Goal: Task Accomplishment & Management: Complete application form

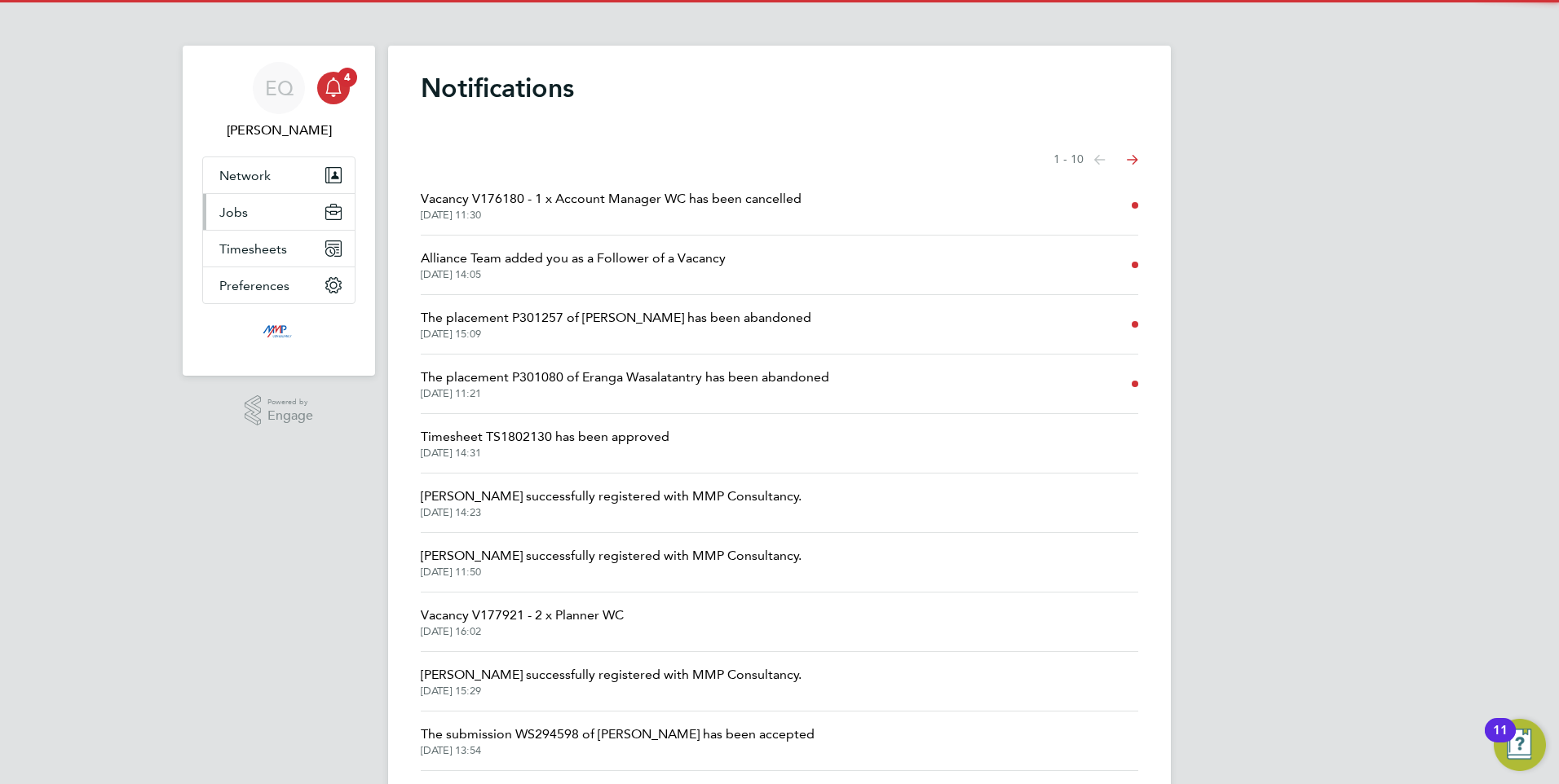
click at [227, 214] on span "Jobs" at bounding box center [233, 212] width 29 height 16
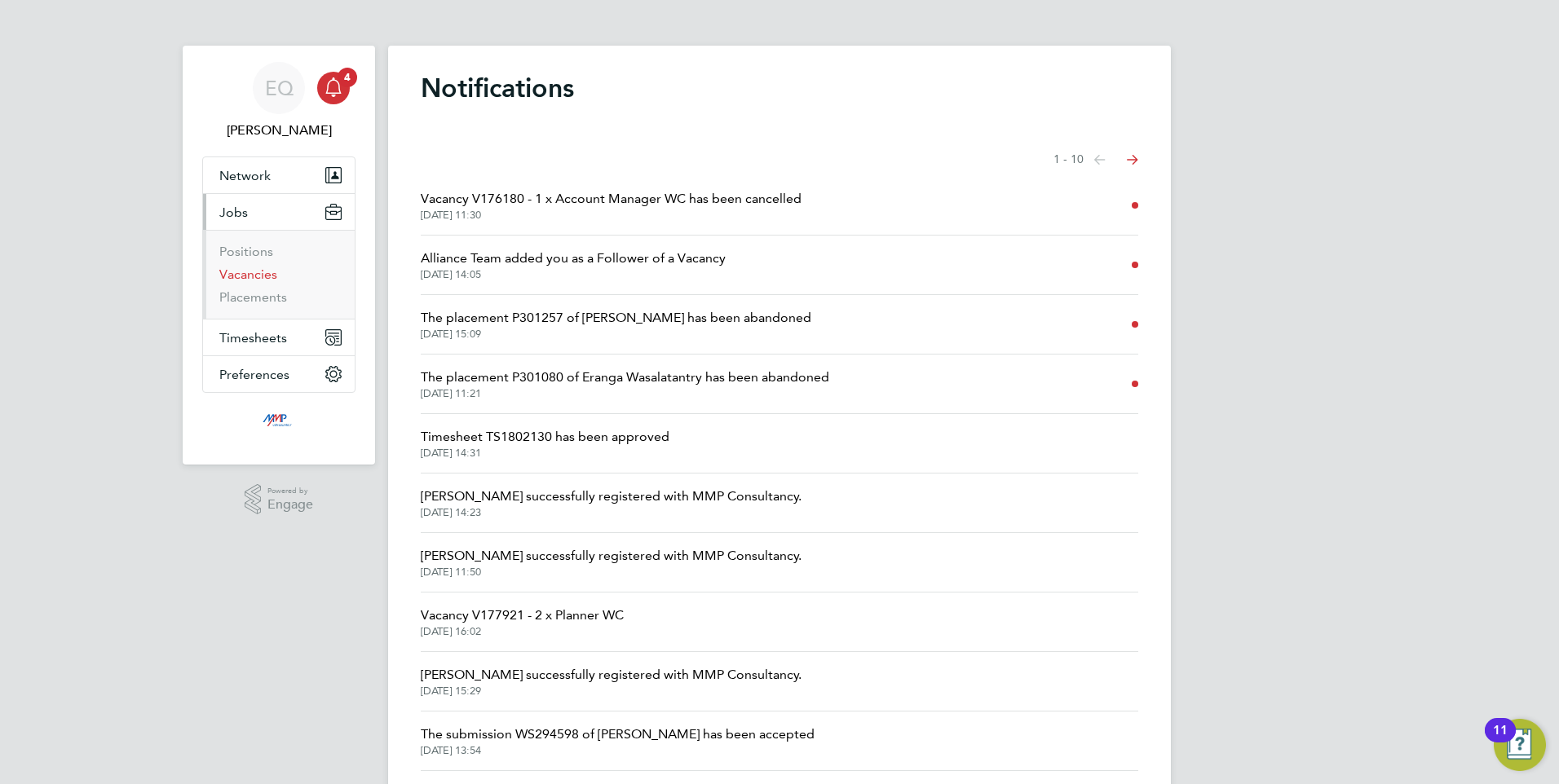
click at [242, 280] on link "Vacancies" at bounding box center [248, 274] width 58 height 16
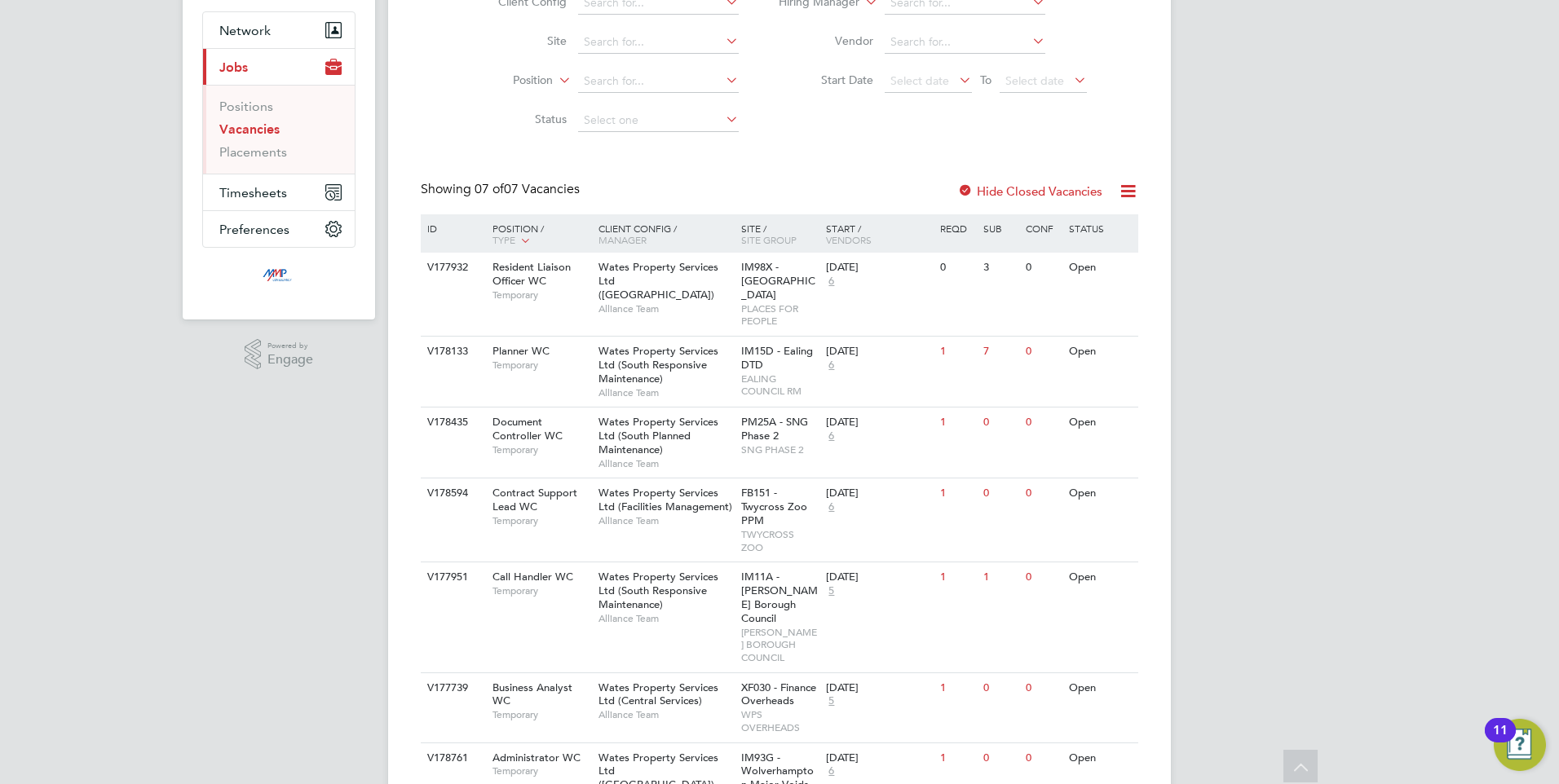
scroll to position [233, 0]
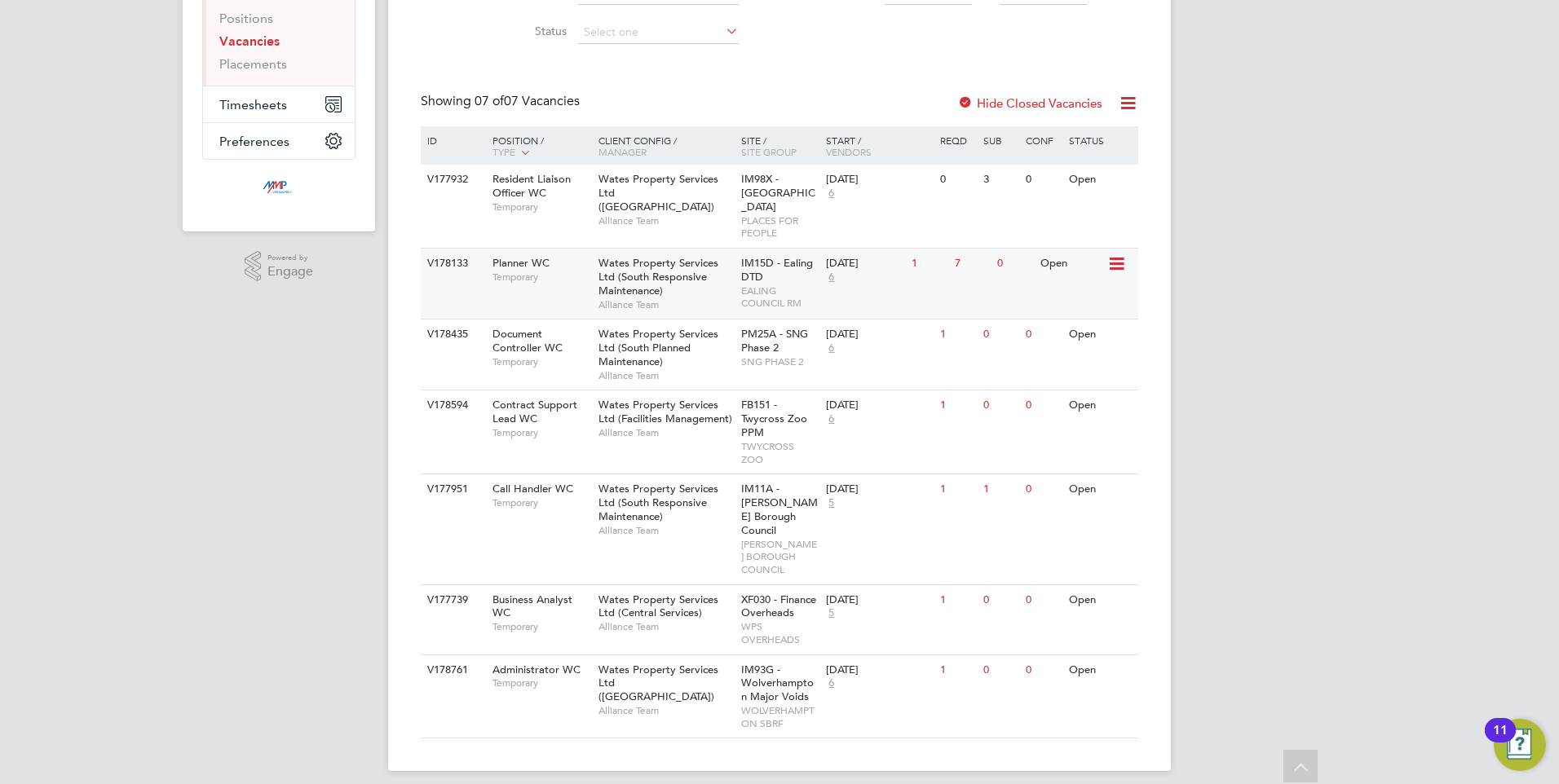
click at [554, 275] on div "Planner WC Temporary" at bounding box center [537, 270] width 114 height 42
click at [646, 675] on span "Wates Property Services Ltd ([GEOGRAPHIC_DATA])" at bounding box center [658, 683] width 120 height 42
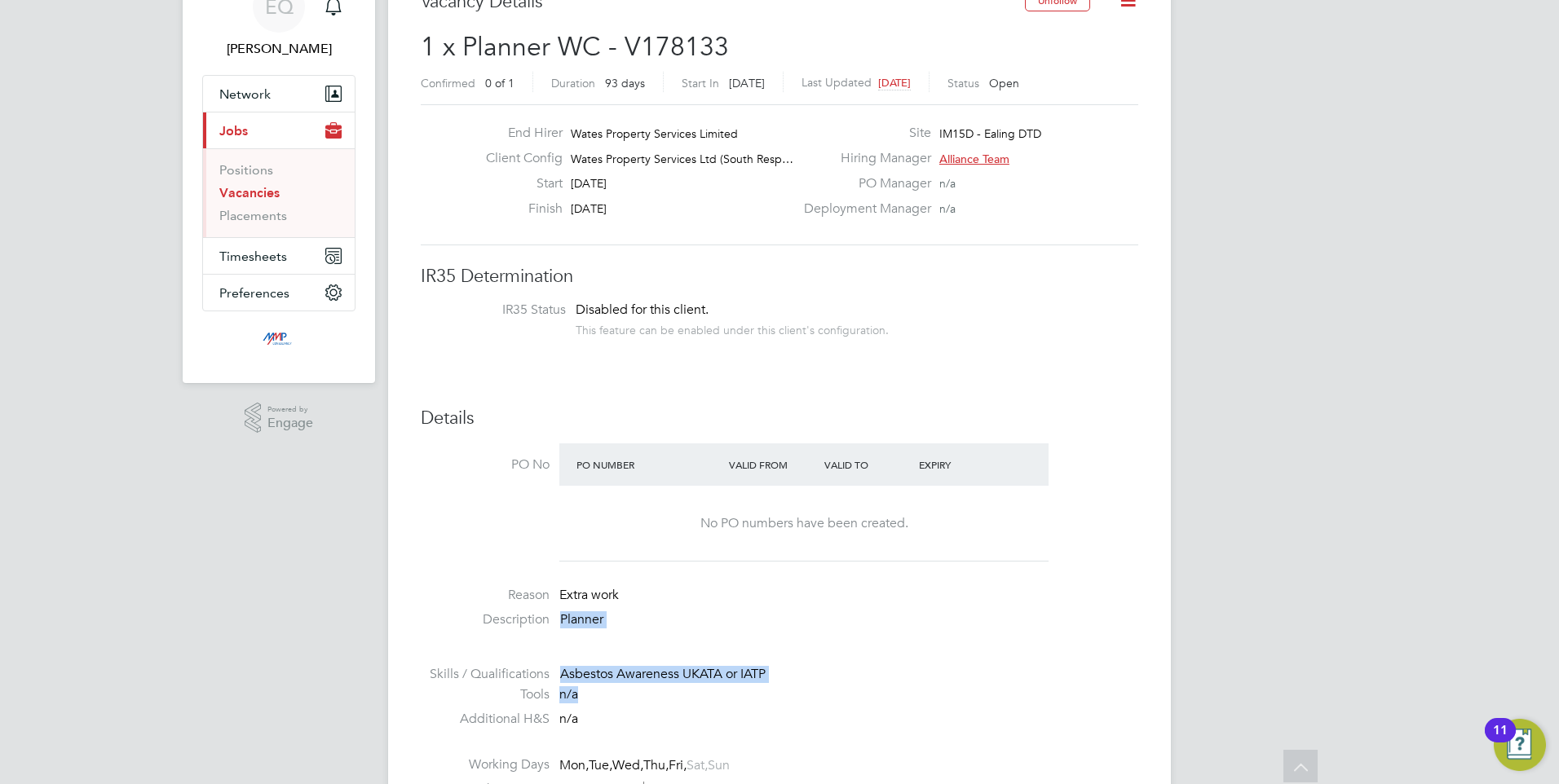
drag, startPoint x: 856, startPoint y: 685, endPoint x: 653, endPoint y: 601, distance: 219.7
click at [653, 601] on ul "PO No PO Number Valid From Valid To Expiry No PO numbers have been created. Rea…" at bounding box center [779, 677] width 717 height 469
drag, startPoint x: 660, startPoint y: 605, endPoint x: 796, endPoint y: 676, distance: 153.4
click at [813, 680] on div "Asbestos Awareness UKATA or IATP" at bounding box center [849, 674] width 578 height 17
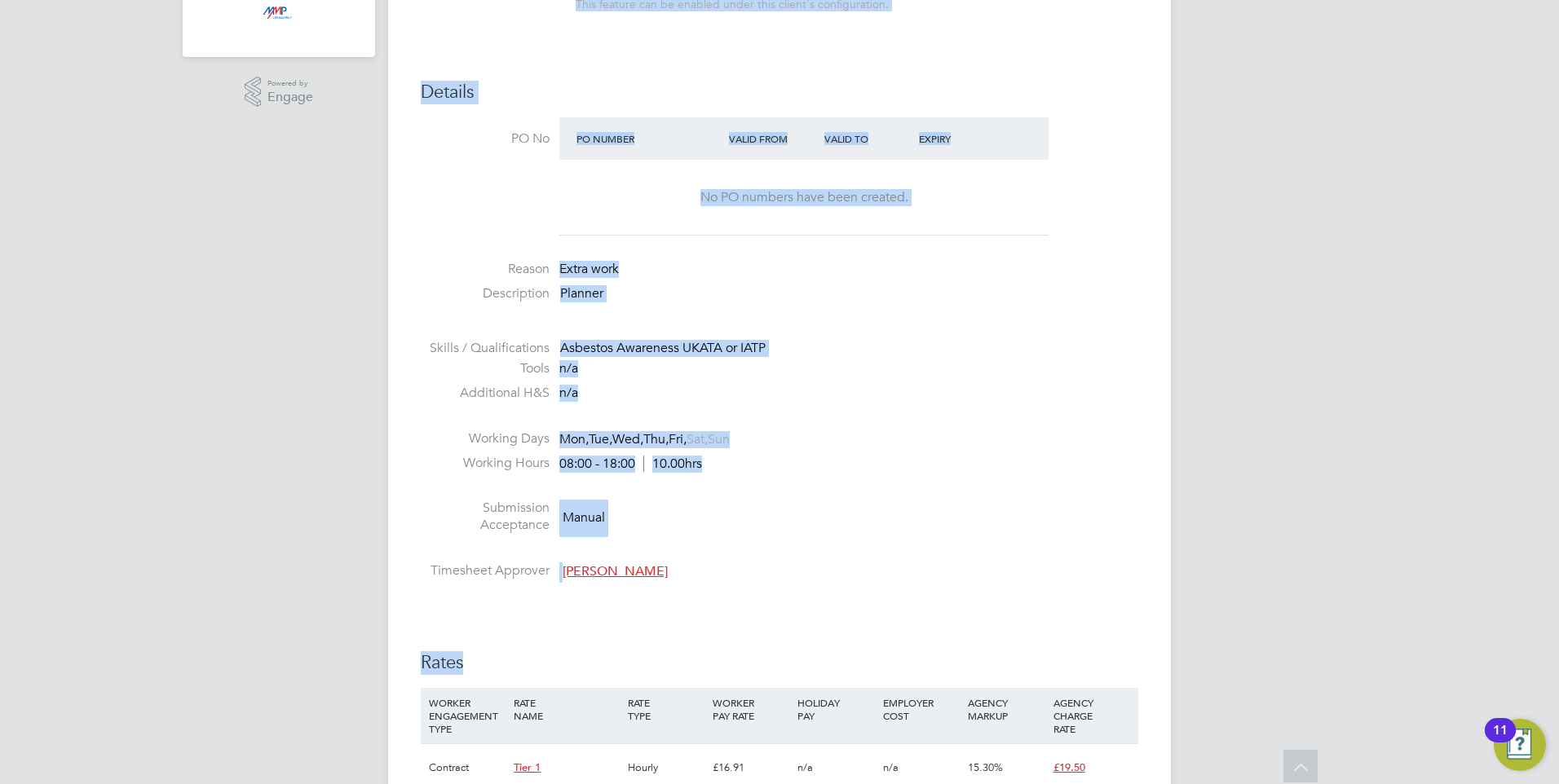
drag, startPoint x: 411, startPoint y: 166, endPoint x: 371, endPoint y: 100, distance: 77.2
drag, startPoint x: 371, startPoint y: 100, endPoint x: 713, endPoint y: 467, distance: 501.7
click at [713, 467] on li "Working Hours 08:00 - 18:00 10.00hrs" at bounding box center [779, 467] width 717 height 24
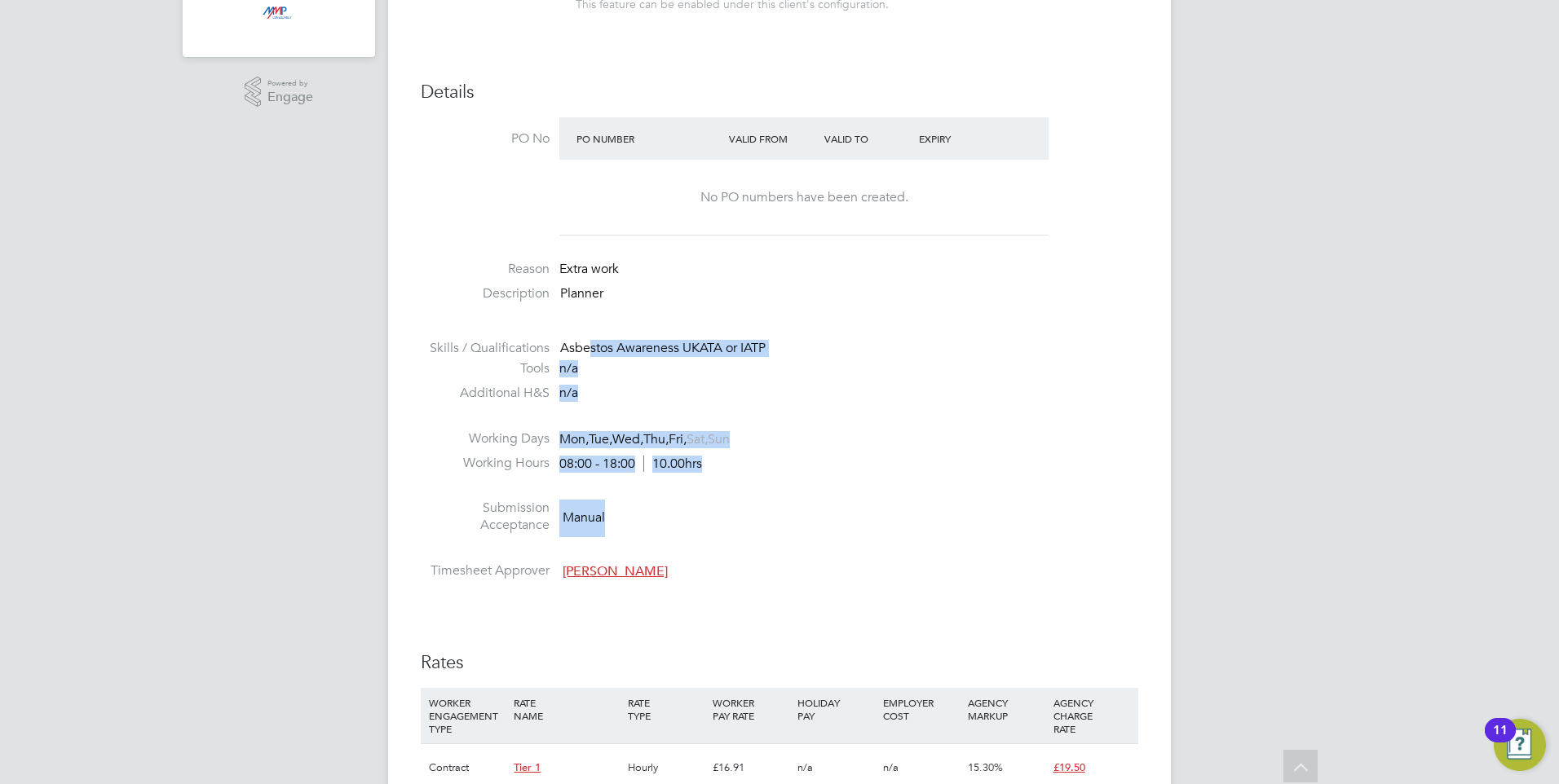
drag, startPoint x: 644, startPoint y: 458, endPoint x: 590, endPoint y: 357, distance: 114.5
click at [590, 357] on ul "PO No PO Number Valid From Valid To Expiry No PO numbers have been created. Rea…" at bounding box center [779, 352] width 717 height 469
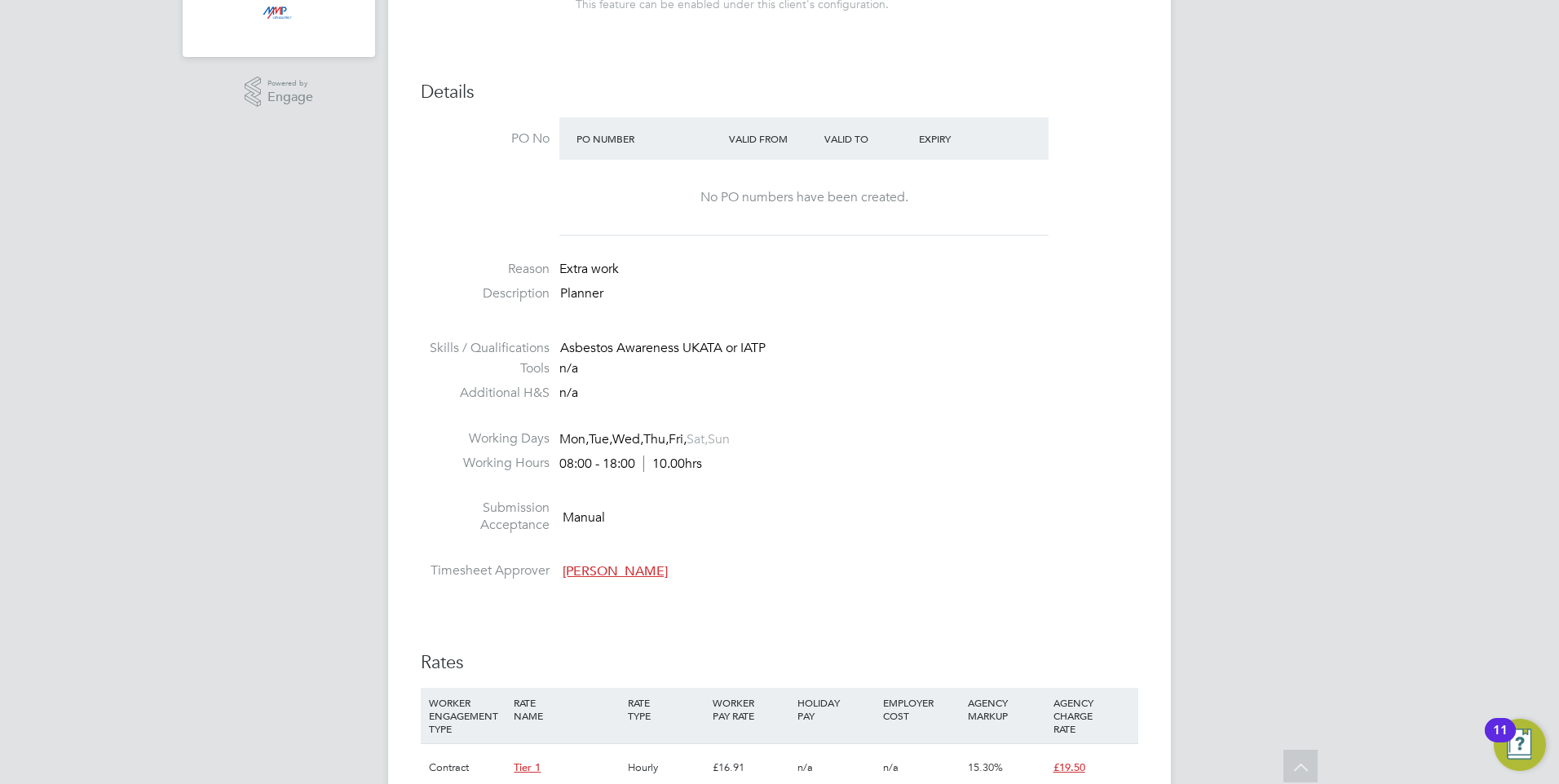
click at [724, 542] on li at bounding box center [779, 551] width 717 height 21
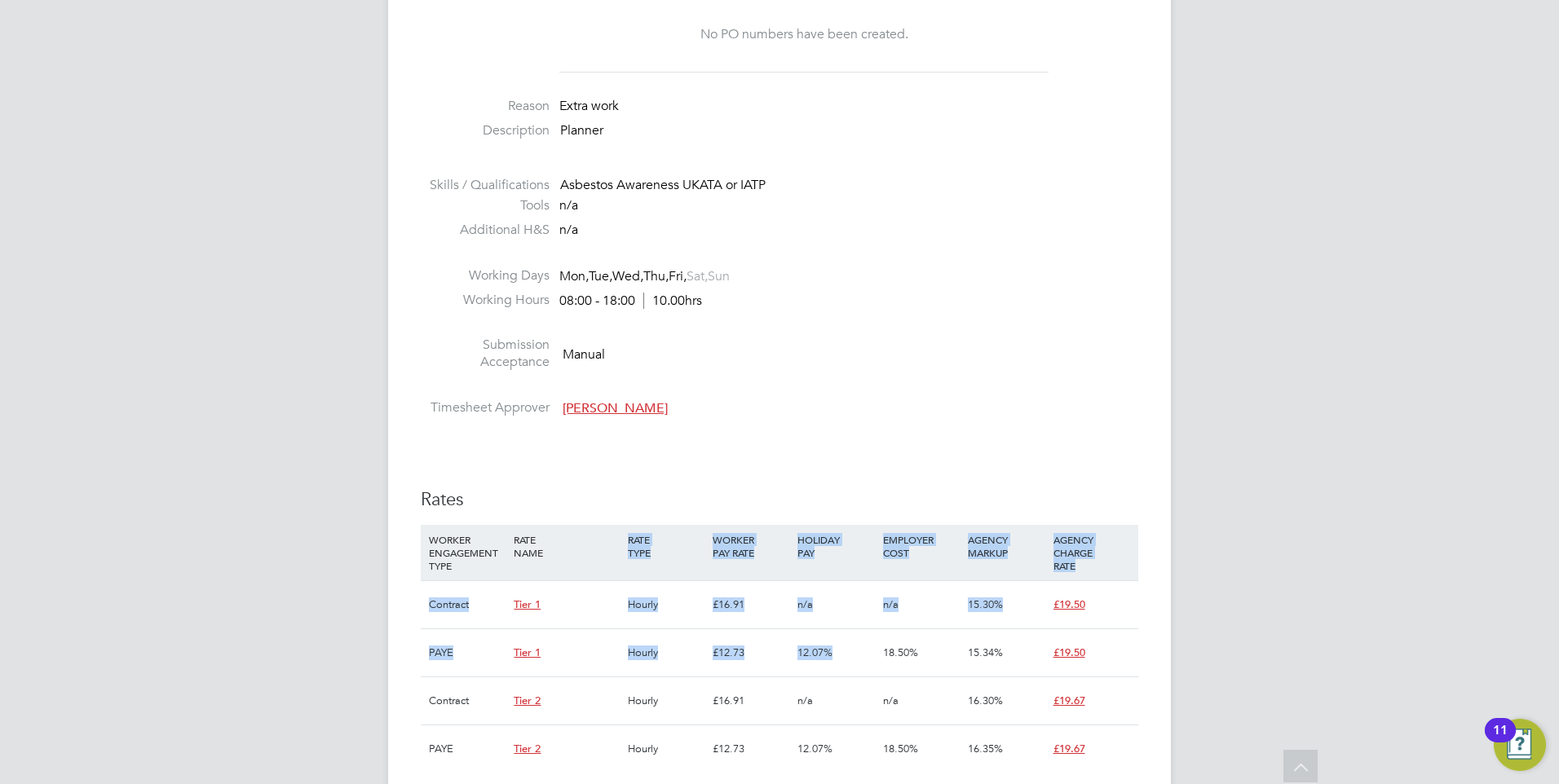
drag, startPoint x: 793, startPoint y: 642, endPoint x: 549, endPoint y: 563, distance: 256.5
click at [549, 563] on div "WORKER ENGAGEMENT TYPE RATE NAME RATE TYPE WORKER PAY RATE HOLIDAY PAY EMPLOYER…" at bounding box center [779, 649] width 717 height 248
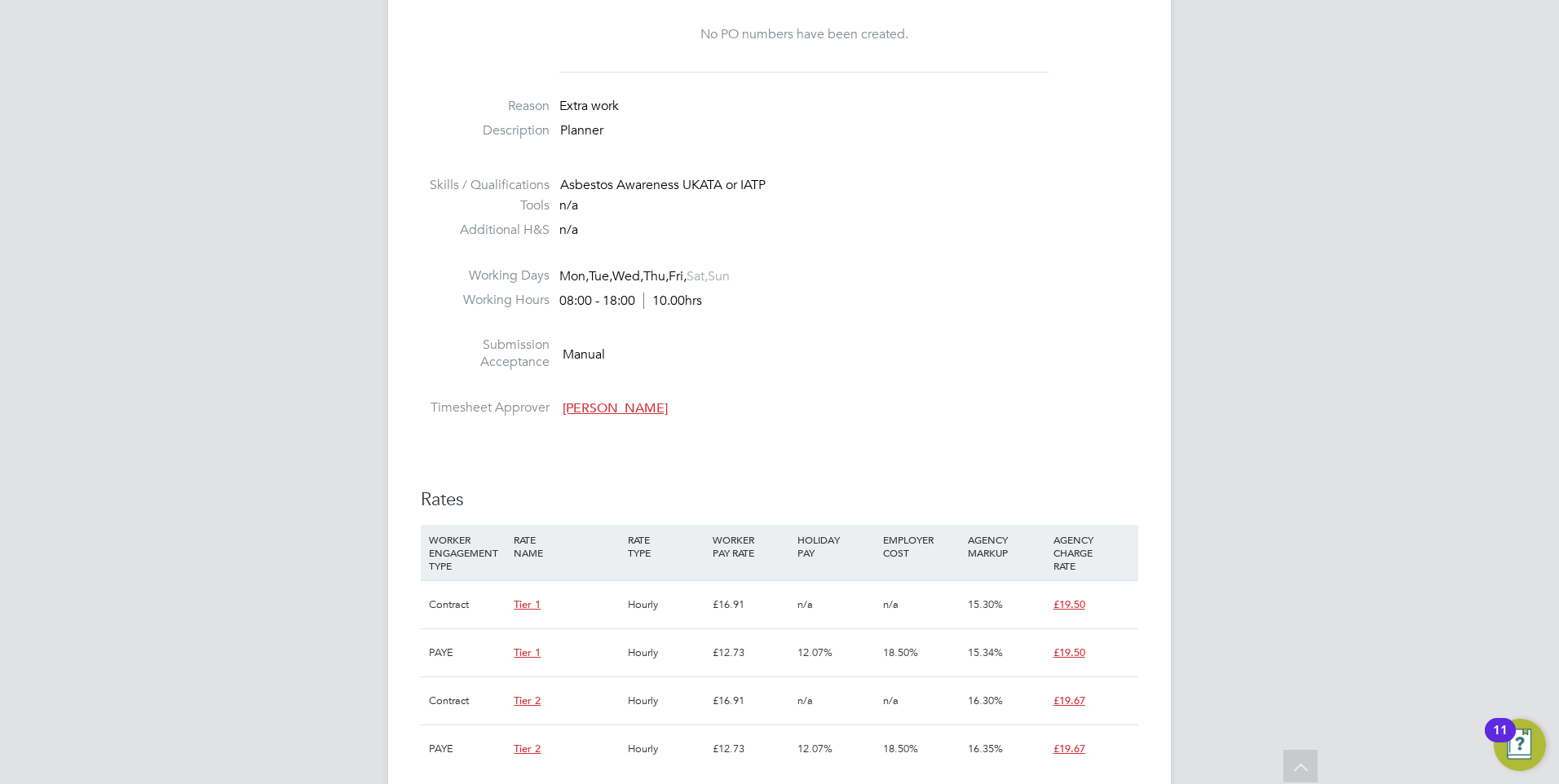
drag, startPoint x: 549, startPoint y: 563, endPoint x: 742, endPoint y: 467, distance: 215.6
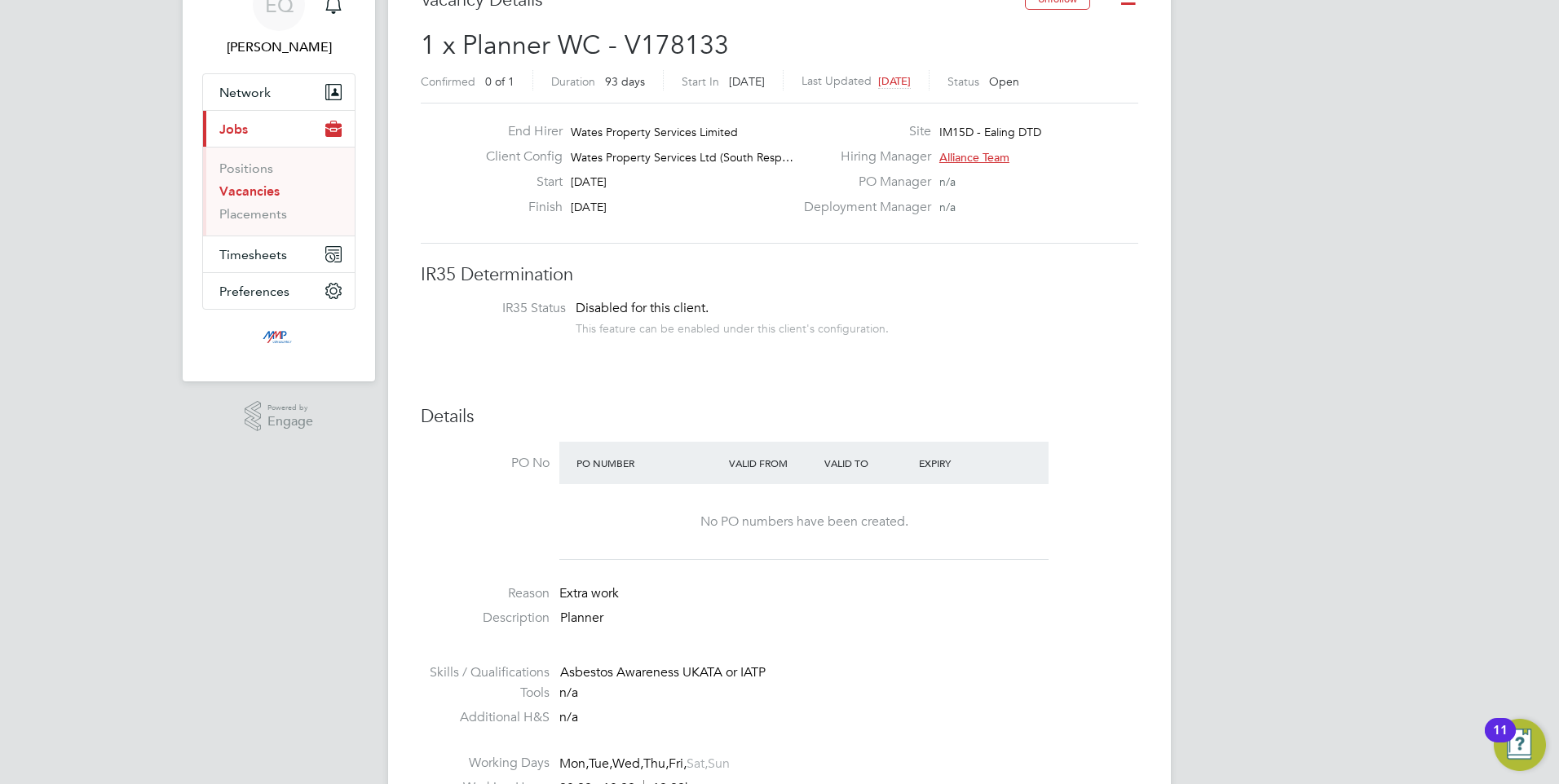
scroll to position [163, 0]
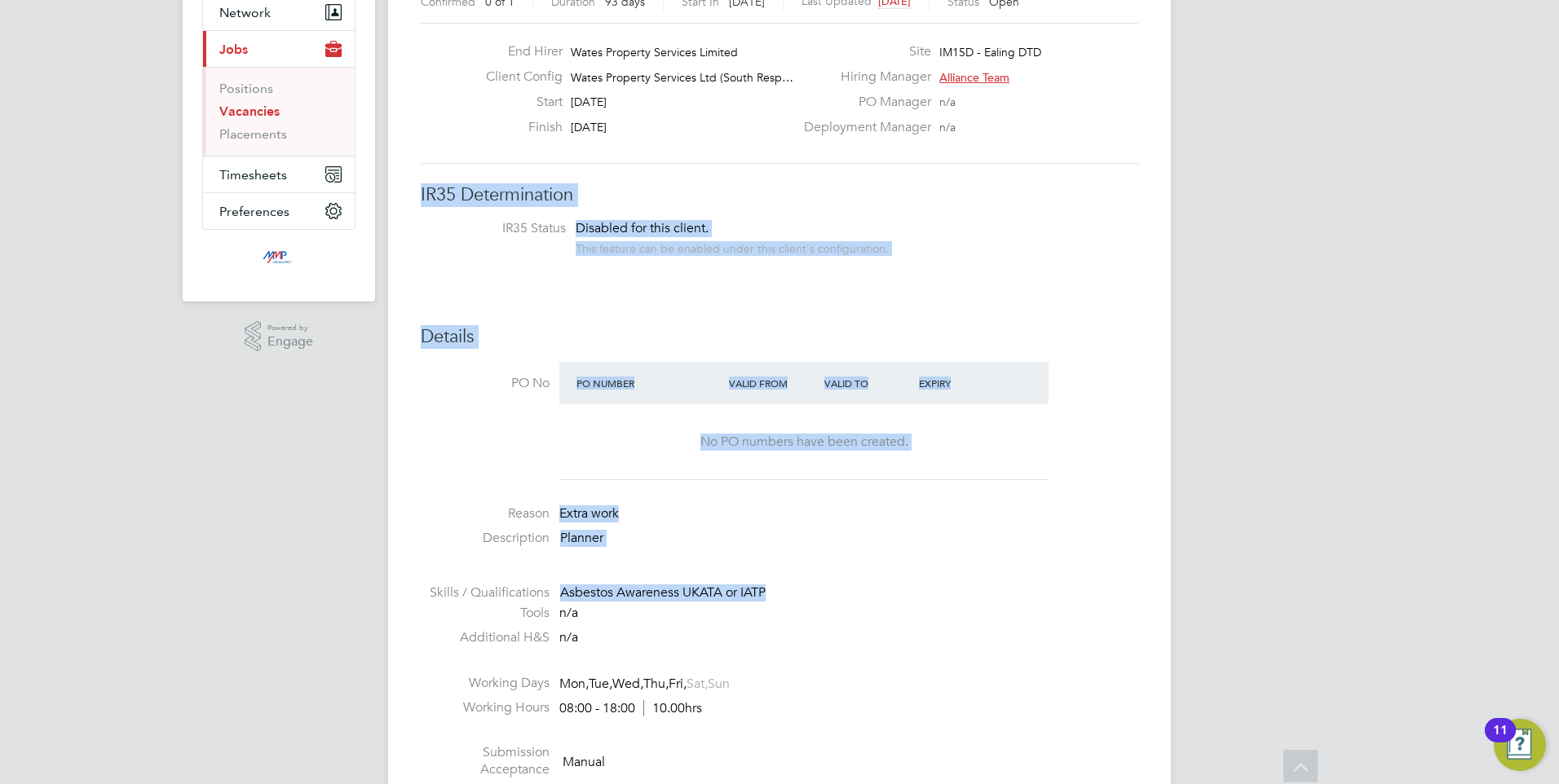
drag, startPoint x: 944, startPoint y: 594, endPoint x: 415, endPoint y: 189, distance: 666.2
drag, startPoint x: 415, startPoint y: 189, endPoint x: 421, endPoint y: 219, distance: 30.6
click at [421, 220] on span "IR35 Status Disabled for this client. This feature can be enabled under this cl…" at bounding box center [779, 240] width 717 height 40
drag, startPoint x: 422, startPoint y: 199, endPoint x: 705, endPoint y: 737, distance: 607.9
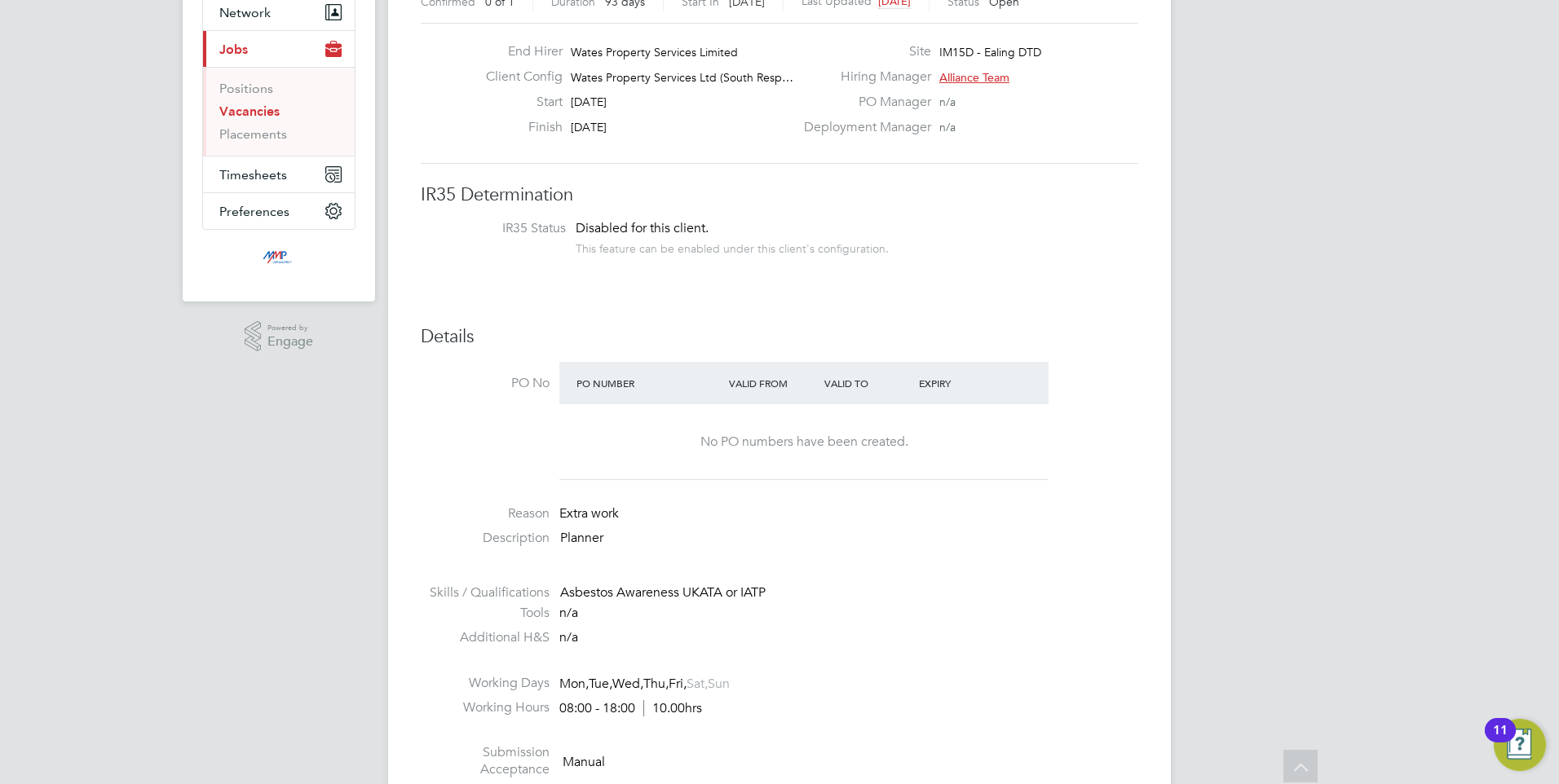
drag, startPoint x: 705, startPoint y: 737, endPoint x: 750, endPoint y: 724, distance: 46.8
click at [750, 724] on li at bounding box center [779, 733] width 717 height 21
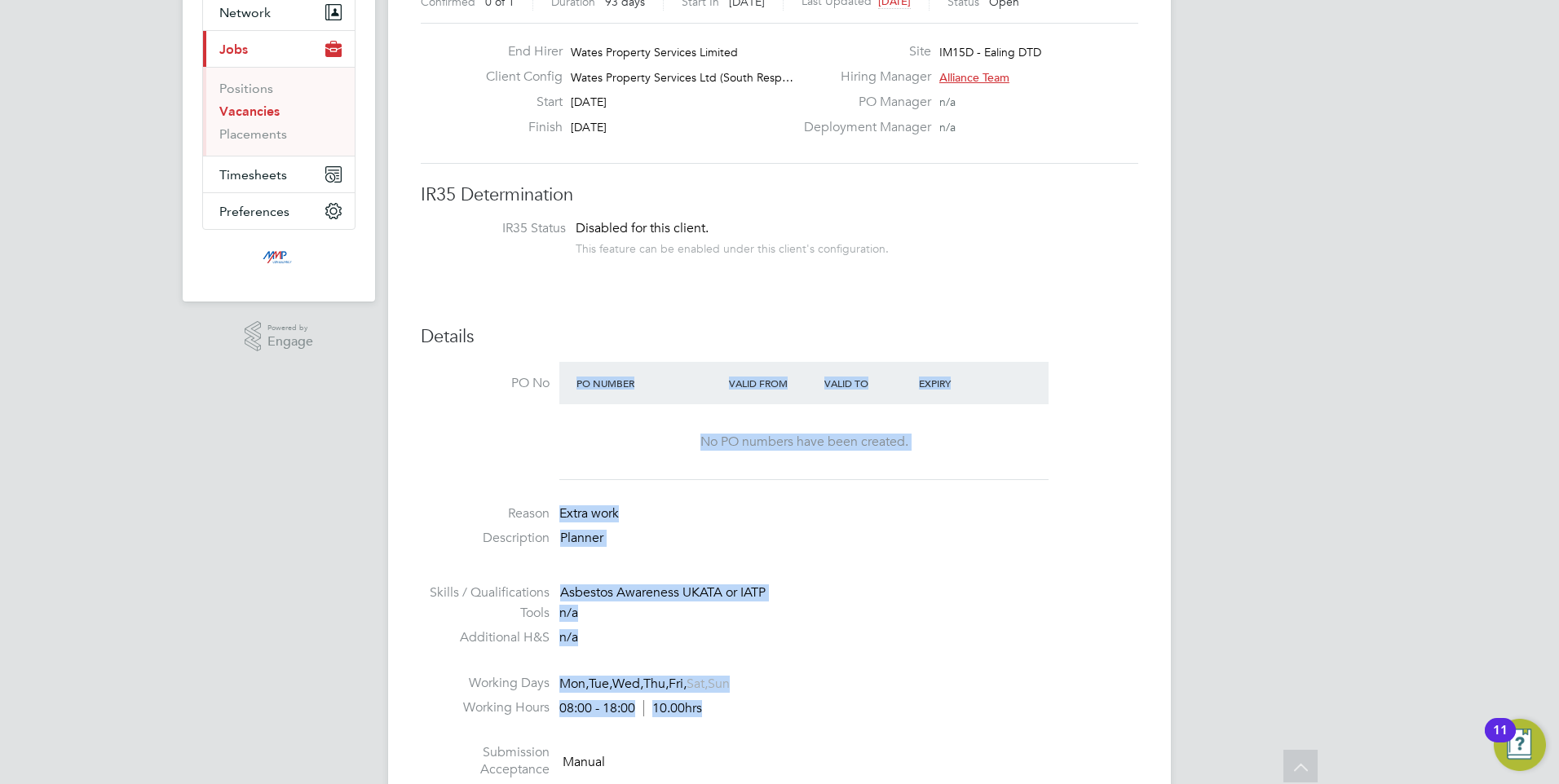
drag, startPoint x: 758, startPoint y: 731, endPoint x: 501, endPoint y: 434, distance: 392.8
click at [501, 434] on ul "PO No PO Number Valid From Valid To Expiry No PO numbers have been created. Rea…" at bounding box center [779, 596] width 717 height 469
drag, startPoint x: 501, startPoint y: 434, endPoint x: 726, endPoint y: 636, distance: 302.4
click at [726, 636] on li "Additional H&S n/a" at bounding box center [779, 641] width 717 height 24
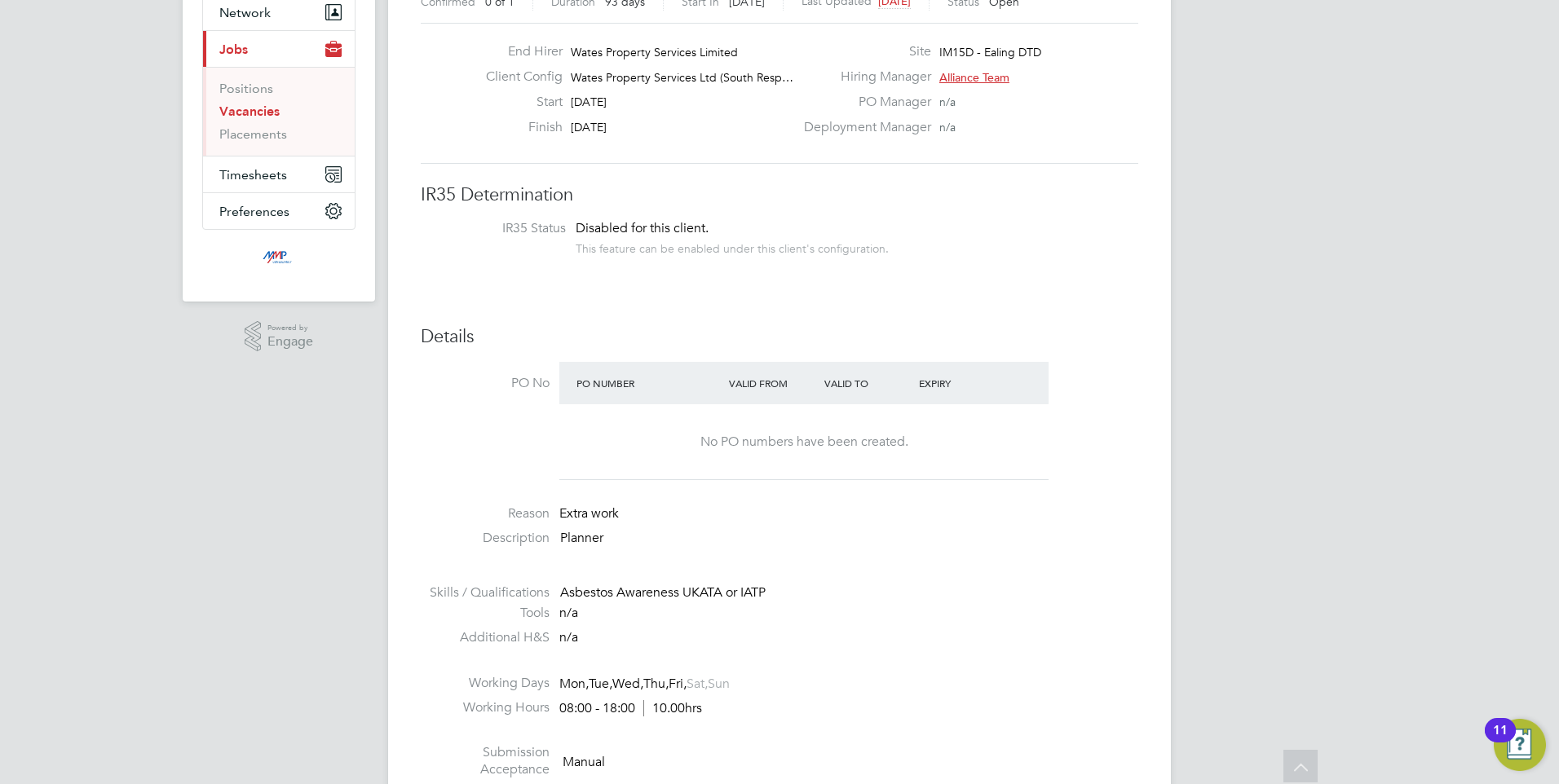
scroll to position [570, 0]
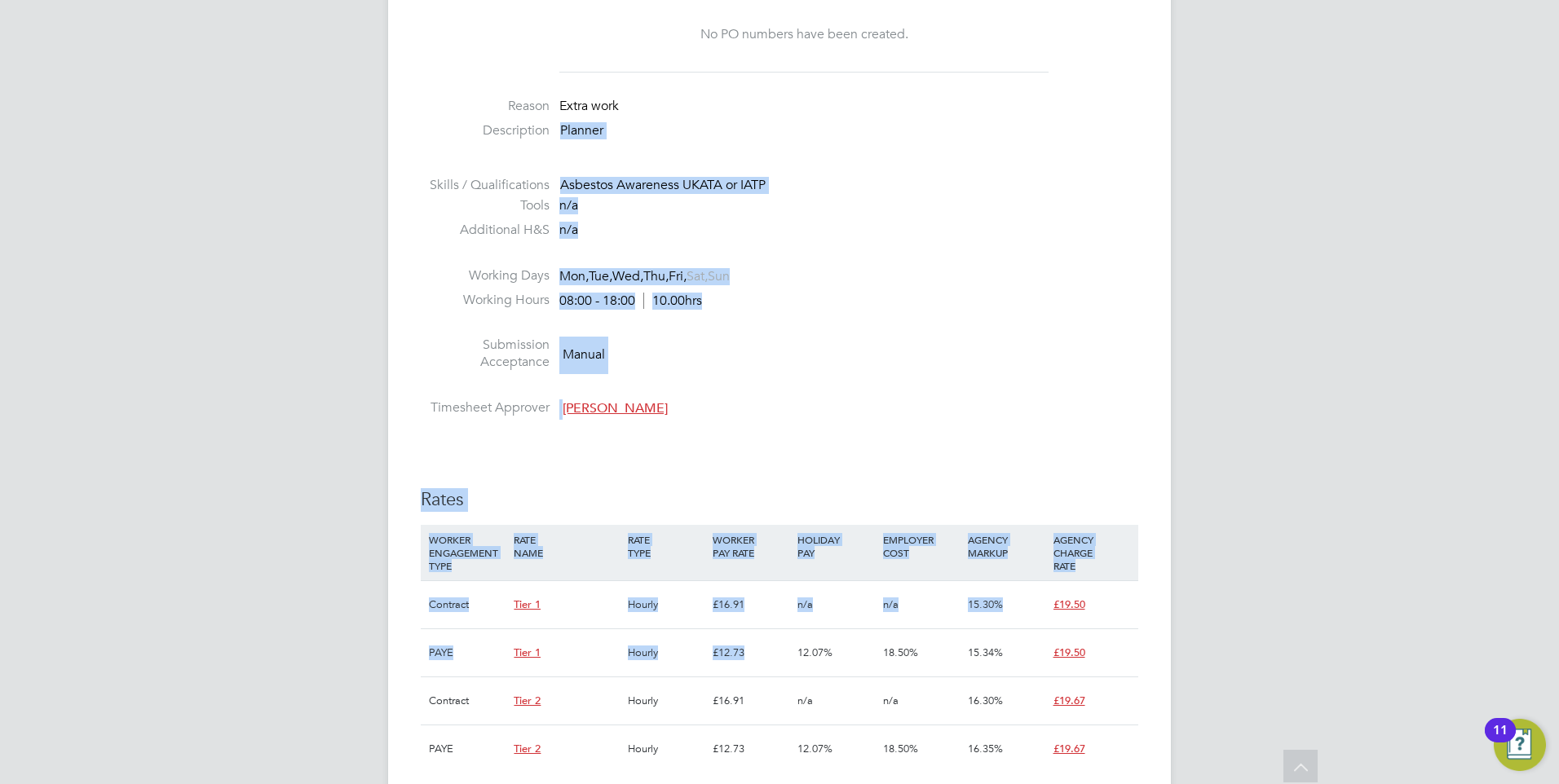
drag, startPoint x: 710, startPoint y: 480, endPoint x: 556, endPoint y: 133, distance: 379.6
drag, startPoint x: 556, startPoint y: 133, endPoint x: 766, endPoint y: 392, distance: 333.4
click at [763, 384] on li at bounding box center [779, 388] width 717 height 21
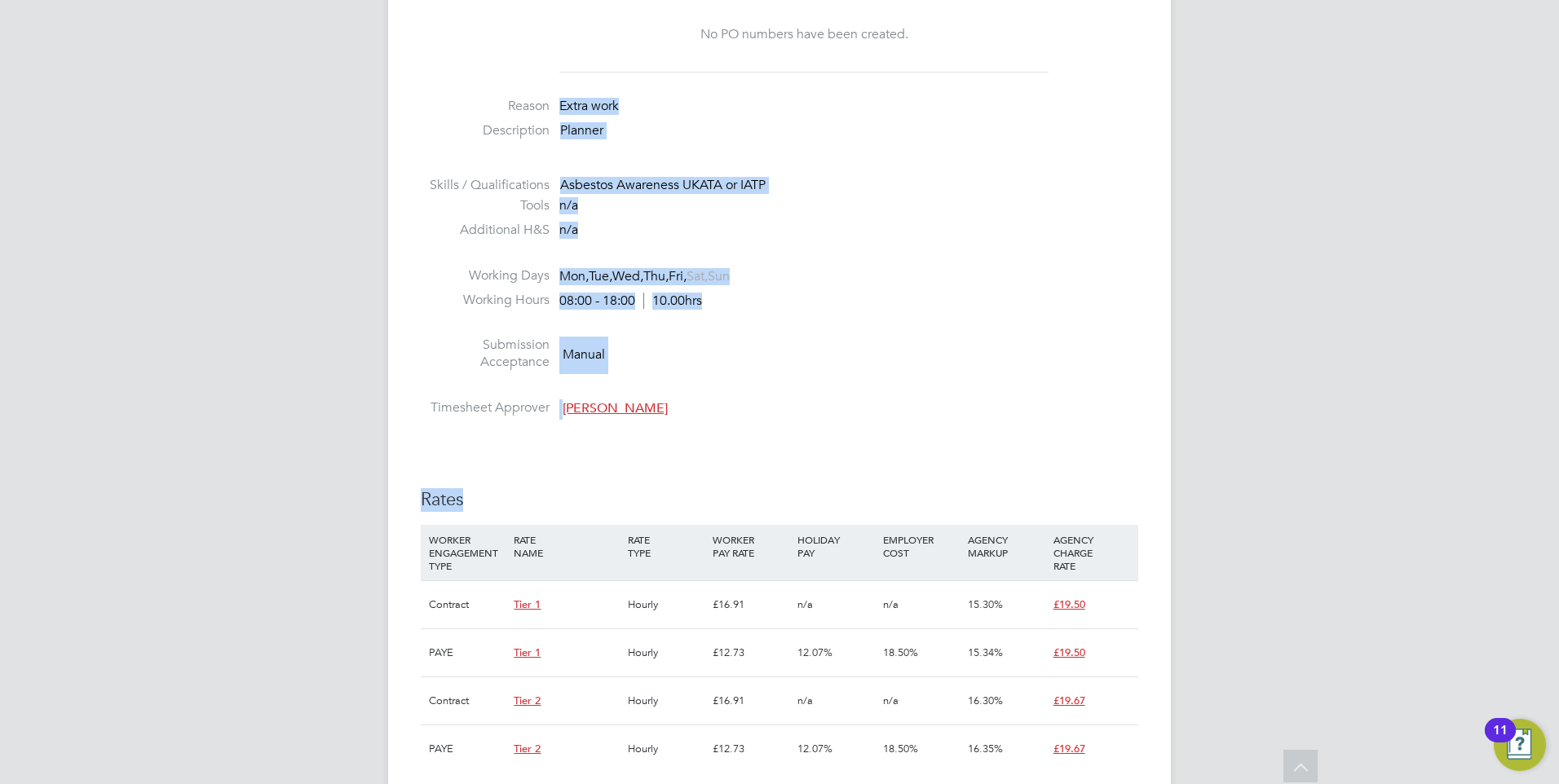
drag, startPoint x: 772, startPoint y: 462, endPoint x: 533, endPoint y: 91, distance: 441.3
drag, startPoint x: 533, startPoint y: 91, endPoint x: 769, endPoint y: 269, distance: 295.6
click at [769, 269] on li "Working Days Mon, Tue, Wed, Thu, Fri, Sat, Sun" at bounding box center [779, 280] width 717 height 24
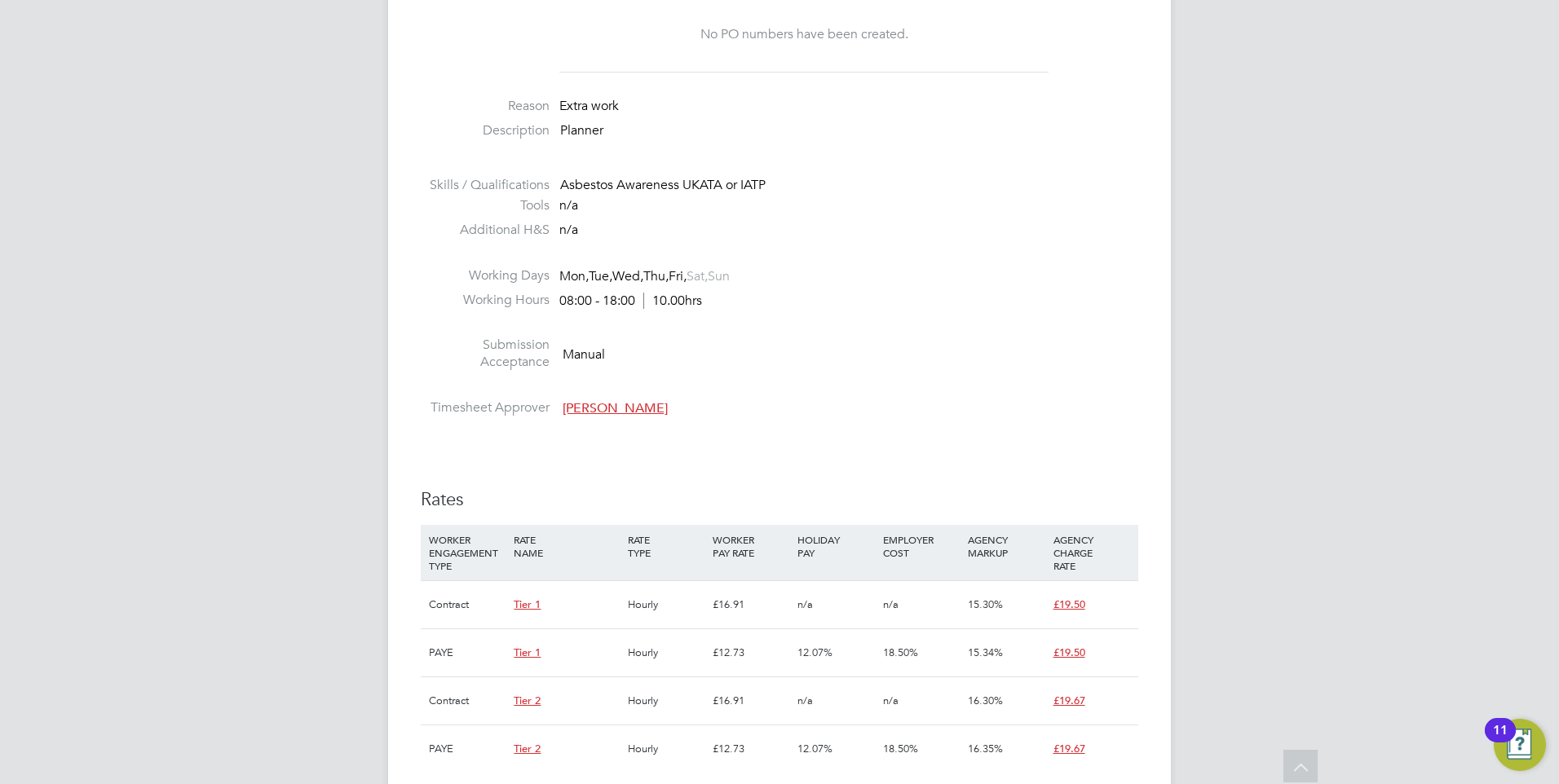
scroll to position [815, 0]
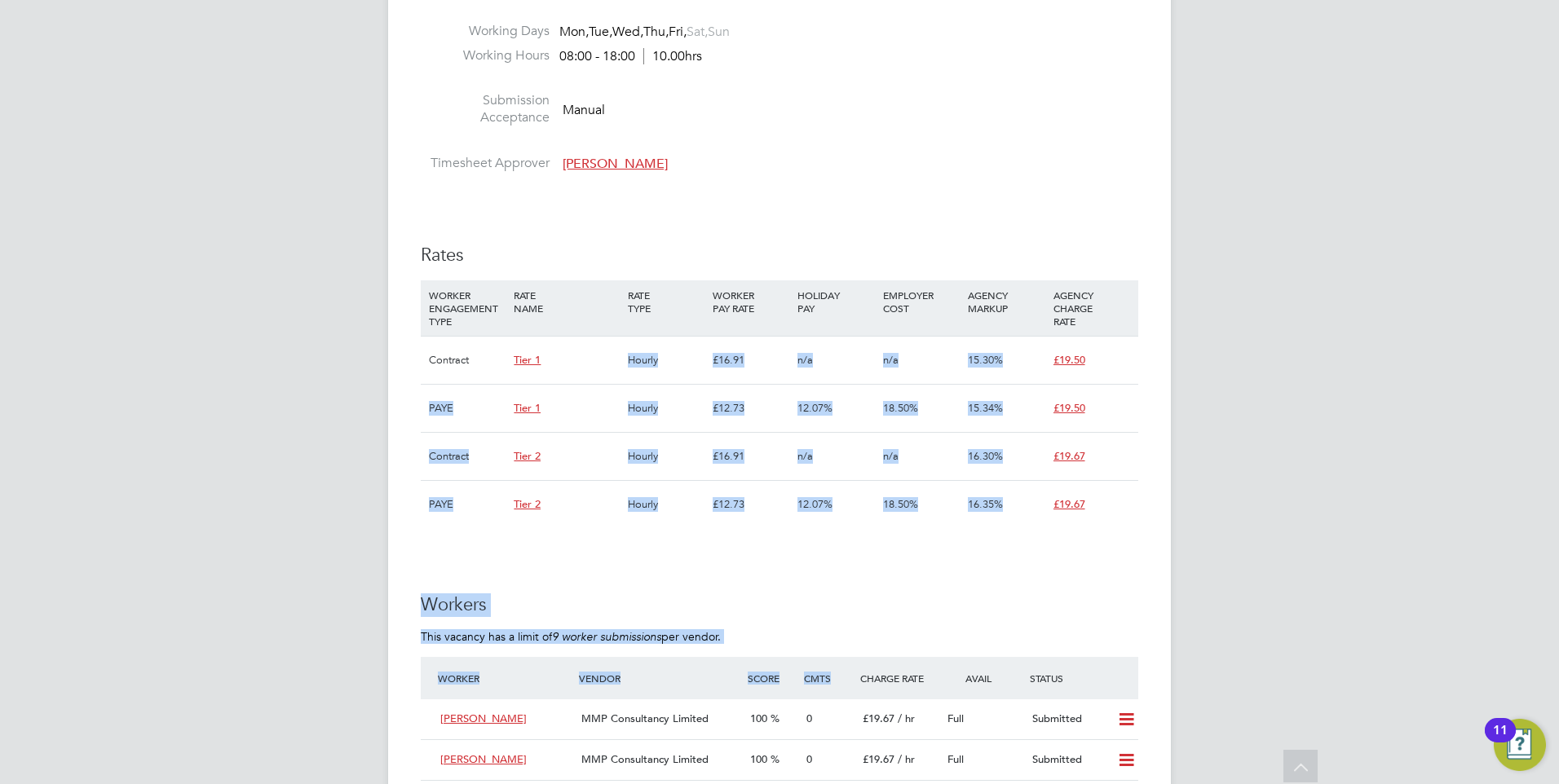
drag, startPoint x: 900, startPoint y: 652, endPoint x: 595, endPoint y: 358, distance: 423.6
click at [595, 358] on div "IR35 Determination IR35 Status Disabled for this client. This feature can be en…" at bounding box center [779, 590] width 717 height 2117
click at [713, 636] on p "This vacancy has a limit of 9 worker submissions per vendor." at bounding box center [779, 636] width 717 height 15
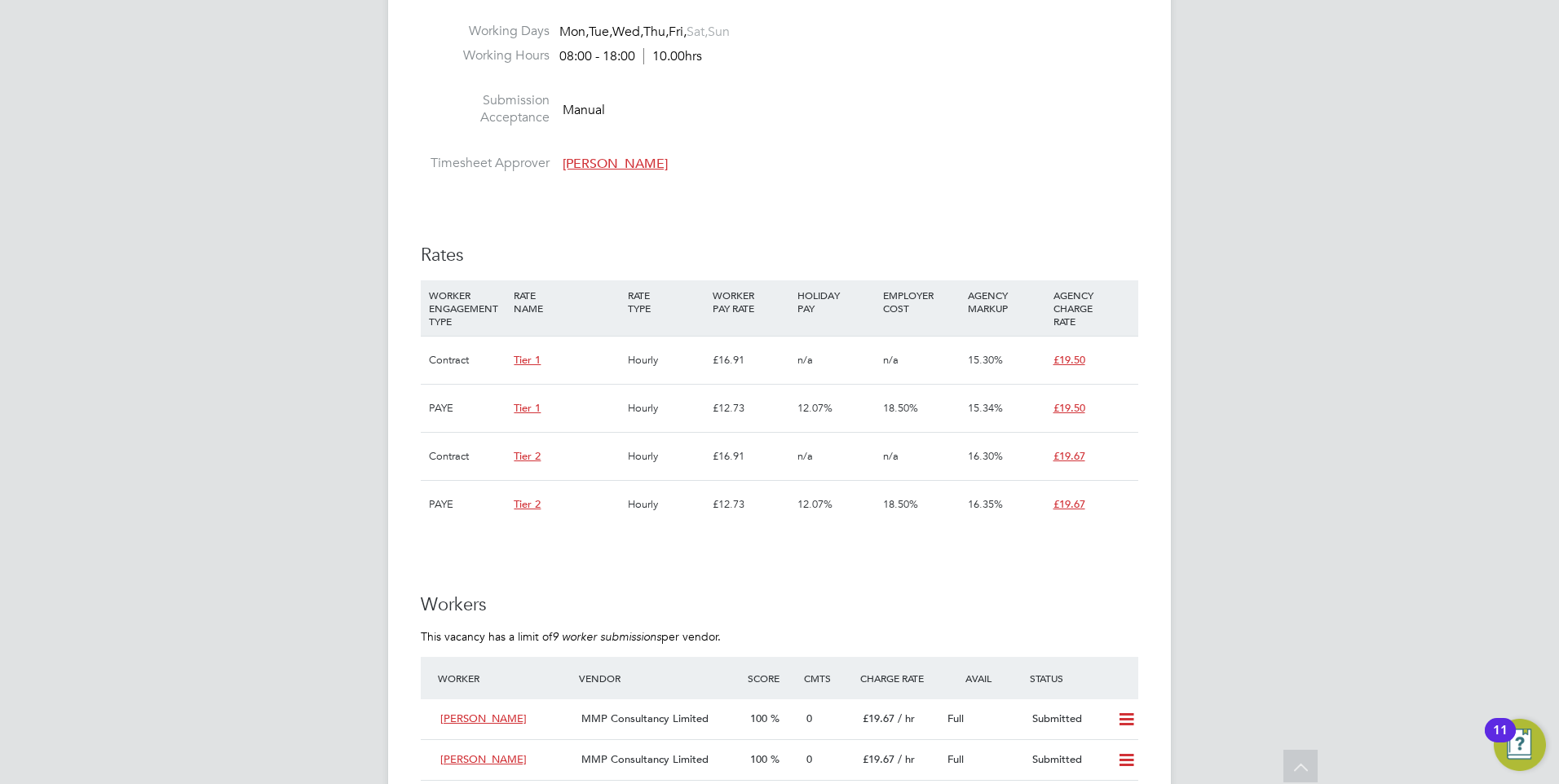
scroll to position [1222, 0]
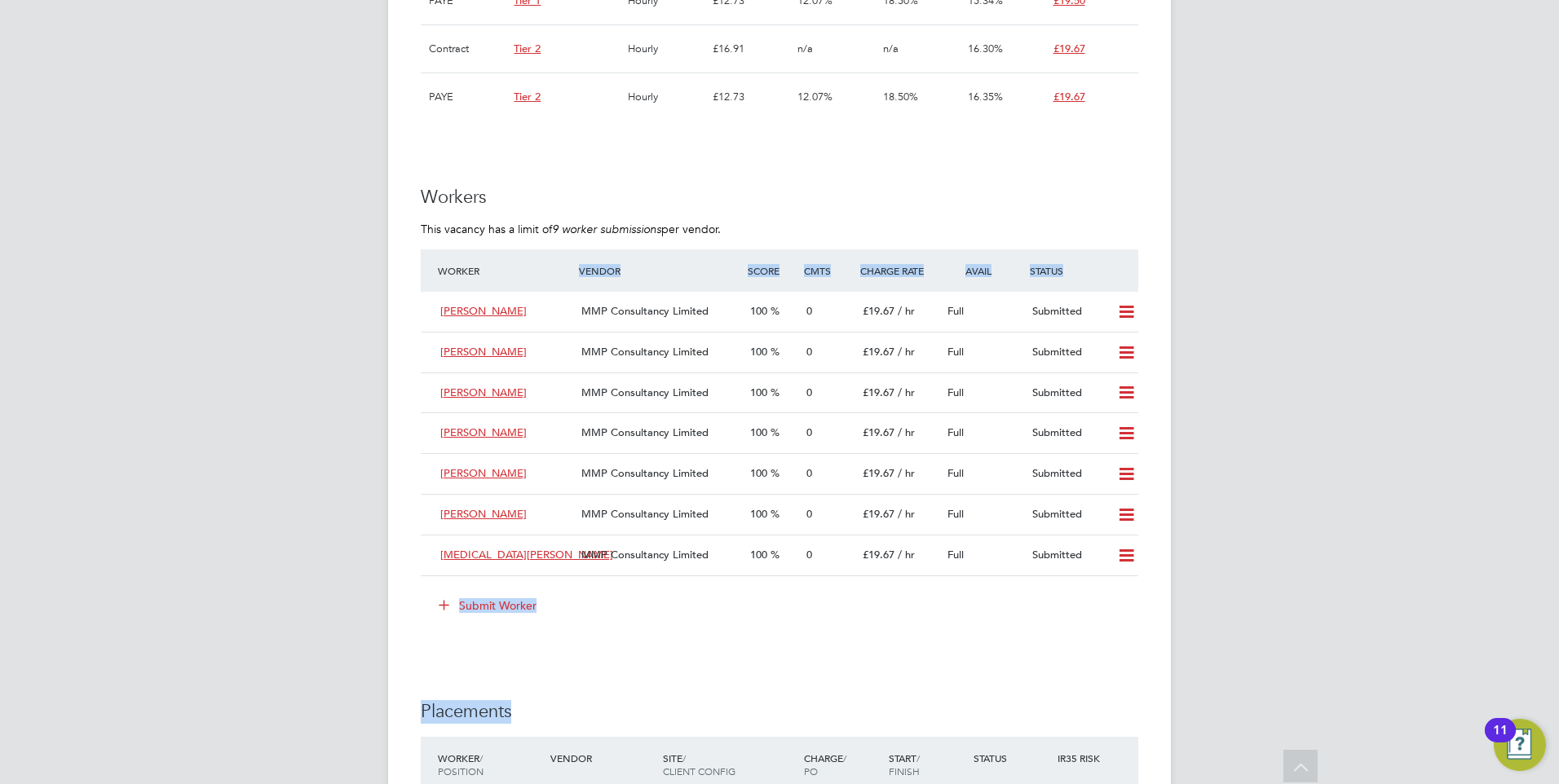
drag, startPoint x: 1041, startPoint y: 642, endPoint x: 543, endPoint y: 277, distance: 617.4
click at [543, 277] on div "IR35 Determination IR35 Status Disabled for this client. This feature can be en…" at bounding box center [779, 182] width 717 height 2117
drag, startPoint x: 543, startPoint y: 277, endPoint x: 562, endPoint y: 656, distance: 379.5
click at [562, 655] on div "IR35 Determination IR35 Status Disabled for this client. This feature can be en…" at bounding box center [779, 182] width 717 height 2117
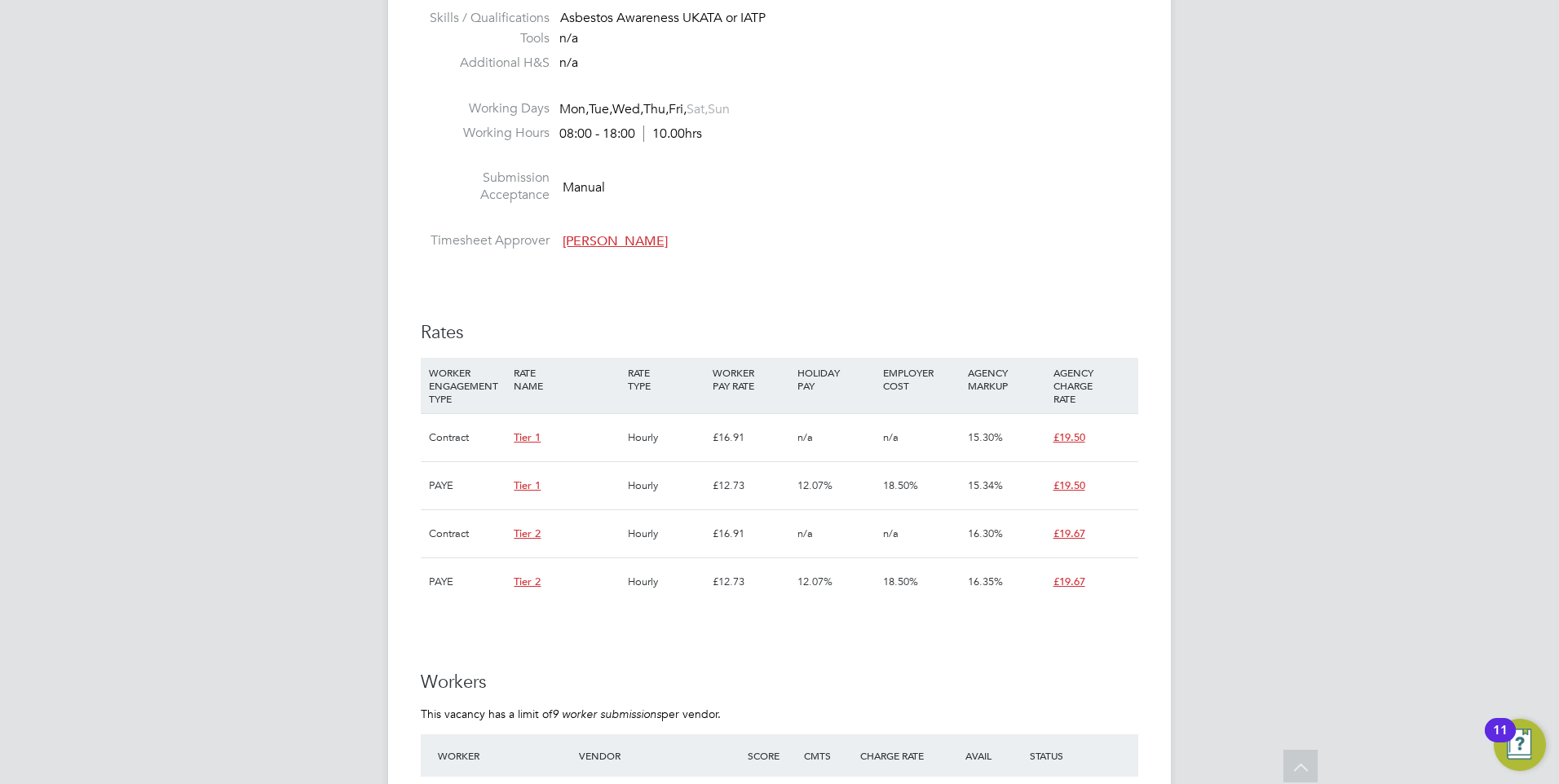
scroll to position [733, 0]
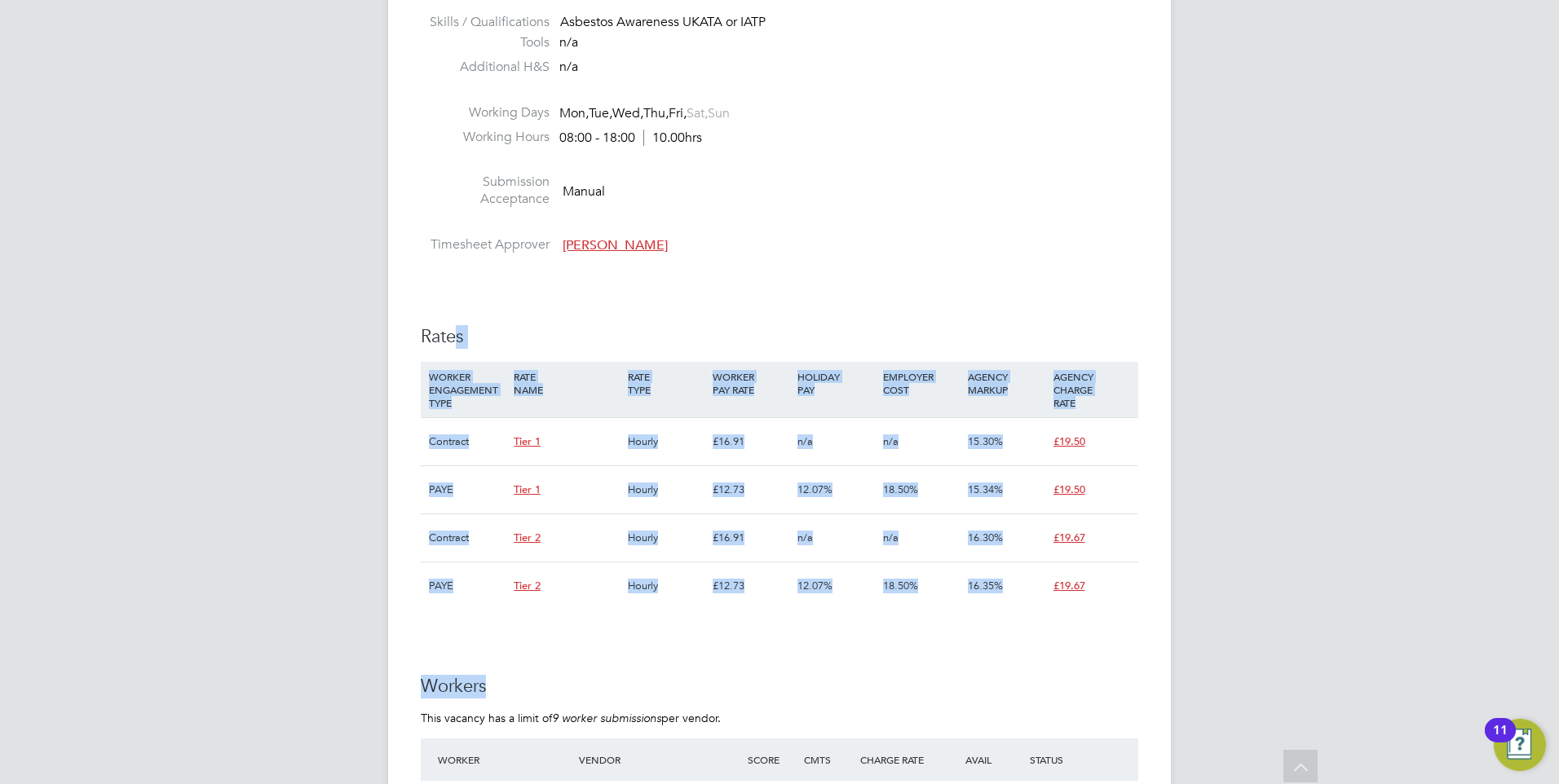
drag, startPoint x: 918, startPoint y: 627, endPoint x: 455, endPoint y: 295, distance: 569.7
click at [455, 295] on div "IR35 Determination IR35 Status Disabled for this client. This feature can be en…" at bounding box center [779, 671] width 717 height 2117
drag, startPoint x: 455, startPoint y: 295, endPoint x: 540, endPoint y: 304, distance: 85.5
click at [540, 304] on div "IR35 Determination IR35 Status Disabled for this client. This feature can be en…" at bounding box center [779, 671] width 717 height 2117
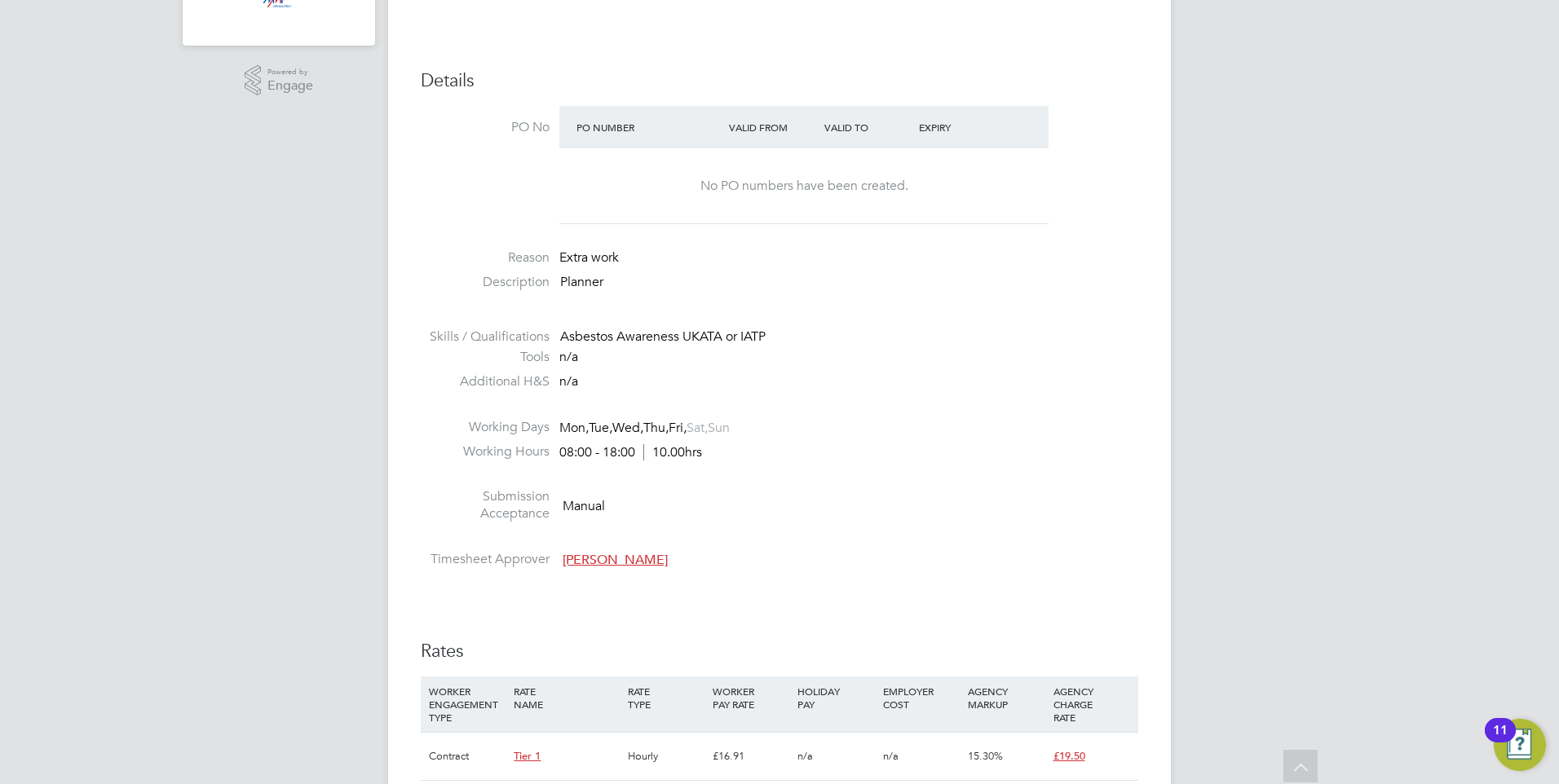
scroll to position [407, 0]
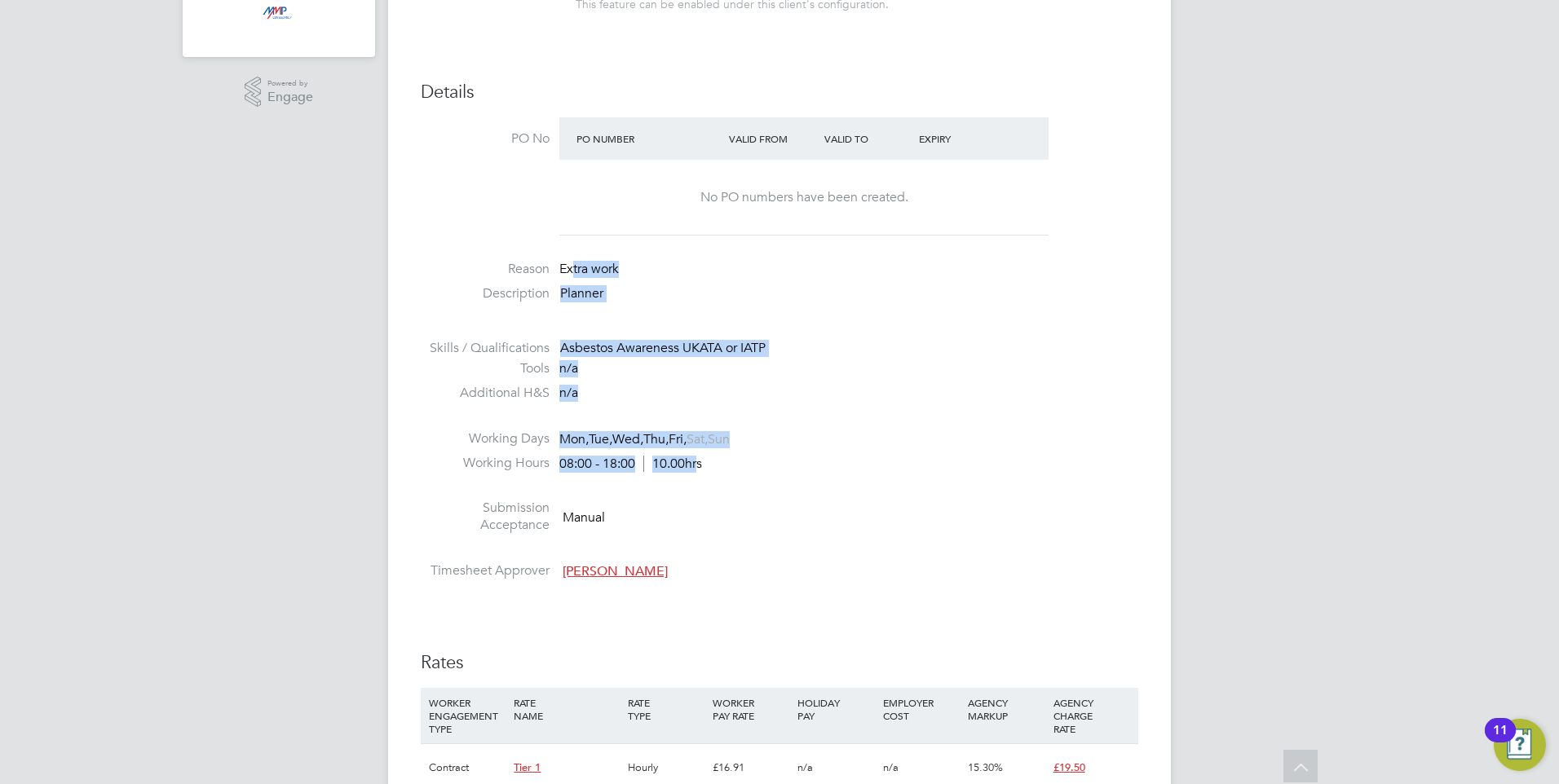
drag, startPoint x: 700, startPoint y: 456, endPoint x: 571, endPoint y: 268, distance: 228.0
click at [571, 268] on ul "PO No PO Number Valid From Valid To Expiry No PO numbers have been created. Rea…" at bounding box center [779, 352] width 717 height 469
drag, startPoint x: 571, startPoint y: 268, endPoint x: 864, endPoint y: 361, distance: 307.4
click at [859, 445] on li "Working Days Mon, Tue, Wed, Thu, Fri, Sat, Sun" at bounding box center [779, 442] width 717 height 24
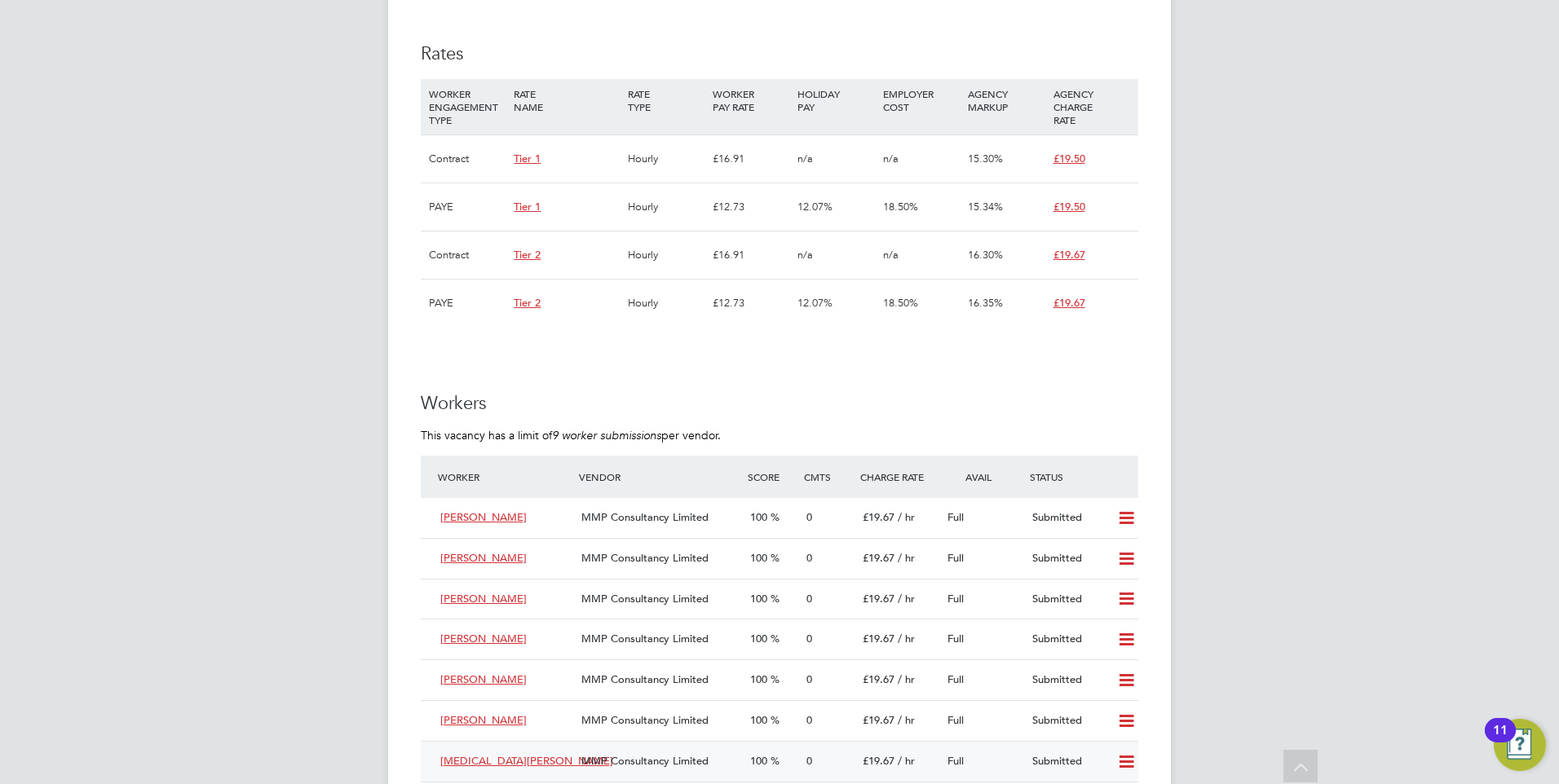
scroll to position [1222, 0]
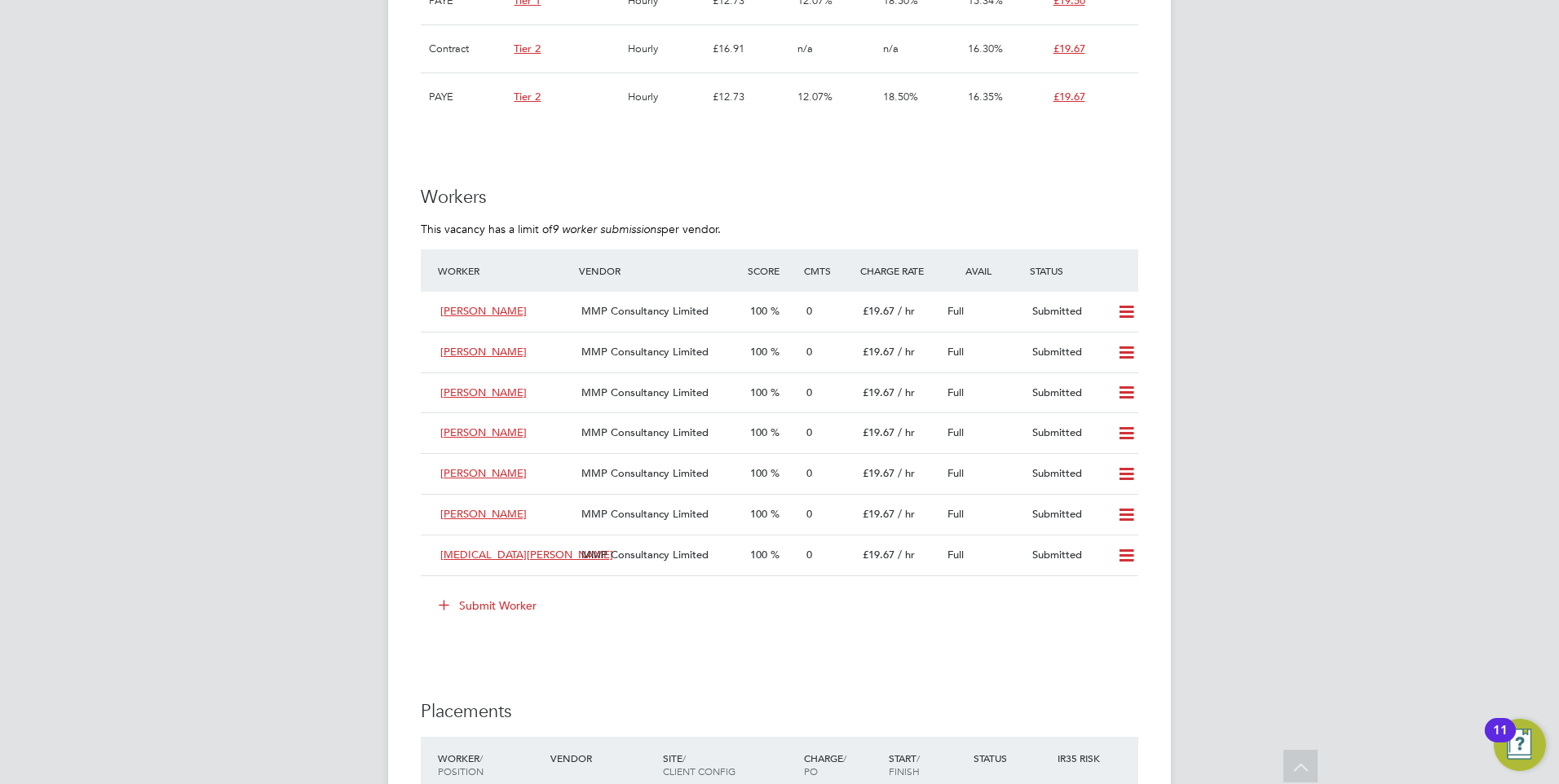
click at [512, 594] on ul "Worker Vendor Score Cmts Charge Rate Avail Status Aaron Mitchell MMP Consultanc…" at bounding box center [779, 442] width 717 height 386
click at [508, 600] on button "Submit Worker" at bounding box center [488, 605] width 122 height 26
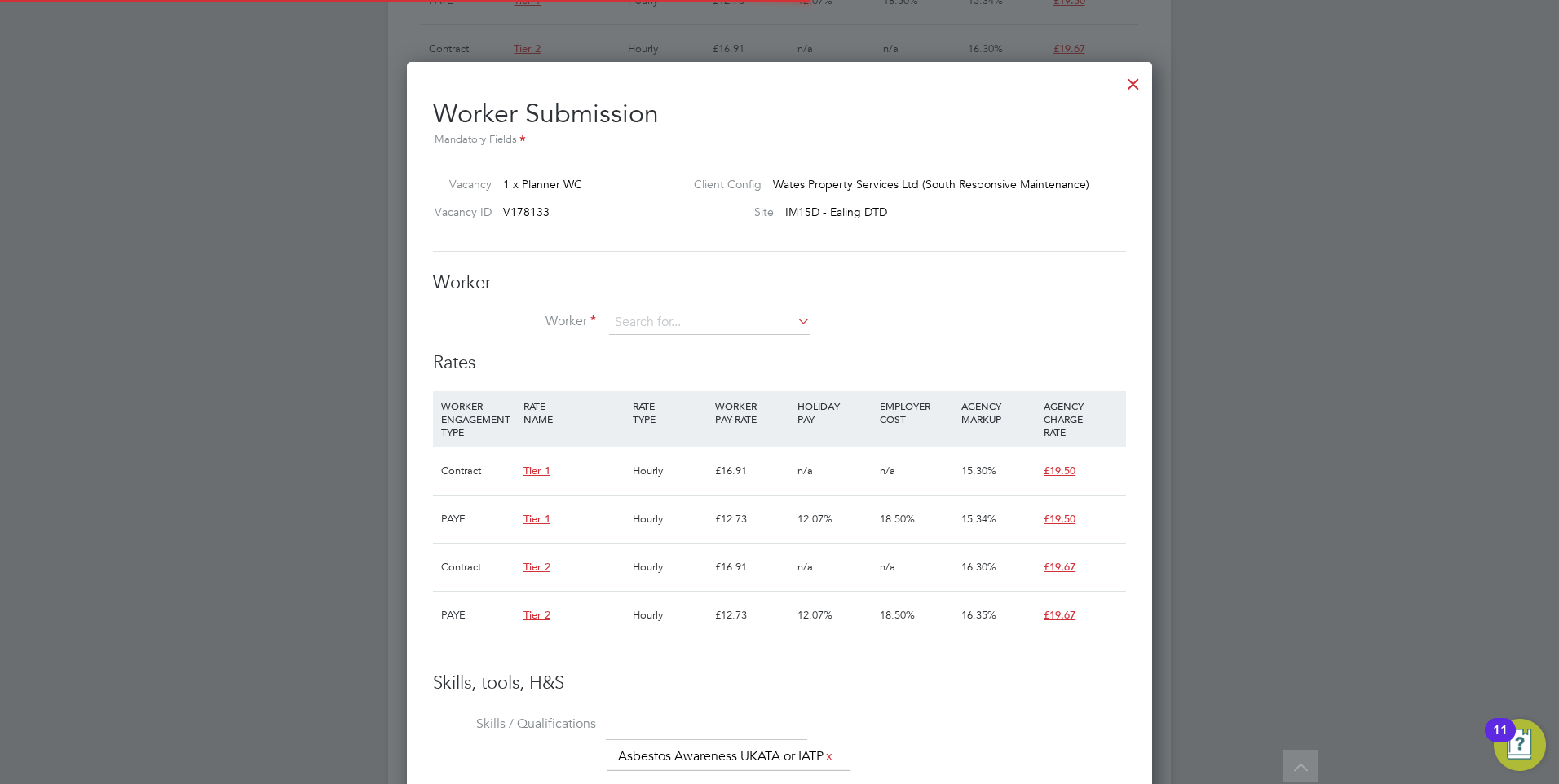
scroll to position [48, 111]
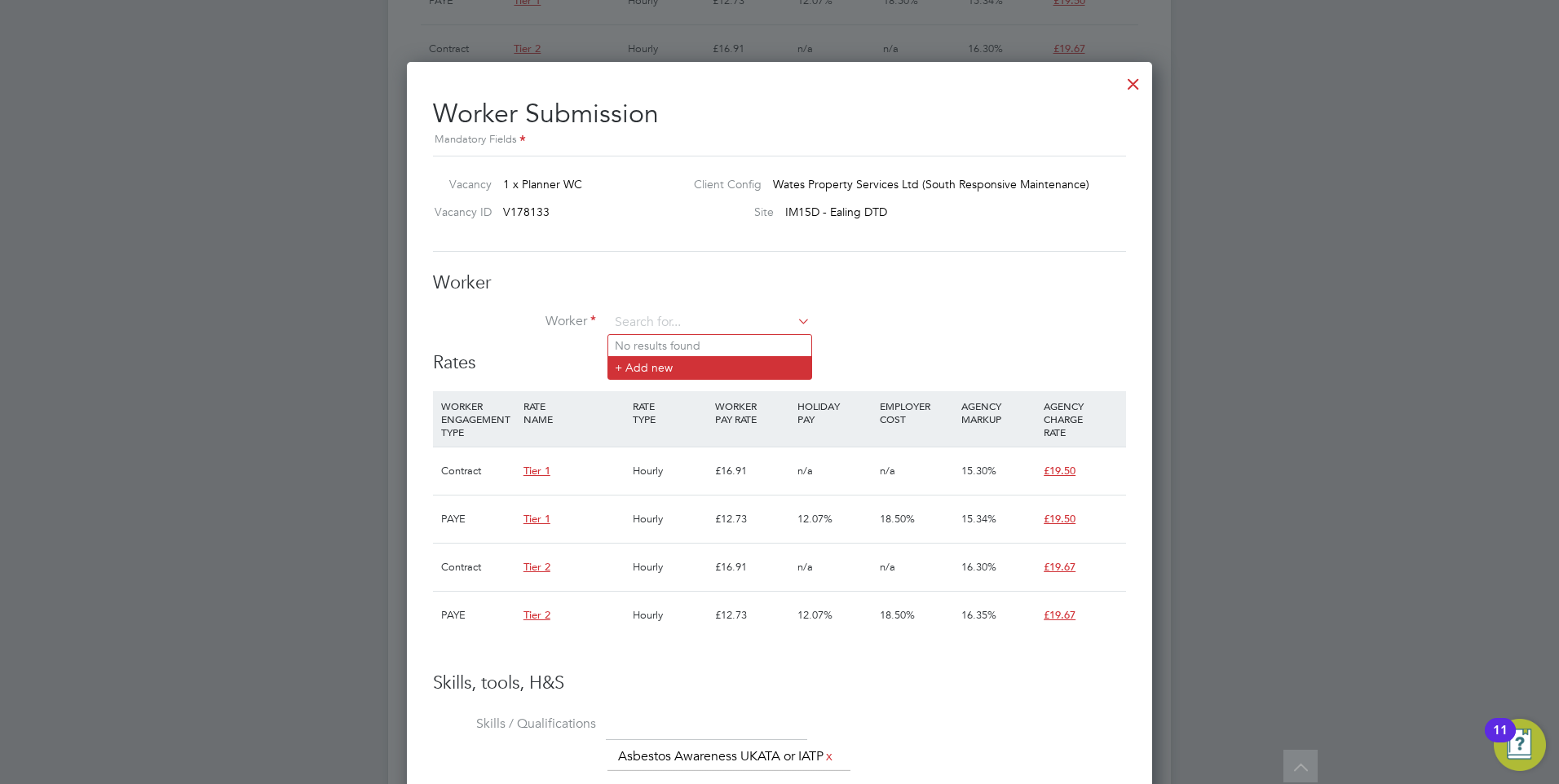
click at [704, 369] on li "+ Add new" at bounding box center [709, 367] width 203 height 22
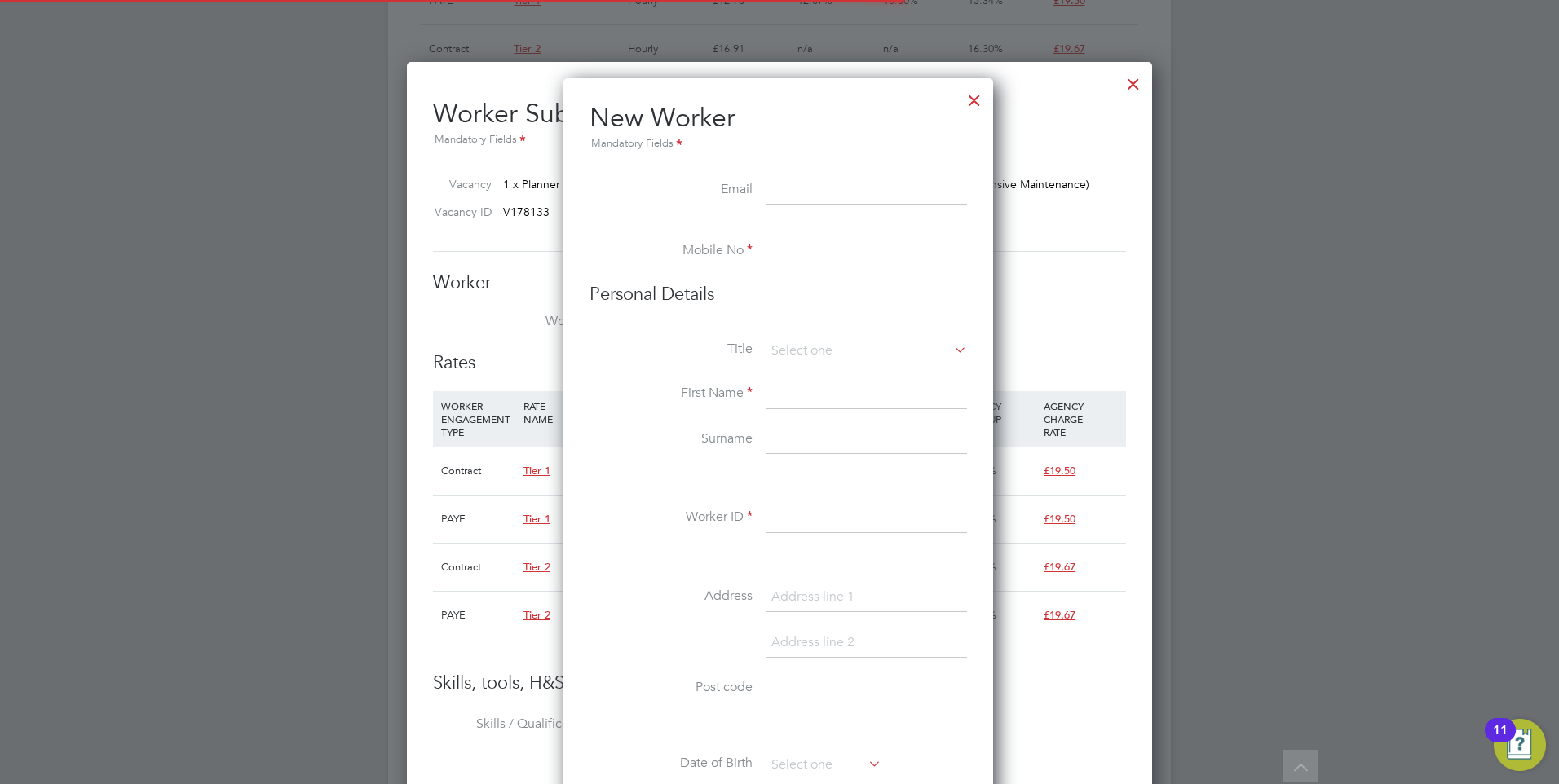
scroll to position [1387, 432]
paste input "kash.mattison@hotmail.co.uk"
type input "kash.mattison@hotmail.co.uk"
click at [781, 270] on li "Mobile No" at bounding box center [778, 260] width 377 height 46
click at [781, 251] on input at bounding box center [866, 252] width 202 height 29
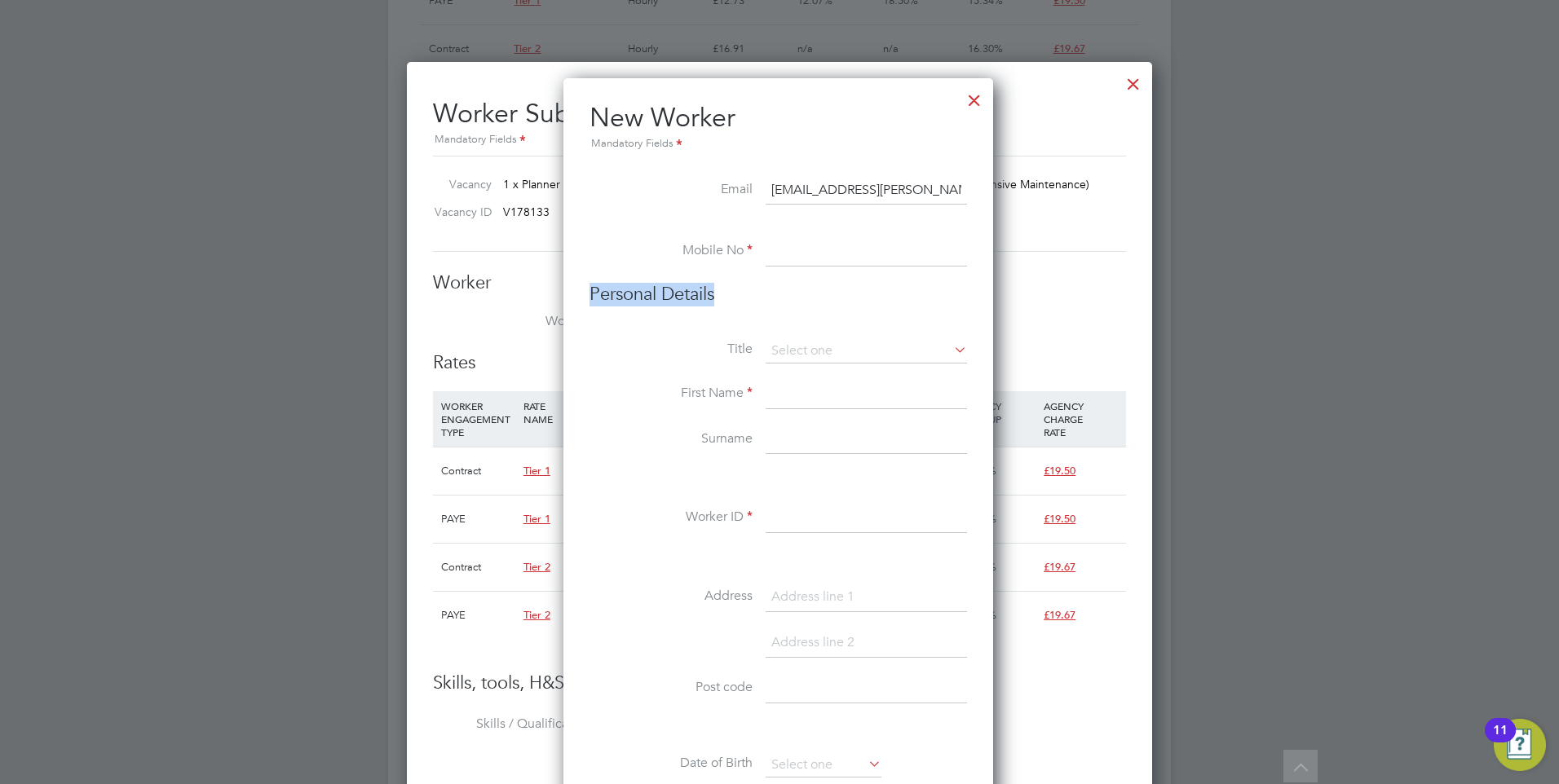
drag, startPoint x: 854, startPoint y: 284, endPoint x: 842, endPoint y: 264, distance: 23.3
click at [844, 268] on ul "New Worker Mandatory Fields Email kash.mattison@hotmail.co.uk Mobile No Persona…" at bounding box center [778, 766] width 377 height 1331
click at [838, 257] on input at bounding box center [866, 252] width 202 height 29
paste input "07939 199 291"
type input "07939 199 291"
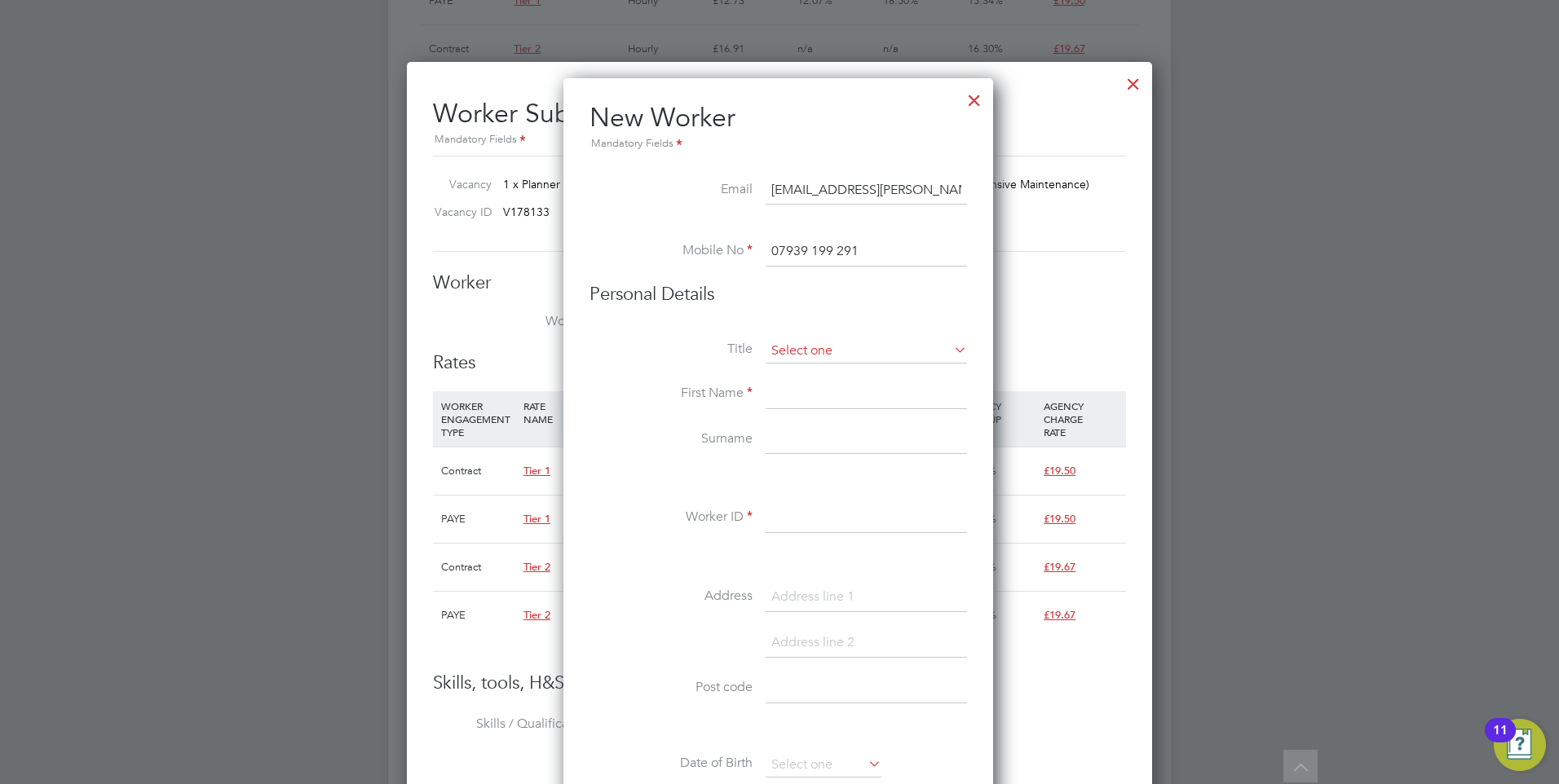
click at [789, 359] on input at bounding box center [866, 352] width 202 height 24
click at [814, 379] on li "Mr" at bounding box center [866, 374] width 203 height 21
type input "Mr"
click at [807, 395] on input at bounding box center [866, 394] width 202 height 29
type input "k"
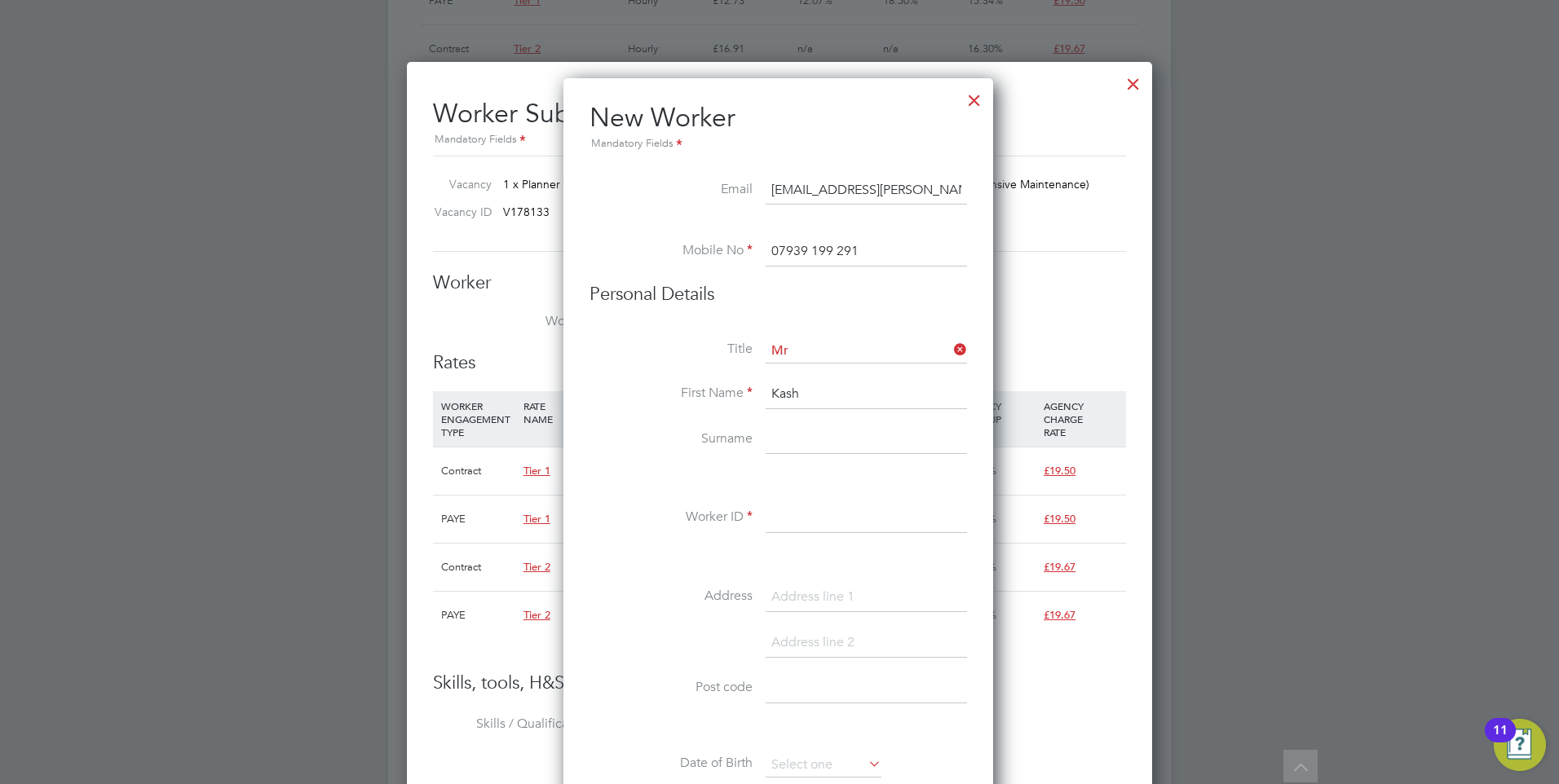
type input "Kash"
drag, startPoint x: 807, startPoint y: 457, endPoint x: 805, endPoint y: 448, distance: 9.2
click at [807, 456] on li "Surname" at bounding box center [778, 448] width 377 height 46
click at [805, 448] on input at bounding box center [866, 440] width 202 height 29
drag, startPoint x: 834, startPoint y: 441, endPoint x: 768, endPoint y: 442, distance: 66.0
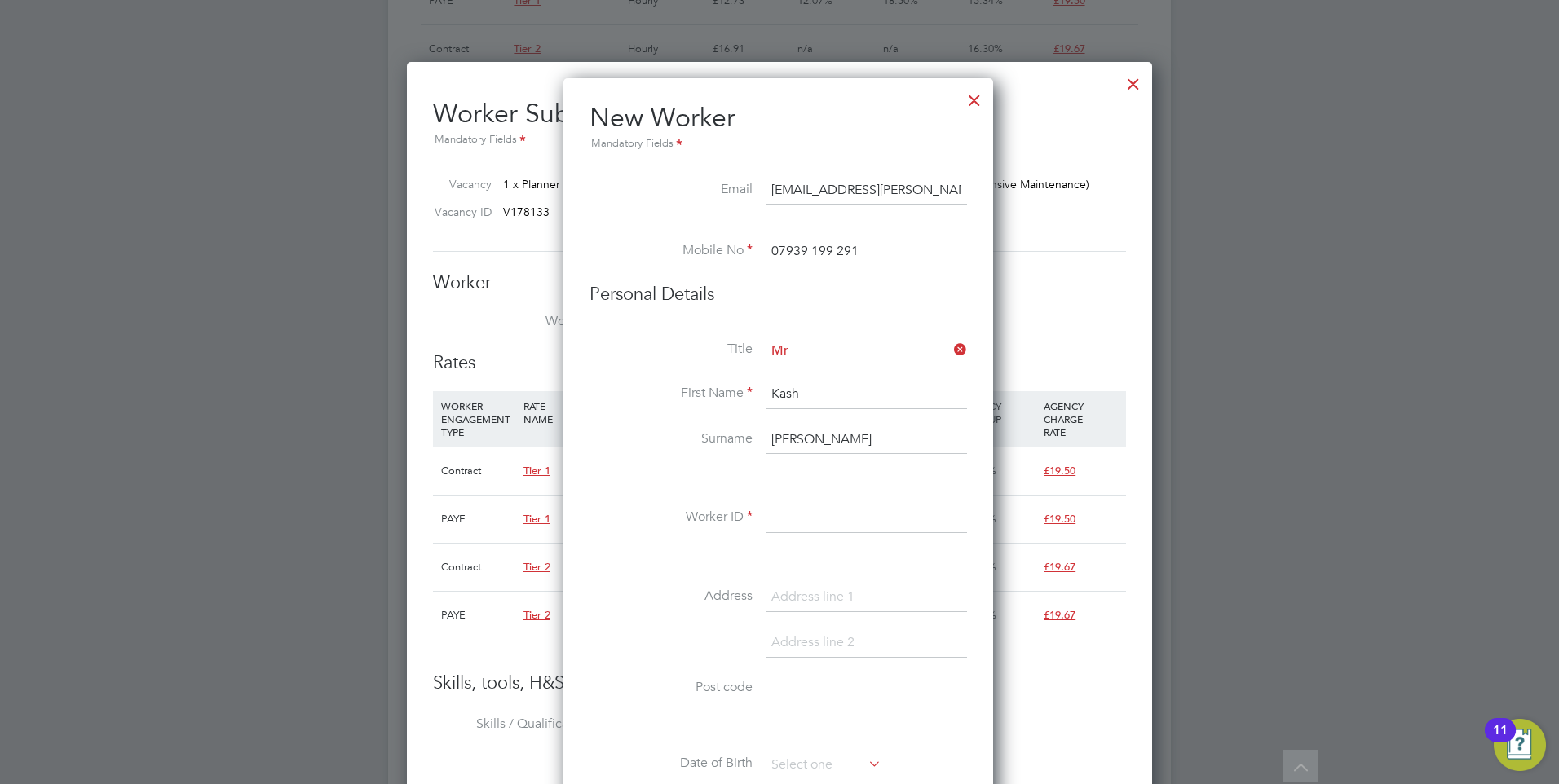
click at [768, 442] on input "Mattison" at bounding box center [866, 440] width 202 height 29
type input "Mattison"
click at [811, 524] on input at bounding box center [866, 518] width 202 height 29
paste input "Mattison"
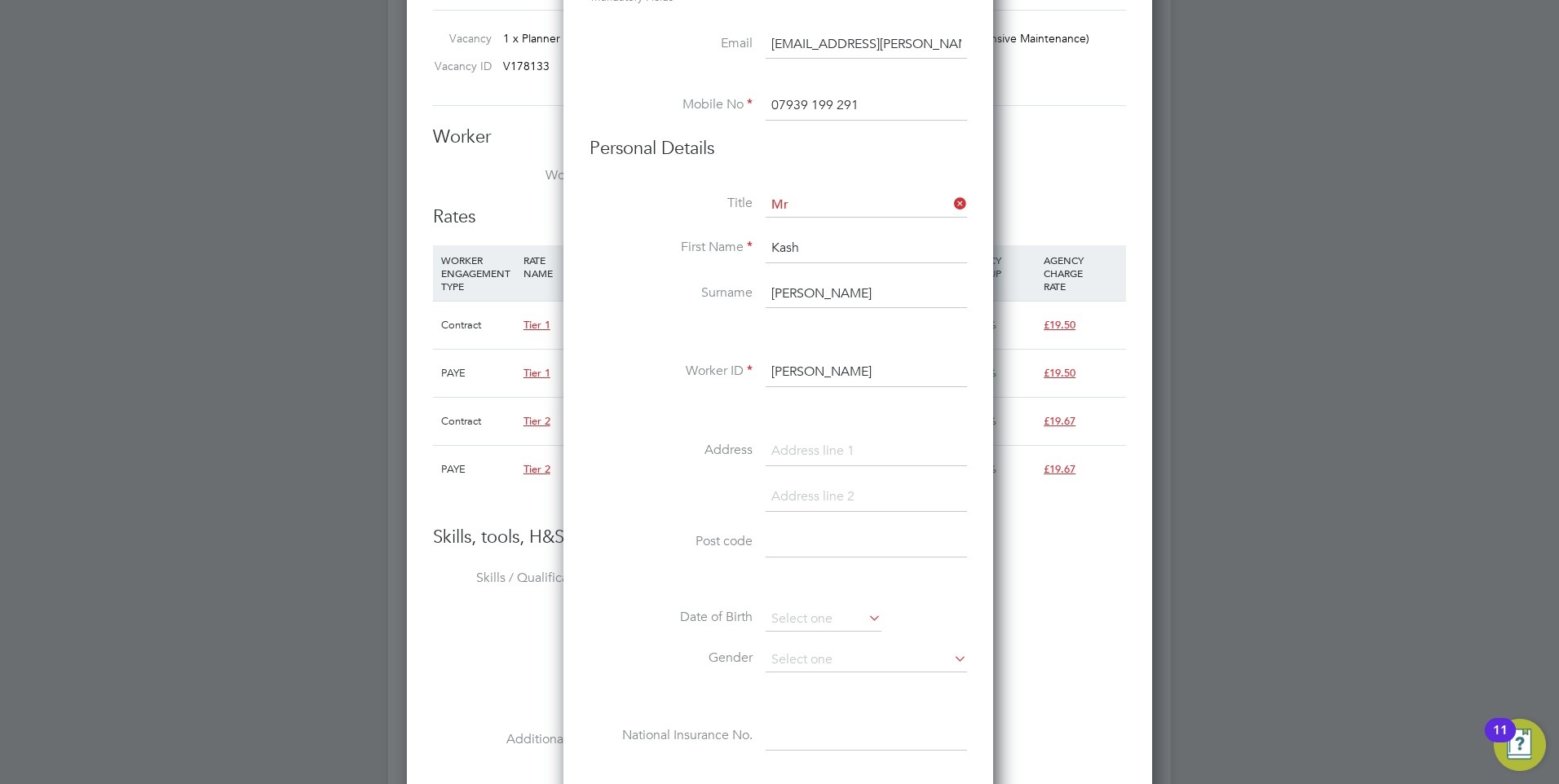
scroll to position [1548, 0]
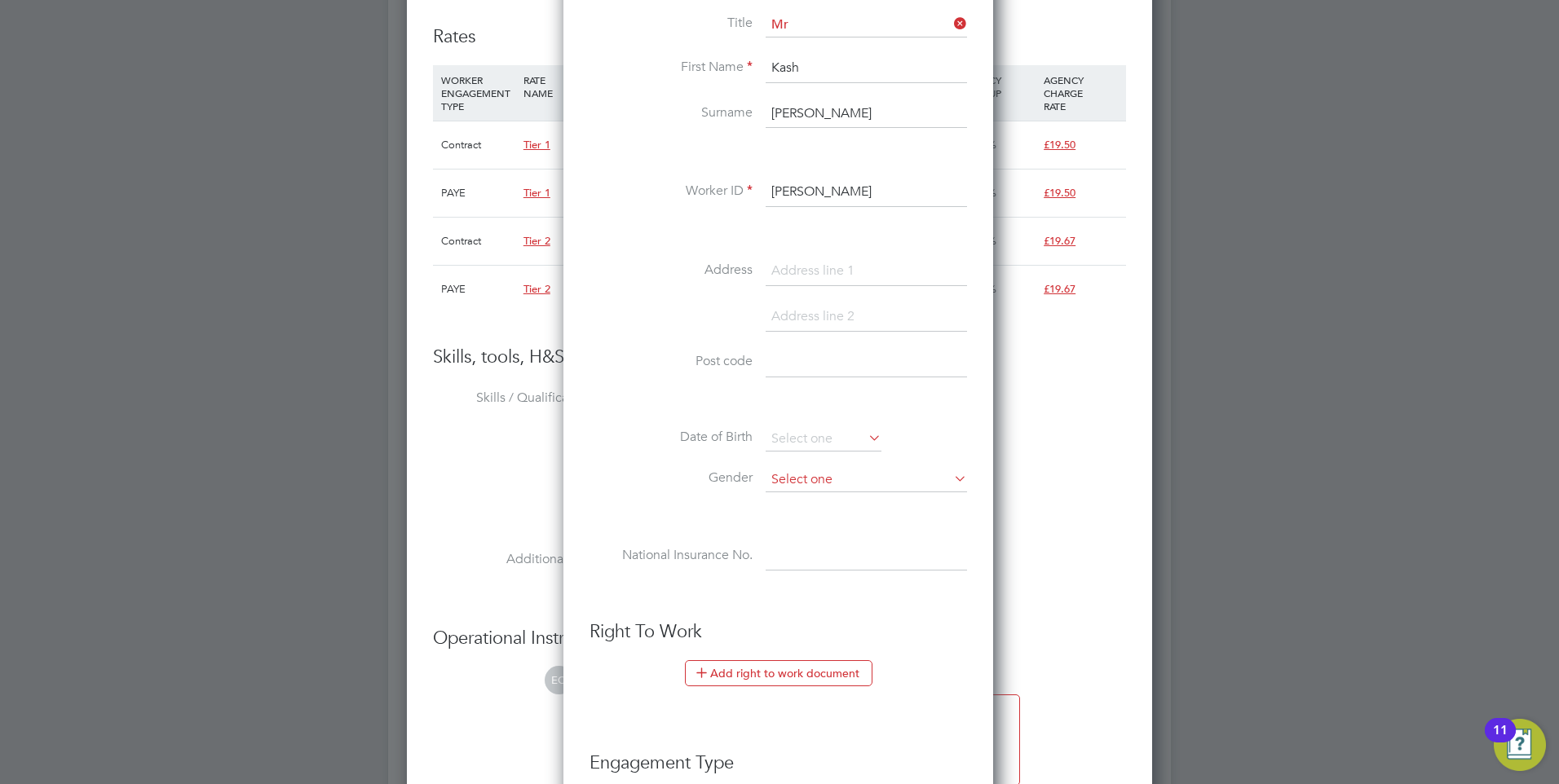
type input "Kash Mattison"
click at [814, 472] on input at bounding box center [866, 480] width 202 height 24
click at [810, 523] on li "Female" at bounding box center [866, 524] width 203 height 21
type input "Female"
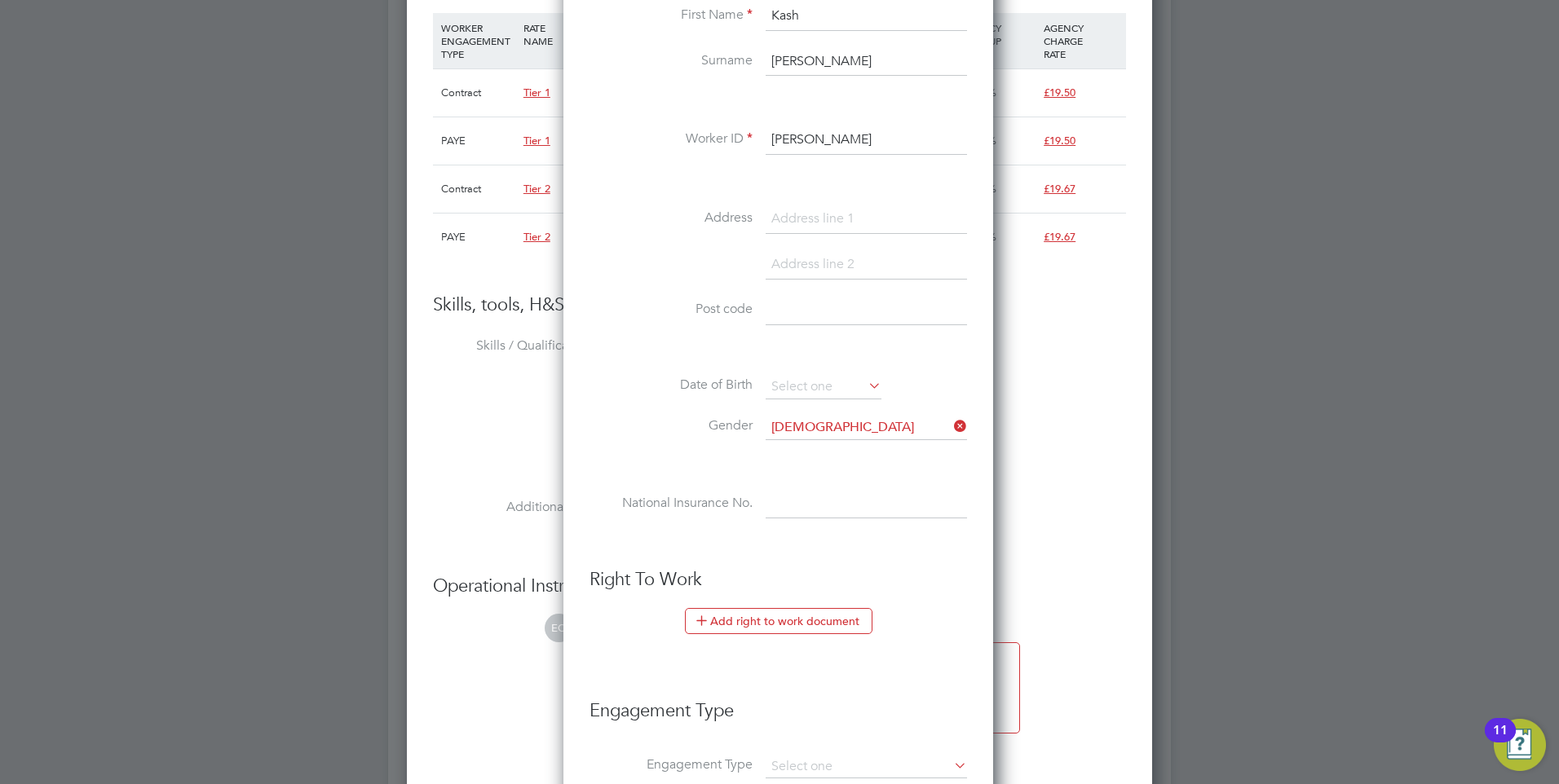
scroll to position [1630, 0]
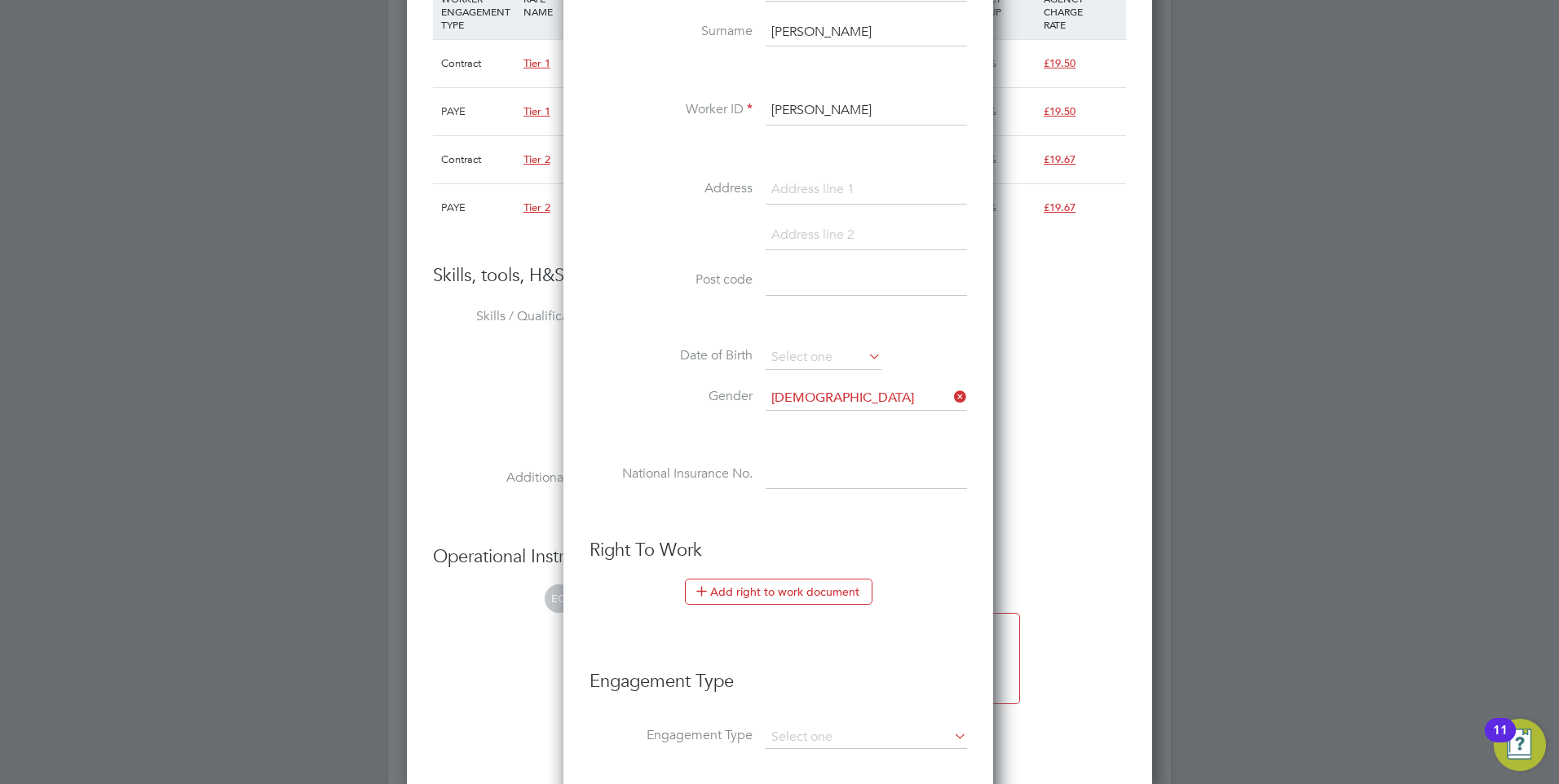
click at [816, 383] on li "Date of Birth" at bounding box center [778, 366] width 377 height 41
click at [817, 392] on input at bounding box center [866, 398] width 202 height 24
click at [814, 414] on li "Male" at bounding box center [866, 421] width 203 height 21
type input "Male"
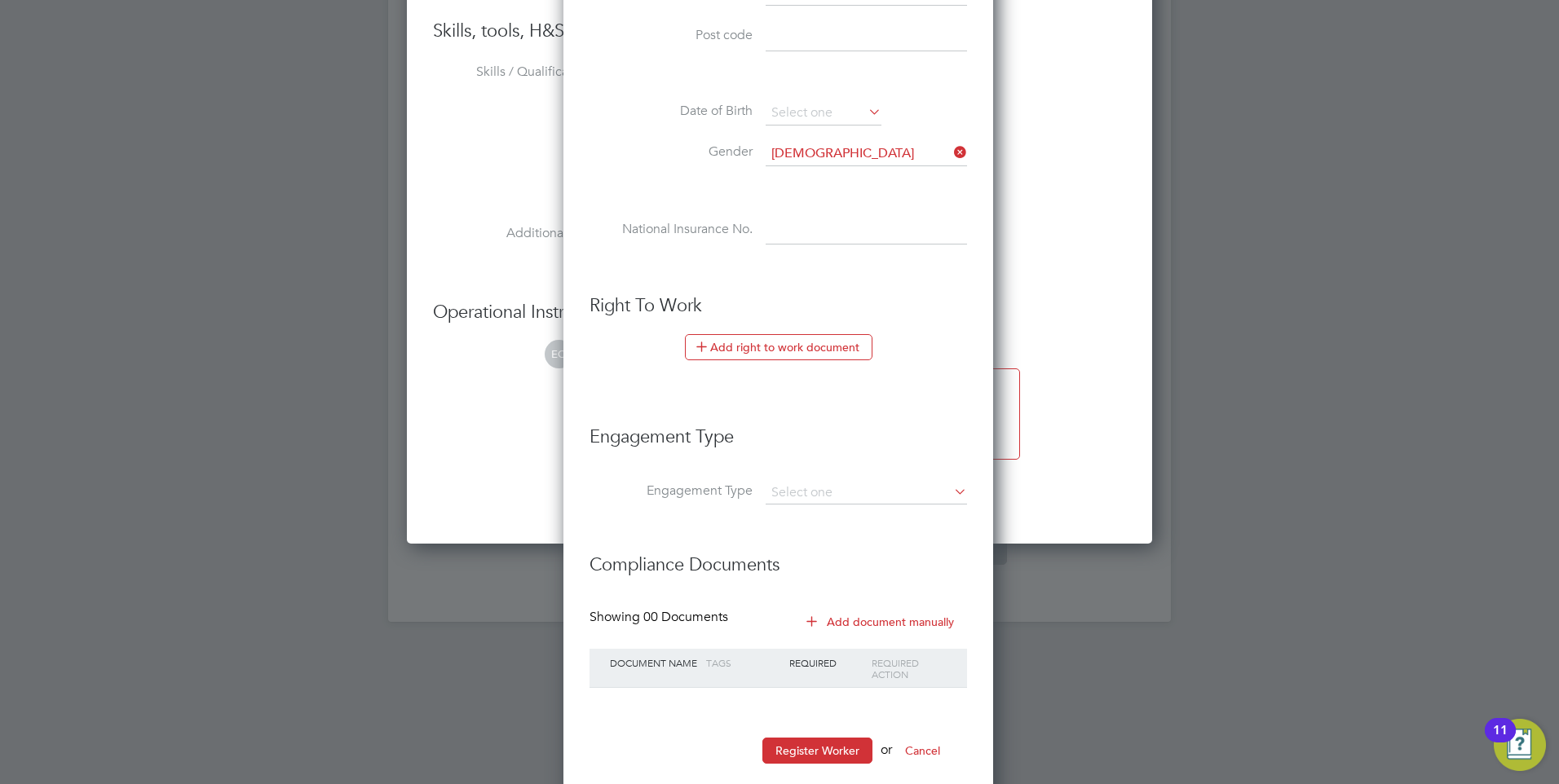
click at [811, 504] on li "Engagement Type" at bounding box center [778, 501] width 377 height 39
click at [811, 496] on input at bounding box center [866, 493] width 202 height 23
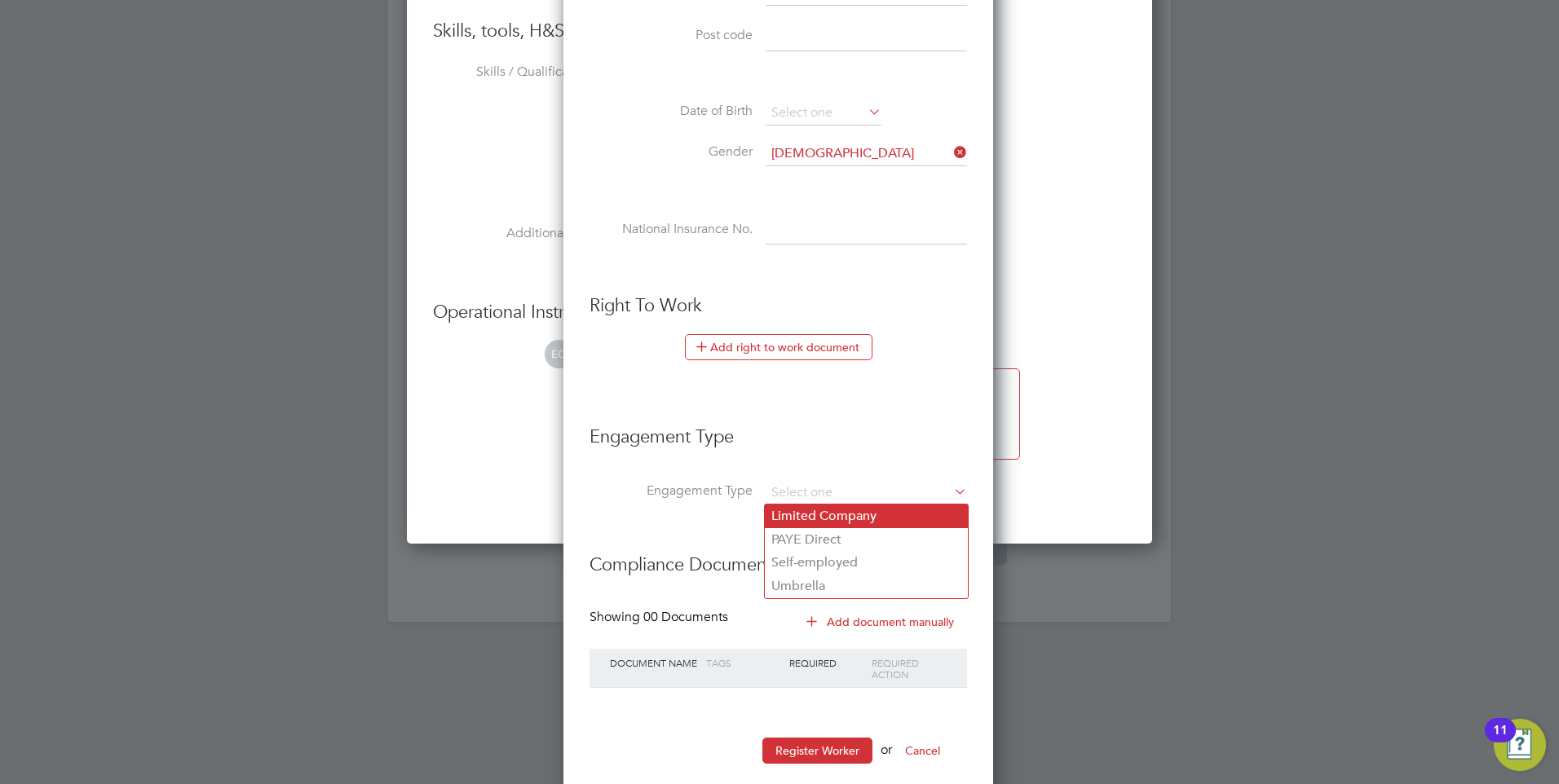
click at [805, 522] on li "Limited Company" at bounding box center [866, 516] width 203 height 24
type input "Limited Company"
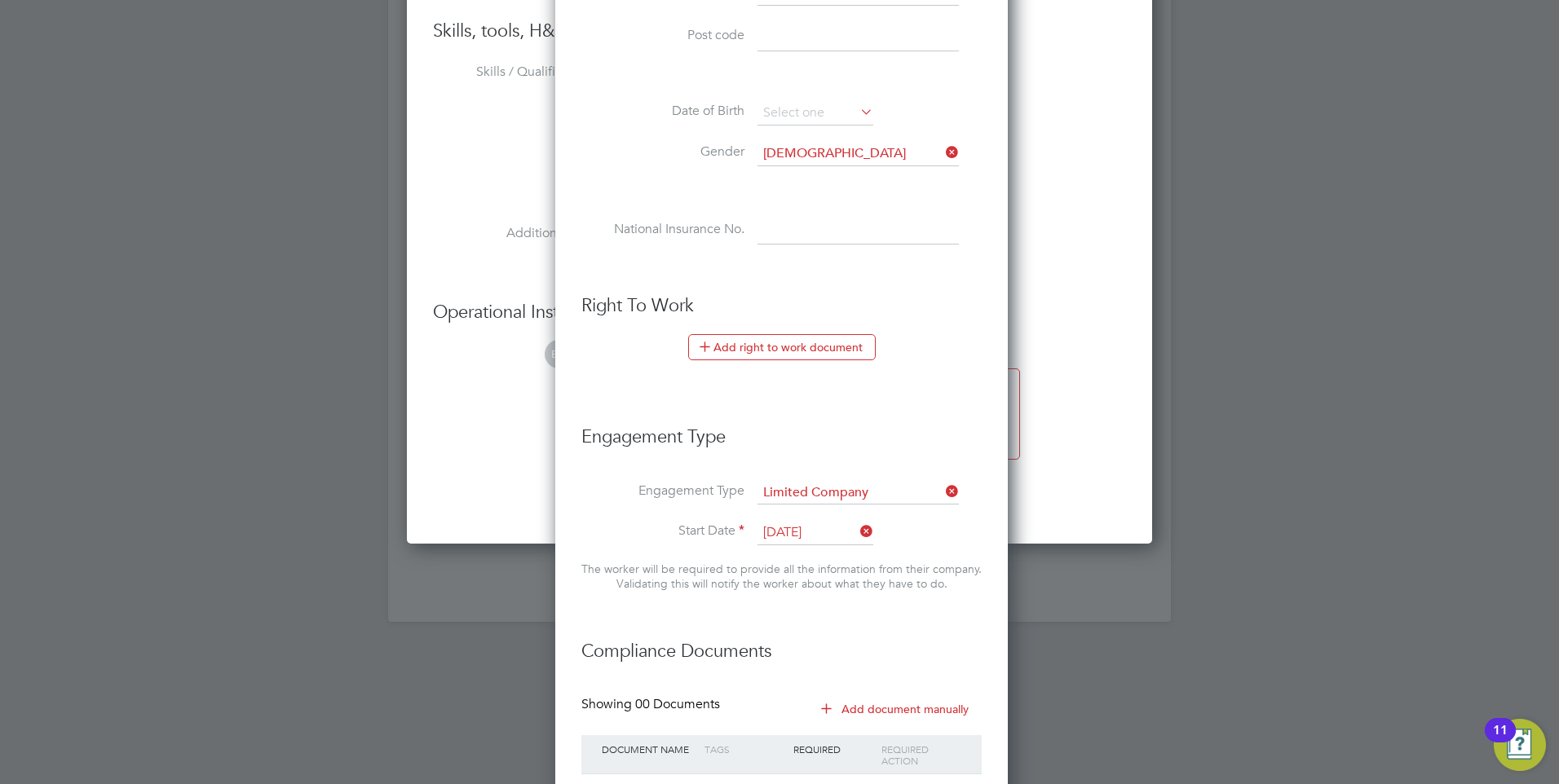
scroll to position [1989, 0]
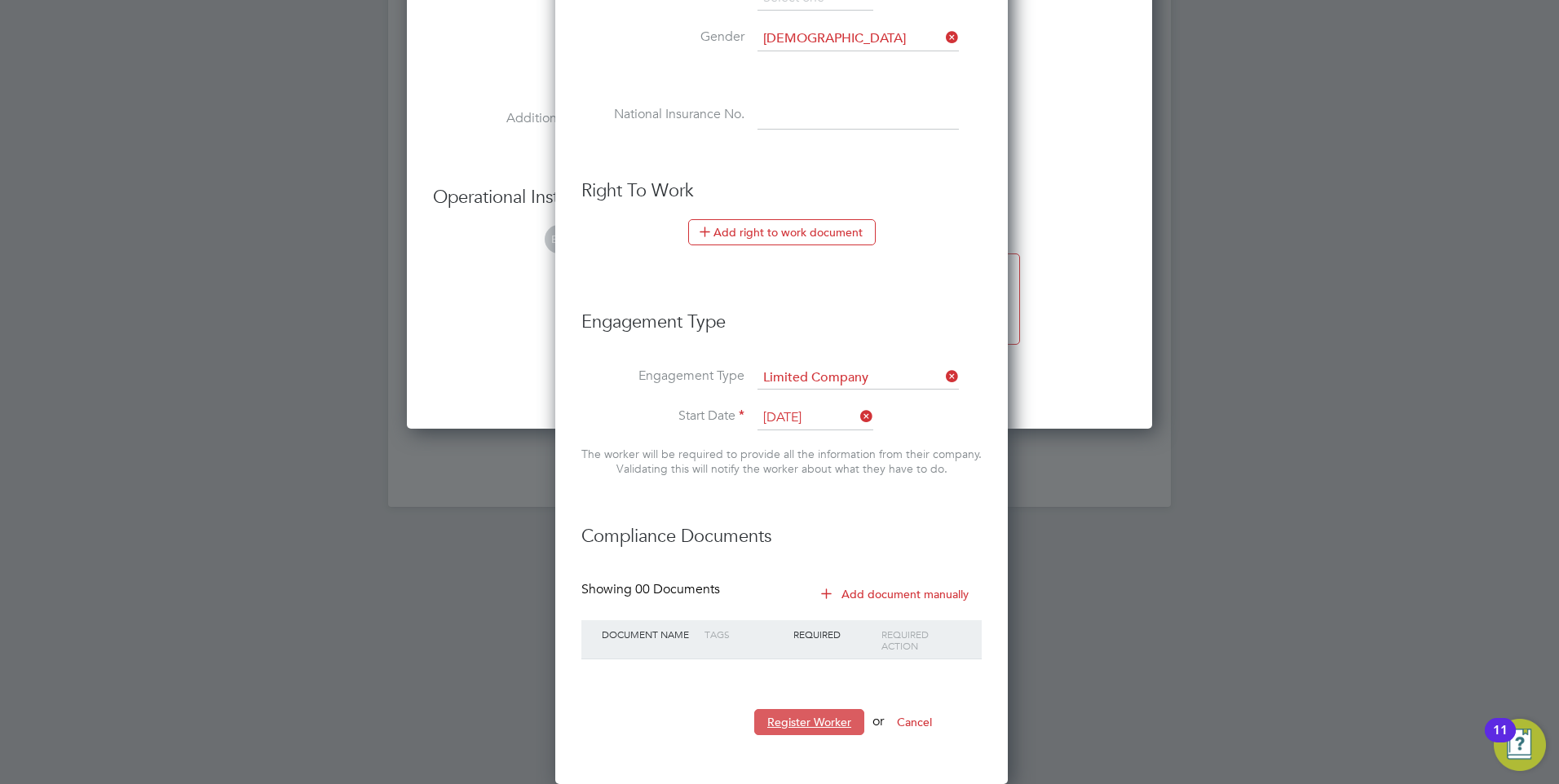
click at [827, 711] on button "Register Worker" at bounding box center [809, 722] width 110 height 26
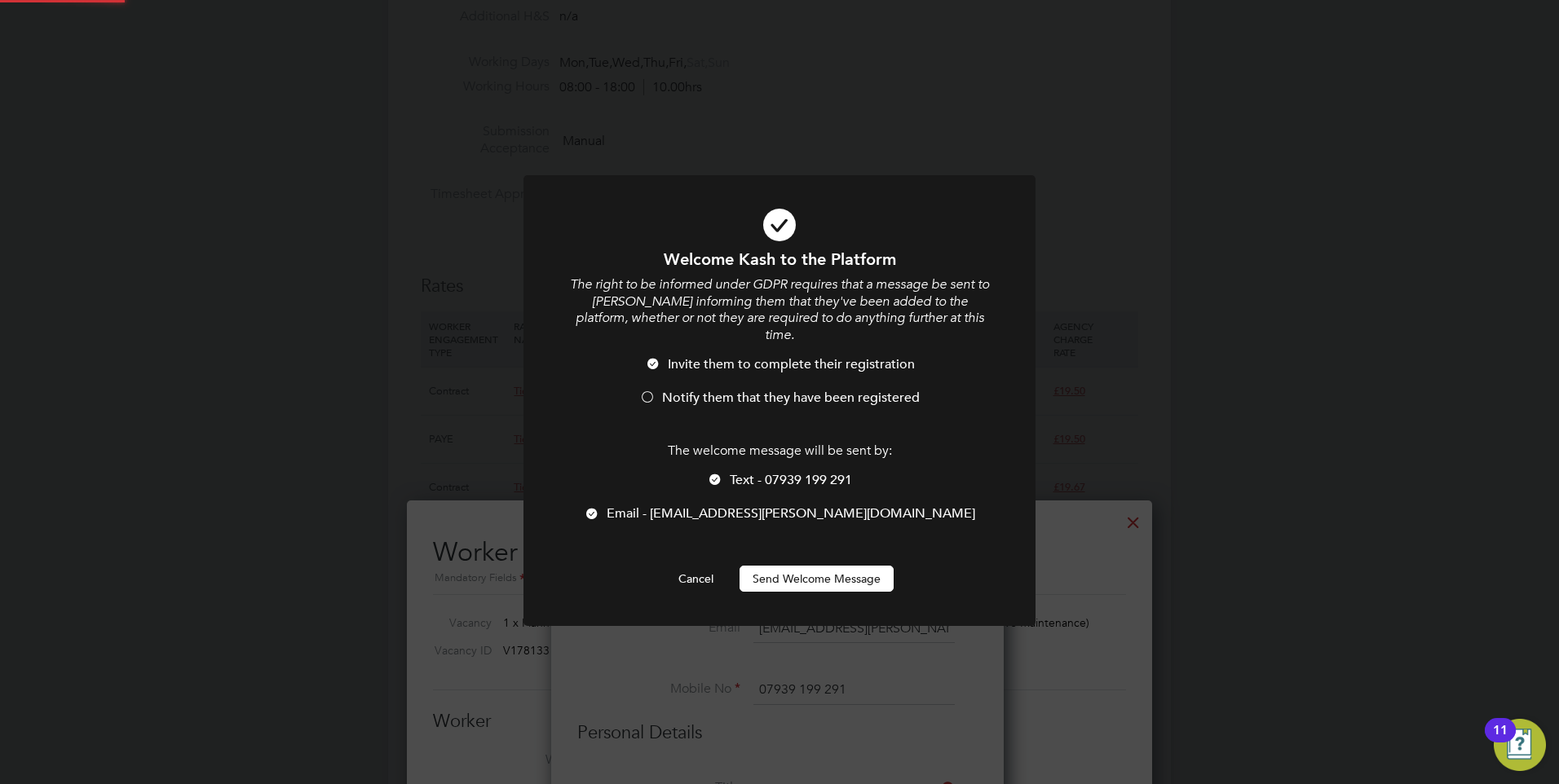
scroll to position [0, 0]
click at [703, 472] on li "Text - 07939 199 291" at bounding box center [779, 488] width 424 height 33
click at [656, 389] on li "Notify them that they have been registered" at bounding box center [779, 405] width 424 height 33
click at [845, 567] on button "Send Welcome Message" at bounding box center [816, 578] width 154 height 26
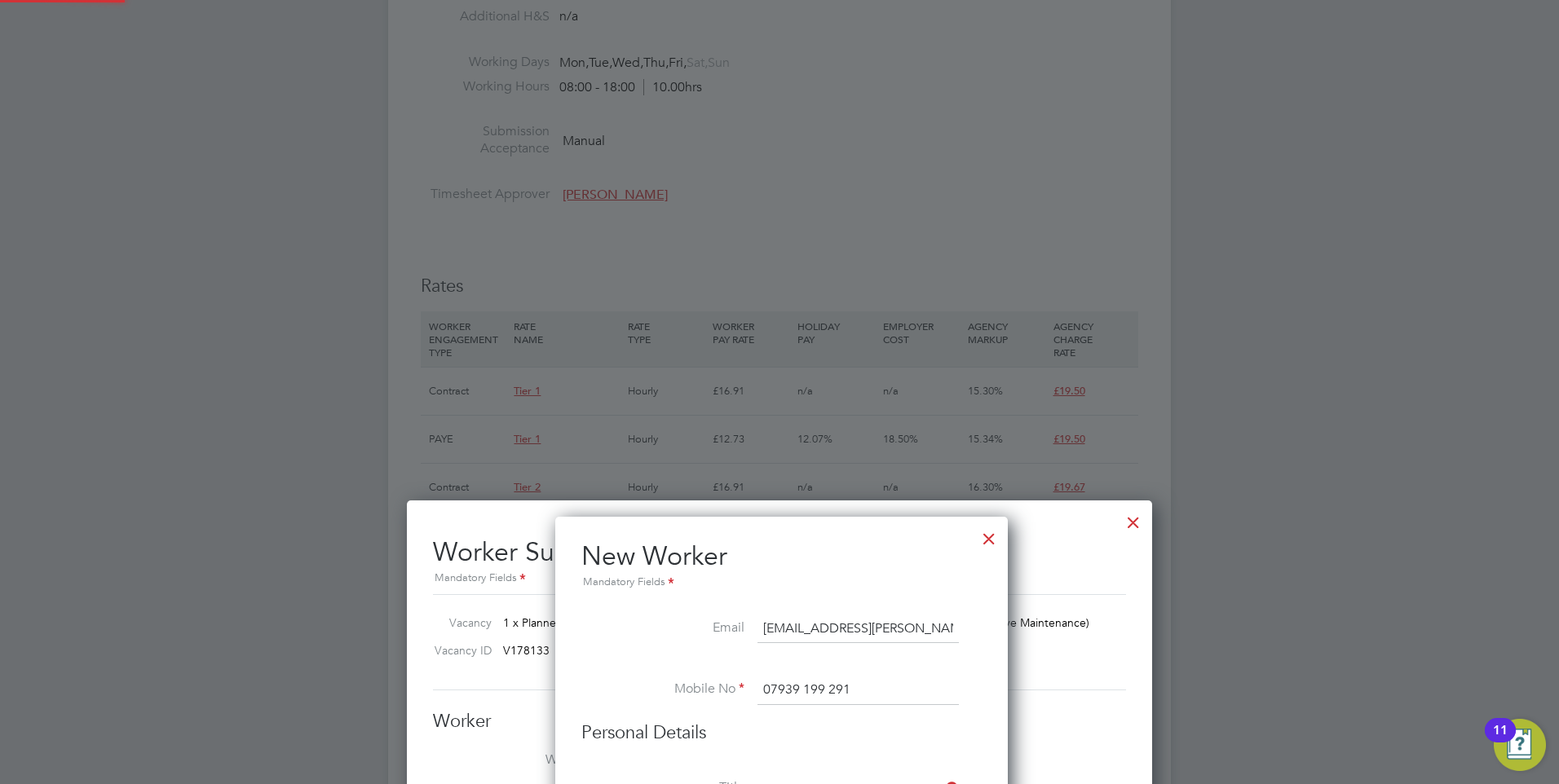
type input "Kash Mattison (Kash Mattison)"
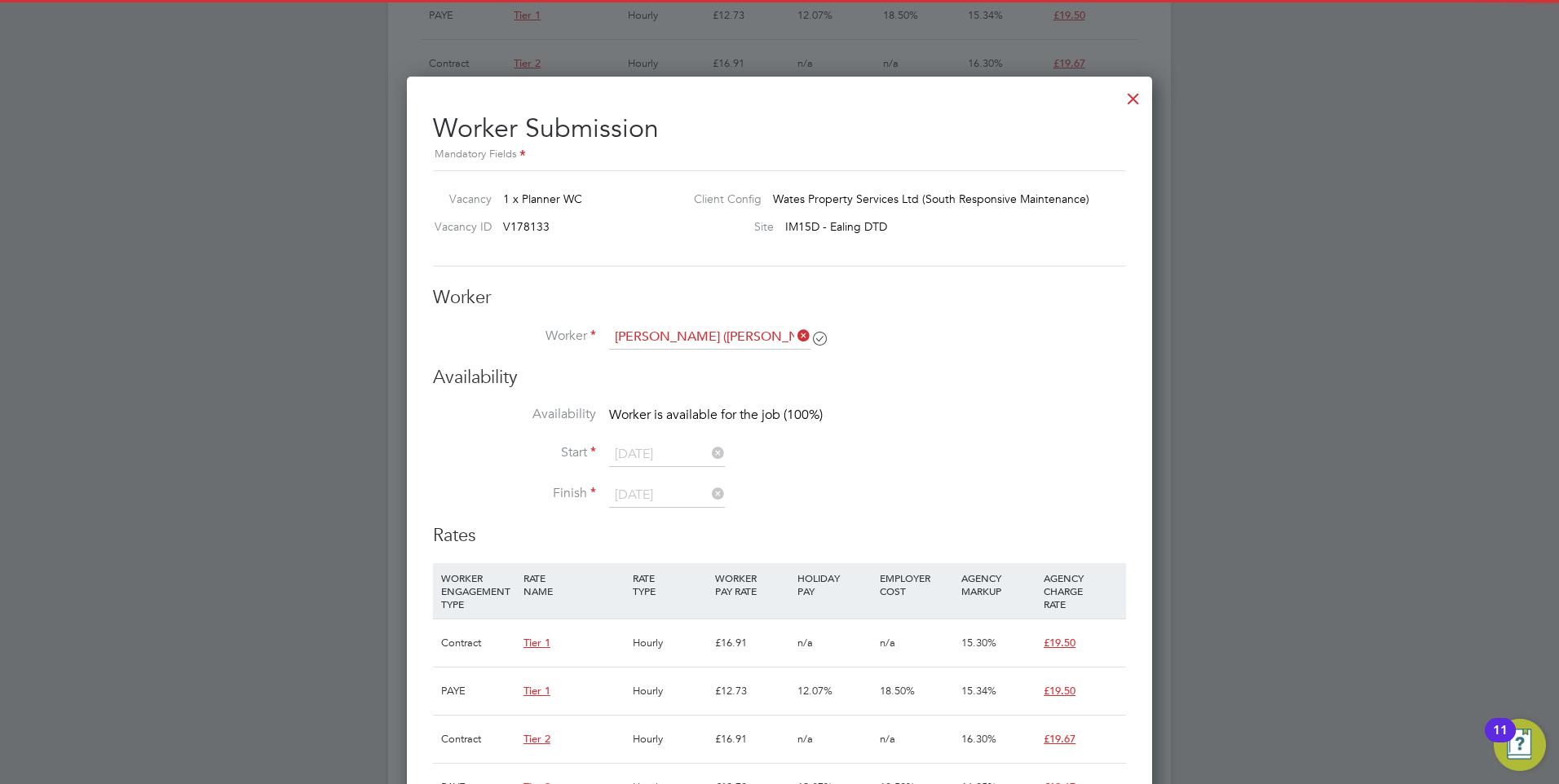
scroll to position [1222, 0]
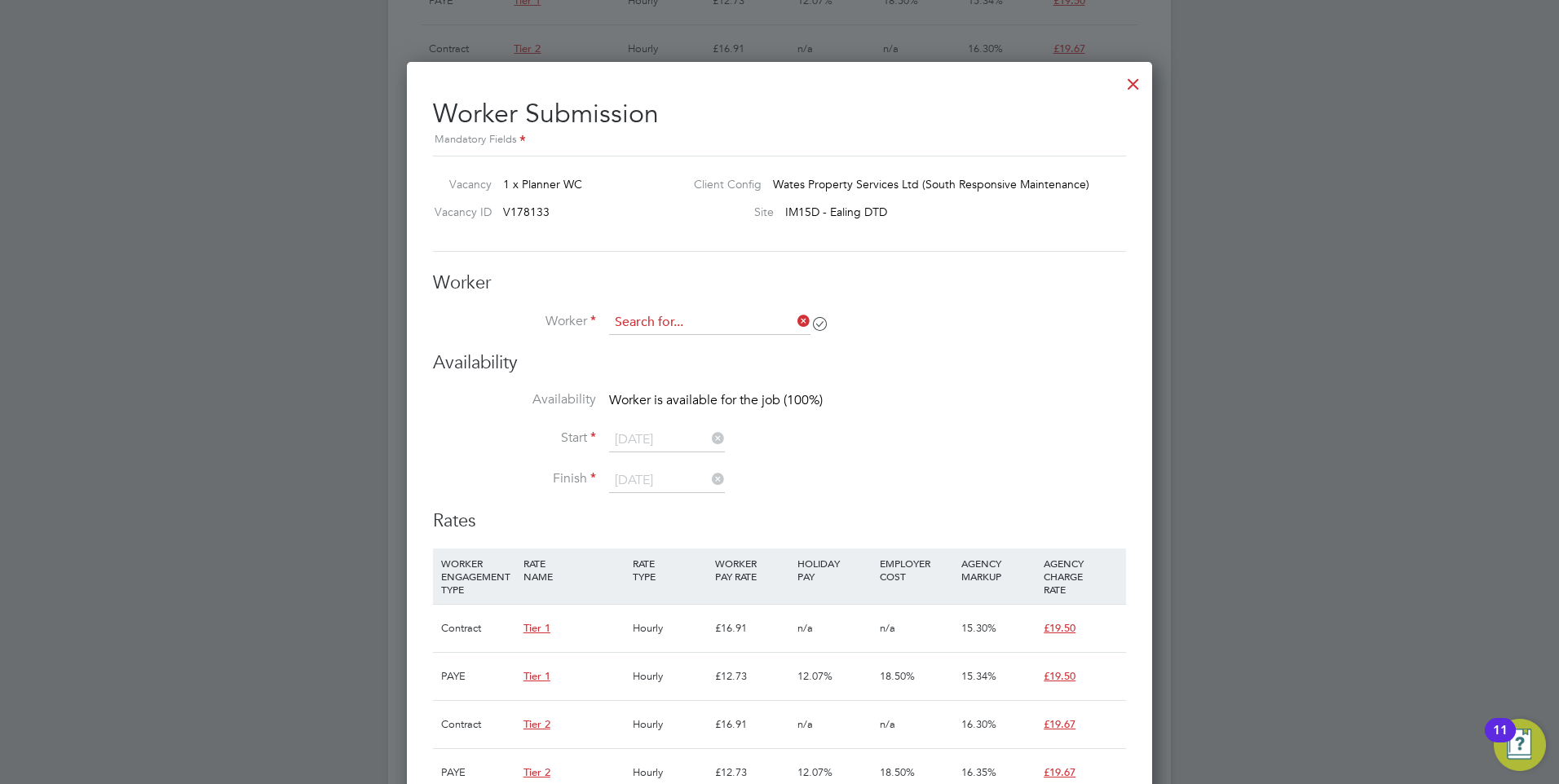
click at [638, 330] on input at bounding box center [709, 323] width 202 height 24
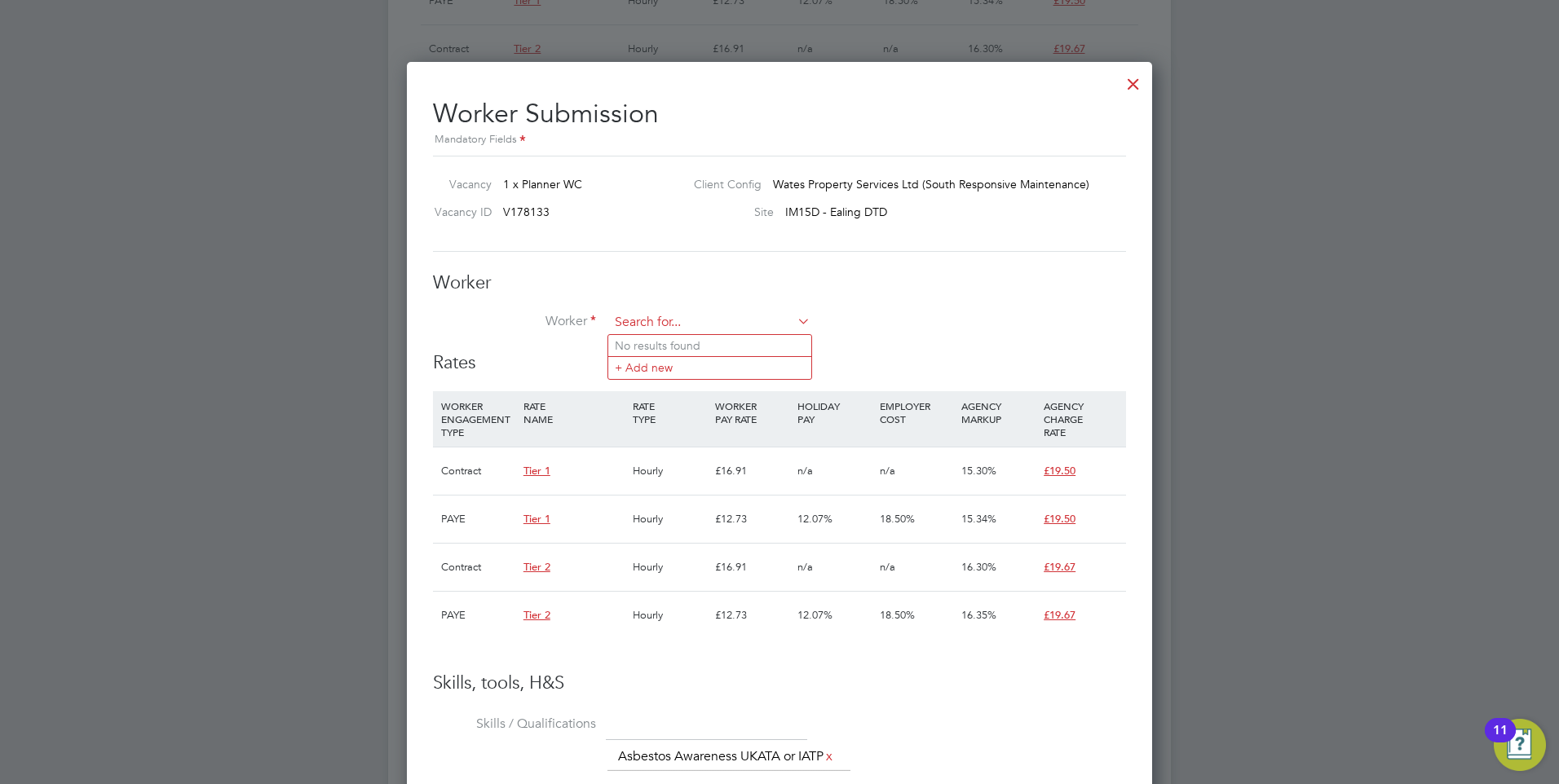
paste input "Mattison"
click at [653, 348] on b "Mattison" at bounding box center [686, 346] width 95 height 14
type input "Kash Mattison (Kash Mattison)"
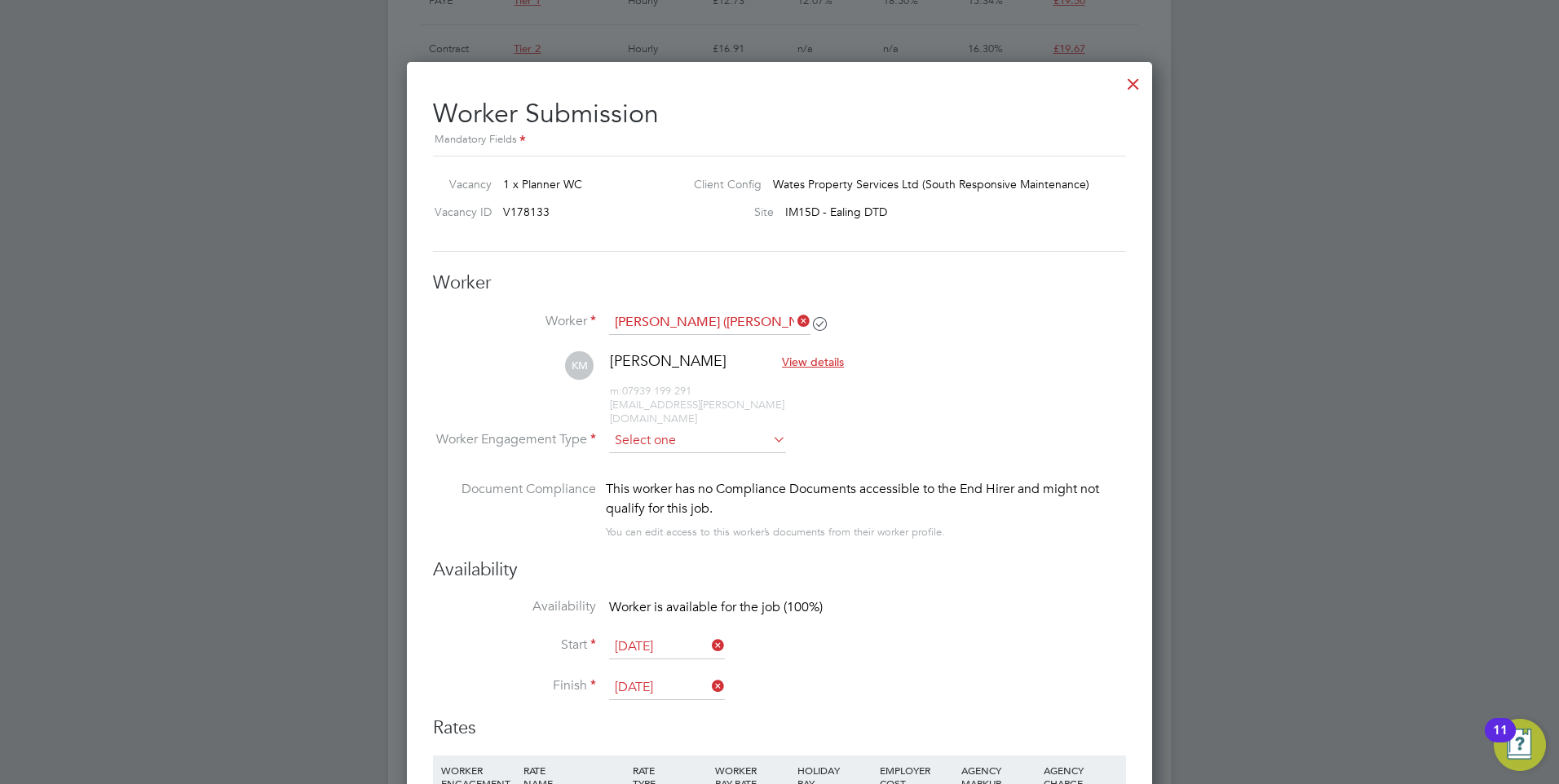
scroll to position [1512, 746]
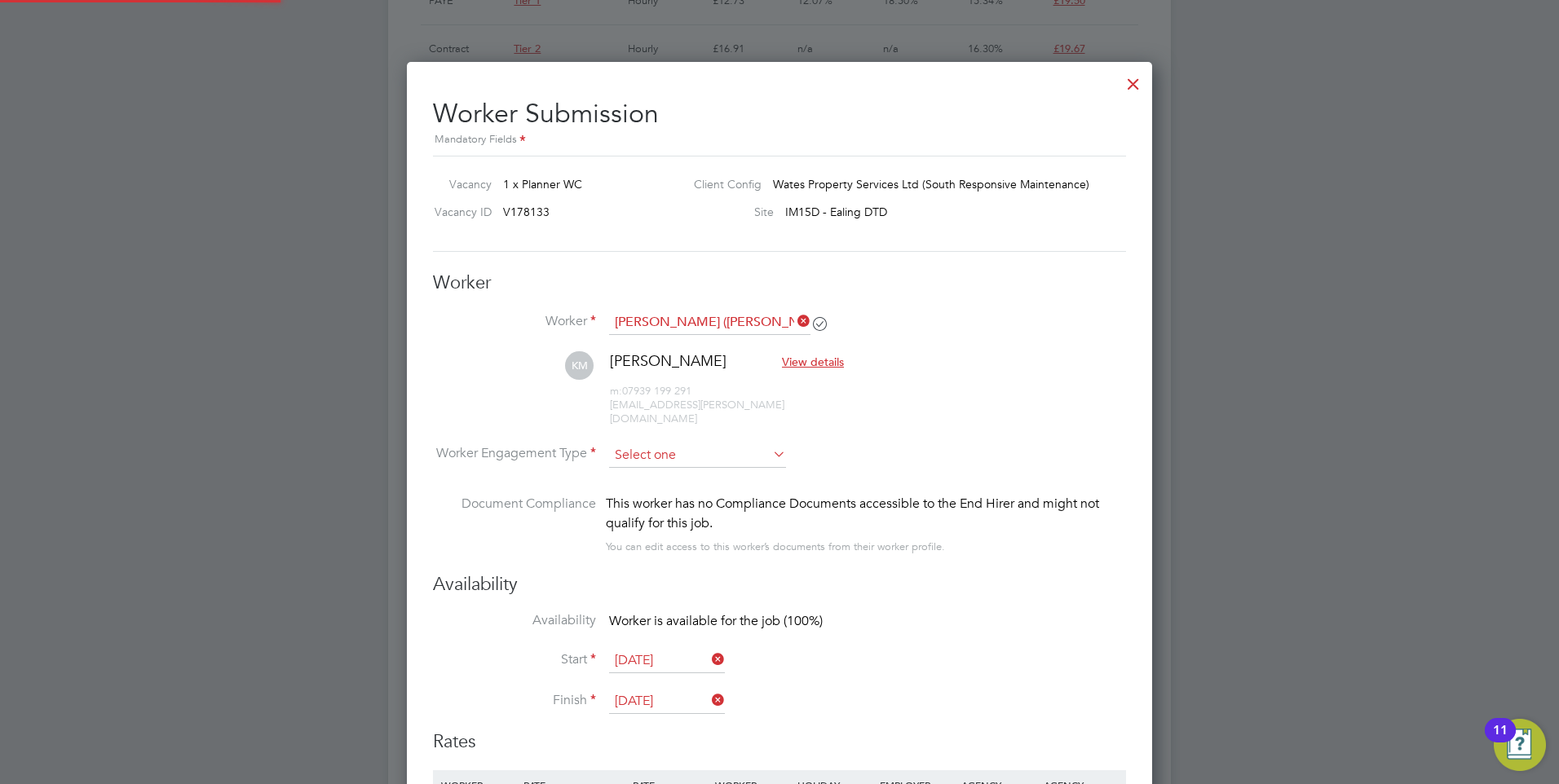
click at [677, 446] on input at bounding box center [697, 455] width 177 height 24
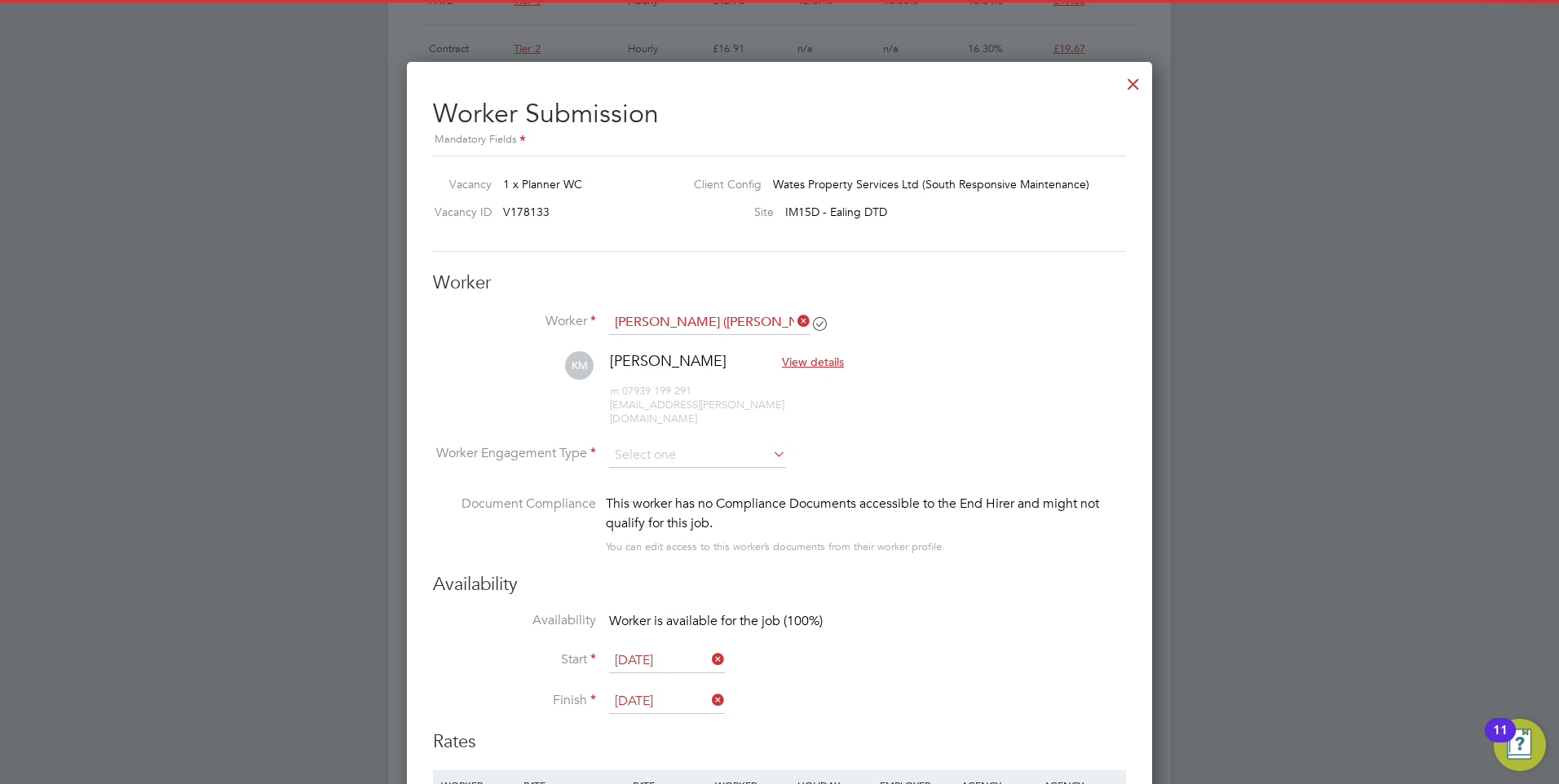
click at [667, 472] on li "Contract" at bounding box center [697, 463] width 179 height 21
type input "Contract"
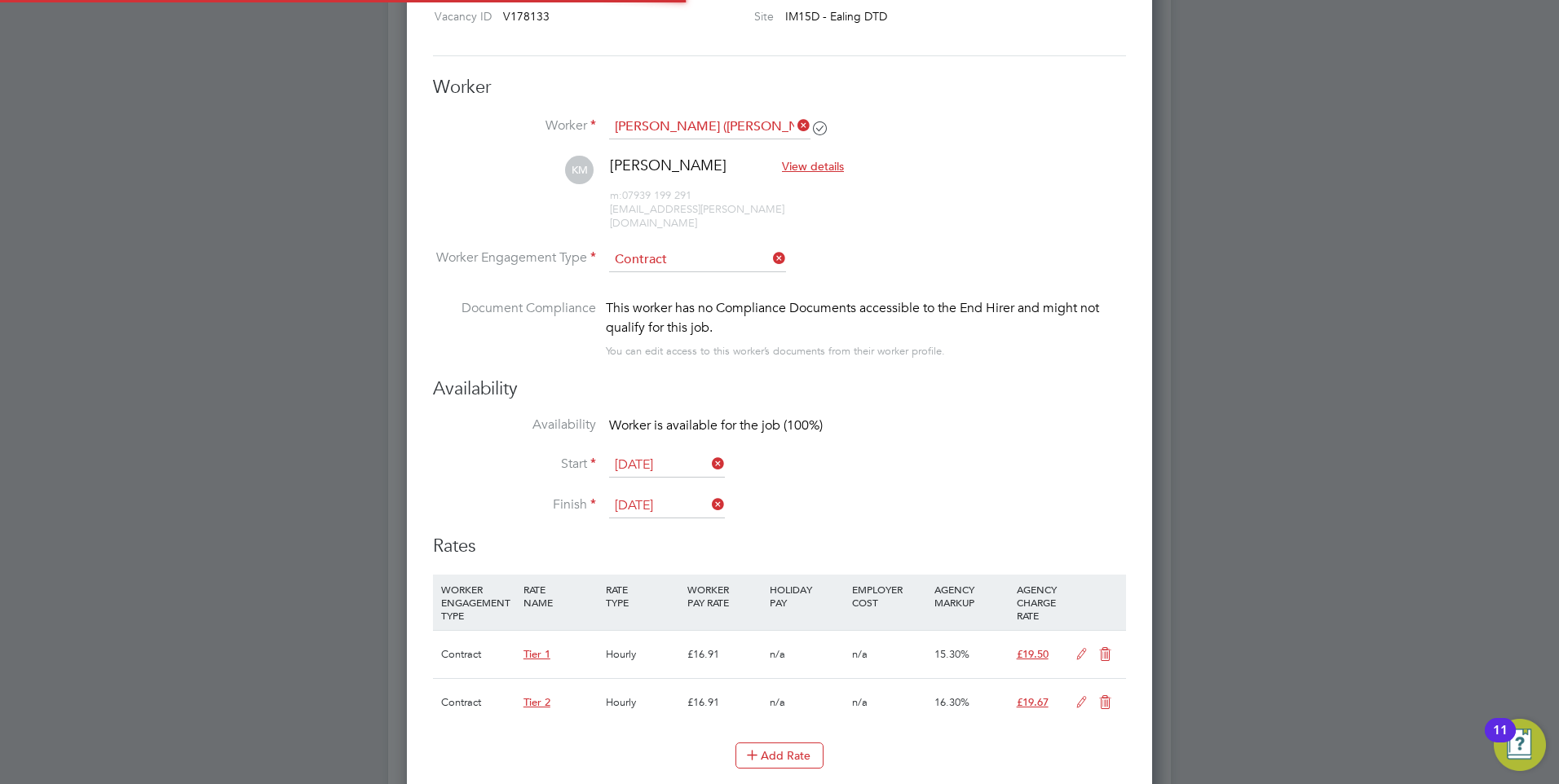
scroll to position [1712, 0]
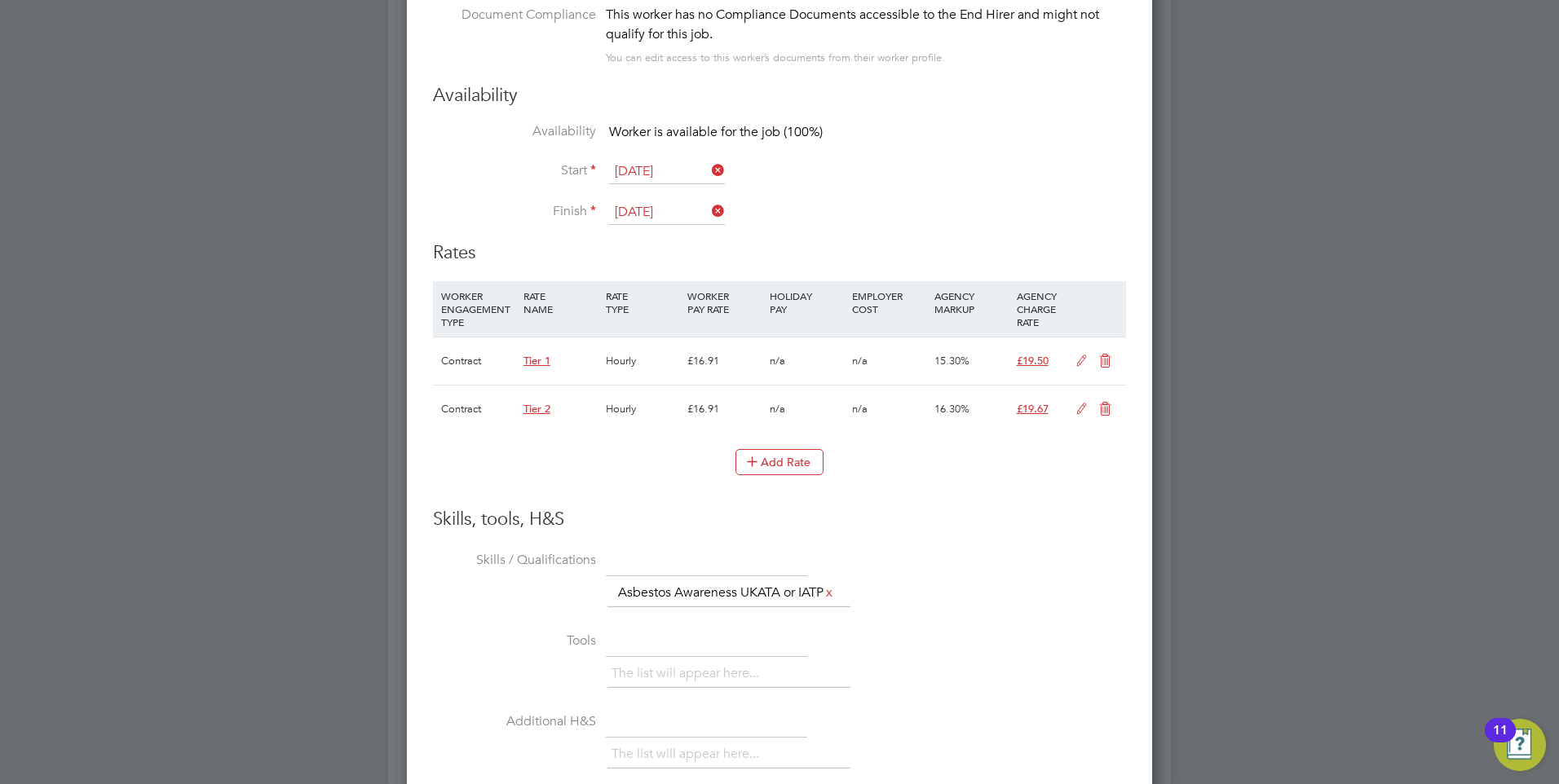
click at [1095, 355] on icon at bounding box center [1105, 361] width 20 height 13
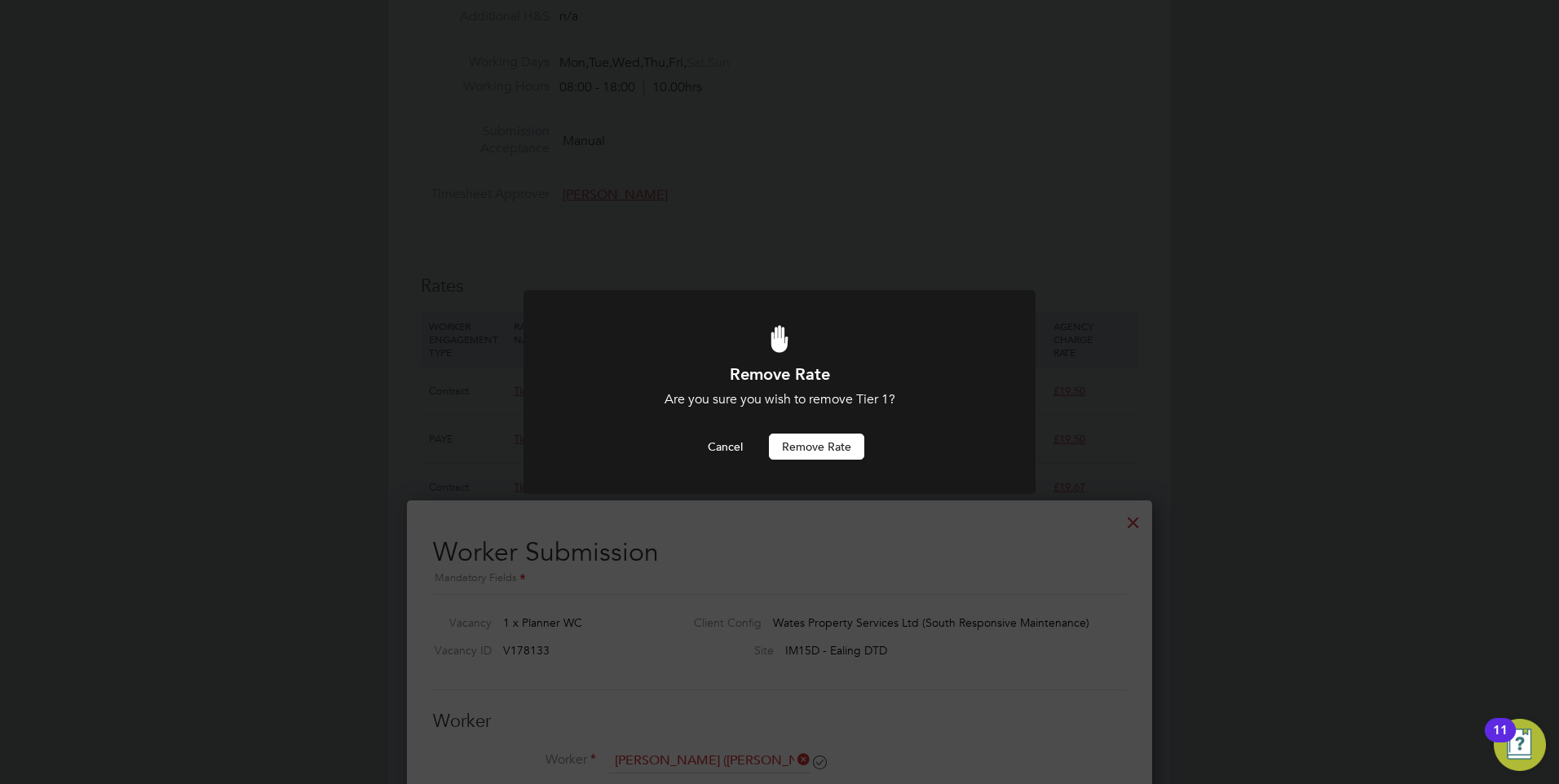
click at [814, 438] on button "Remove rate" at bounding box center [816, 446] width 95 height 26
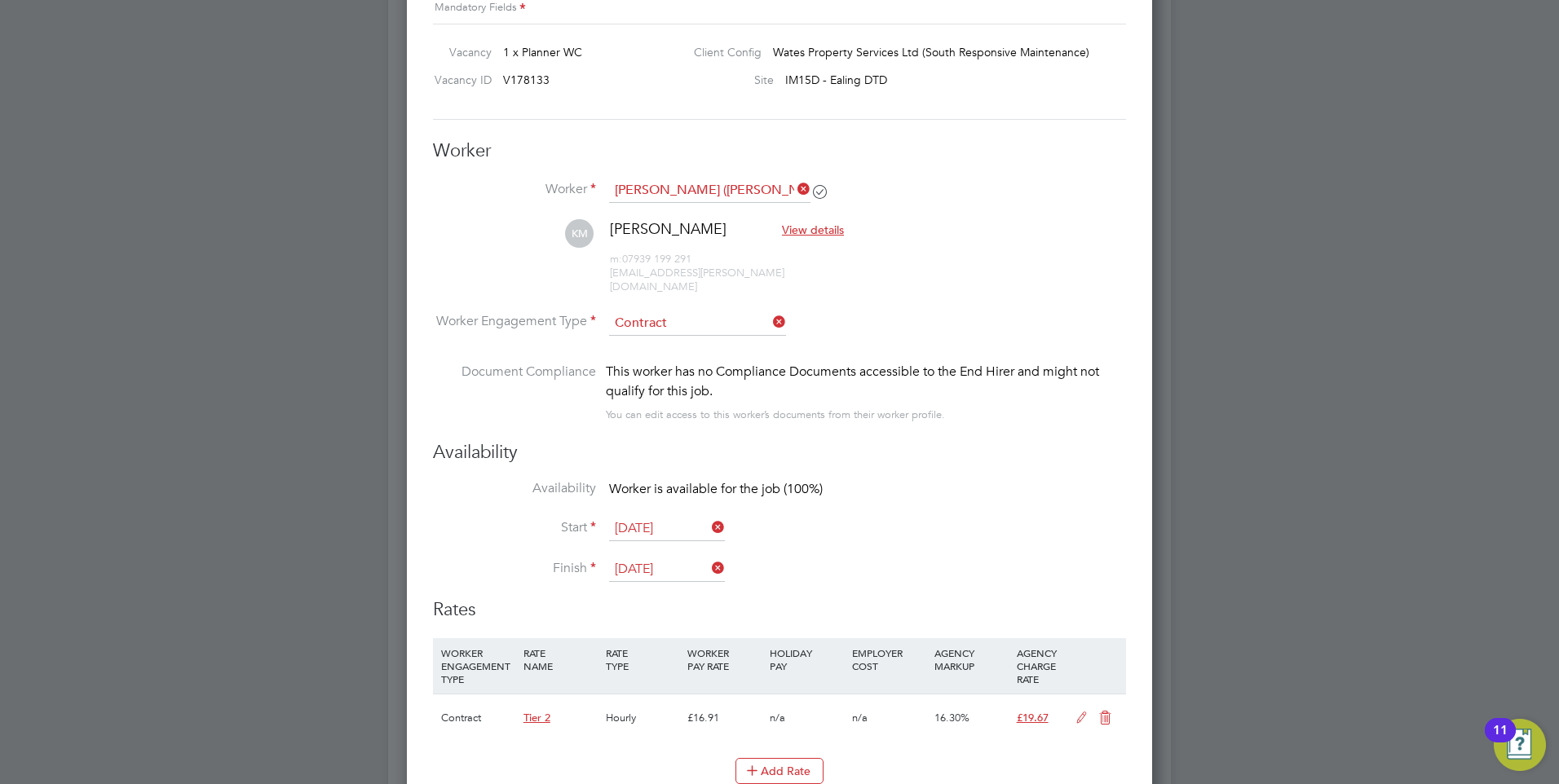
drag, startPoint x: 1073, startPoint y: 711, endPoint x: 850, endPoint y: 681, distance: 225.0
click at [1072, 711] on icon at bounding box center [1082, 718] width 20 height 13
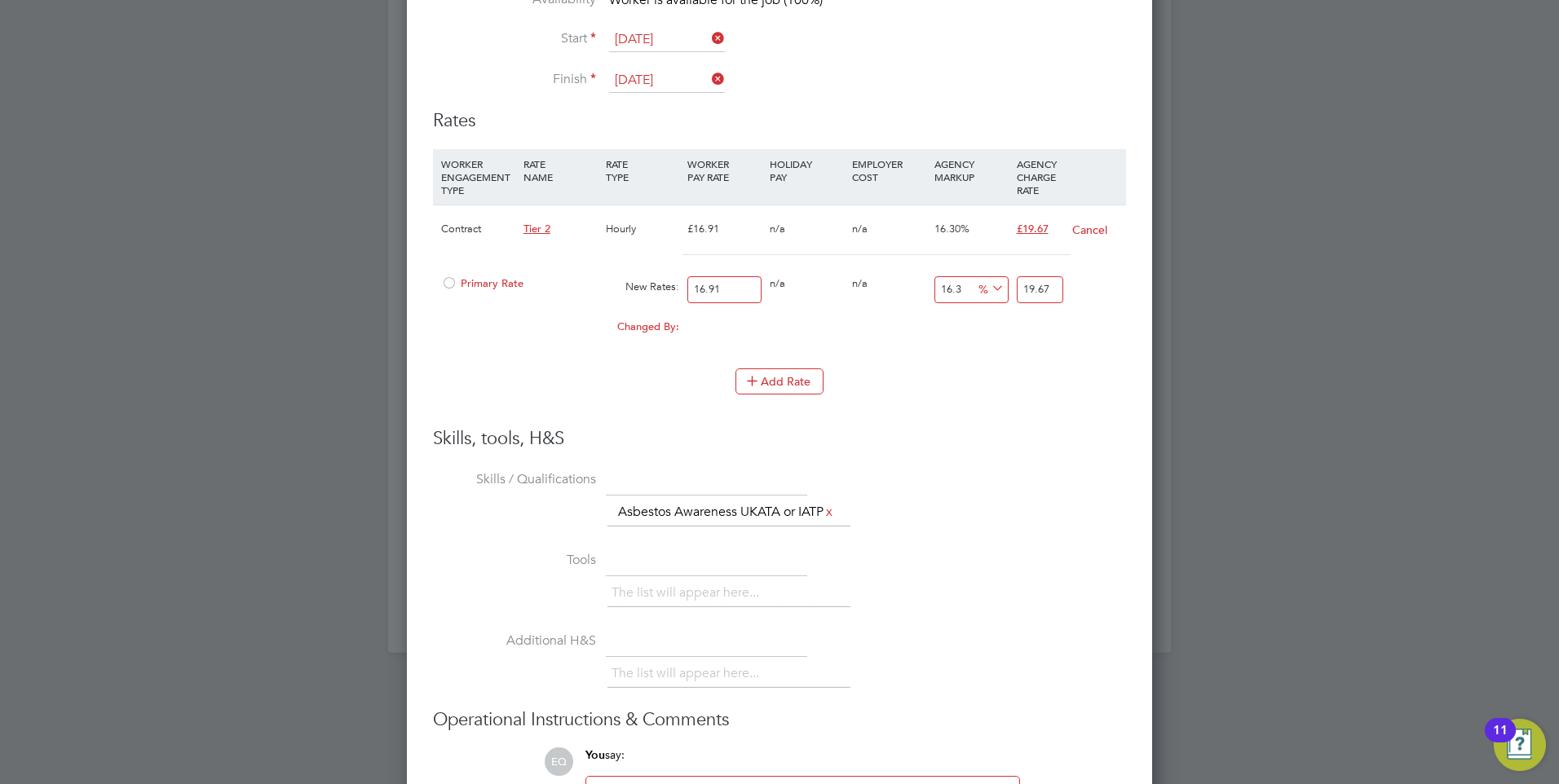
click at [467, 277] on span "Primary Rate" at bounding box center [482, 283] width 82 height 14
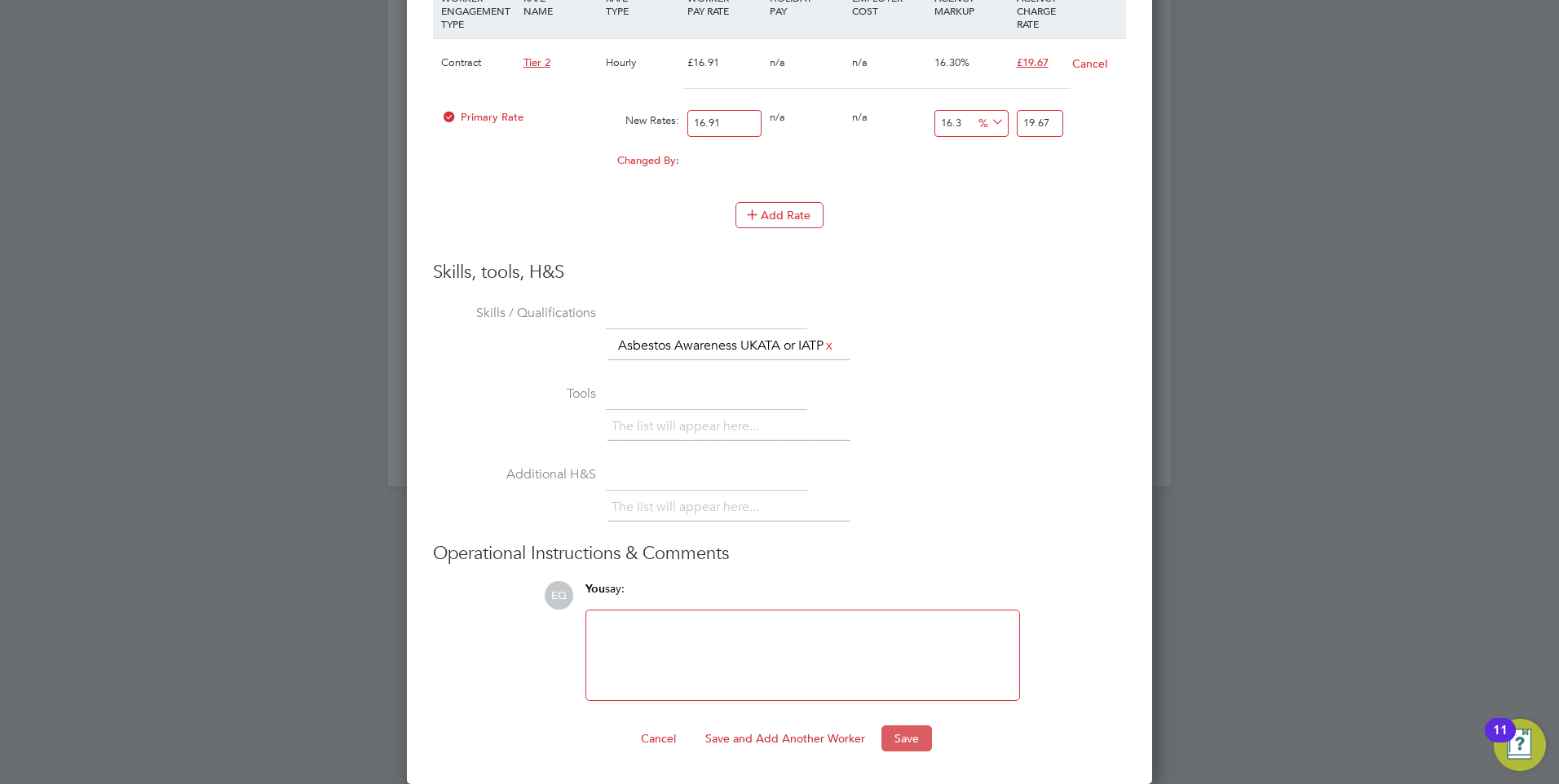
click at [895, 736] on button "Save" at bounding box center [907, 738] width 51 height 26
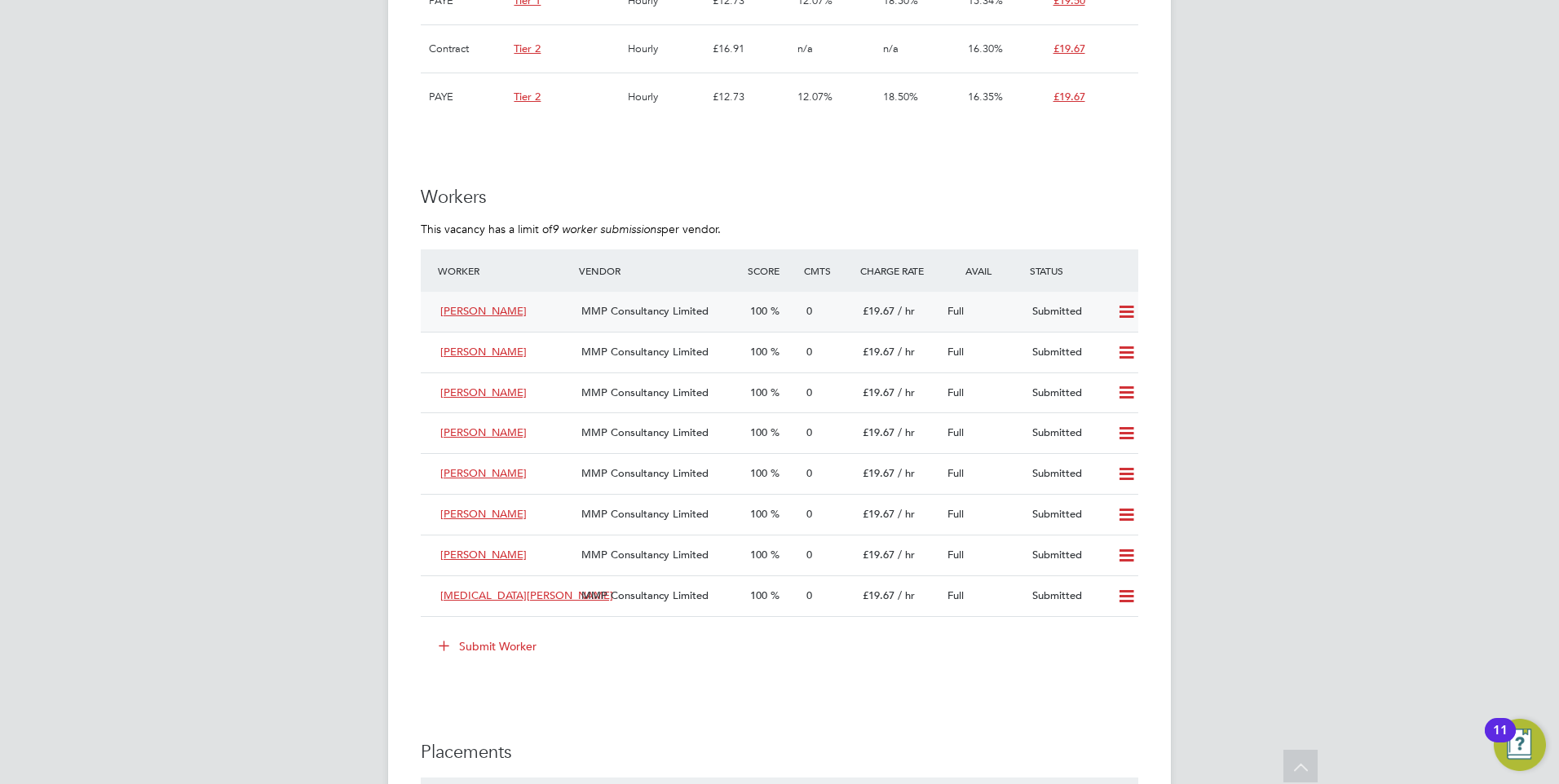
click at [1124, 317] on icon at bounding box center [1126, 312] width 20 height 13
click at [1094, 341] on li "Remove" at bounding box center [1103, 348] width 63 height 23
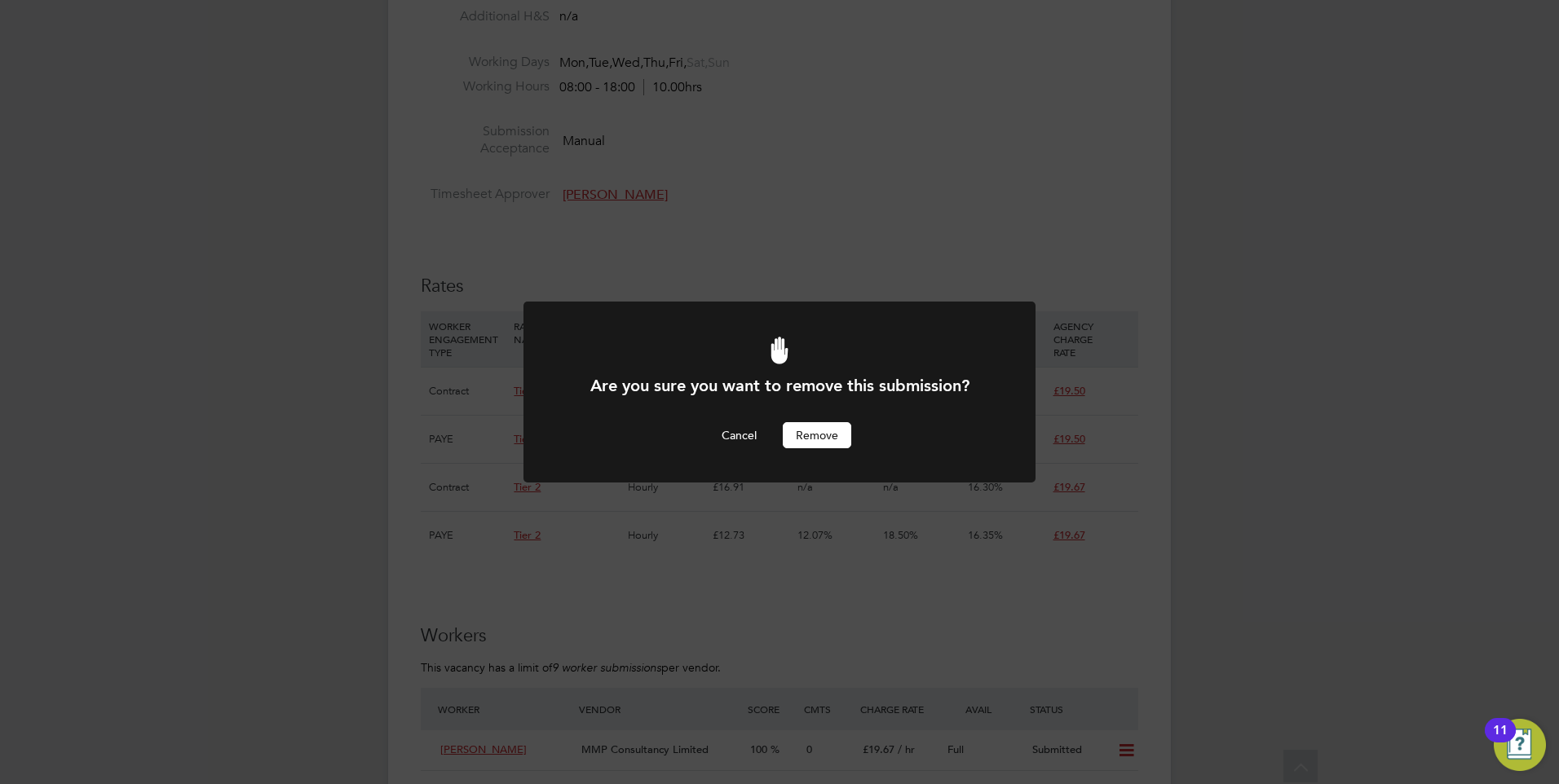
click at [809, 428] on button "Remove" at bounding box center [817, 435] width 69 height 26
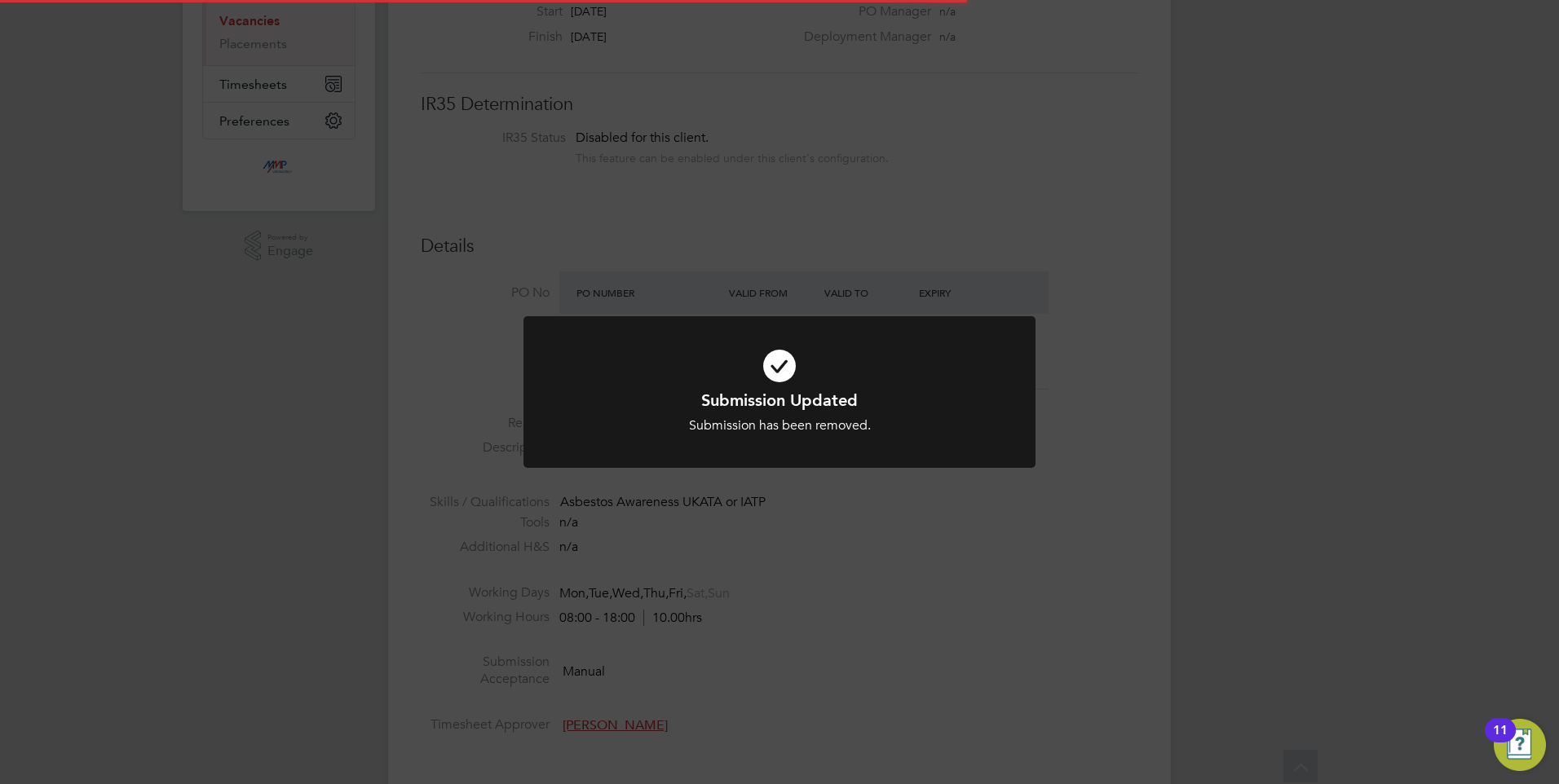
click at [1126, 437] on div "Submission Updated Submission has been removed. Cancel Okay" at bounding box center [780, 392] width 1559 height 784
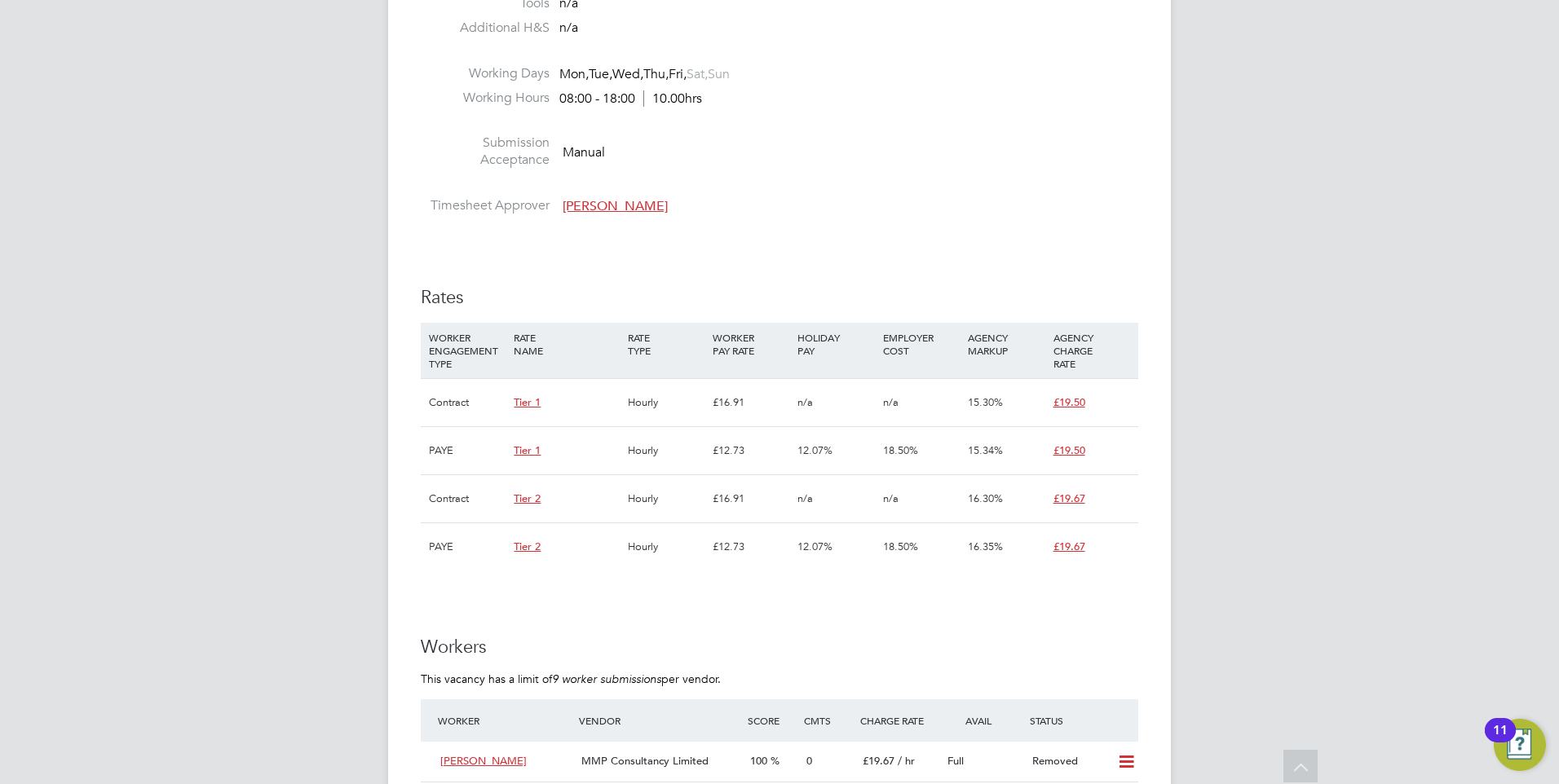
scroll to position [742, 0]
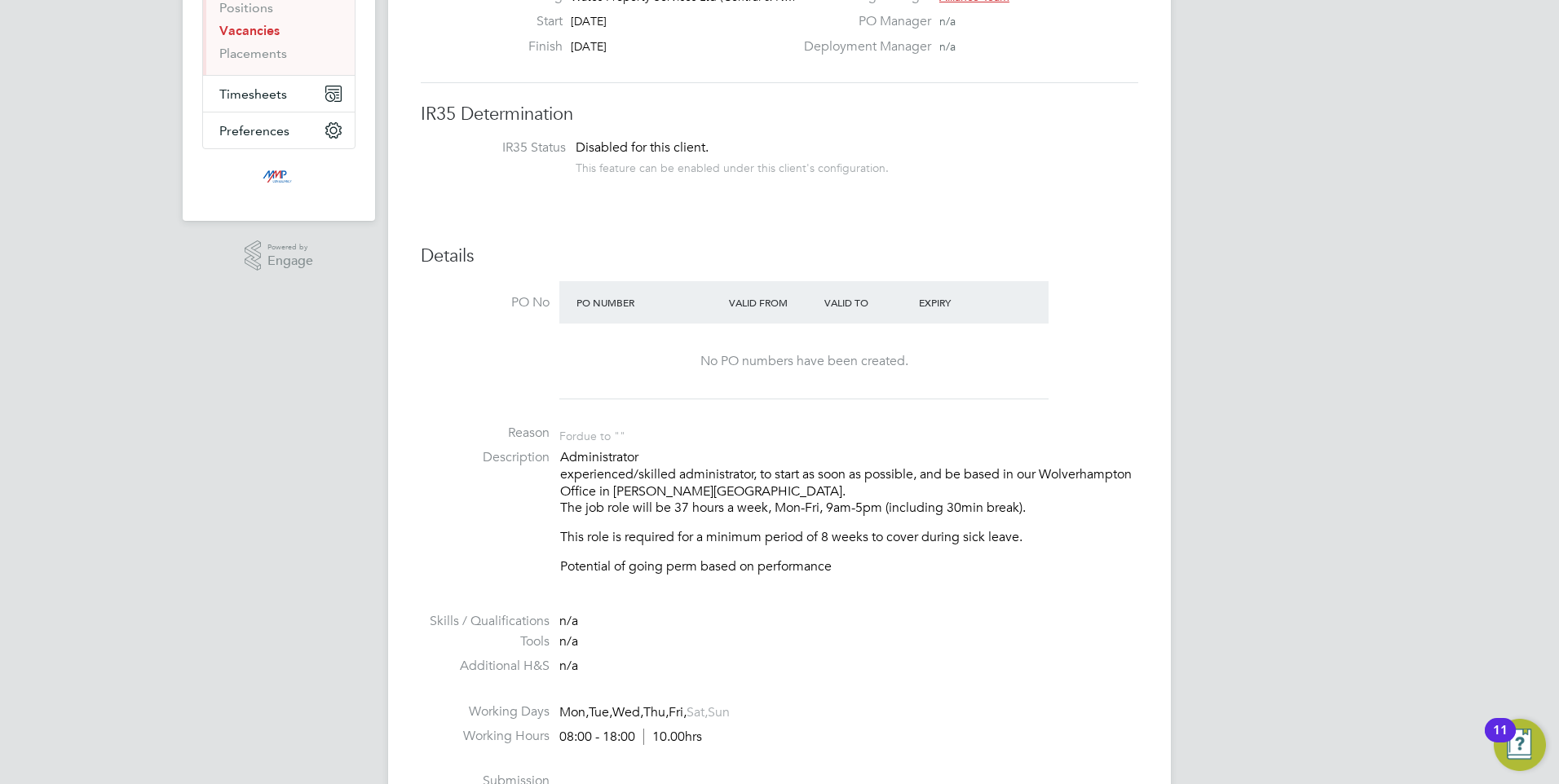
scroll to position [245, 0]
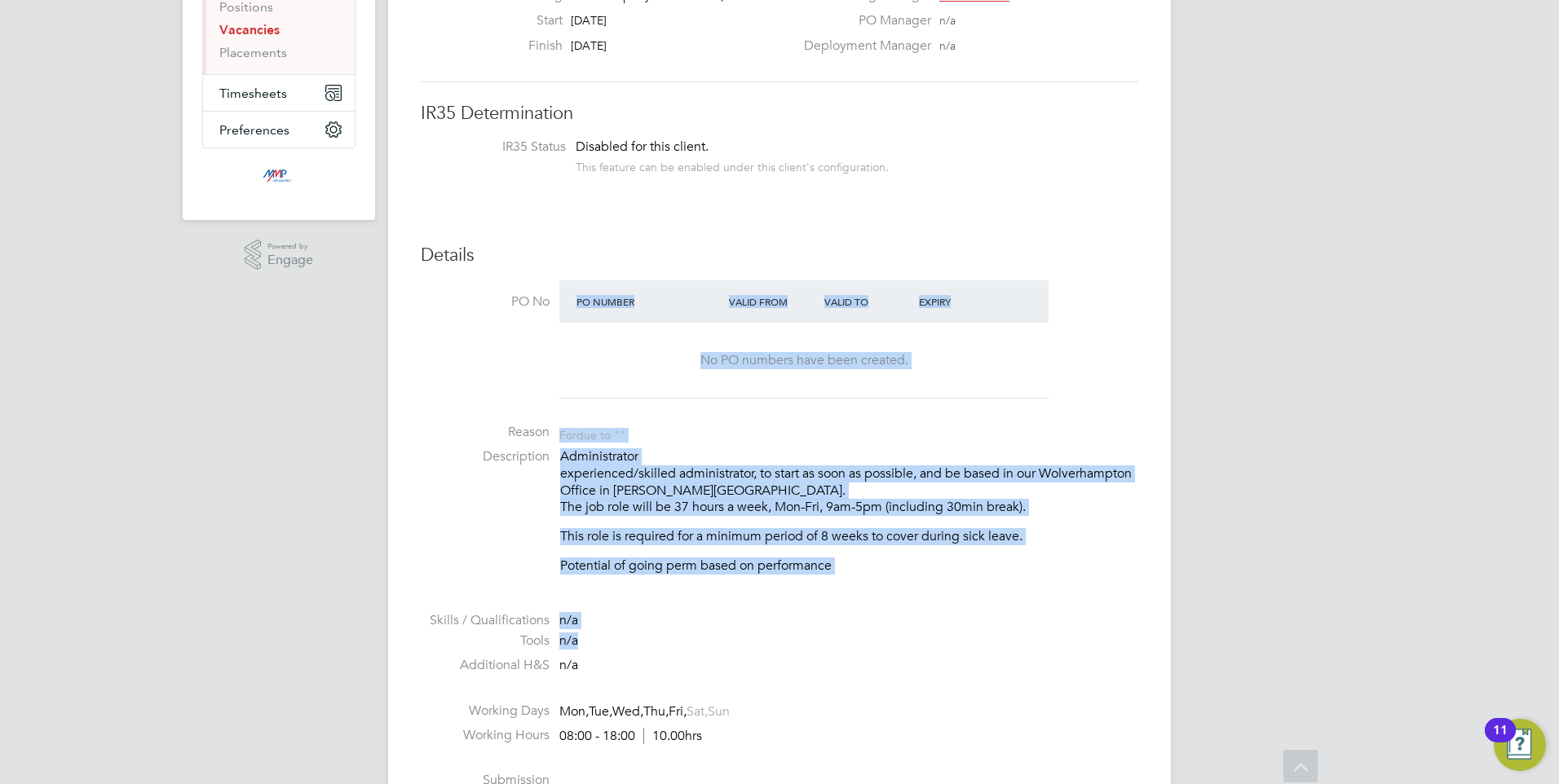
drag, startPoint x: 966, startPoint y: 622, endPoint x: 535, endPoint y: 367, distance: 500.8
click at [535, 367] on ul "PO No PO Number Valid From Valid To Expiry No PO numbers have been created. Rea…" at bounding box center [779, 569] width 717 height 578
drag, startPoint x: 535, startPoint y: 367, endPoint x: 894, endPoint y: 618, distance: 438.0
click at [894, 618] on li "Skills / Qualifications n/a" at bounding box center [779, 622] width 717 height 21
click at [863, 608] on li at bounding box center [779, 601] width 717 height 21
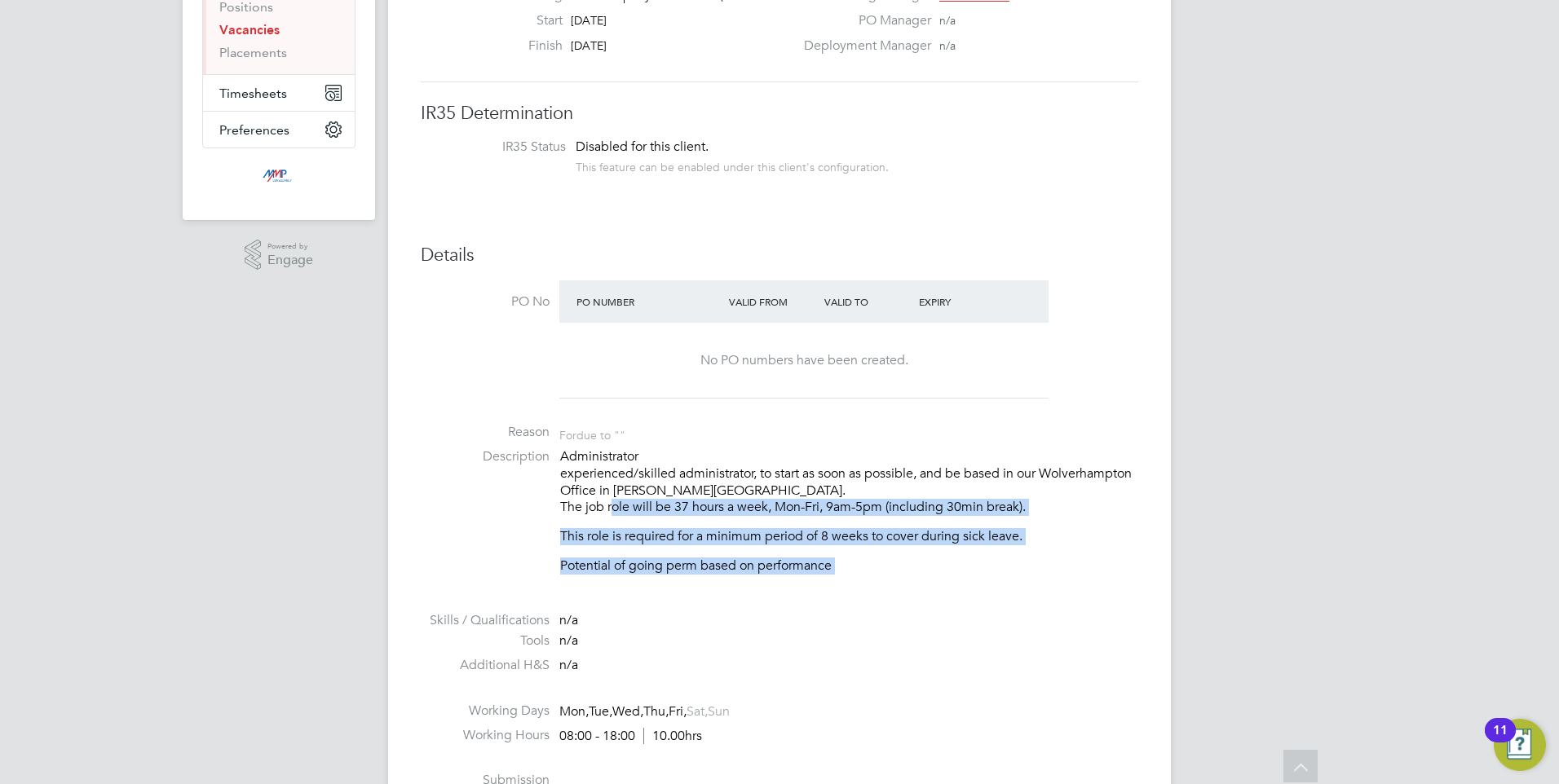
drag, startPoint x: 863, startPoint y: 608, endPoint x: 620, endPoint y: 507, distance: 263.2
click at [620, 507] on ul "PO No PO Number Valid From Valid To Expiry No PO numbers have been created. Rea…" at bounding box center [779, 569] width 717 height 578
drag, startPoint x: 620, startPoint y: 507, endPoint x: 692, endPoint y: 531, distance: 75.9
click at [692, 531] on p "This role is required for a minimum period of 8 weeks to cover during sick leav…" at bounding box center [849, 536] width 578 height 17
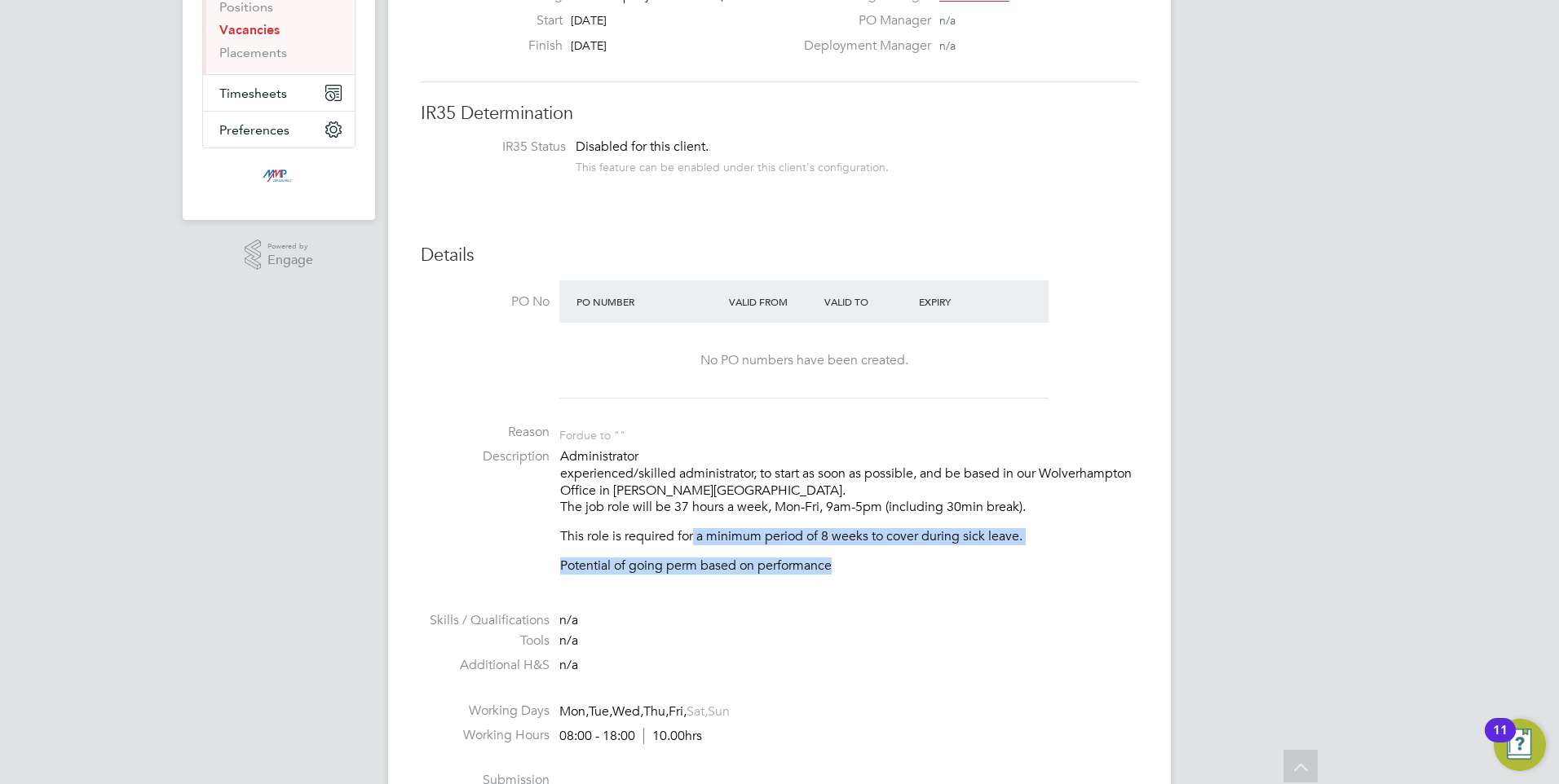
drag, startPoint x: 694, startPoint y: 532, endPoint x: 940, endPoint y: 549, distance: 246.6
click at [940, 549] on div "Administrator experienced/skilled administrator, to start as soon as possible, …" at bounding box center [849, 511] width 578 height 126
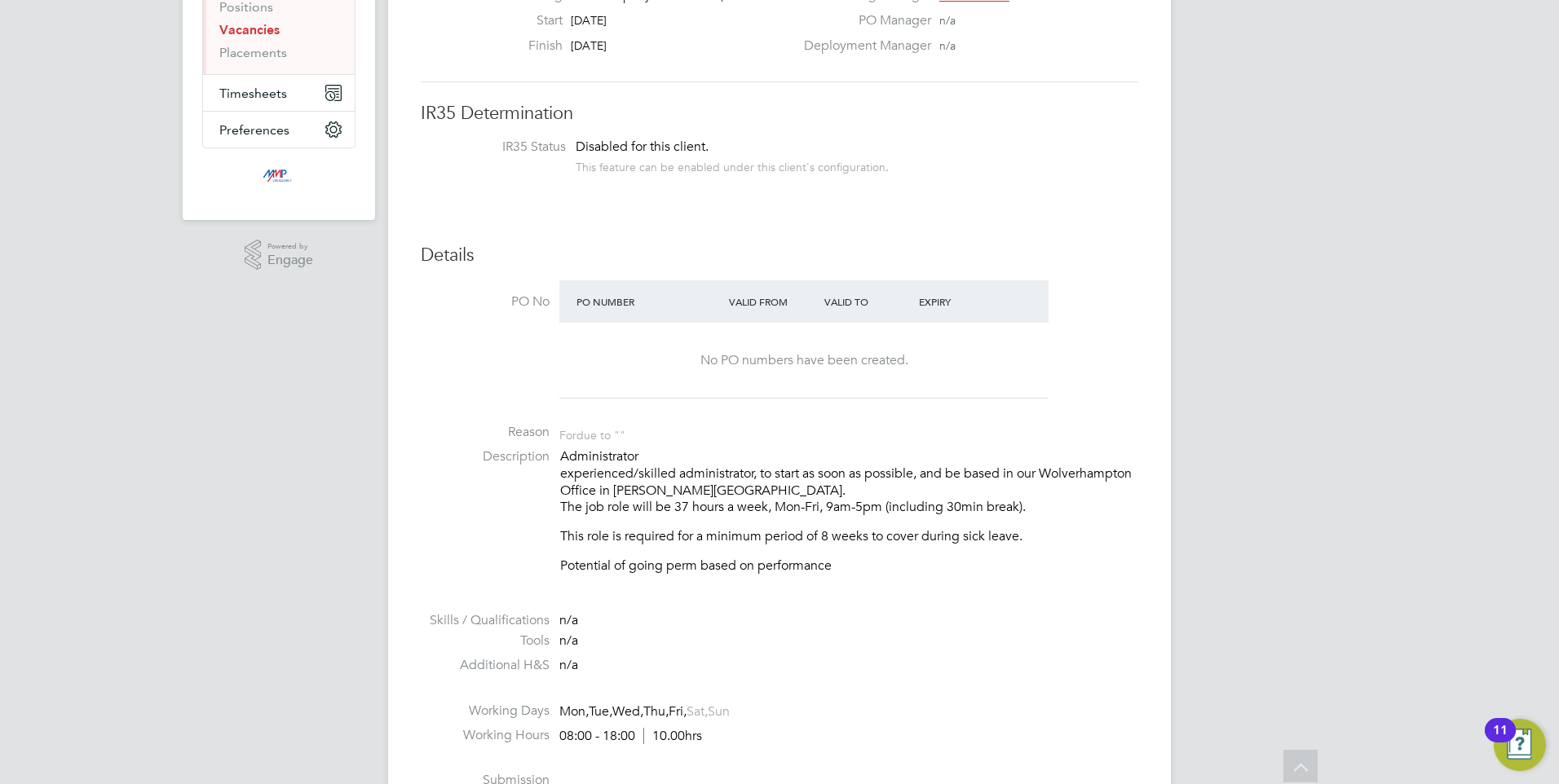
drag, startPoint x: 940, startPoint y: 549, endPoint x: 897, endPoint y: 643, distance: 103.4
click at [897, 643] on li "Tools n/a" at bounding box center [779, 644] width 717 height 24
drag, startPoint x: 842, startPoint y: 614, endPoint x: 635, endPoint y: 422, distance: 282.3
click at [635, 422] on ul "PO No PO Number Valid From Valid To Expiry No PO numbers have been created. Rea…" at bounding box center [779, 569] width 717 height 578
drag, startPoint x: 635, startPoint y: 422, endPoint x: 728, endPoint y: 588, distance: 190.3
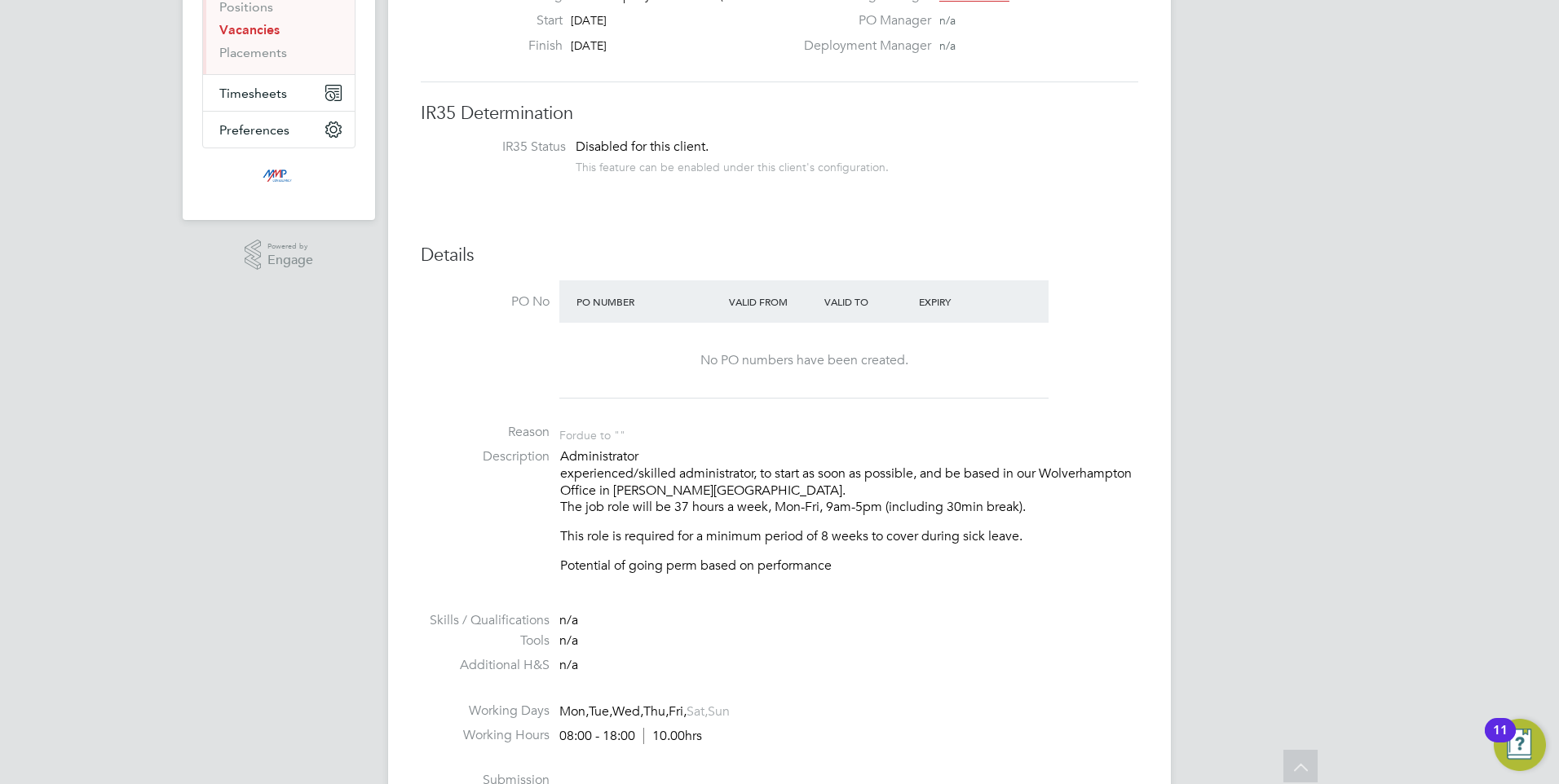
click at [728, 588] on li "Description Administrator experienced/skilled administrator, to start as soon a…" at bounding box center [779, 519] width 717 height 143
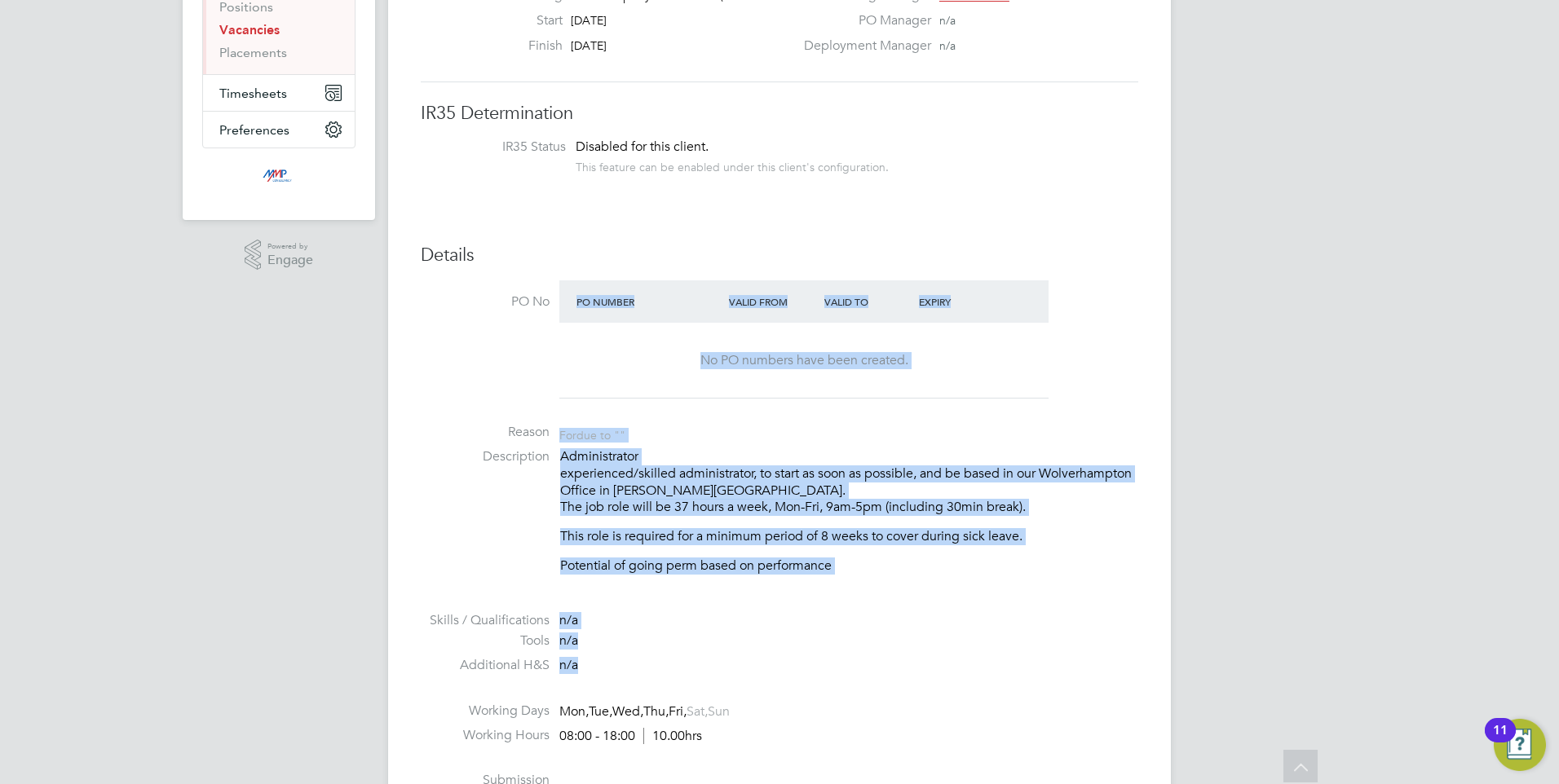
drag, startPoint x: 768, startPoint y: 683, endPoint x: 538, endPoint y: 403, distance: 362.4
click at [538, 403] on ul "PO No PO Number Valid From Valid To Expiry No PO numbers have been created. Rea…" at bounding box center [779, 569] width 717 height 578
click at [752, 550] on div "Administrator experienced/skilled administrator, to start as soon as possible, …" at bounding box center [849, 511] width 578 height 126
drag, startPoint x: 965, startPoint y: 615, endPoint x: 594, endPoint y: 362, distance: 449.1
click at [594, 362] on ul "PO No PO Number Valid From Valid To Expiry No PO numbers have been created. Rea…" at bounding box center [779, 569] width 717 height 578
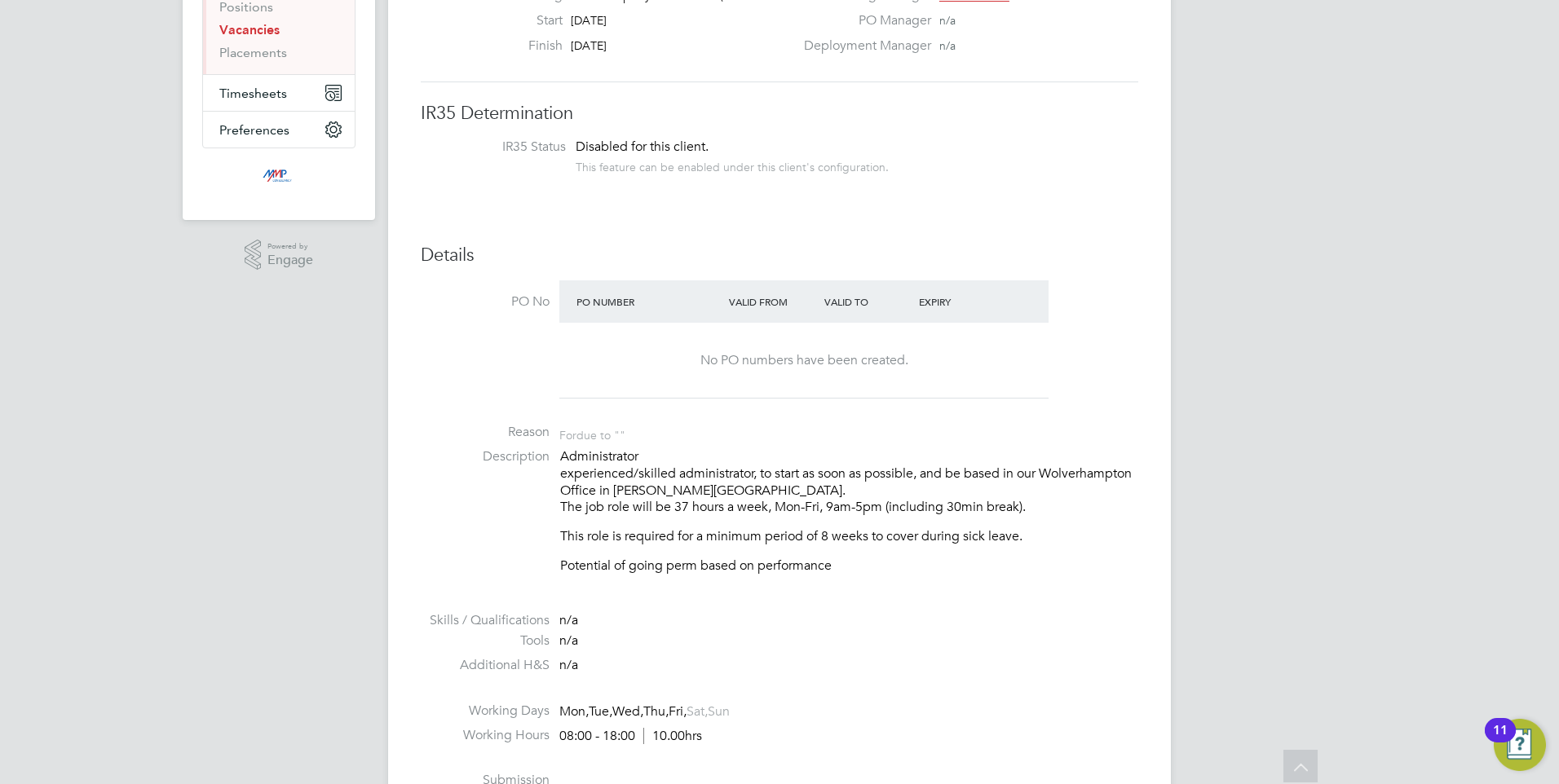
drag, startPoint x: 594, startPoint y: 362, endPoint x: 728, endPoint y: 658, distance: 324.9
click at [728, 658] on li "Additional H&S n/a" at bounding box center [779, 669] width 717 height 24
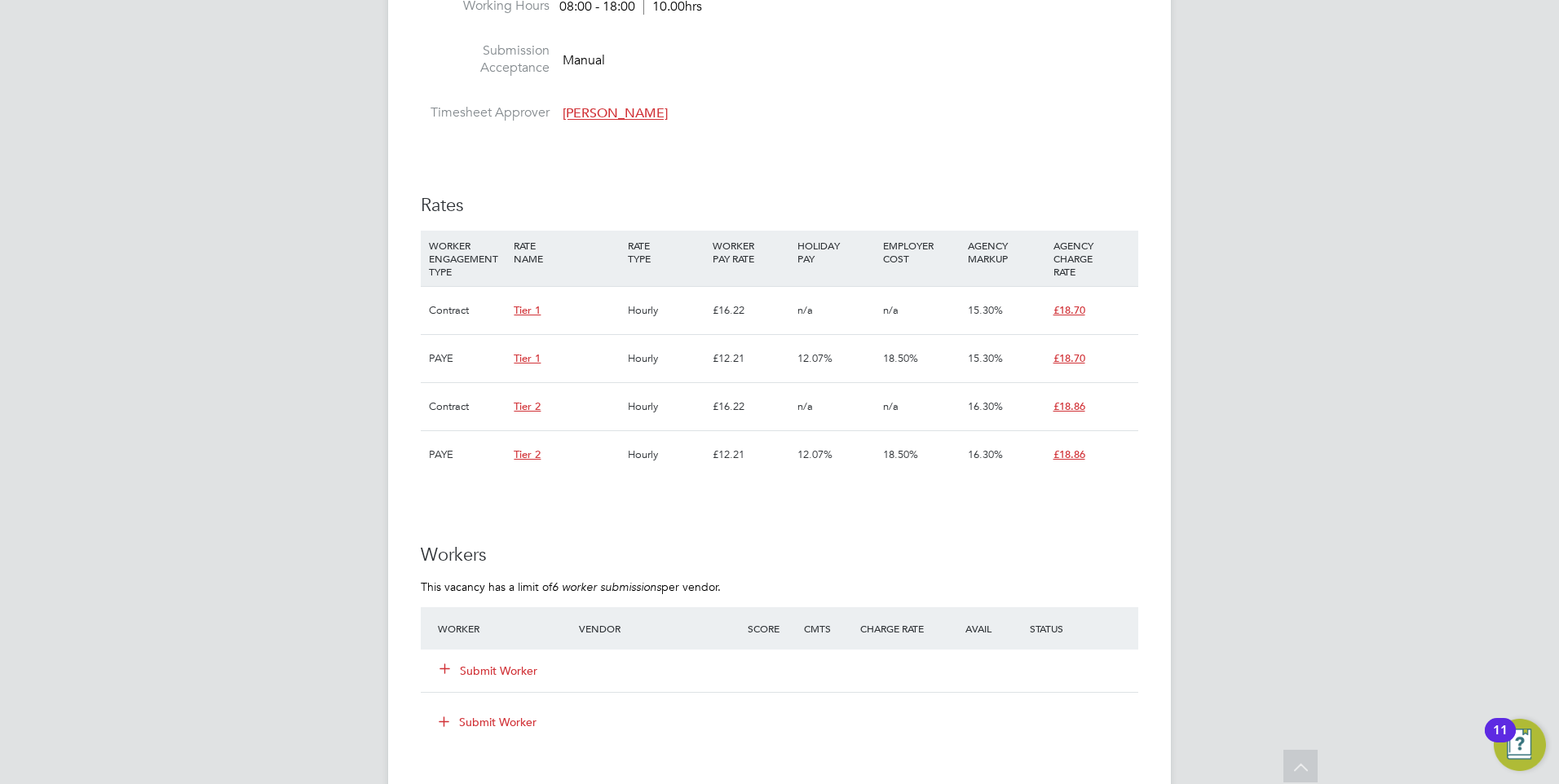
scroll to position [978, 0]
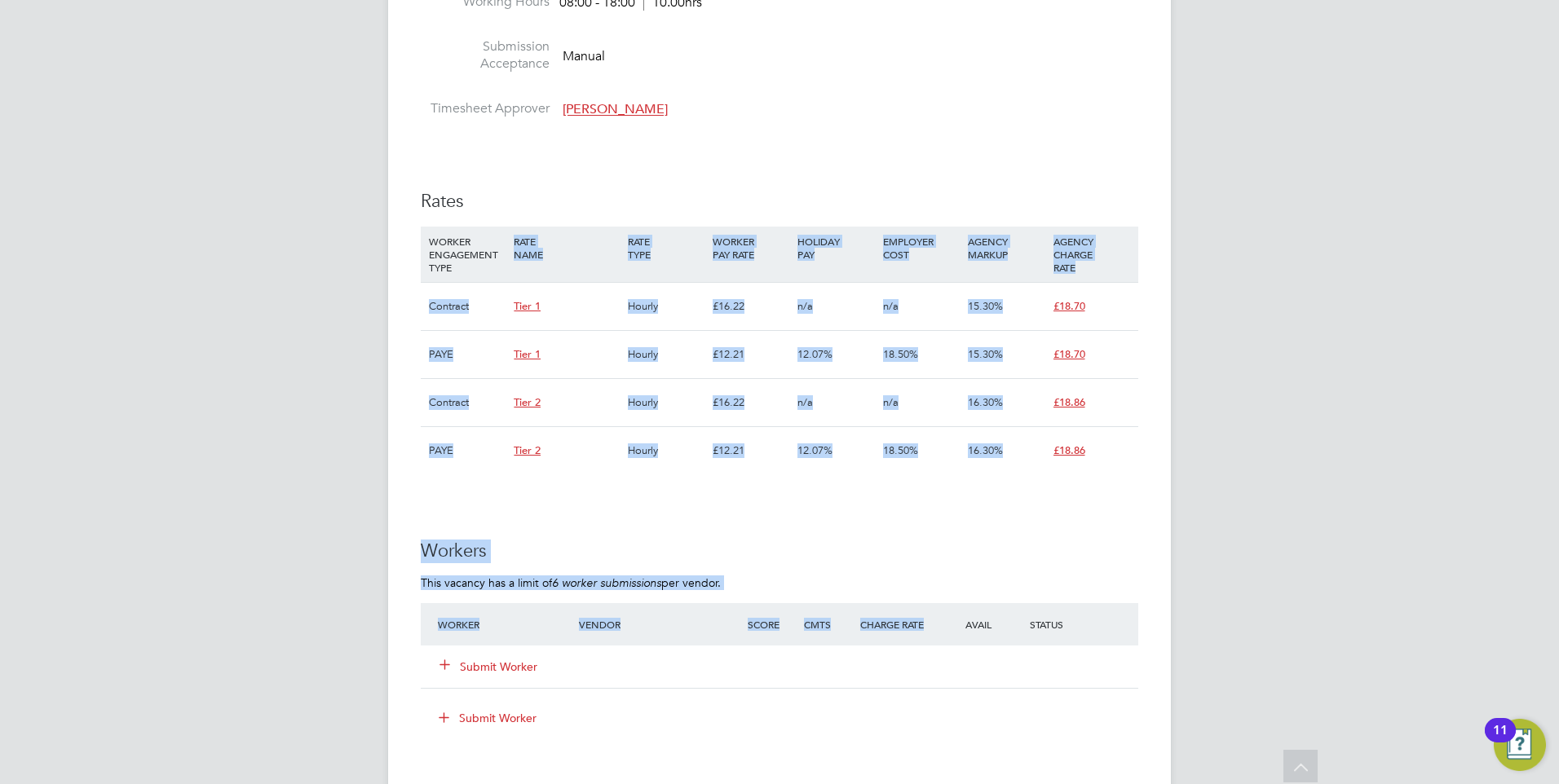
drag, startPoint x: 906, startPoint y: 641, endPoint x: 509, endPoint y: 228, distance: 572.9
click at [509, 228] on div "IR35 Determination IR35 Status Disabled for this client. This feature can be en…" at bounding box center [779, 361] width 717 height 1984
click at [651, 500] on div "IR35 Determination IR35 Status Disabled for this client. This feature can be en…" at bounding box center [779, 361] width 717 height 1984
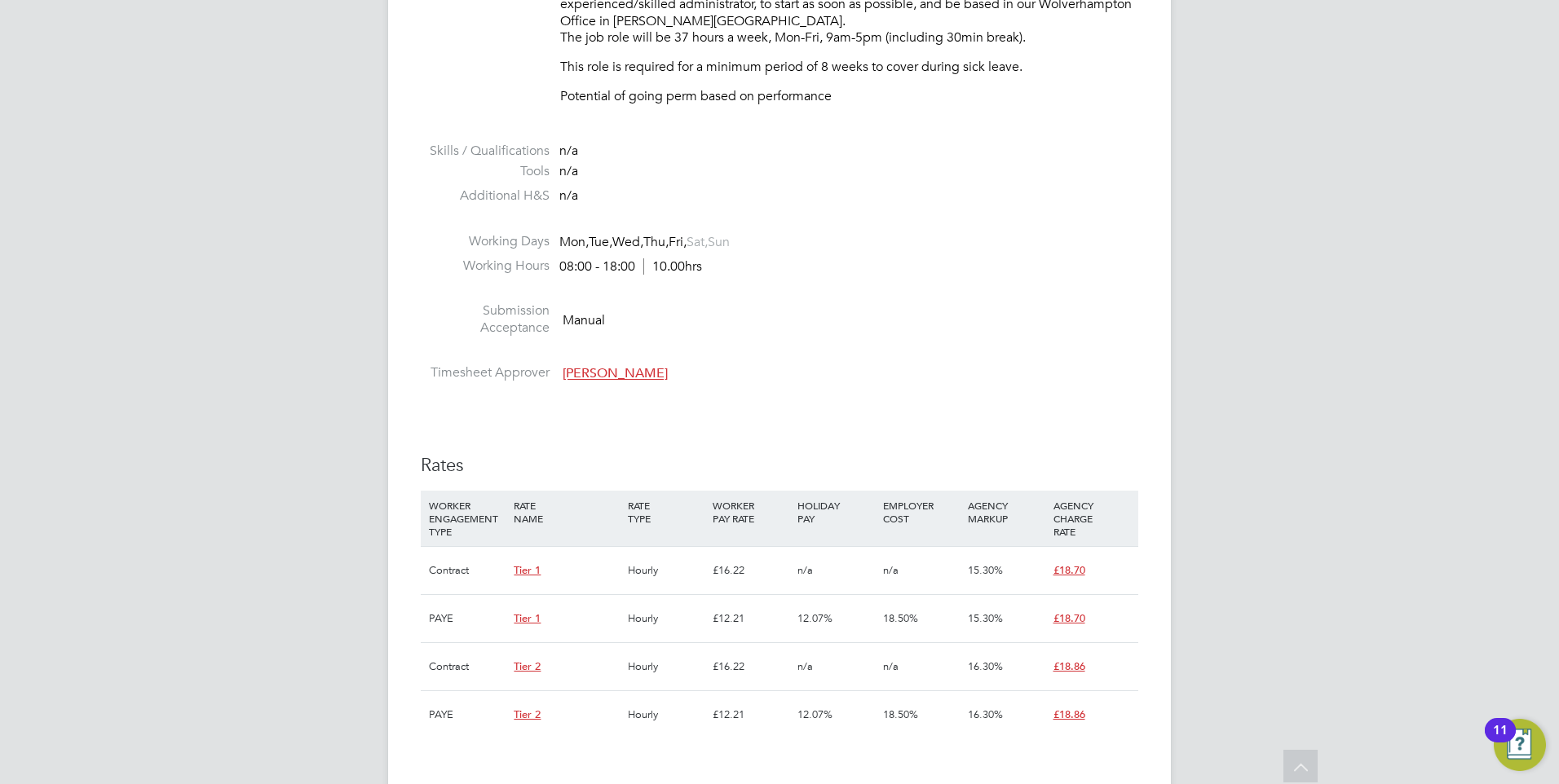
scroll to position [733, 0]
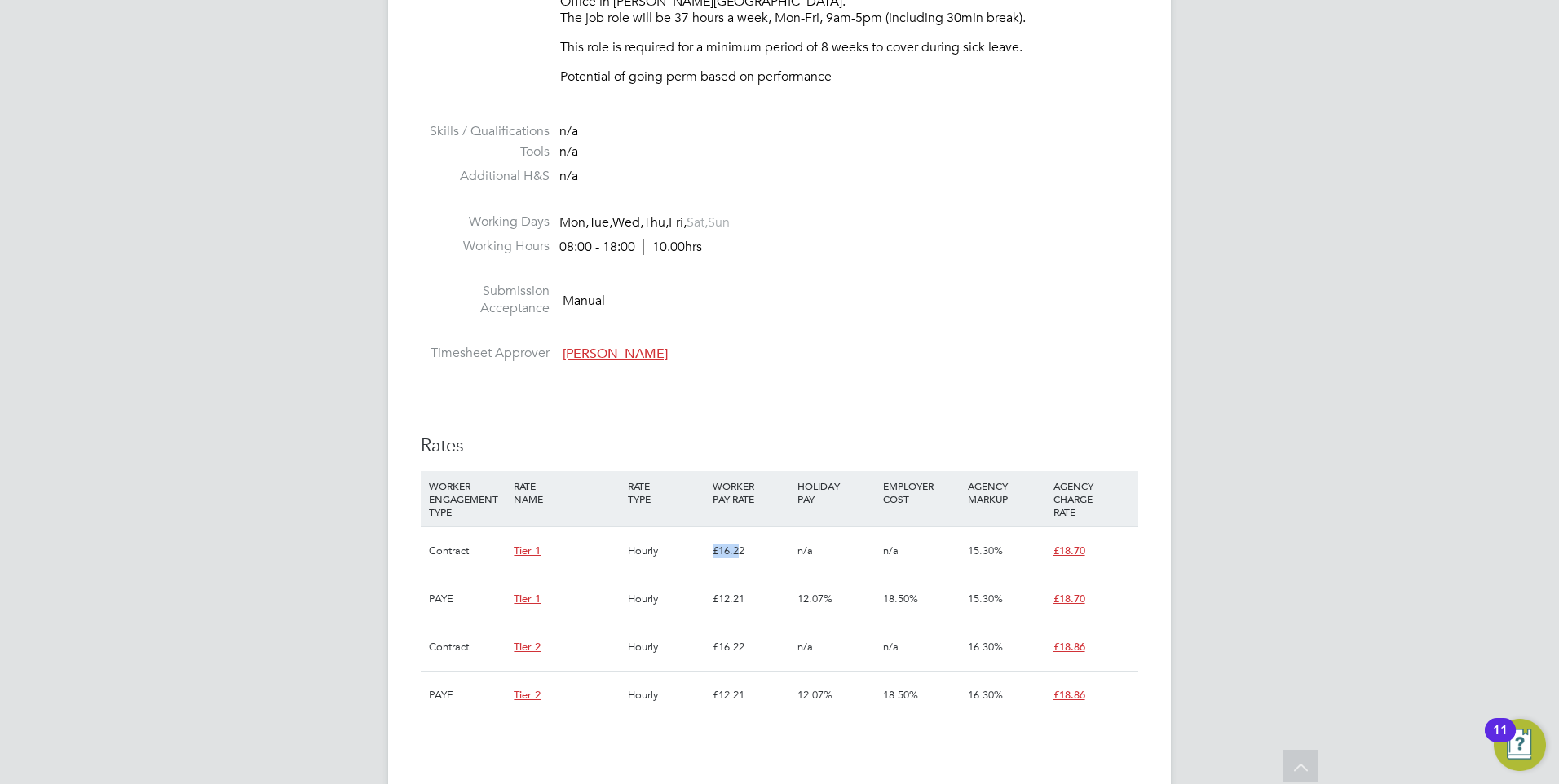
drag, startPoint x: 706, startPoint y: 541, endPoint x: 741, endPoint y: 552, distance: 36.7
click at [741, 552] on div "Contract Tier 1 Hourly £16.22 n/a n/a 15.30% £18.70" at bounding box center [779, 550] width 717 height 48
drag, startPoint x: 741, startPoint y: 552, endPoint x: 638, endPoint y: 382, distance: 198.8
click at [638, 382] on div "IR35 Determination IR35 Status Disabled for this client. This feature can be en…" at bounding box center [779, 605] width 717 height 1984
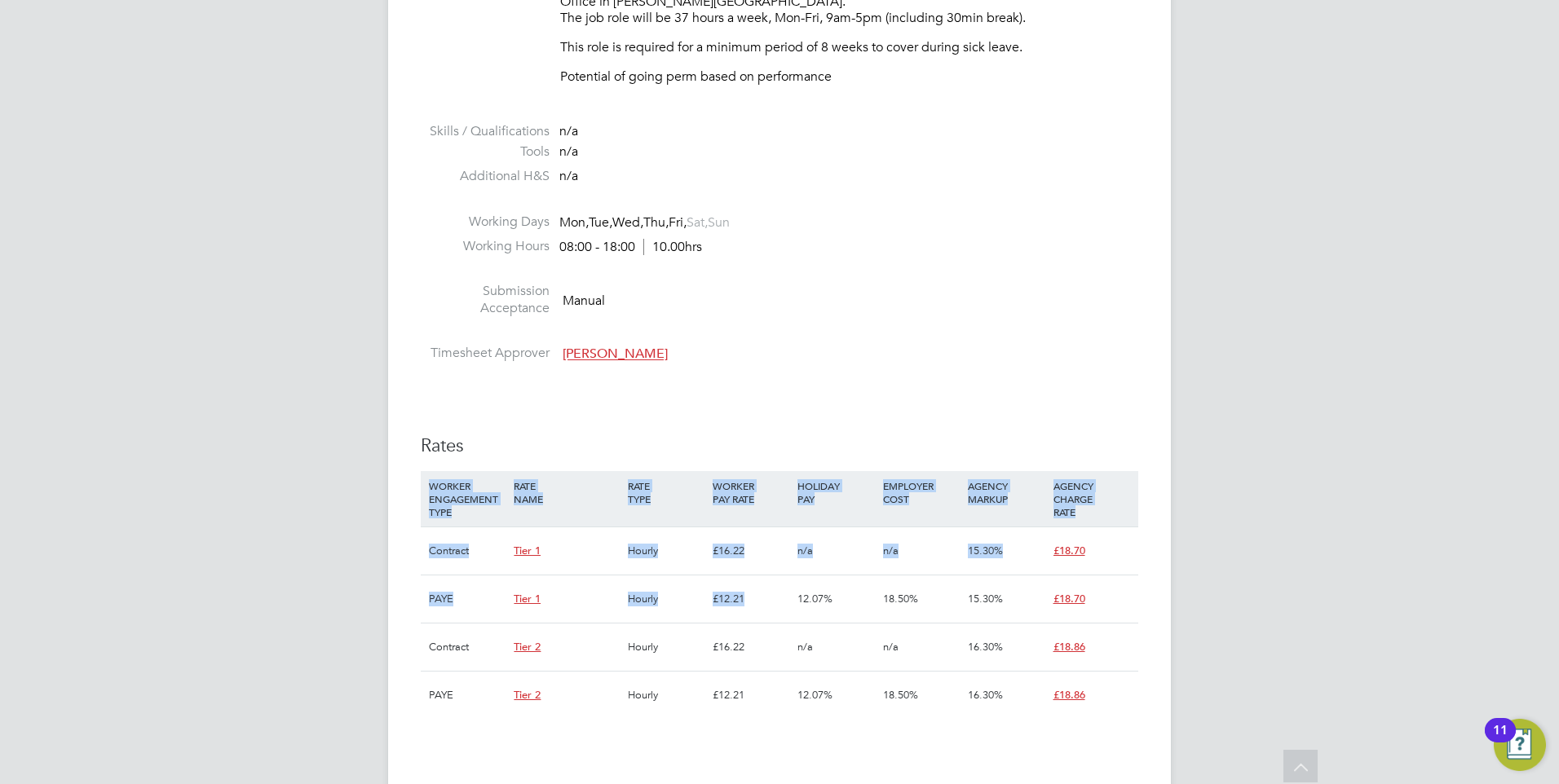
drag, startPoint x: 780, startPoint y: 587, endPoint x: 614, endPoint y: 411, distance: 241.9
click at [614, 411] on div "IR35 Determination IR35 Status Disabled for this client. This feature can be en…" at bounding box center [779, 605] width 717 height 1984
drag, startPoint x: 614, startPoint y: 411, endPoint x: 836, endPoint y: 384, distance: 223.6
click at [836, 384] on div "IR35 Determination IR35 Status Disabled for this client. This feature can be en…" at bounding box center [779, 605] width 717 height 1984
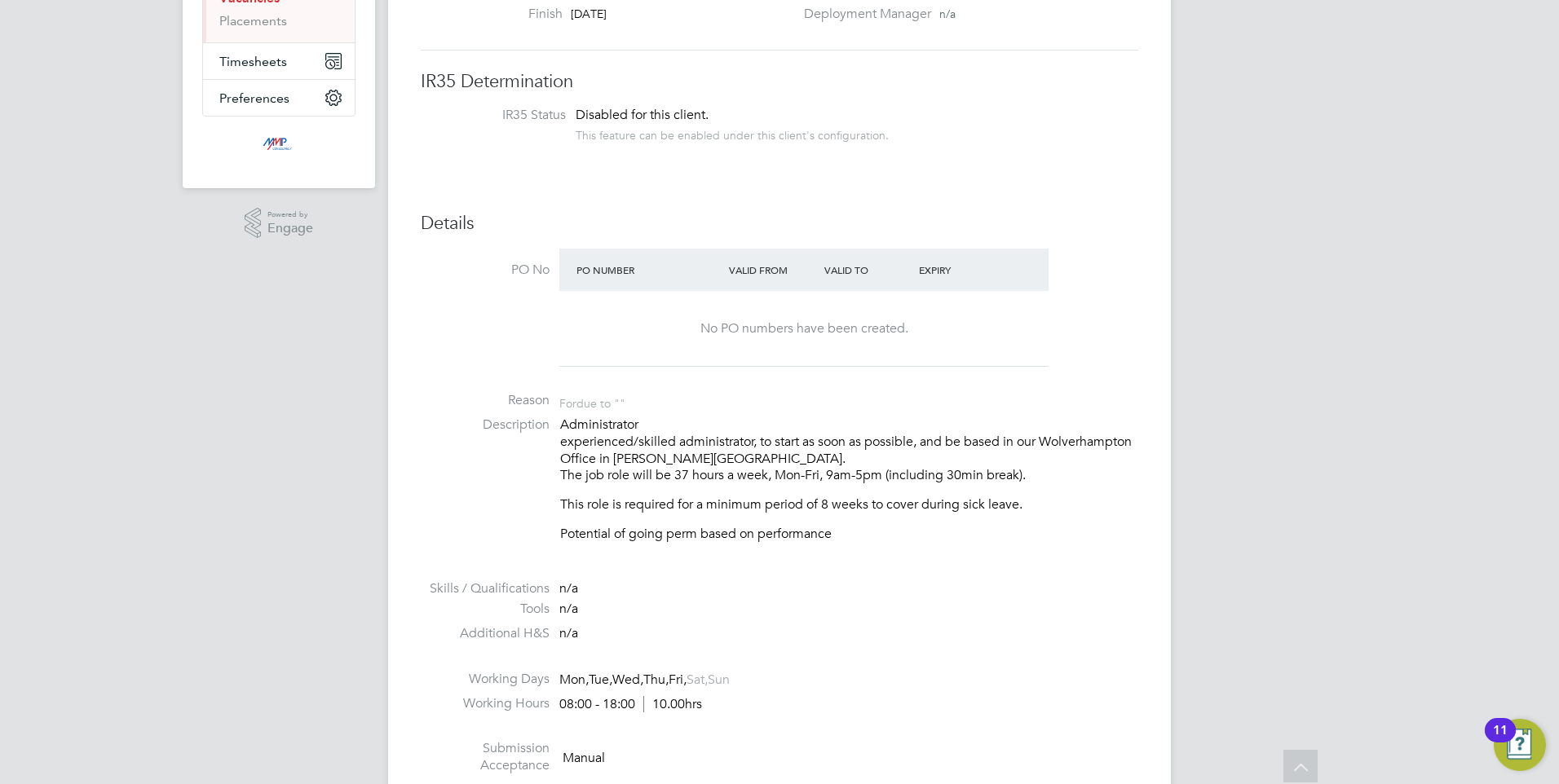
scroll to position [245, 0]
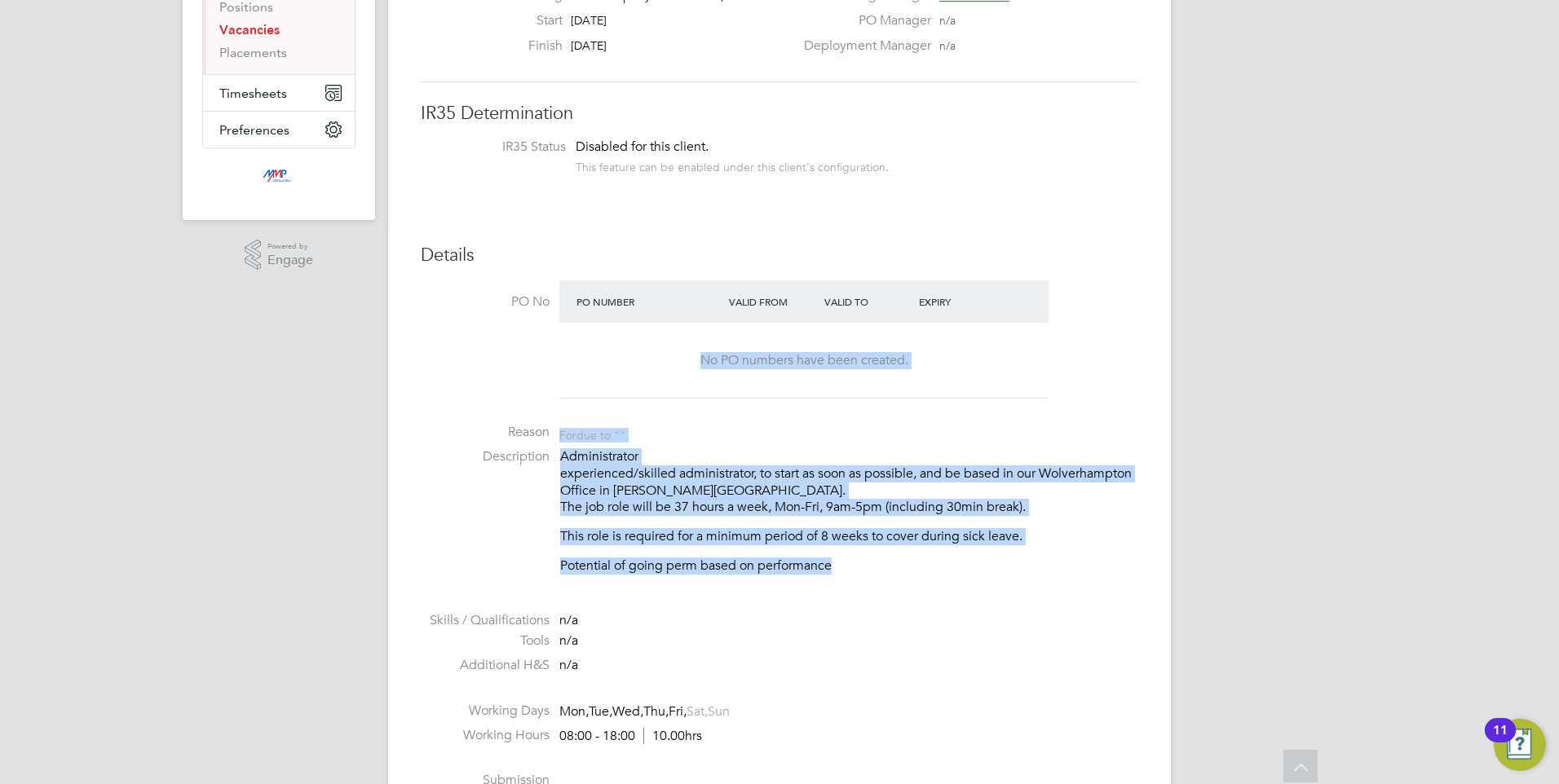
drag, startPoint x: 902, startPoint y: 578, endPoint x: 604, endPoint y: 384, distance: 355.6
click at [604, 384] on ul "PO No PO Number Valid From Valid To Expiry No PO numbers have been created. Rea…" at bounding box center [779, 569] width 717 height 578
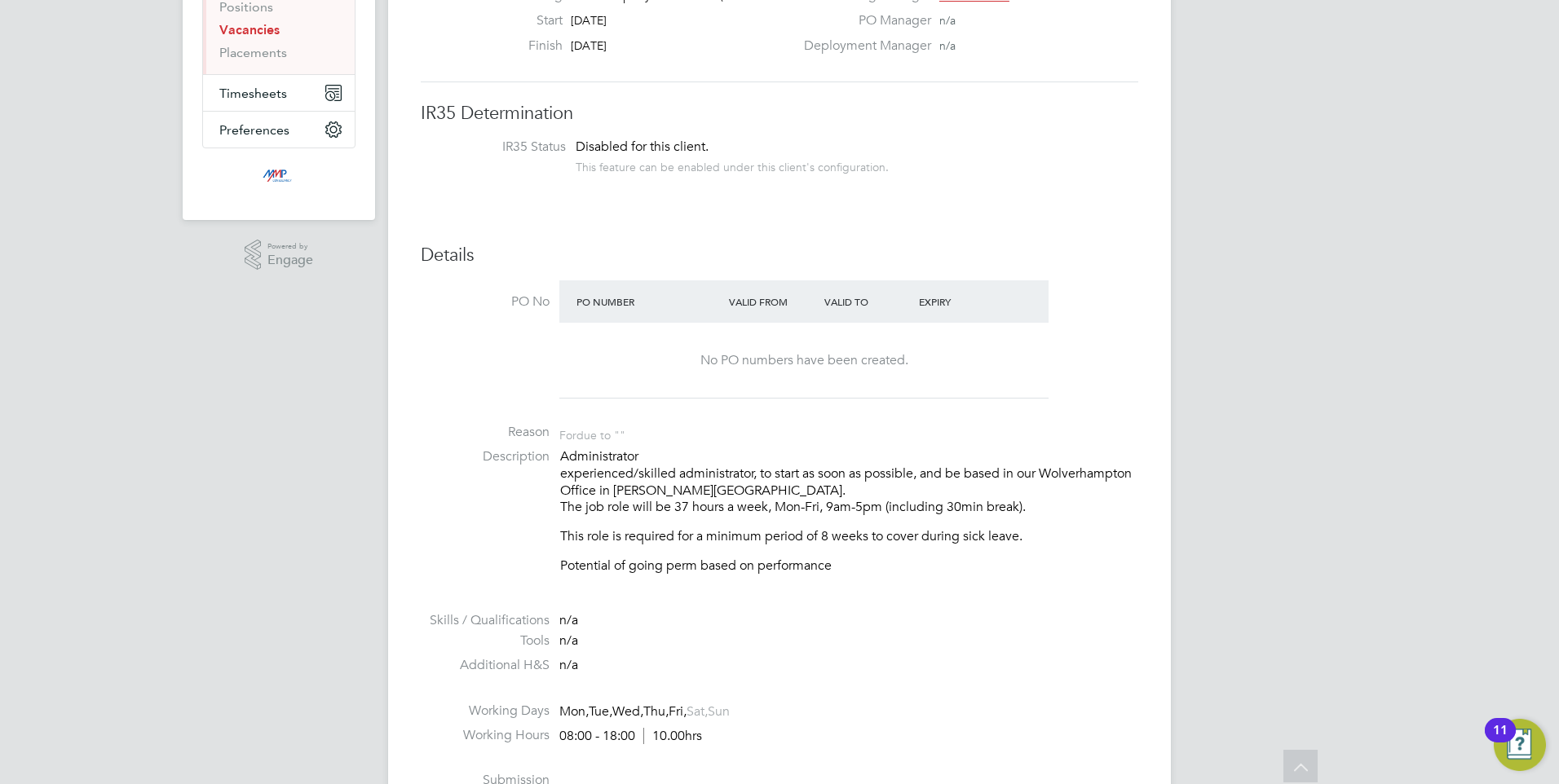
drag, startPoint x: 604, startPoint y: 384, endPoint x: 823, endPoint y: 597, distance: 305.5
click at [823, 597] on li at bounding box center [779, 601] width 717 height 21
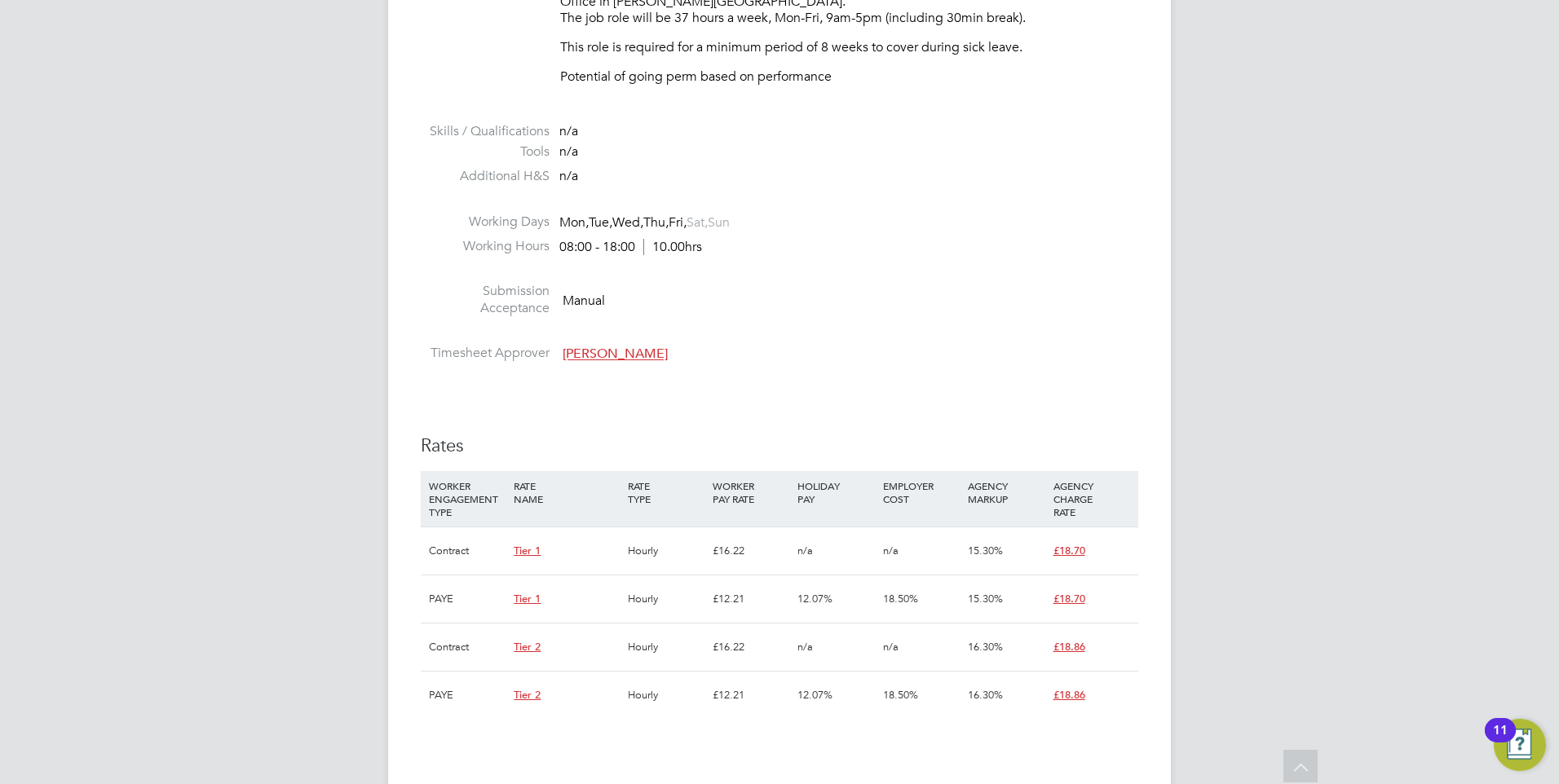
scroll to position [815, 0]
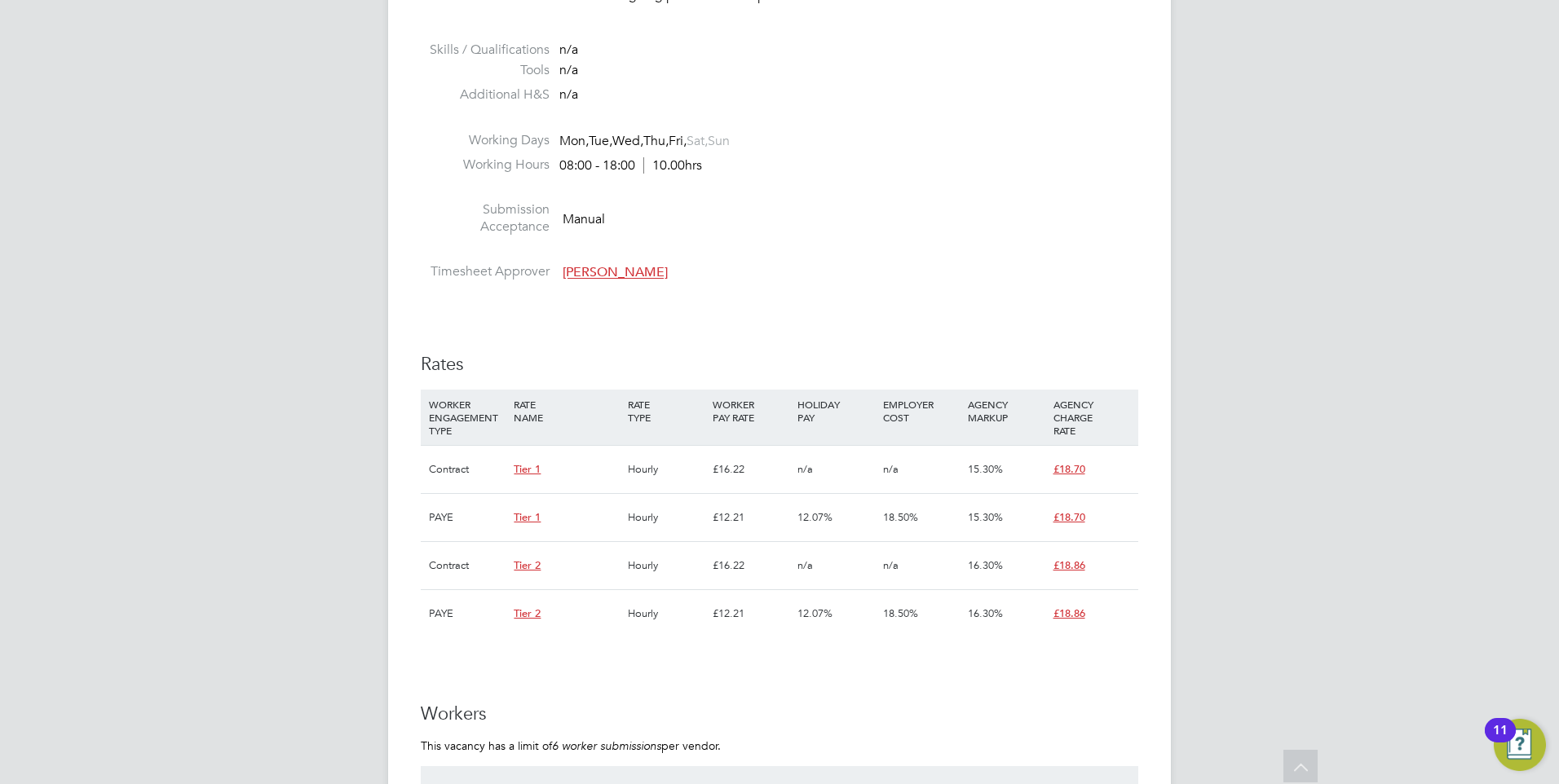
drag, startPoint x: 732, startPoint y: 729, endPoint x: 570, endPoint y: 219, distance: 535.1
click at [570, 219] on div "IR35 Determination IR35 Status Disabled for this client. This feature can be en…" at bounding box center [779, 524] width 717 height 1984
drag, startPoint x: 570, startPoint y: 219, endPoint x: 877, endPoint y: 280, distance: 313.0
click at [883, 267] on li "Timesheet Approver Ciara Mcmullan" at bounding box center [779, 276] width 717 height 24
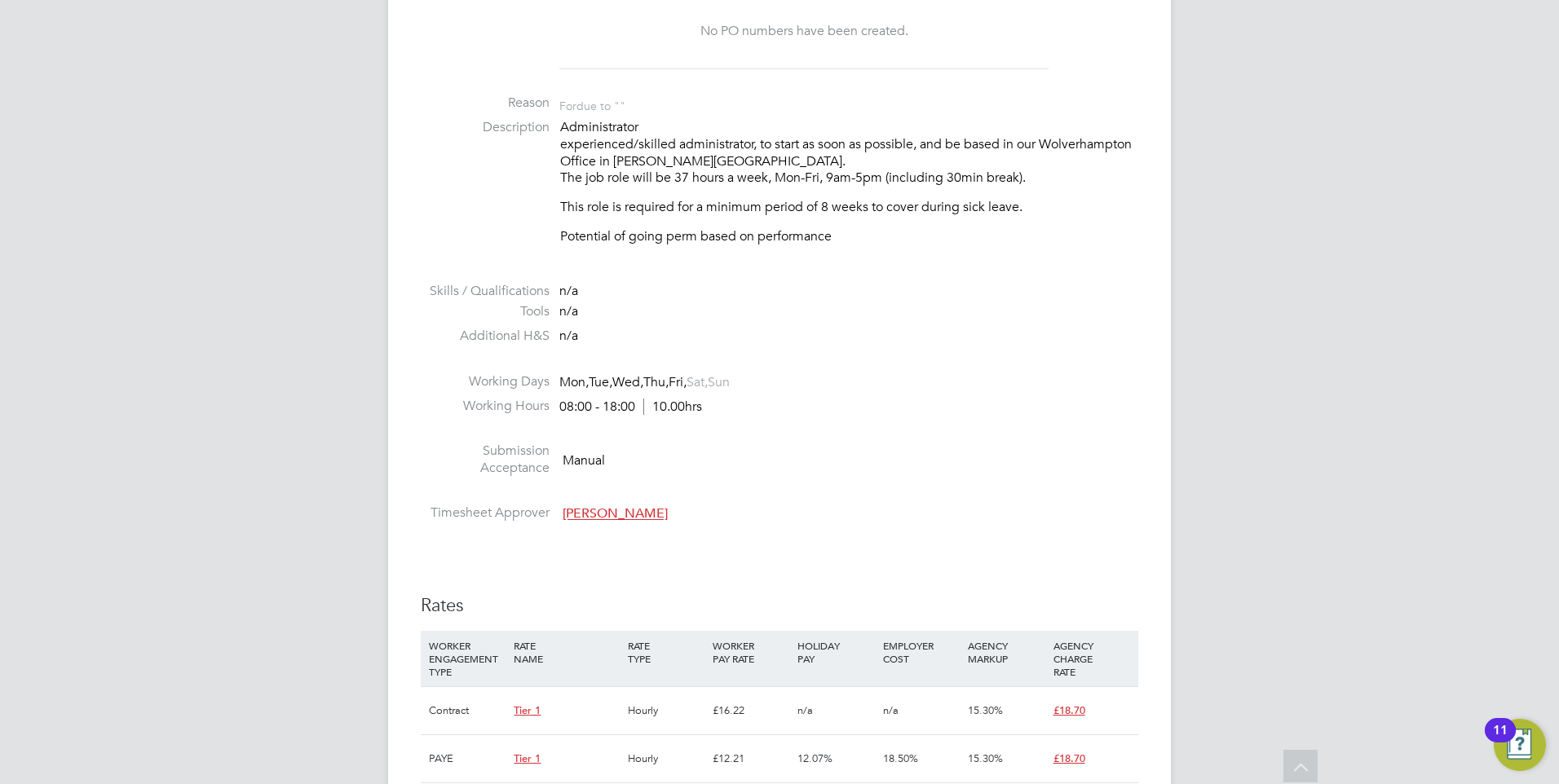
scroll to position [570, 0]
click at [792, 355] on ul "PO No PO Number Valid From Valid To Expiry No PO numbers have been created. Rea…" at bounding box center [779, 243] width 717 height 578
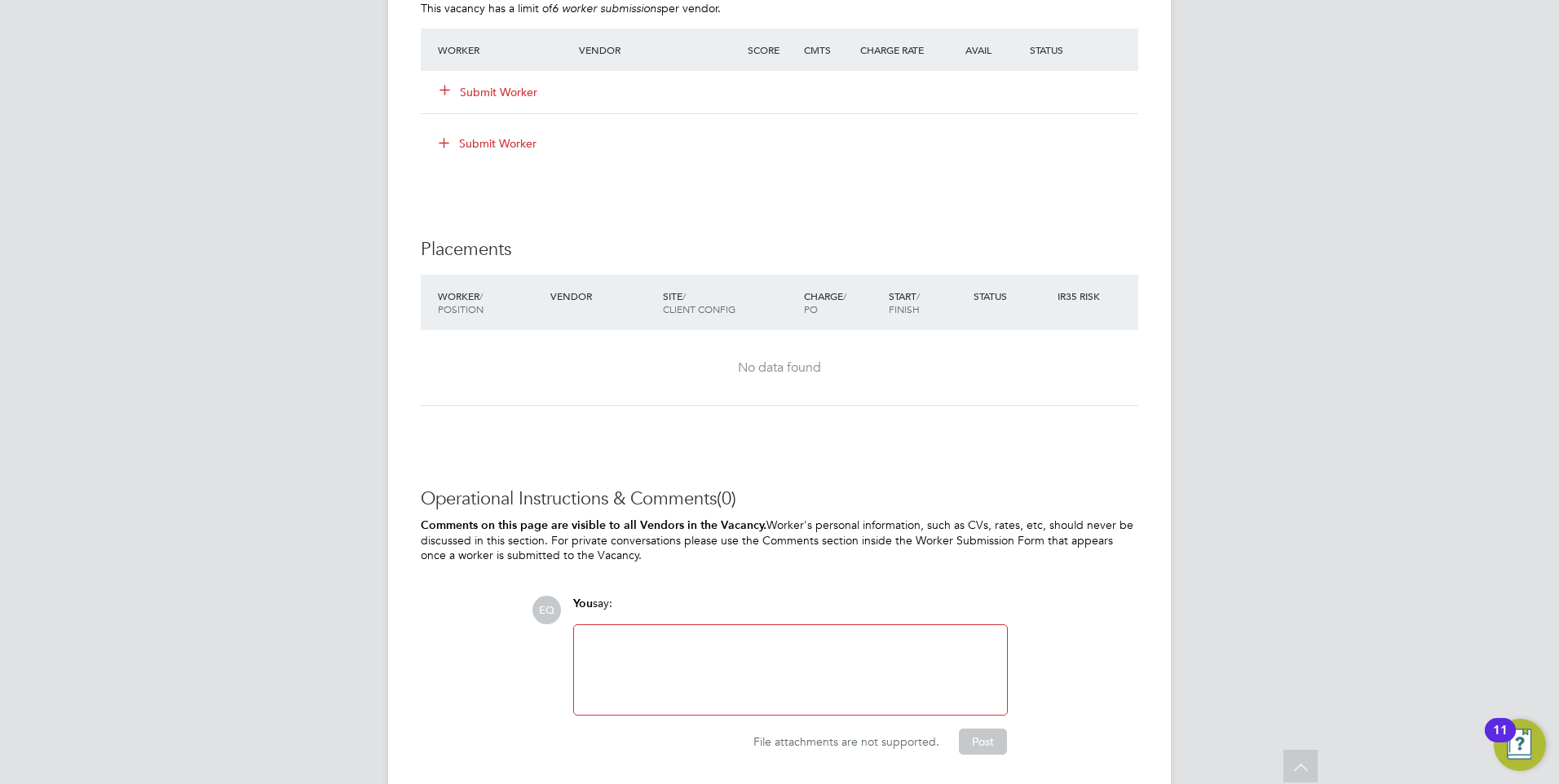
scroll to position [1524, 0]
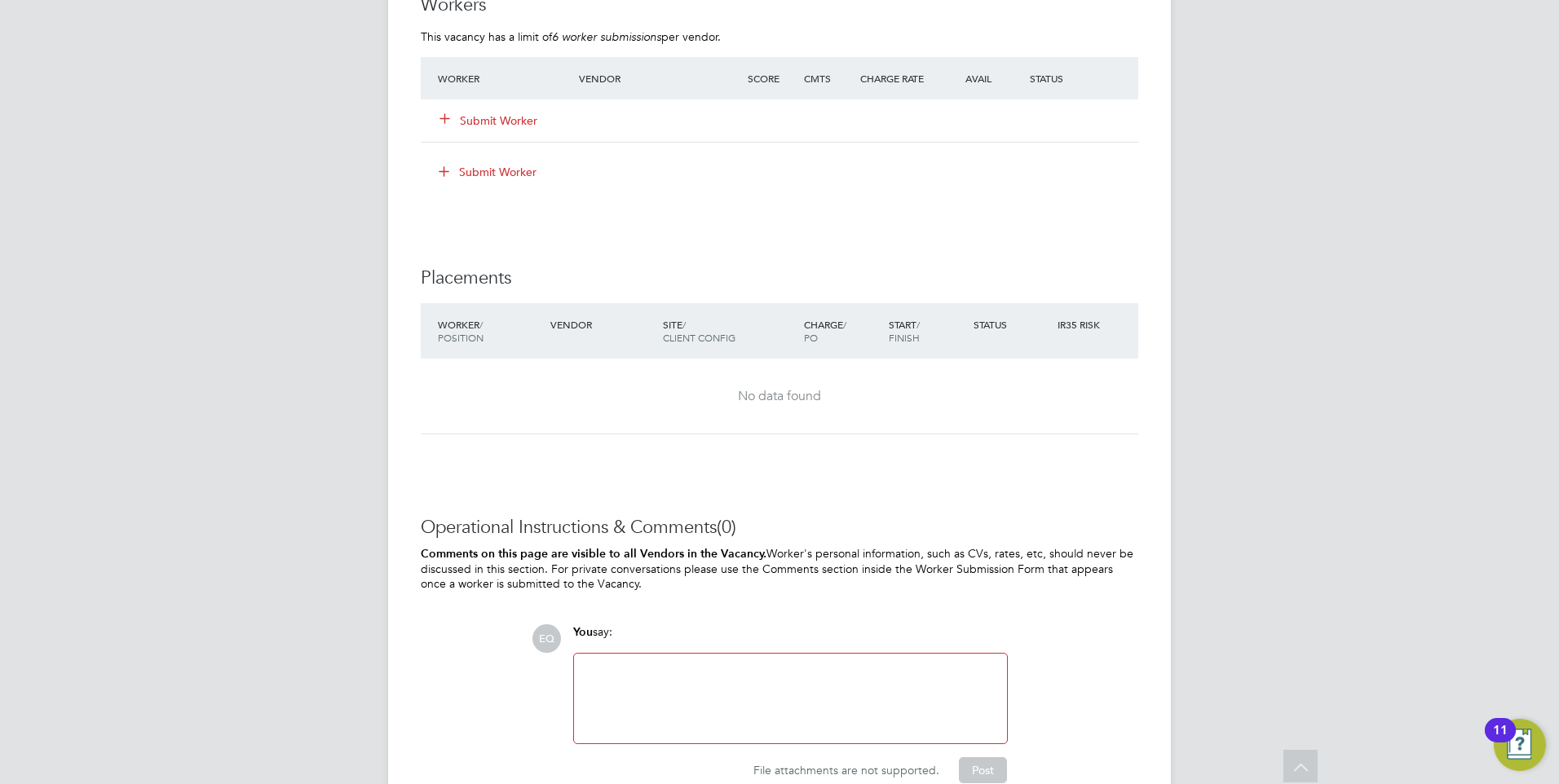
click at [492, 126] on button "Submit Worker" at bounding box center [489, 121] width 98 height 16
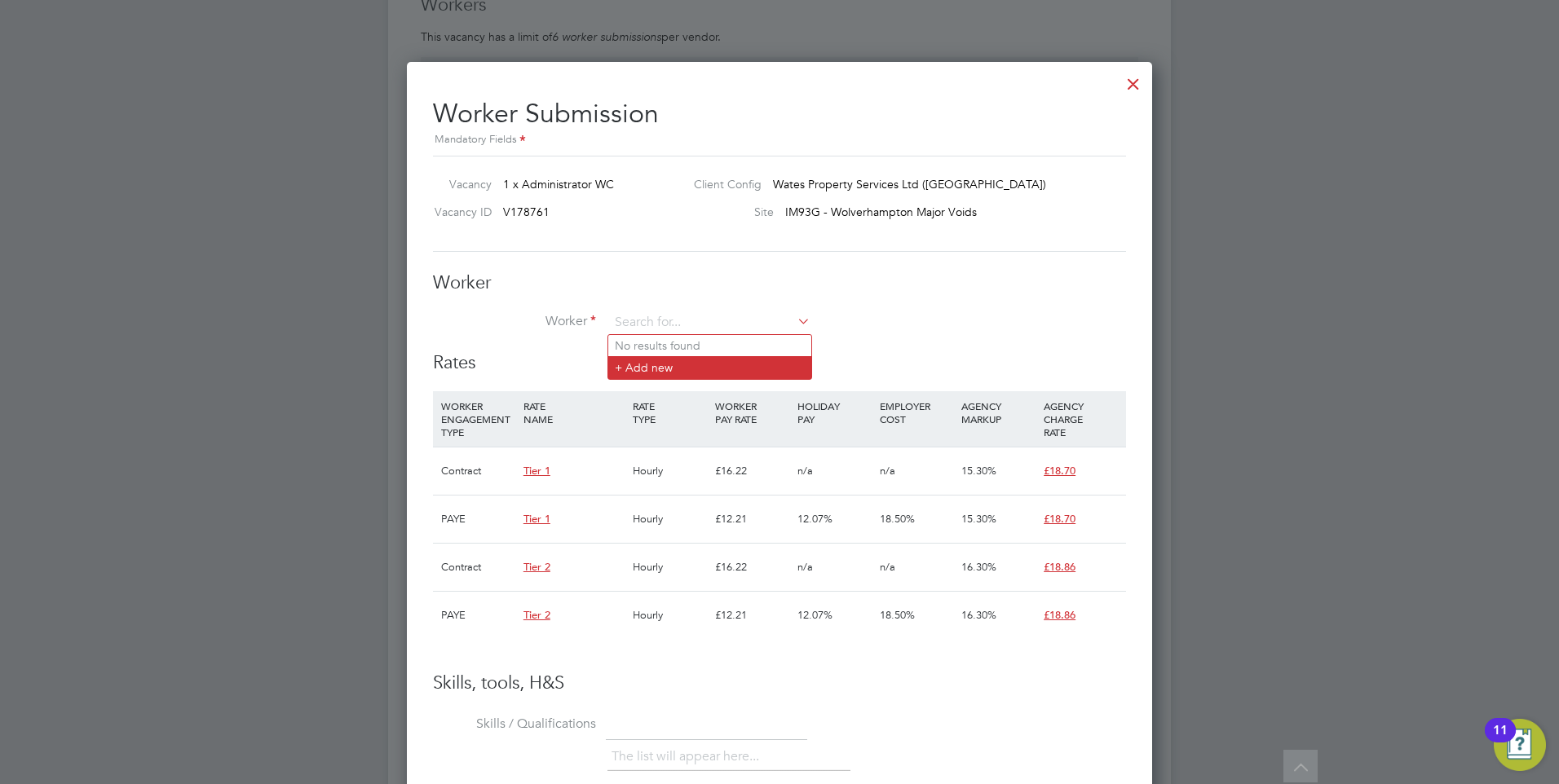
drag, startPoint x: 667, startPoint y: 364, endPoint x: 677, endPoint y: 358, distance: 11.7
click at [667, 365] on li "+ Add new" at bounding box center [709, 367] width 203 height 22
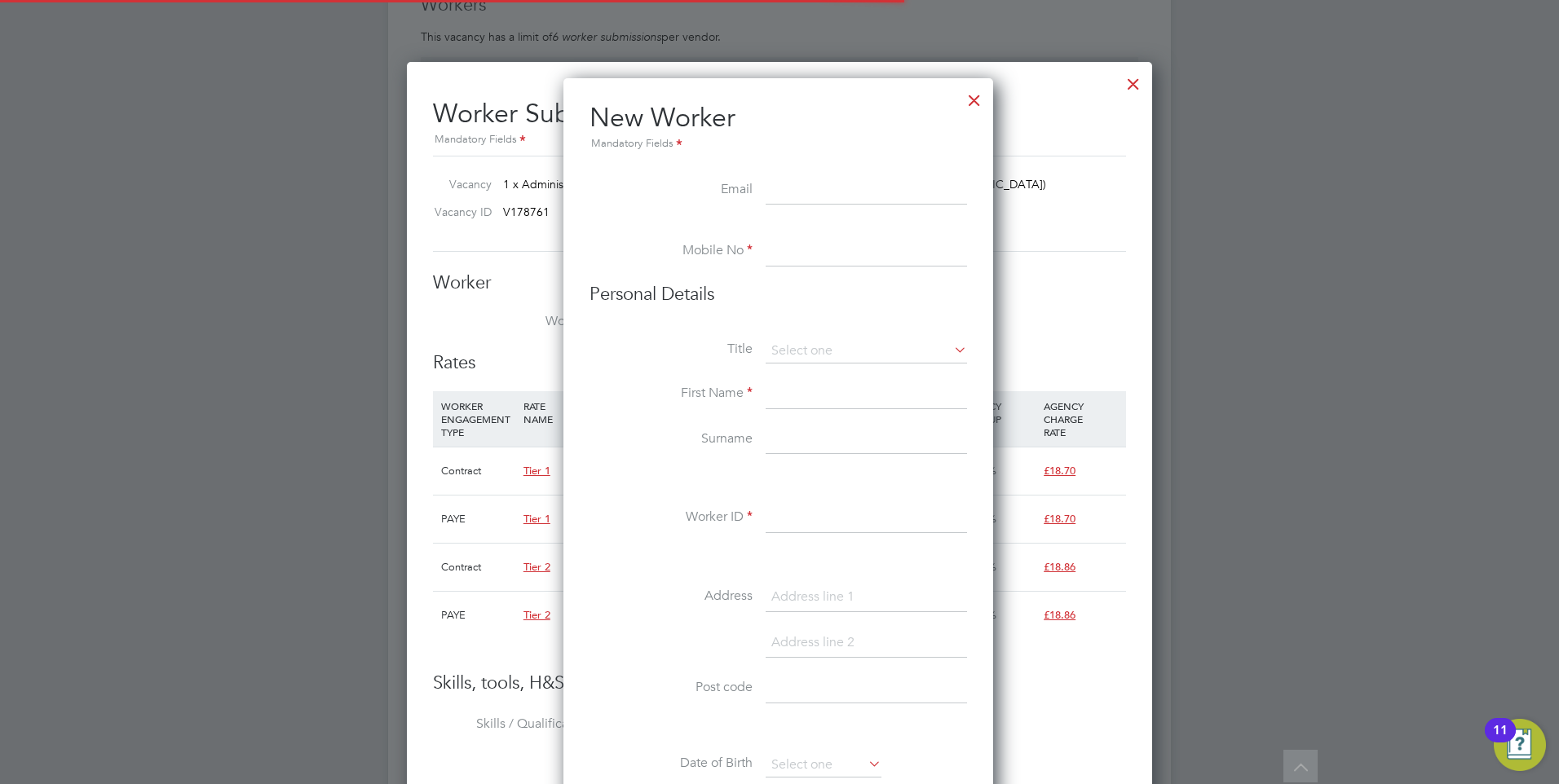
scroll to position [1387, 432]
click at [764, 189] on li "Email" at bounding box center [778, 199] width 377 height 46
click at [822, 200] on input at bounding box center [866, 191] width 202 height 29
paste input "nemeshapatel@hotmail.com"
type input "nemeshapatel@hotmail.com"
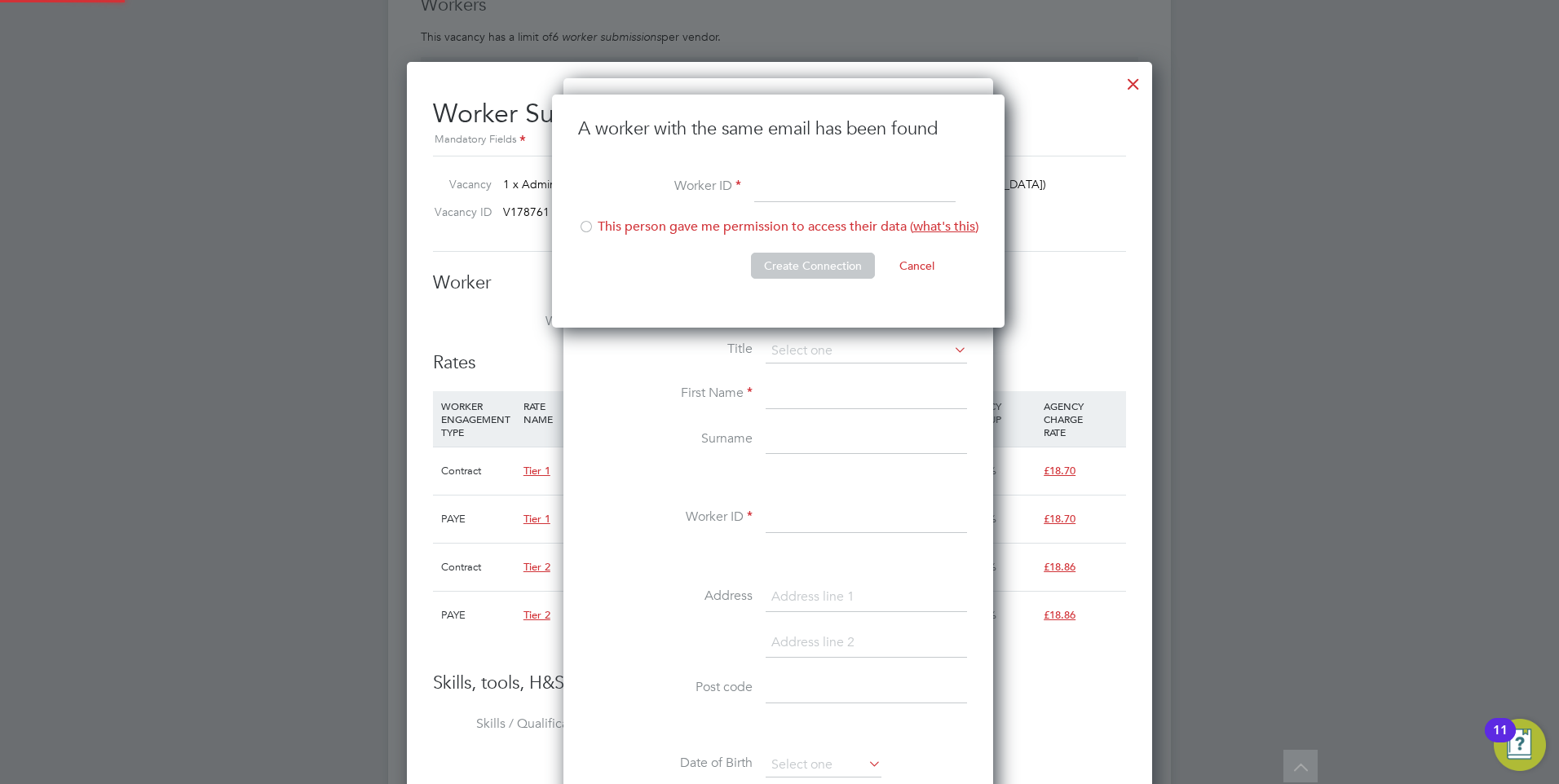
scroll to position [234, 455]
drag, startPoint x: 833, startPoint y: 177, endPoint x: 772, endPoint y: 205, distance: 67.1
click at [833, 177] on input at bounding box center [855, 188] width 202 height 29
drag, startPoint x: 818, startPoint y: 180, endPoint x: 810, endPoint y: 188, distance: 11.3
click at [818, 180] on input at bounding box center [855, 188] width 202 height 29
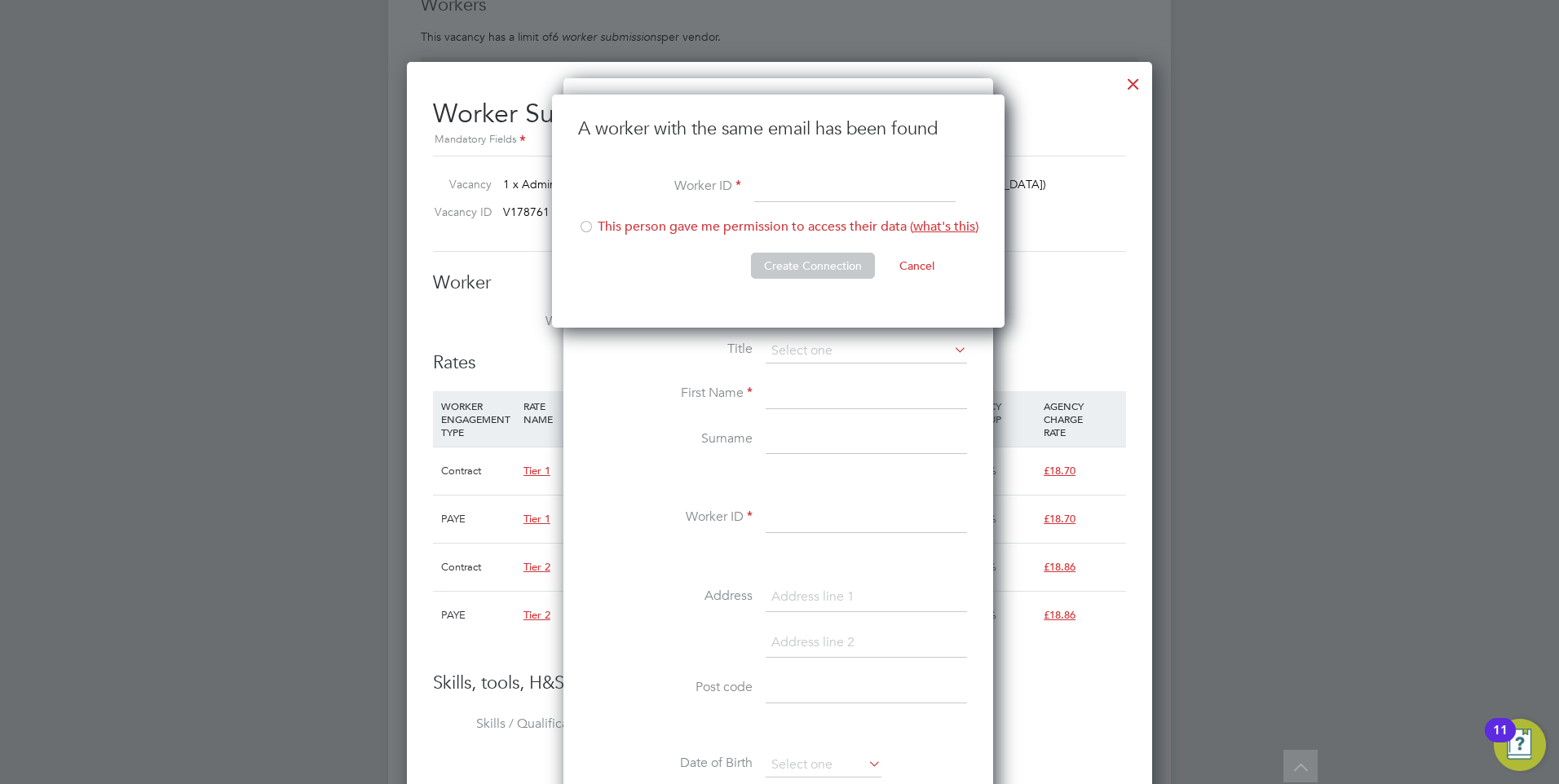
paste input "Nemesha Ram"
type input "Nemesha Ram"
click at [588, 222] on div at bounding box center [586, 228] width 16 height 16
click at [771, 246] on li "This person gave me permission to access their data ( what's this )" at bounding box center [778, 235] width 400 height 33
click at [789, 281] on li "Create Connection Cancel" at bounding box center [778, 274] width 400 height 42
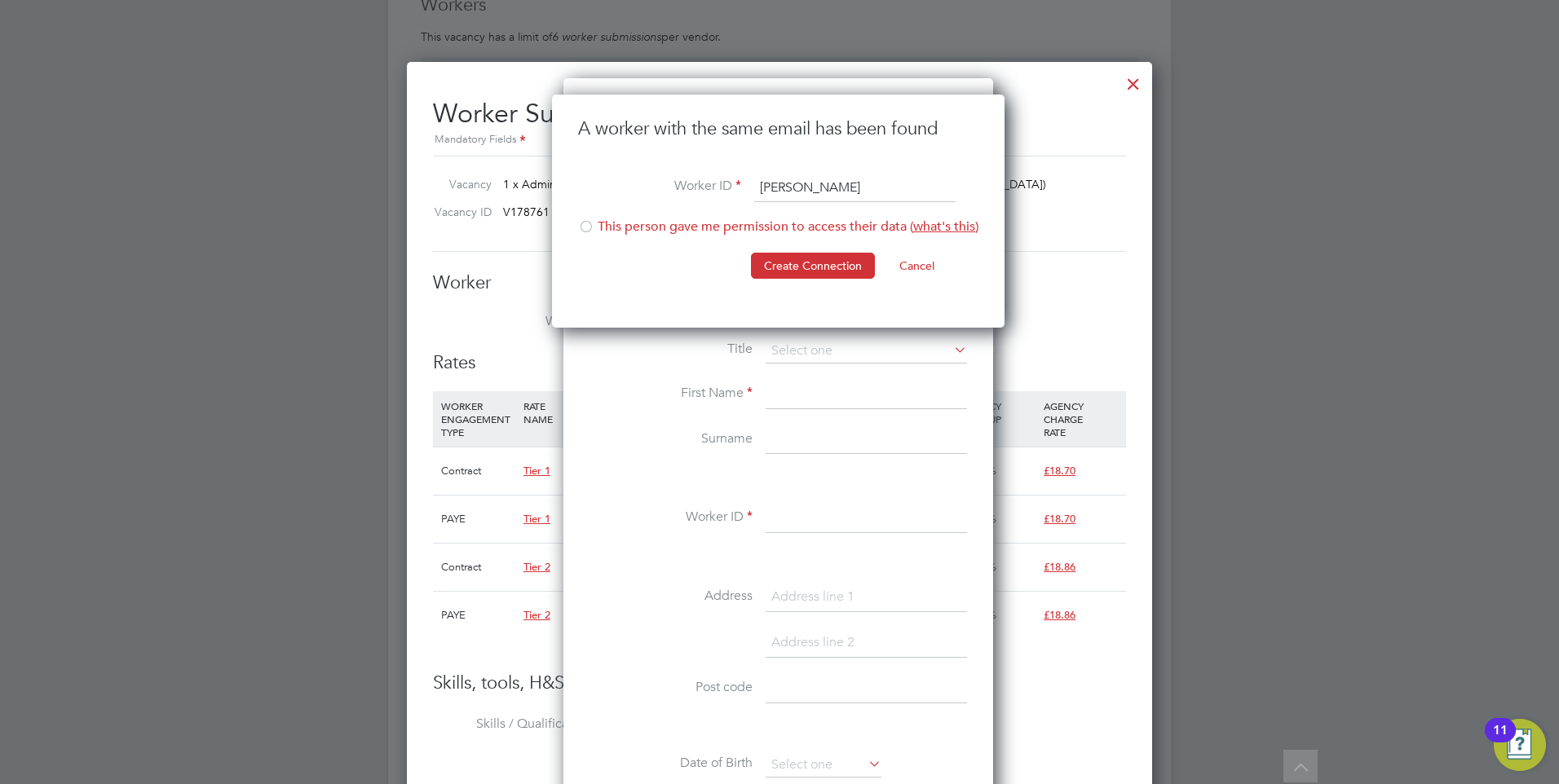
click at [686, 231] on li "This person gave me permission to access their data ( what's this )" at bounding box center [778, 235] width 400 height 33
click at [770, 280] on li "Create Connection Cancel" at bounding box center [778, 274] width 400 height 42
click at [775, 273] on button "Create Connection" at bounding box center [813, 266] width 124 height 26
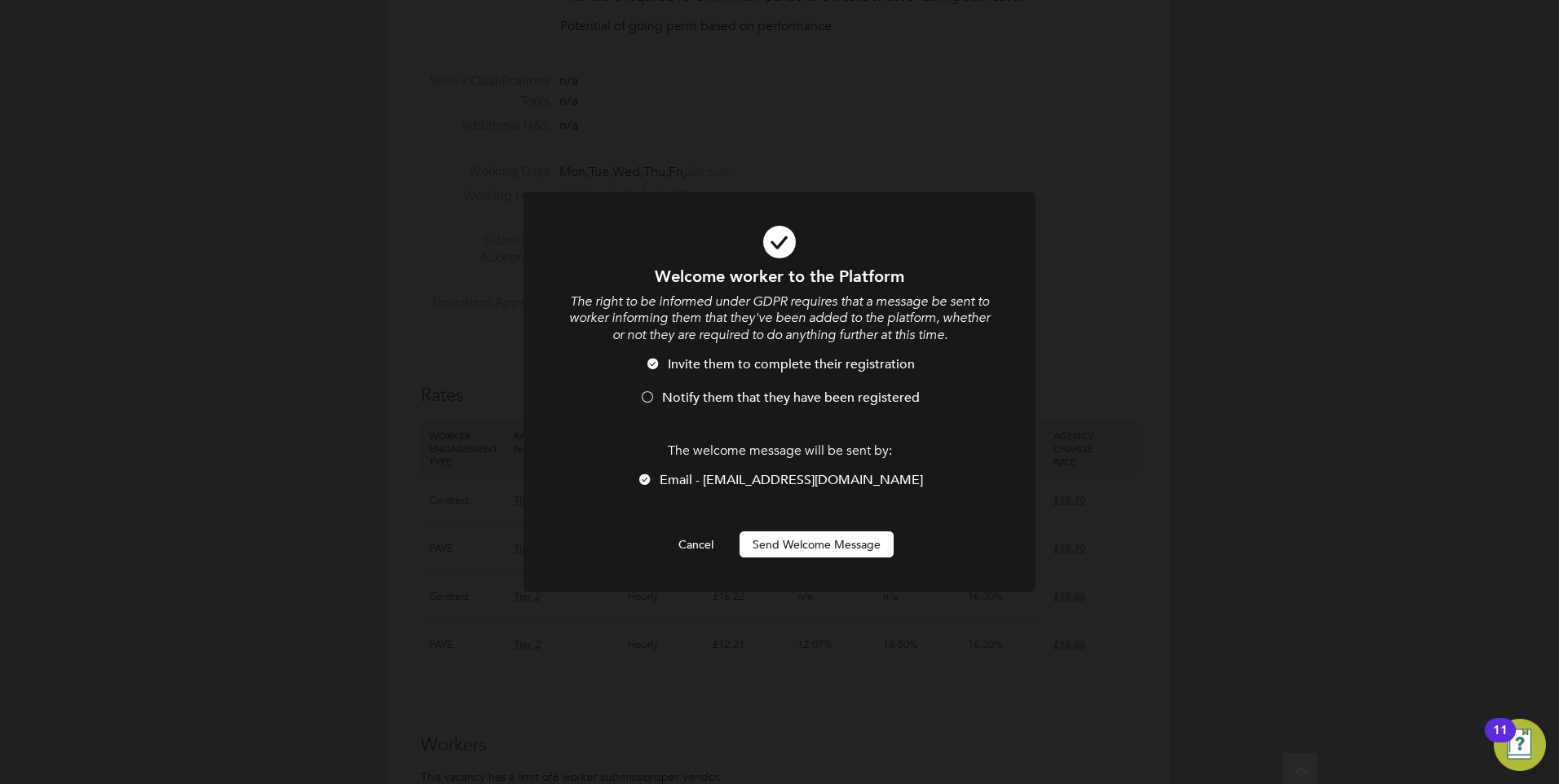
scroll to position [0, 0]
click at [708, 386] on li "Invite them to complete their registration" at bounding box center [779, 373] width 424 height 33
click at [788, 543] on button "Send Welcome Message" at bounding box center [816, 544] width 154 height 26
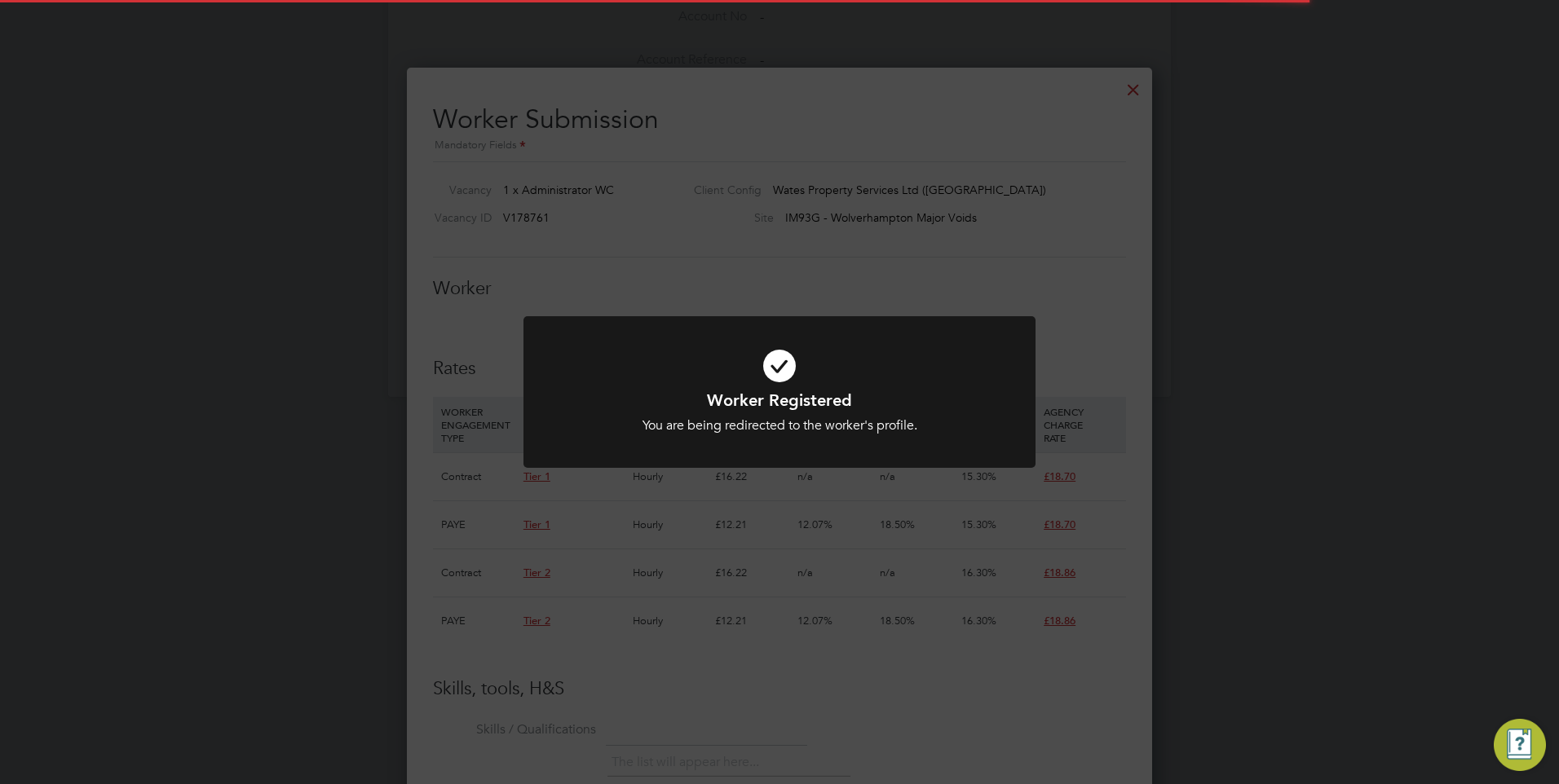
scroll to position [1524, 0]
click at [656, 539] on div "Worker Registered You are being redirected to the worker's profile. Cancel Okay" at bounding box center [780, 392] width 1559 height 784
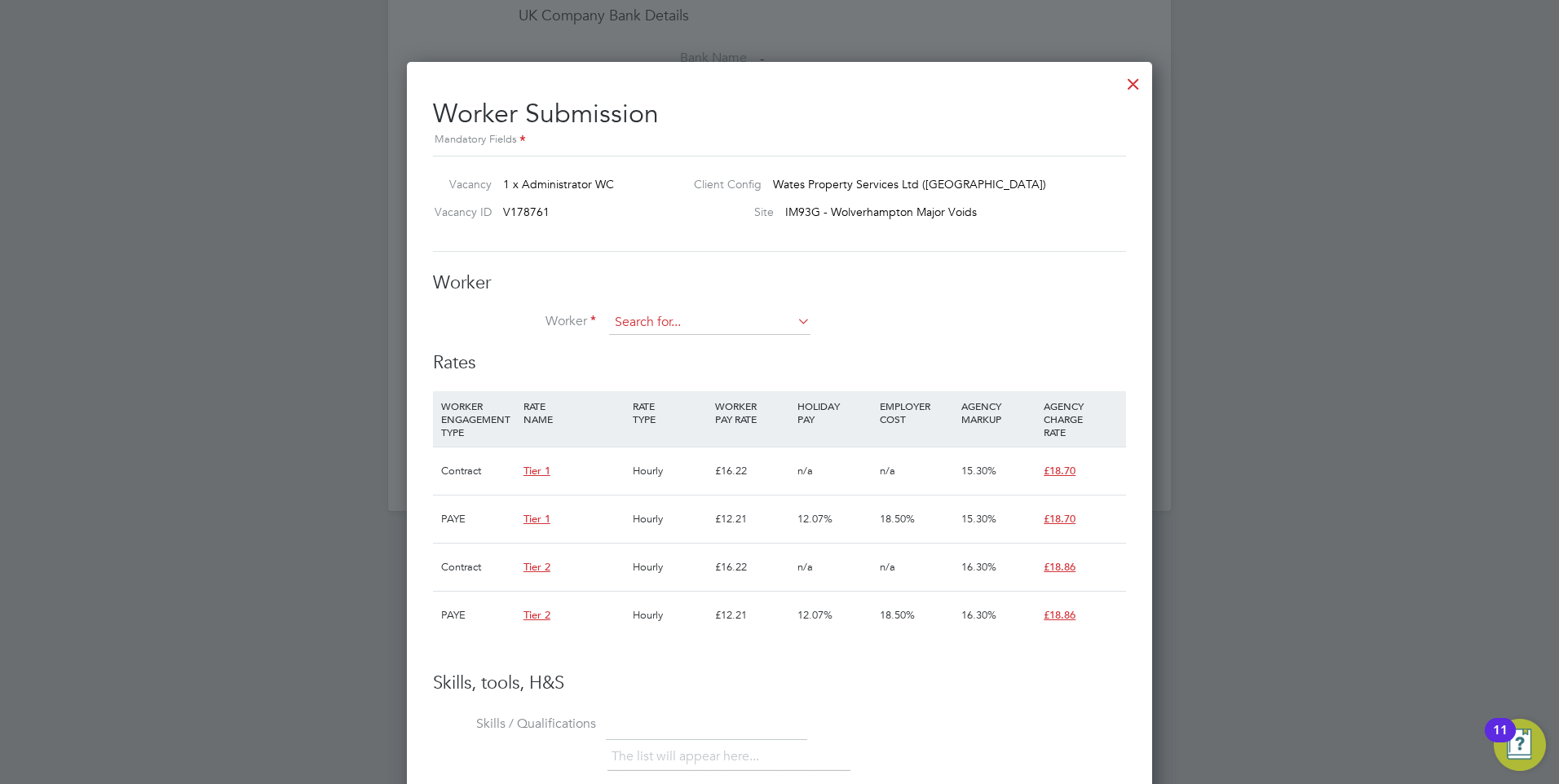
click at [694, 325] on input at bounding box center [709, 323] width 202 height 24
paste input "Nemesha Ram"
click at [651, 352] on b "Nemesha" at bounding box center [662, 346] width 95 height 14
type input "Nemesha Ram (Nemesha Ram)"
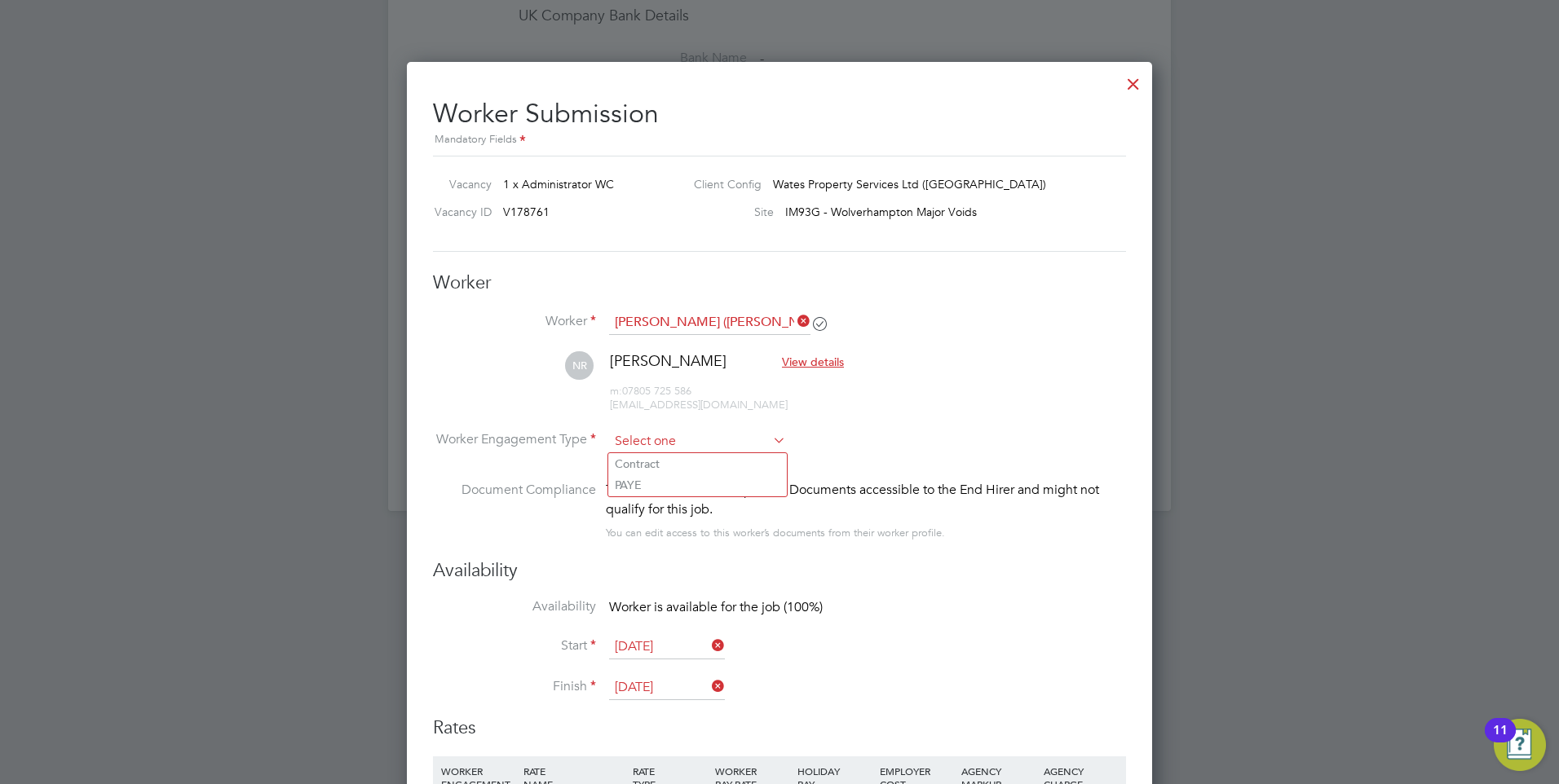
click at [656, 437] on input at bounding box center [697, 441] width 177 height 24
click at [664, 472] on li "Contract" at bounding box center [697, 463] width 179 height 21
type input "Contract"
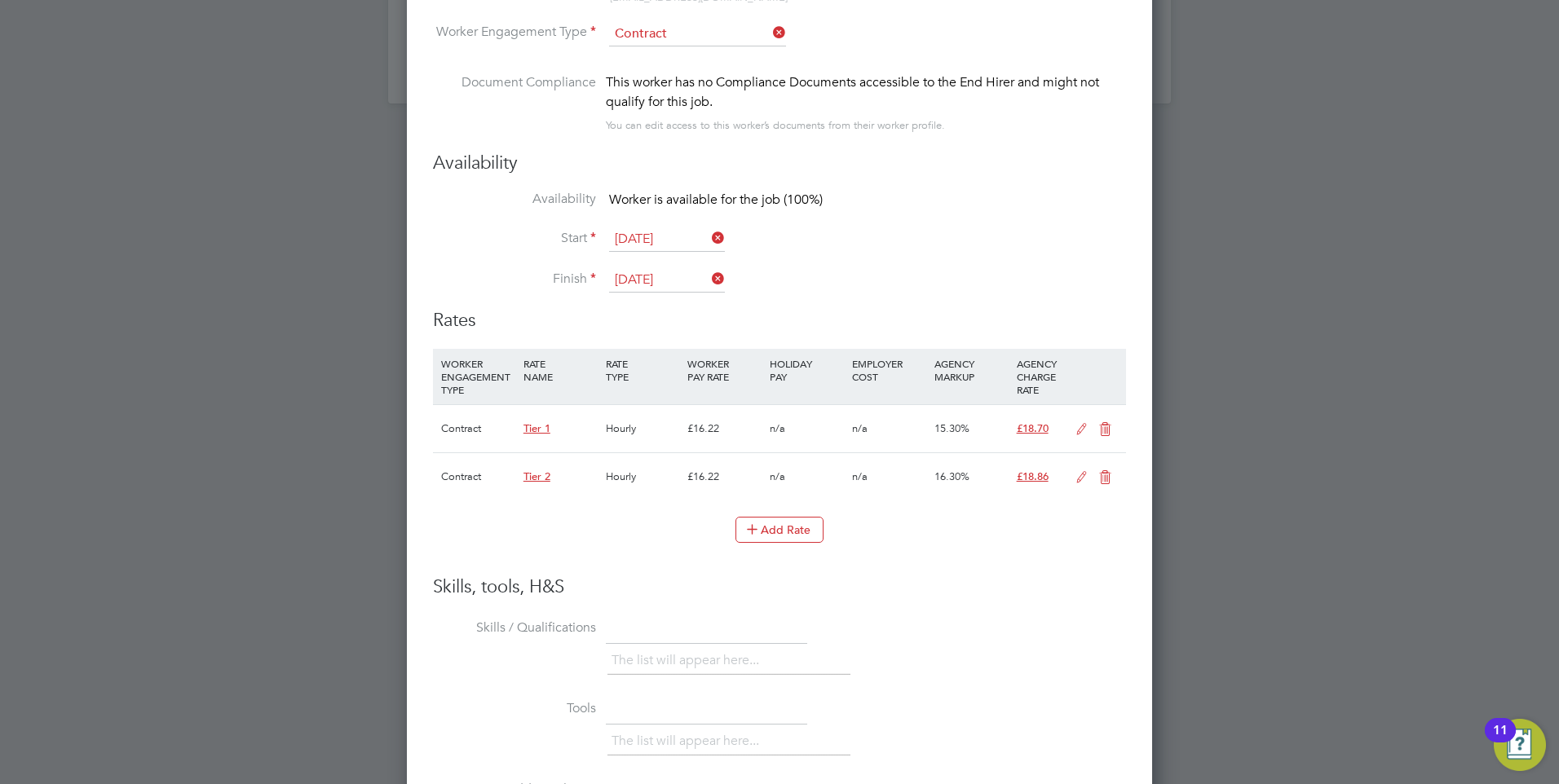
click at [1100, 423] on icon at bounding box center [1105, 429] width 20 height 13
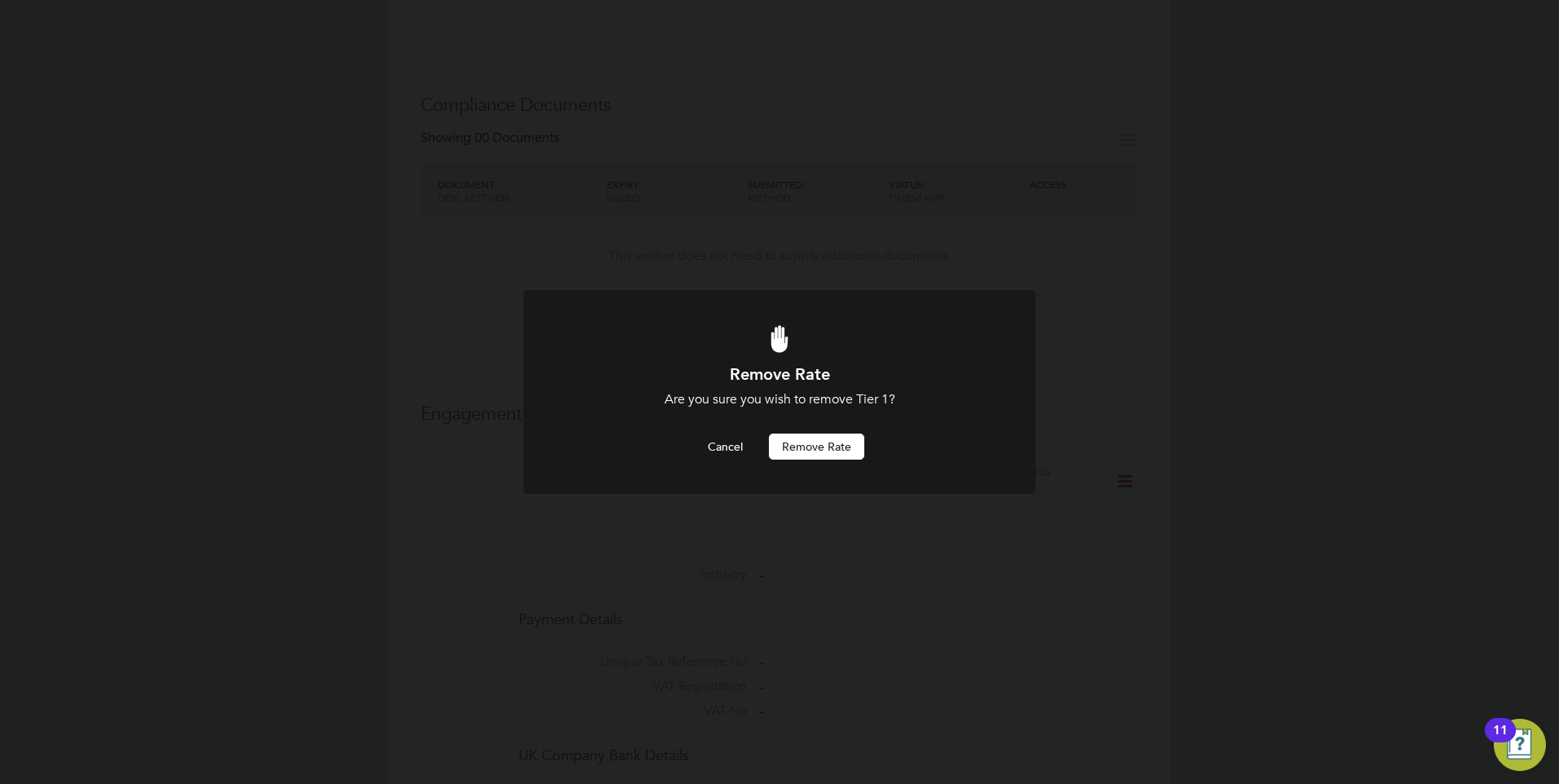
click at [795, 450] on button "Remove rate" at bounding box center [816, 446] width 95 height 26
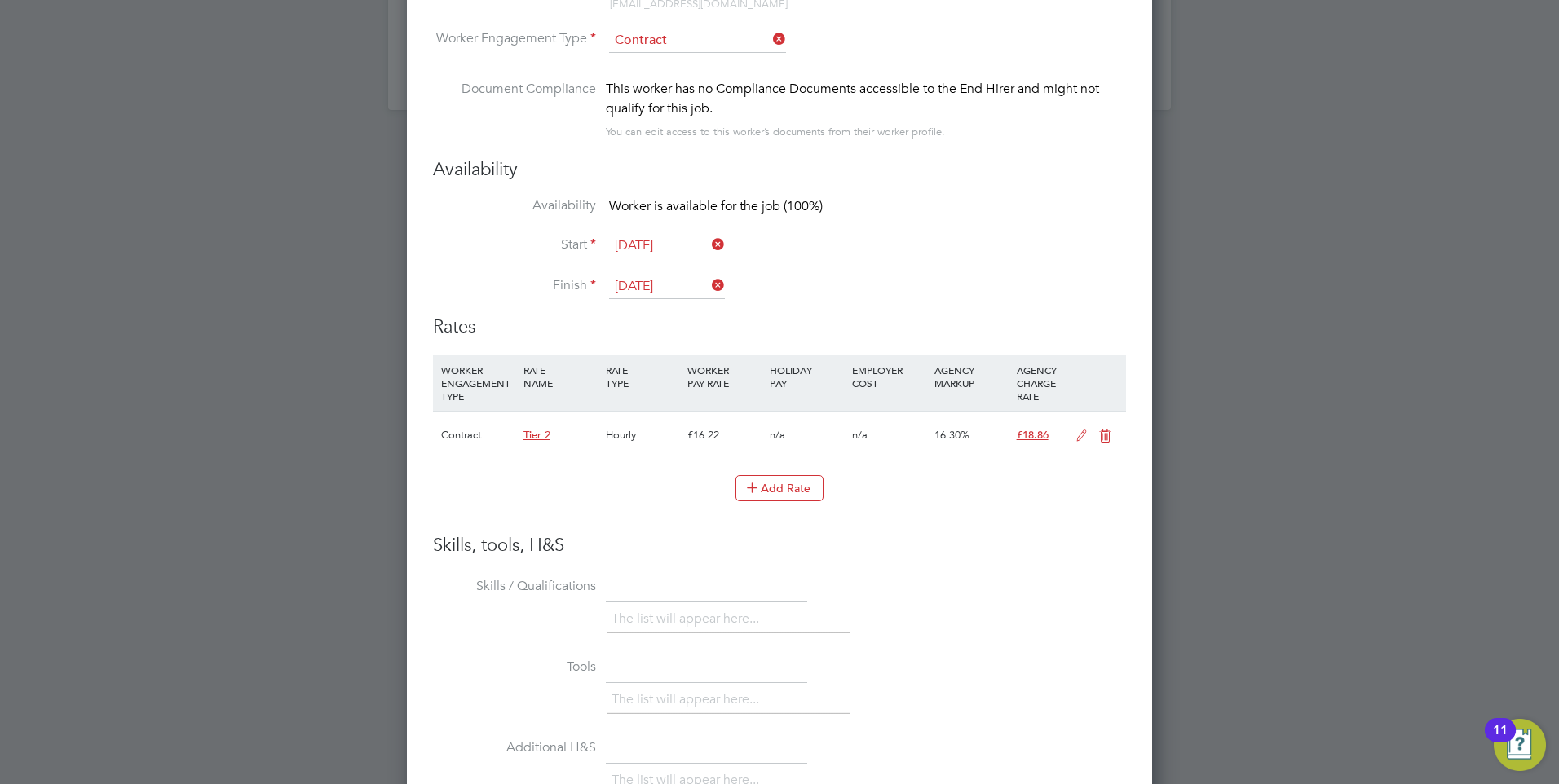
drag, startPoint x: 1078, startPoint y: 430, endPoint x: 821, endPoint y: 456, distance: 258.3
click at [1078, 431] on icon at bounding box center [1082, 436] width 20 height 13
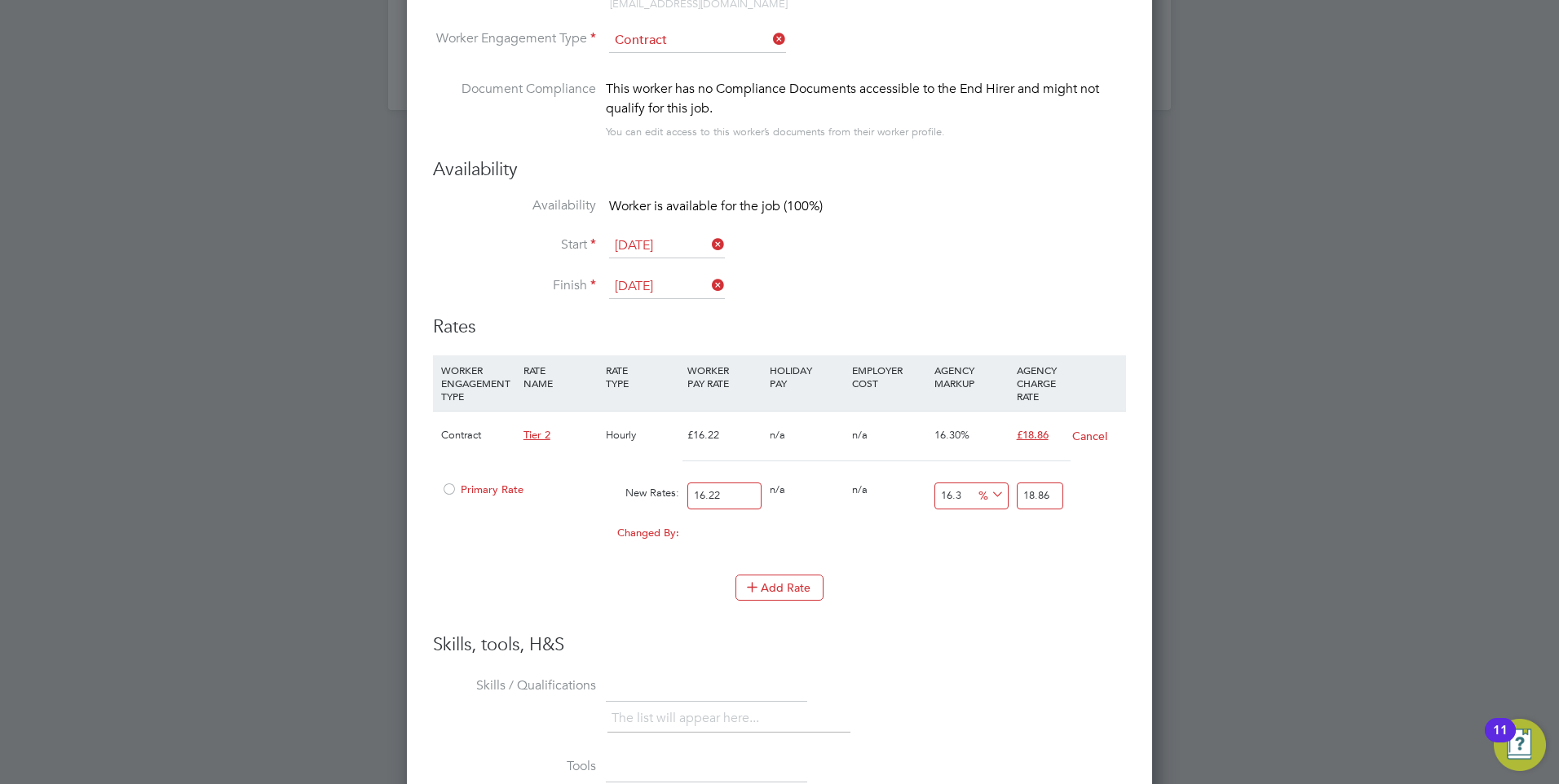
click at [493, 497] on div "Primary Rate" at bounding box center [519, 489] width 165 height 31
click at [493, 492] on span "Primary Rate" at bounding box center [482, 489] width 82 height 14
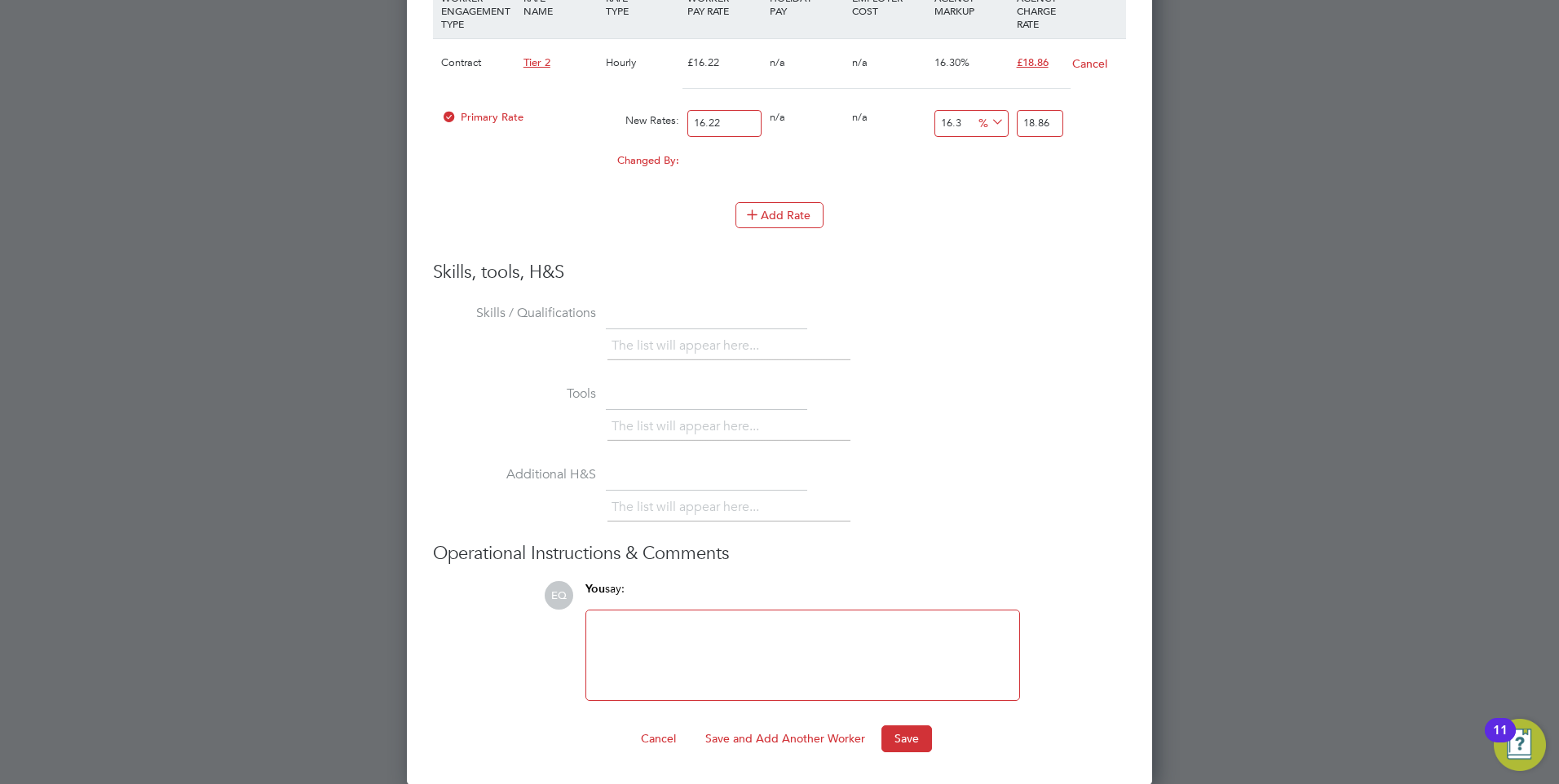
drag, startPoint x: 973, startPoint y: 750, endPoint x: 960, endPoint y: 750, distance: 13.0
click at [965, 750] on div "Cancel Save and Add Another Worker Save" at bounding box center [779, 738] width 693 height 26
click at [899, 746] on button "Save" at bounding box center [907, 738] width 51 height 26
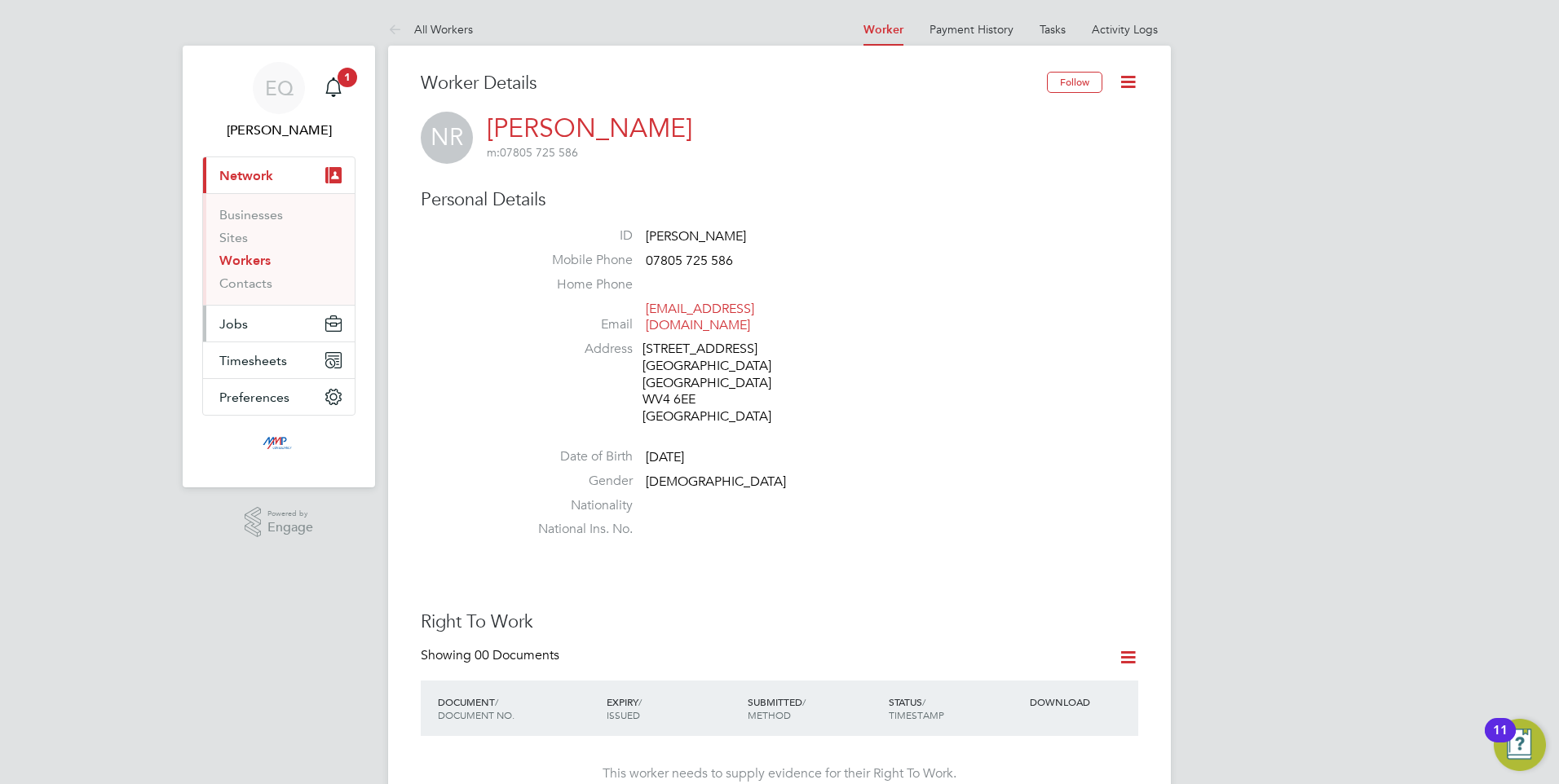
click at [255, 317] on button "Jobs" at bounding box center [279, 324] width 152 height 36
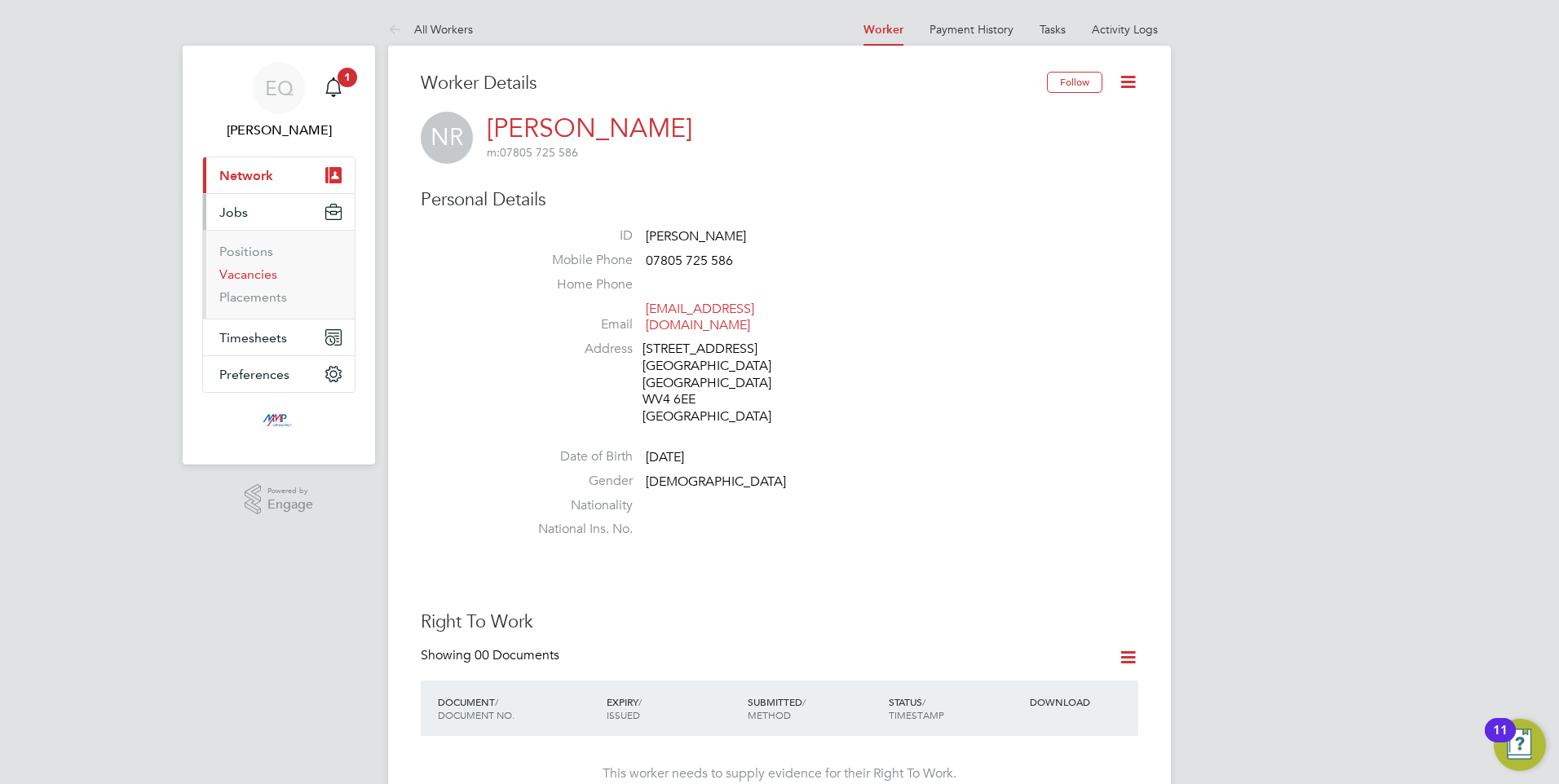
click at [254, 278] on link "Vacancies" at bounding box center [248, 274] width 58 height 16
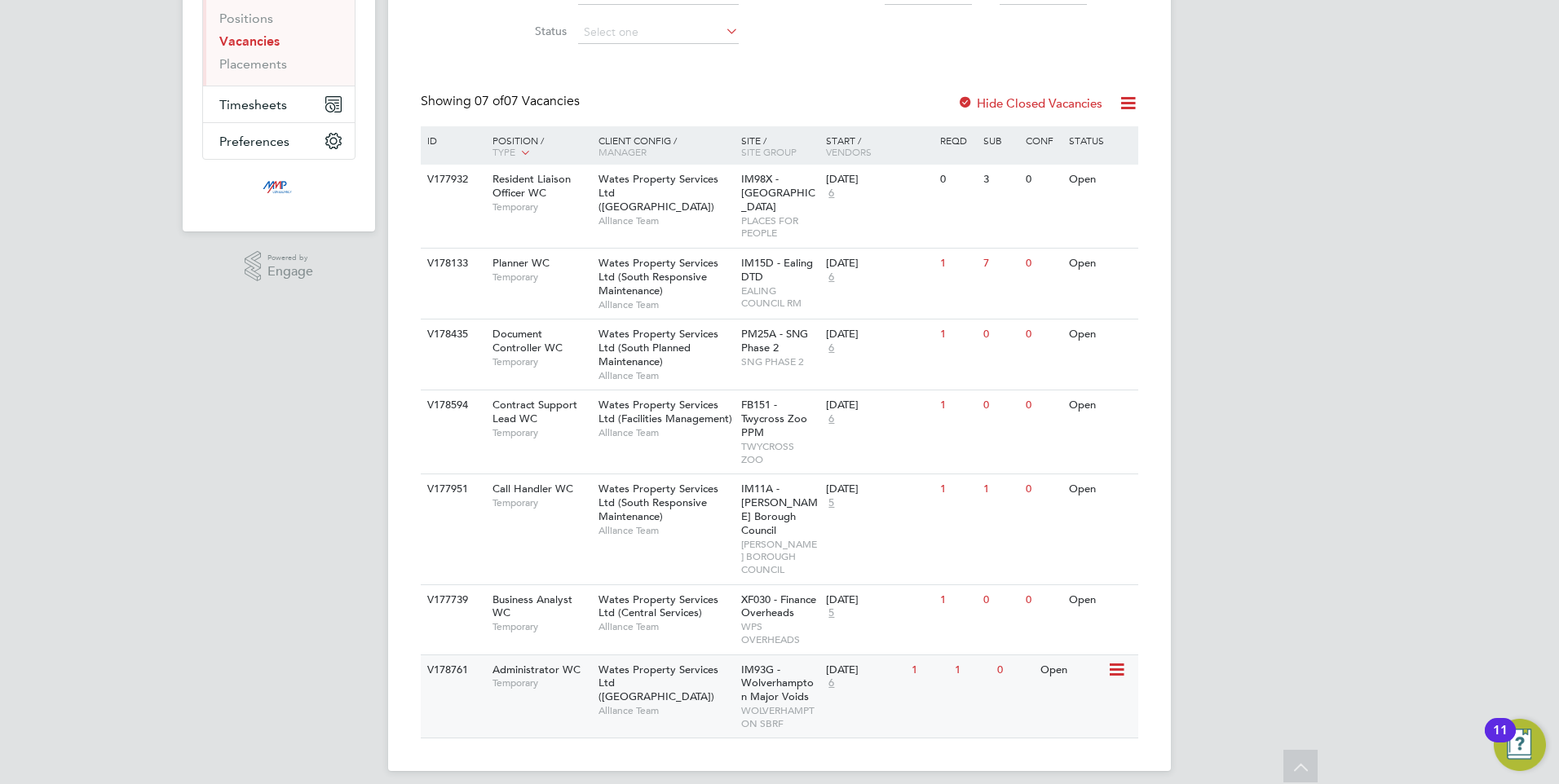
click at [581, 676] on span "Temporary" at bounding box center [541, 683] width 98 height 13
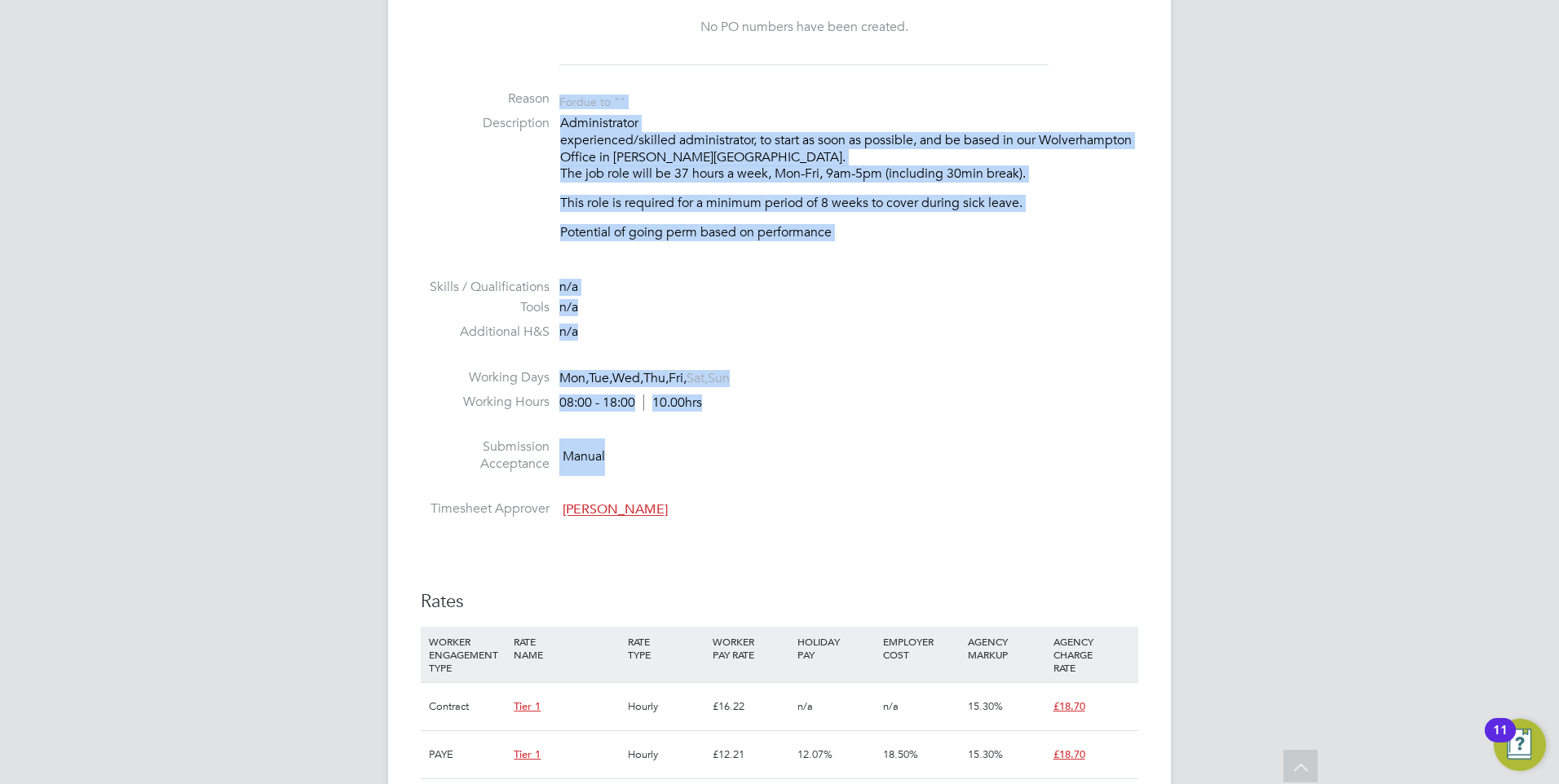
drag, startPoint x: 755, startPoint y: 446, endPoint x: 552, endPoint y: 95, distance: 405.5
click at [552, 95] on ul "PO No PO Number Valid From Valid To Expiry No PO numbers have been created. Rea…" at bounding box center [779, 236] width 717 height 578
drag, startPoint x: 552, startPoint y: 95, endPoint x: 936, endPoint y: 367, distance: 470.6
click at [936, 367] on li at bounding box center [779, 359] width 717 height 21
drag, startPoint x: 817, startPoint y: 476, endPoint x: 548, endPoint y: 87, distance: 473.0
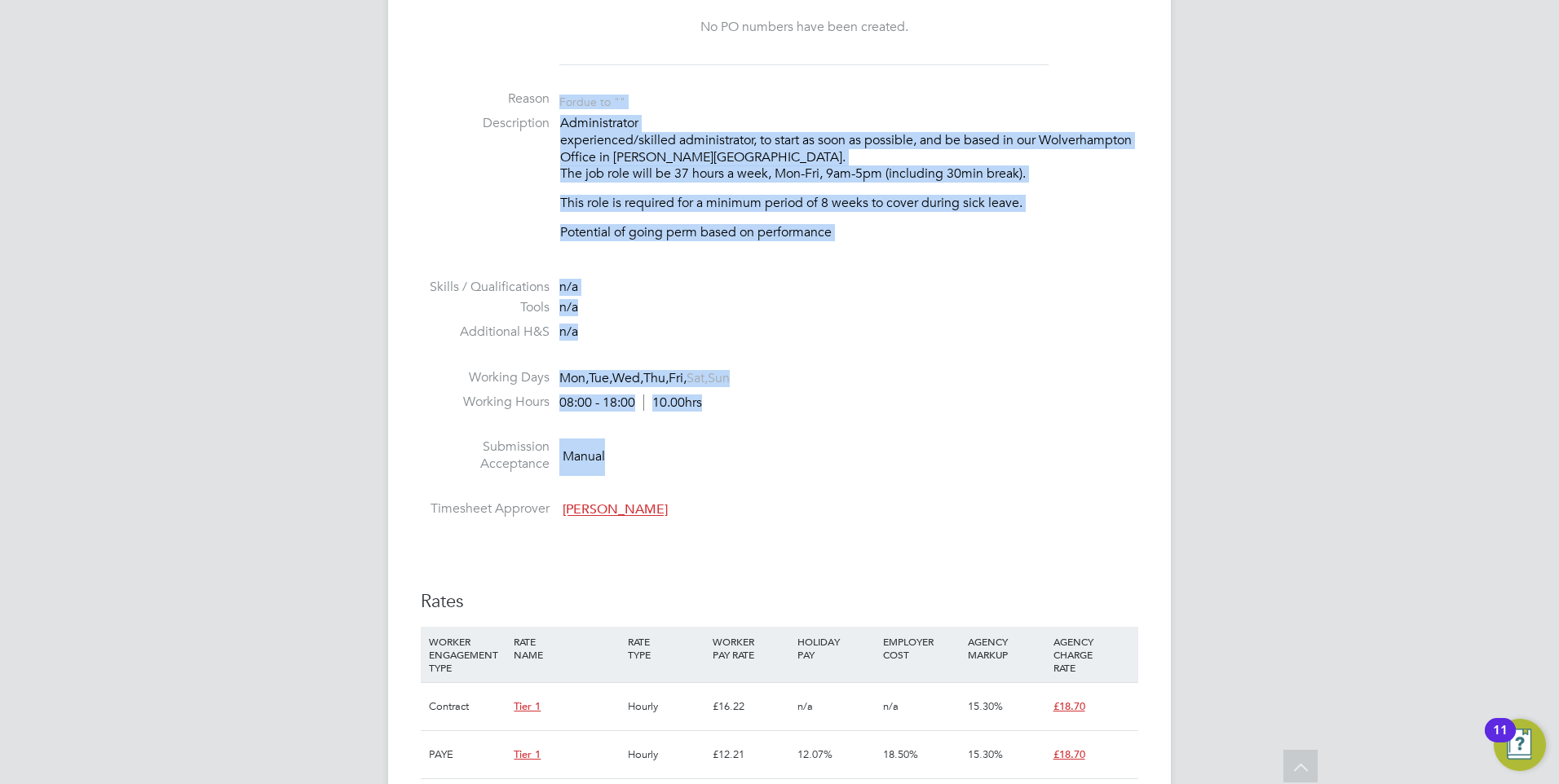
click at [548, 87] on ul "PO No PO Number Valid From Valid To Expiry No PO numbers have been created. Rea…" at bounding box center [779, 236] width 717 height 578
drag, startPoint x: 548, startPoint y: 87, endPoint x: 954, endPoint y: 323, distance: 469.6
click at [954, 323] on li "Tools n/a" at bounding box center [779, 312] width 717 height 24
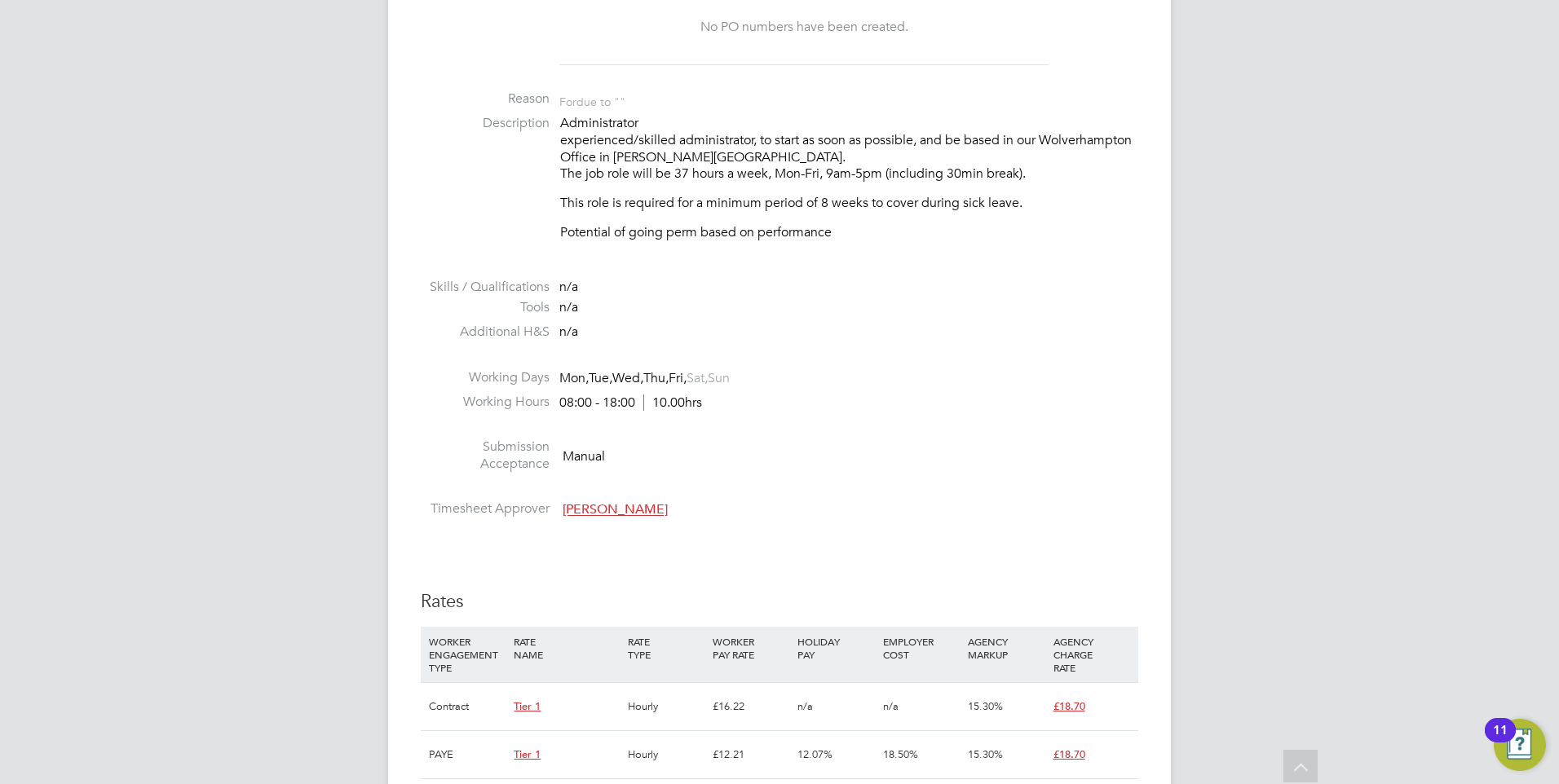
click at [788, 507] on li "Timesheet Approver Ciara Mcmullan" at bounding box center [779, 512] width 717 height 24
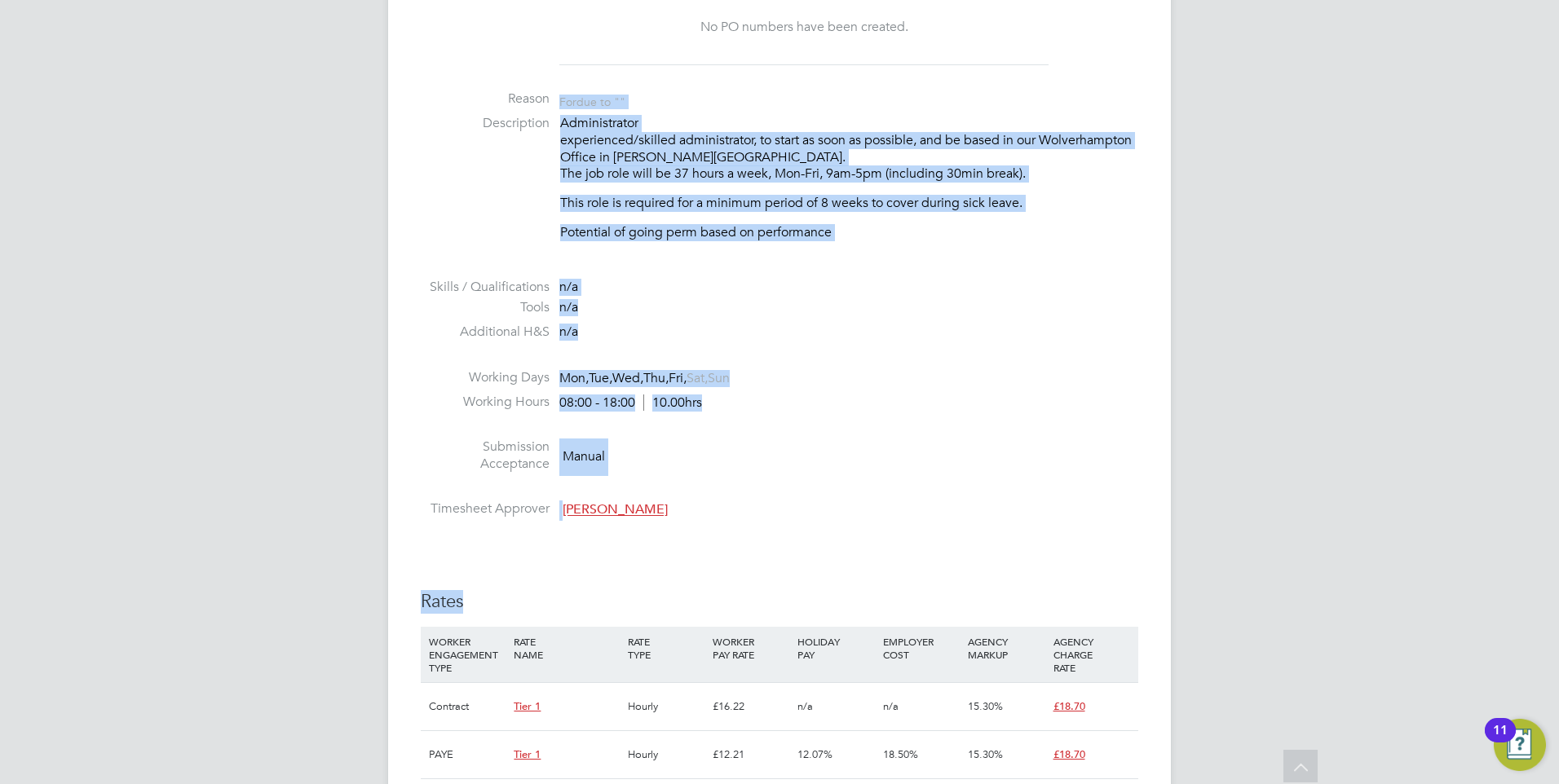
drag, startPoint x: 832, startPoint y: 565, endPoint x: 550, endPoint y: 104, distance: 540.4
click at [550, 104] on div "IR35 Determination IR35 Status Disabled for this client. This feature can be en…" at bounding box center [779, 759] width 717 height 1982
drag, startPoint x: 550, startPoint y: 104, endPoint x: 828, endPoint y: 390, distance: 398.8
click at [828, 390] on li "Working Days Mon, Tue, Wed, Thu, Fri, Sat, Sun" at bounding box center [779, 381] width 717 height 24
drag, startPoint x: 735, startPoint y: 521, endPoint x: 556, endPoint y: 106, distance: 452.0
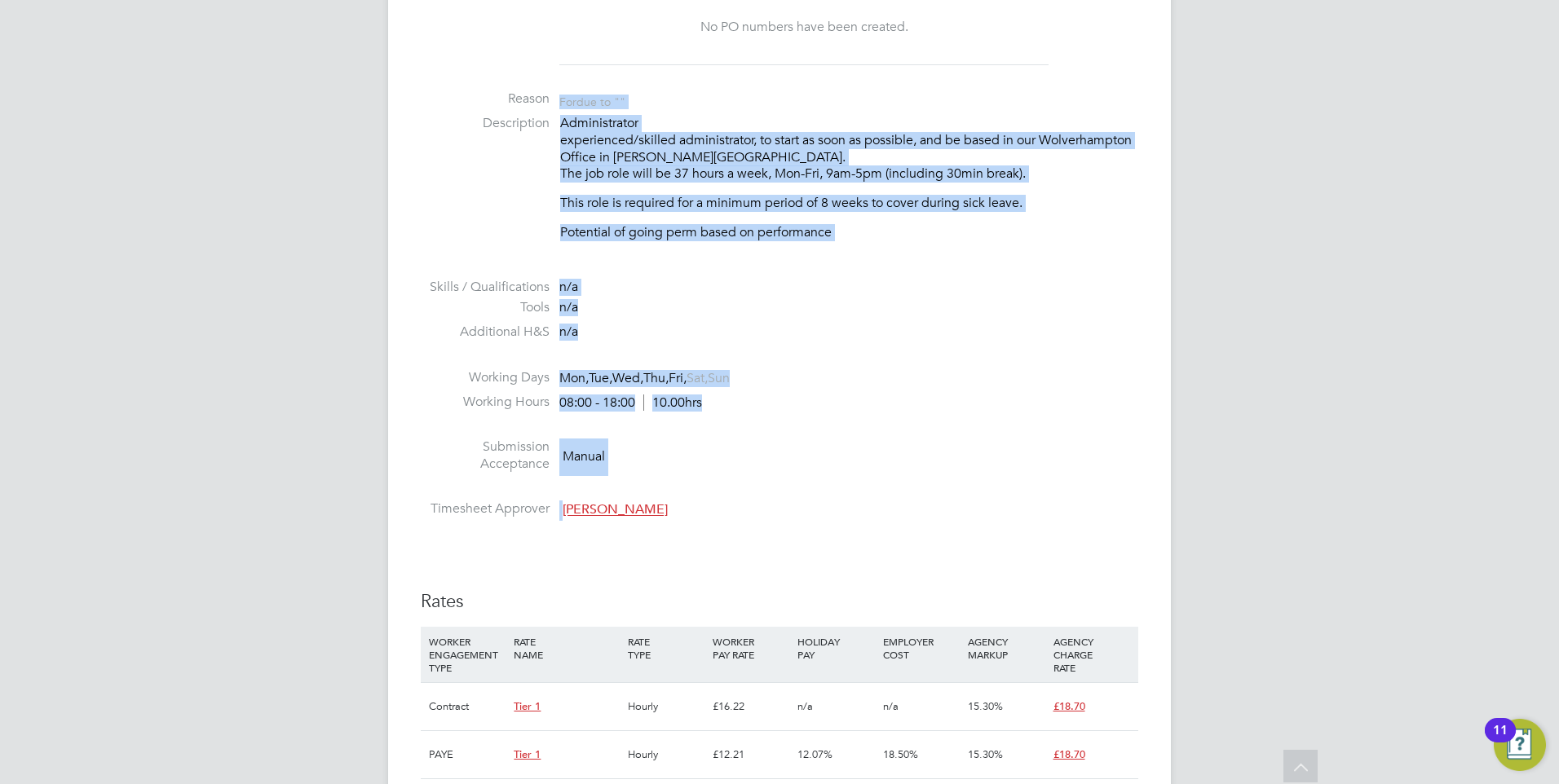
click at [556, 106] on ul "PO No PO Number Valid From Valid To Expiry No PO numbers have been created. Rea…" at bounding box center [779, 236] width 717 height 578
drag, startPoint x: 556, startPoint y: 106, endPoint x: 692, endPoint y: 371, distance: 297.9
click at [686, 371] on span "Fri," at bounding box center [677, 378] width 18 height 16
drag, startPoint x: 748, startPoint y: 523, endPoint x: 556, endPoint y: 102, distance: 462.7
click at [556, 102] on ul "PO No PO Number Valid From Valid To Expiry No PO numbers have been created. Rea…" at bounding box center [779, 236] width 717 height 578
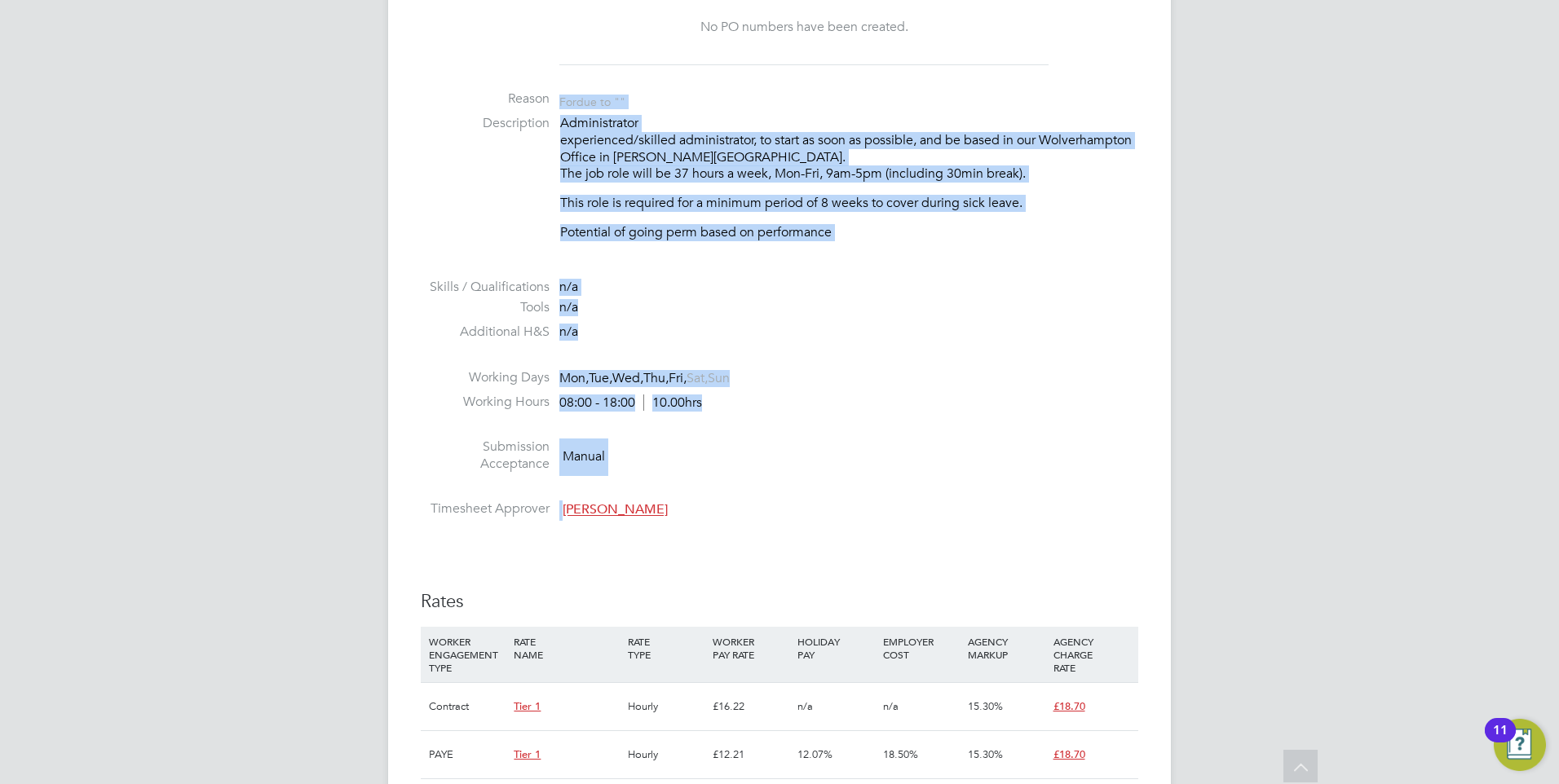
drag, startPoint x: 556, startPoint y: 102, endPoint x: 647, endPoint y: 175, distance: 116.7
click at [647, 175] on p "Administrator experienced/skilled administrator, to start as soon as possible, …" at bounding box center [849, 148] width 578 height 68
drag, startPoint x: 559, startPoint y: 99, endPoint x: 808, endPoint y: 500, distance: 472.0
click at [808, 500] on ul "PO No PO Number Valid From Valid To Expiry No PO numbers have been created. Rea…" at bounding box center [779, 236] width 717 height 578
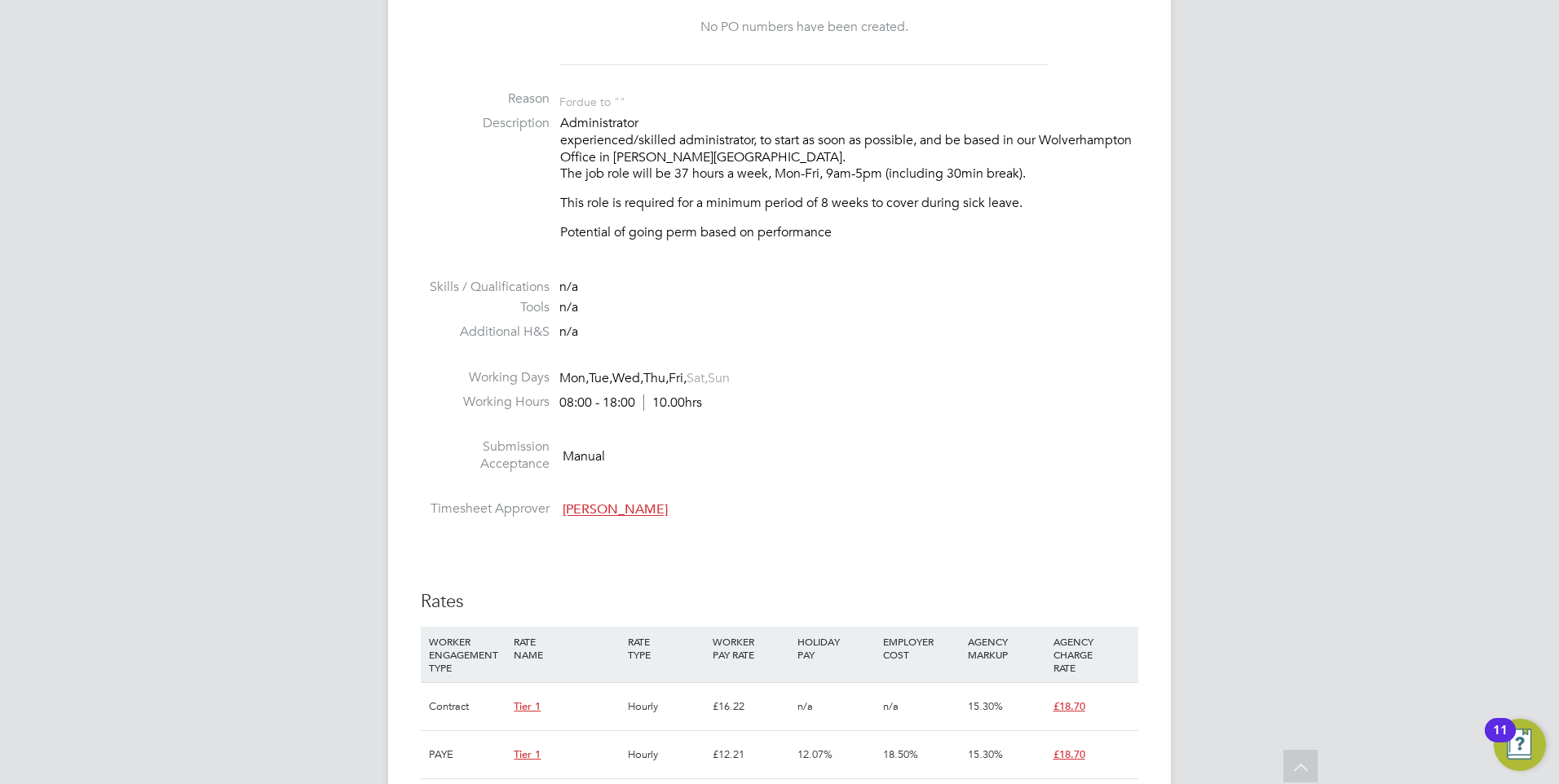
click at [1002, 733] on div "15.30%" at bounding box center [1006, 755] width 85 height 47
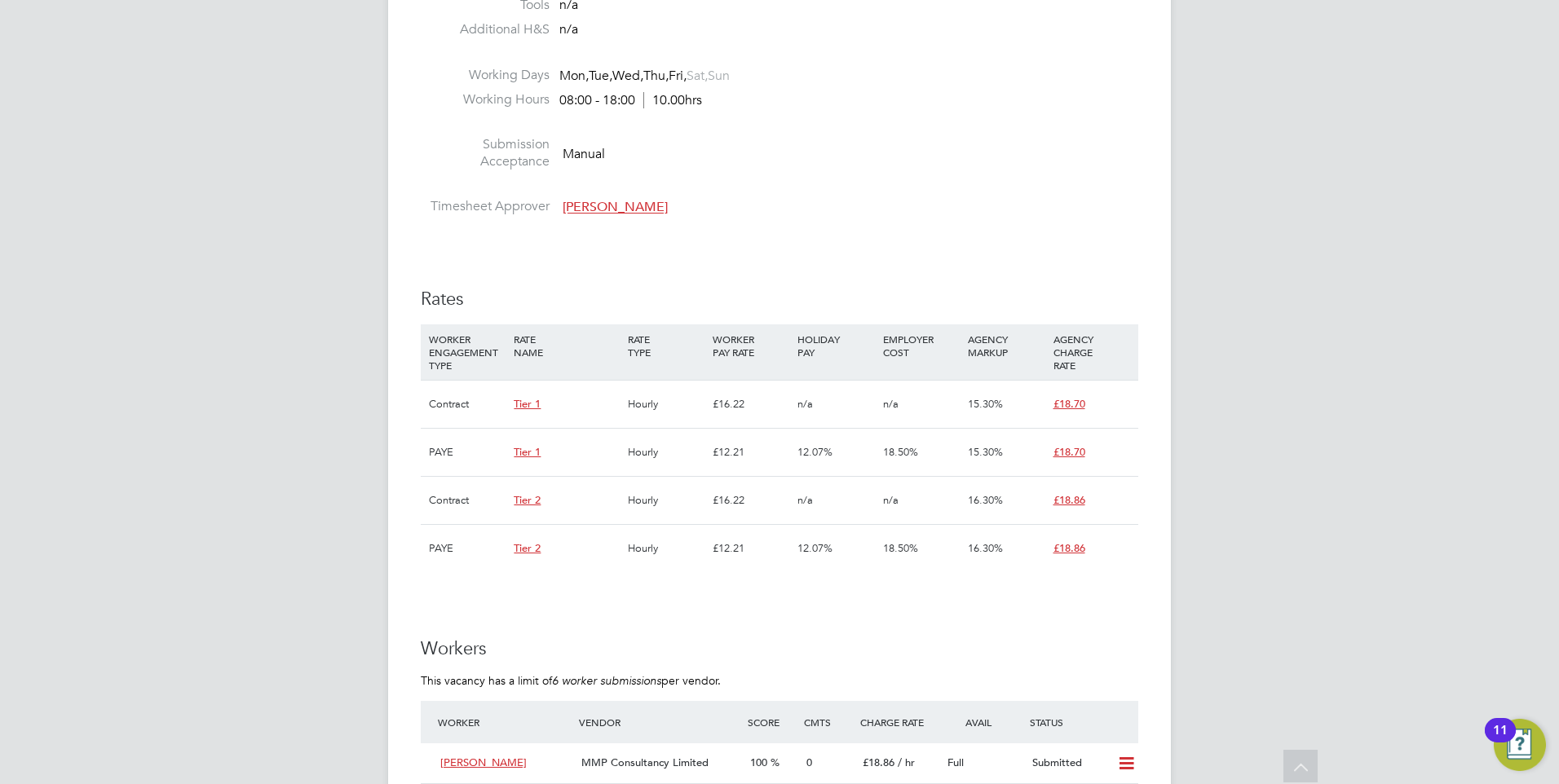
scroll to position [904, 0]
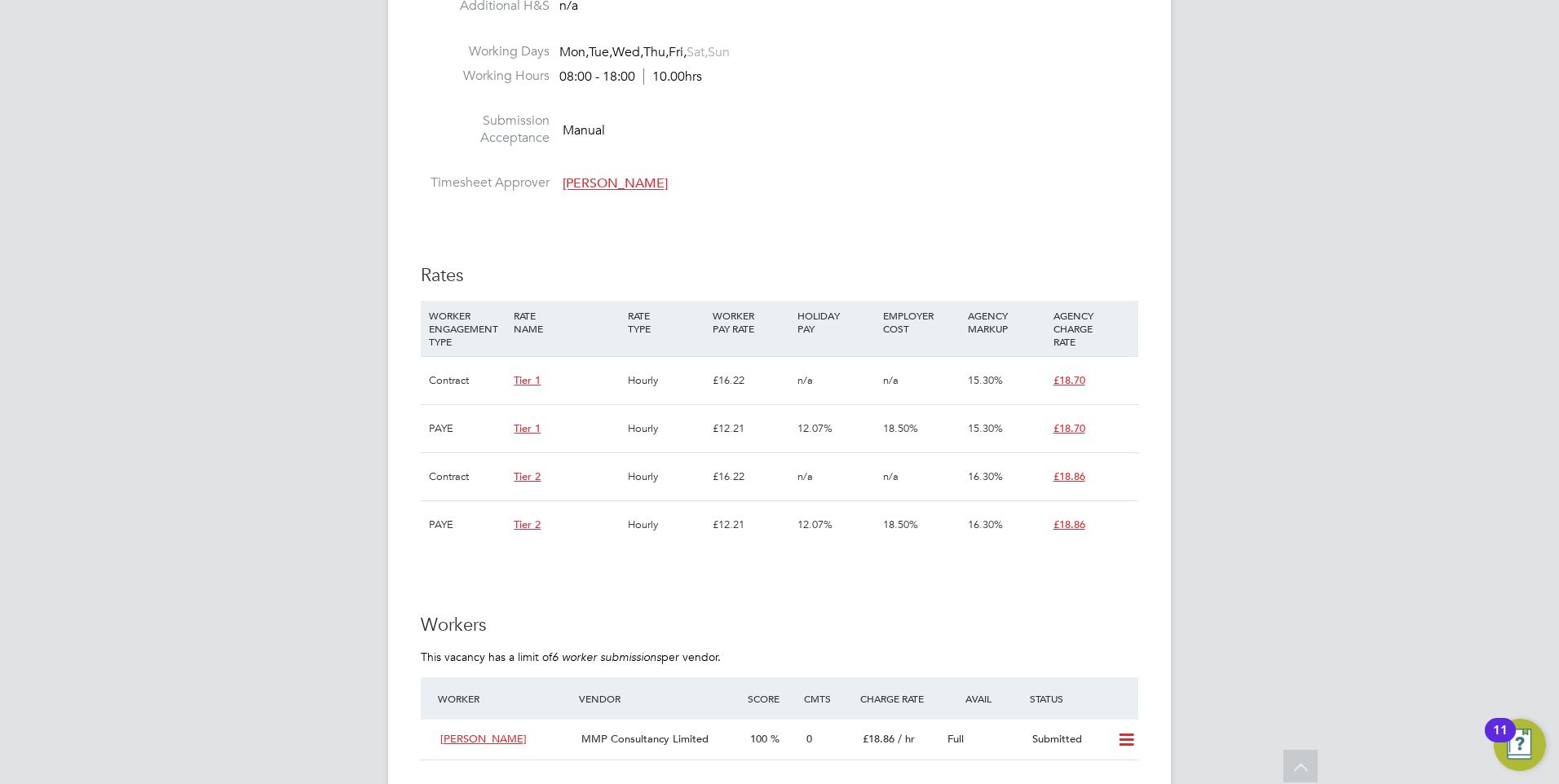
drag, startPoint x: 748, startPoint y: 647, endPoint x: 383, endPoint y: 261, distance: 531.2
click at [383, 261] on div "EQ Eva Quinn Notifications 1 Applications: Network Businesses Sites Workers Con…" at bounding box center [780, 290] width 1559 height 2388
drag, startPoint x: 383, startPoint y: 261, endPoint x: 926, endPoint y: 246, distance: 543.2
click at [926, 246] on div "IR35 Determination IR35 Status Disabled for this client. This feature can be en…" at bounding box center [779, 433] width 717 height 1982
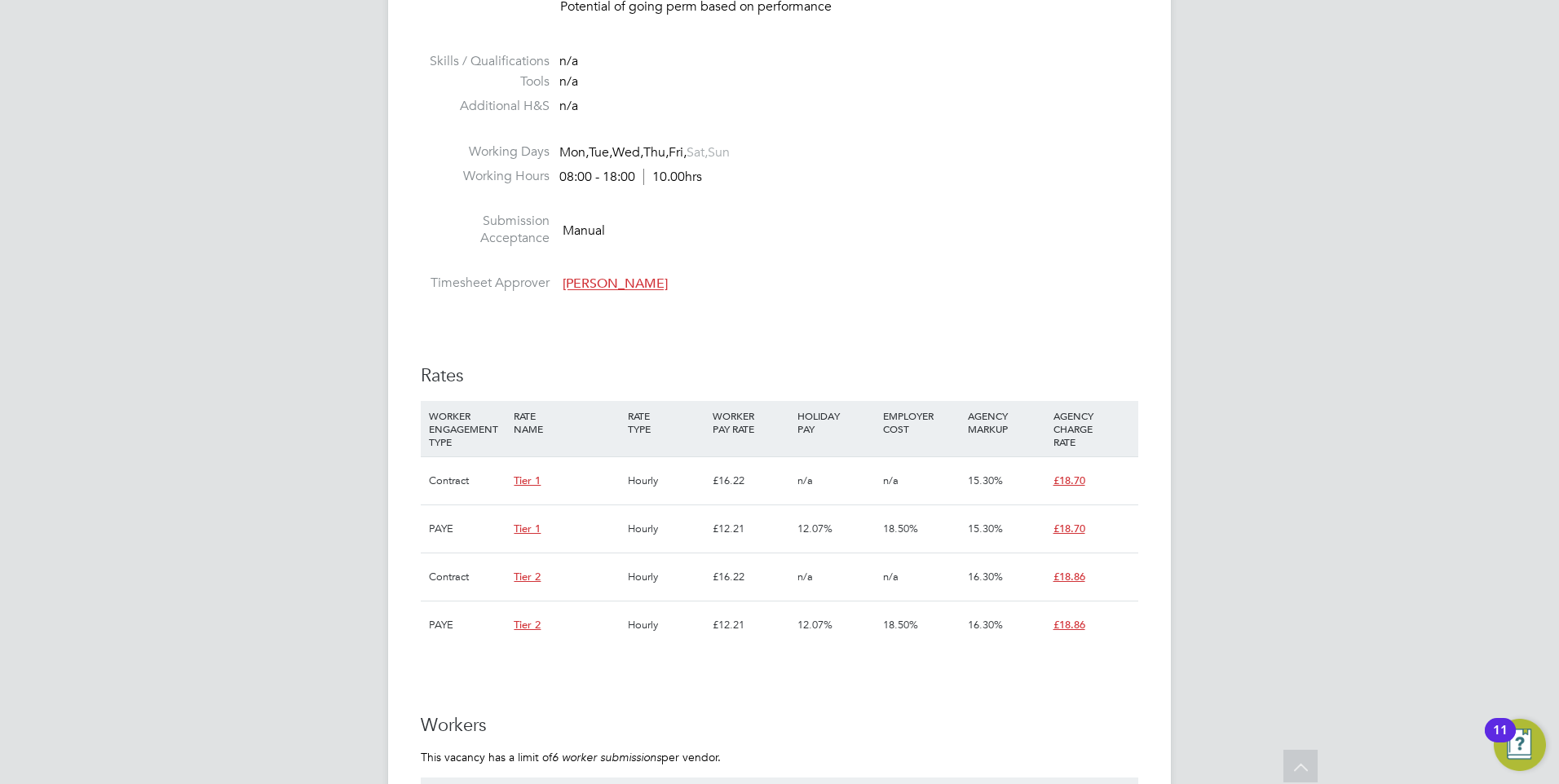
scroll to position [659, 0]
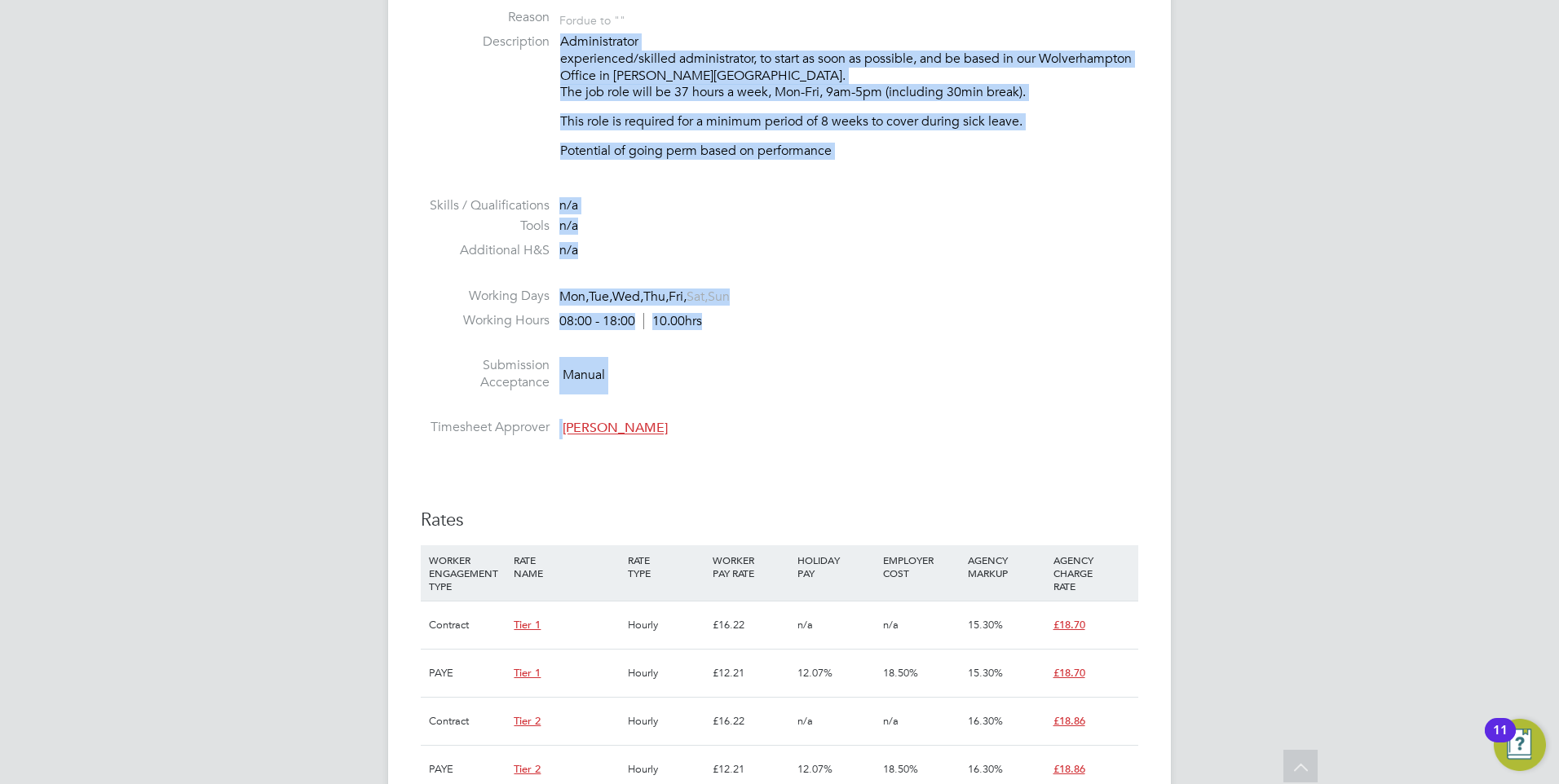
drag, startPoint x: 719, startPoint y: 392, endPoint x: 414, endPoint y: 43, distance: 463.5
click at [414, 43] on div "Vacancy Details Unfollow 1 x Administrator WC - V178761 Confirmed 0 of 1 Durati…" at bounding box center [779, 544] width 783 height 2316
drag, startPoint x: 414, startPoint y: 43, endPoint x: 785, endPoint y: 337, distance: 473.4
click at [785, 337] on li at bounding box center [779, 347] width 717 height 21
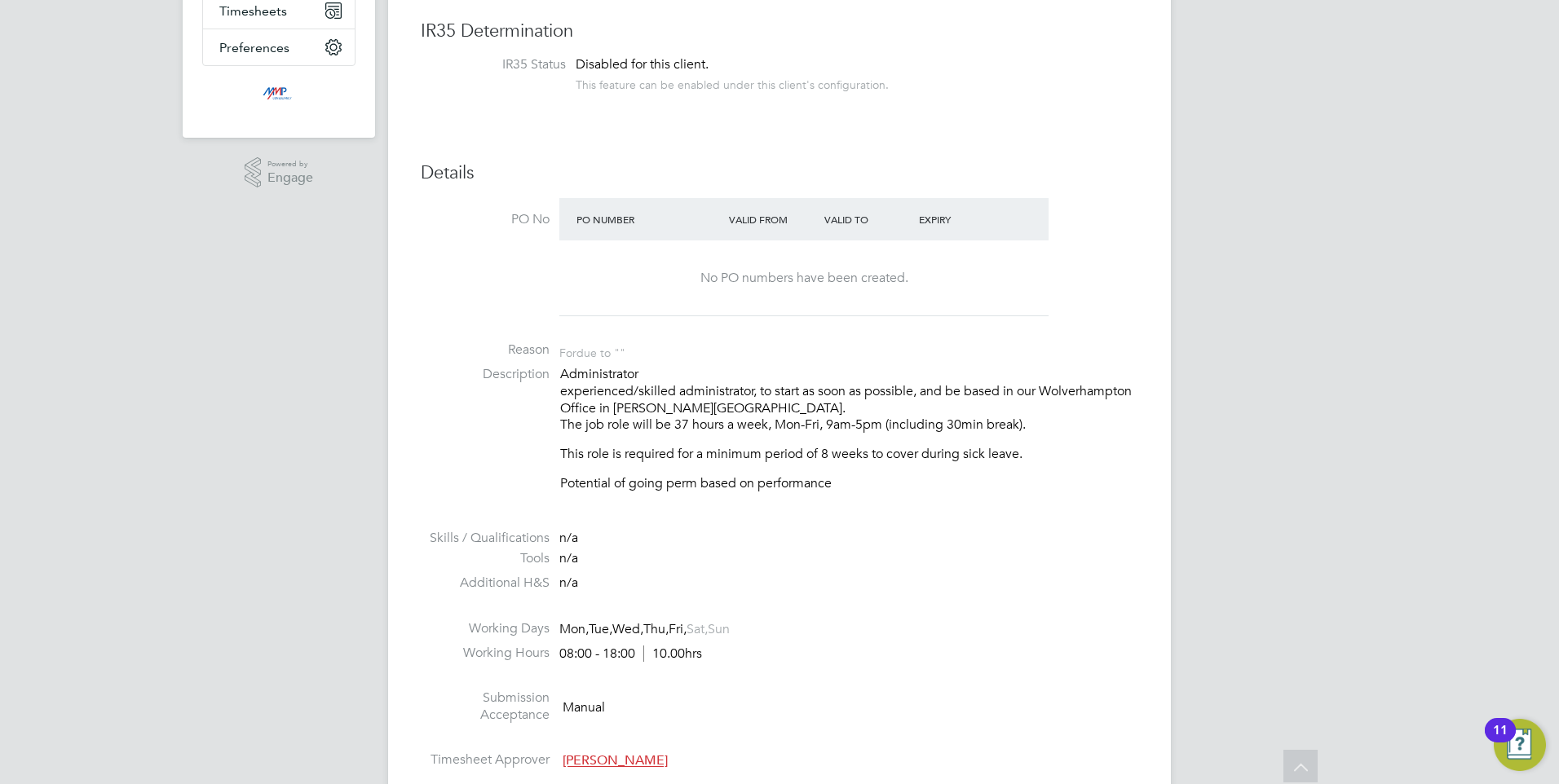
scroll to position [334, 0]
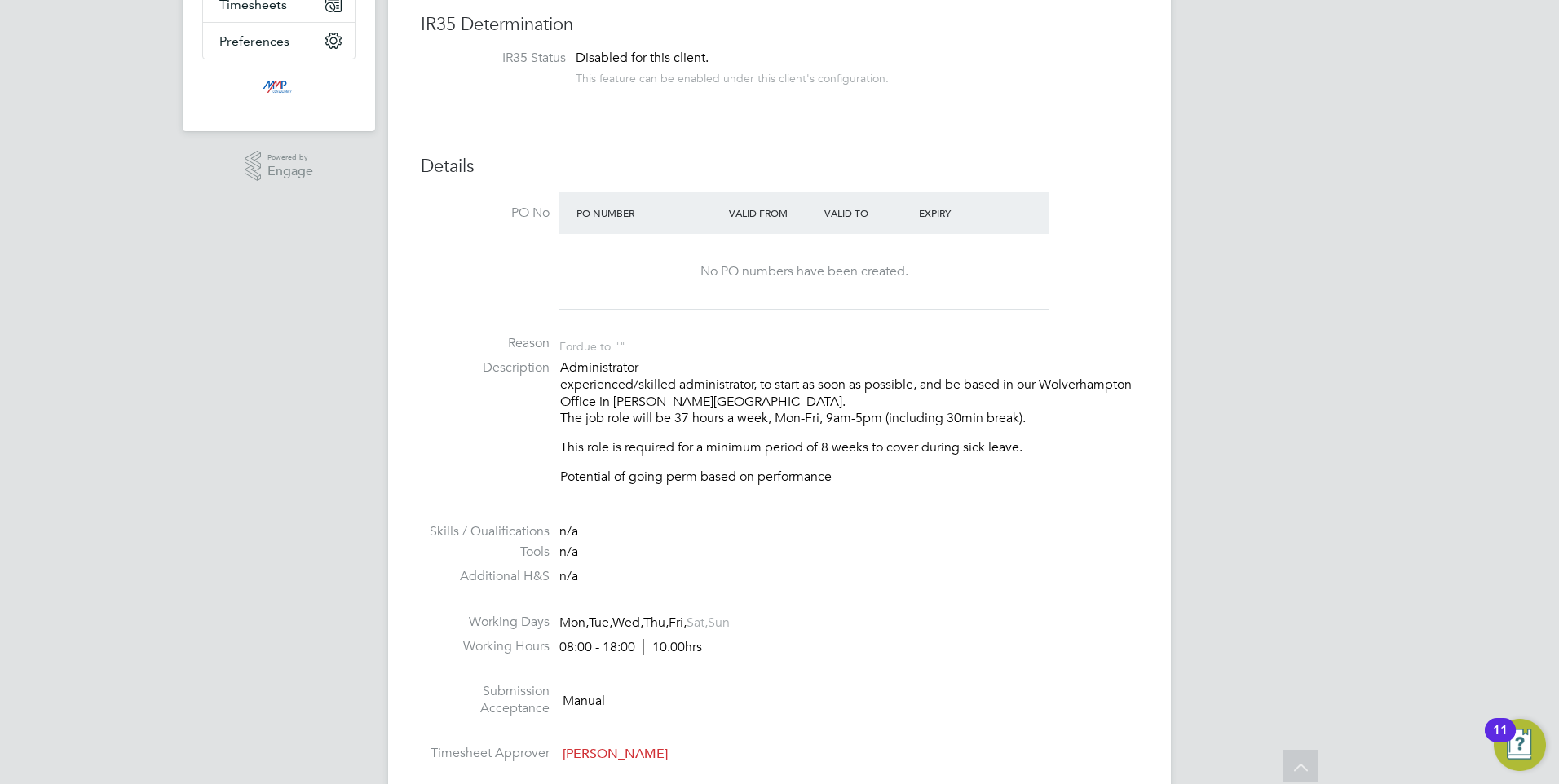
drag, startPoint x: 708, startPoint y: 391, endPoint x: 651, endPoint y: 344, distance: 73.9
click at [651, 344] on ul "PO No PO Number Valid From Valid To Expiry No PO numbers have been created. Rea…" at bounding box center [779, 481] width 717 height 578
drag, startPoint x: 651, startPoint y: 344, endPoint x: 953, endPoint y: 530, distance: 354.7
click at [997, 551] on li "Tools n/a" at bounding box center [779, 556] width 717 height 24
drag, startPoint x: 933, startPoint y: 508, endPoint x: 633, endPoint y: 356, distance: 336.3
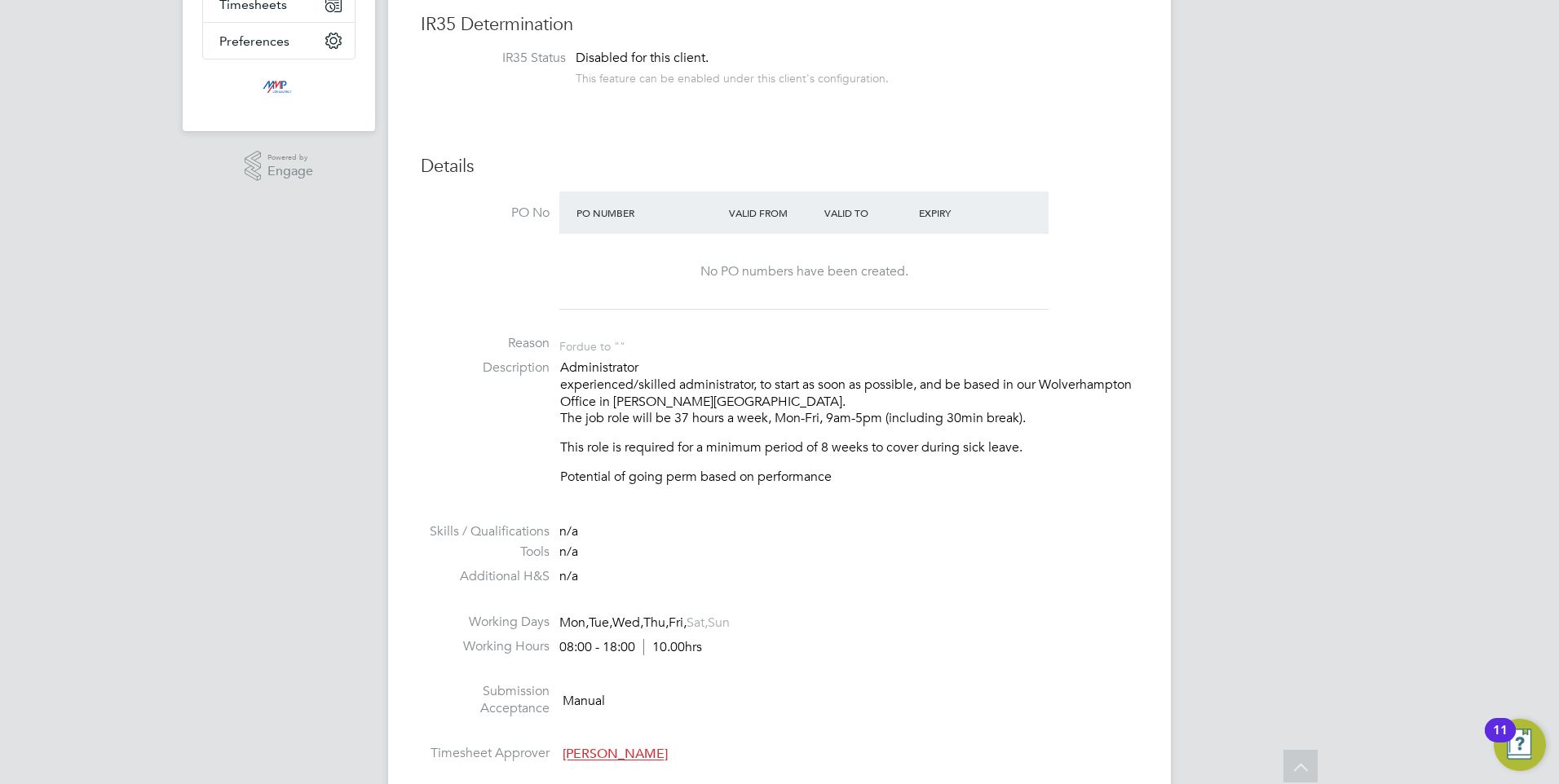
click at [633, 356] on ul "PO No PO Number Valid From Valid To Expiry No PO numbers have been created. Rea…" at bounding box center [779, 481] width 717 height 578
drag, startPoint x: 633, startPoint y: 356, endPoint x: 883, endPoint y: 465, distance: 272.7
click at [883, 465] on div "Administrator experienced/skilled administrator, to start as soon as possible, …" at bounding box center [849, 423] width 578 height 126
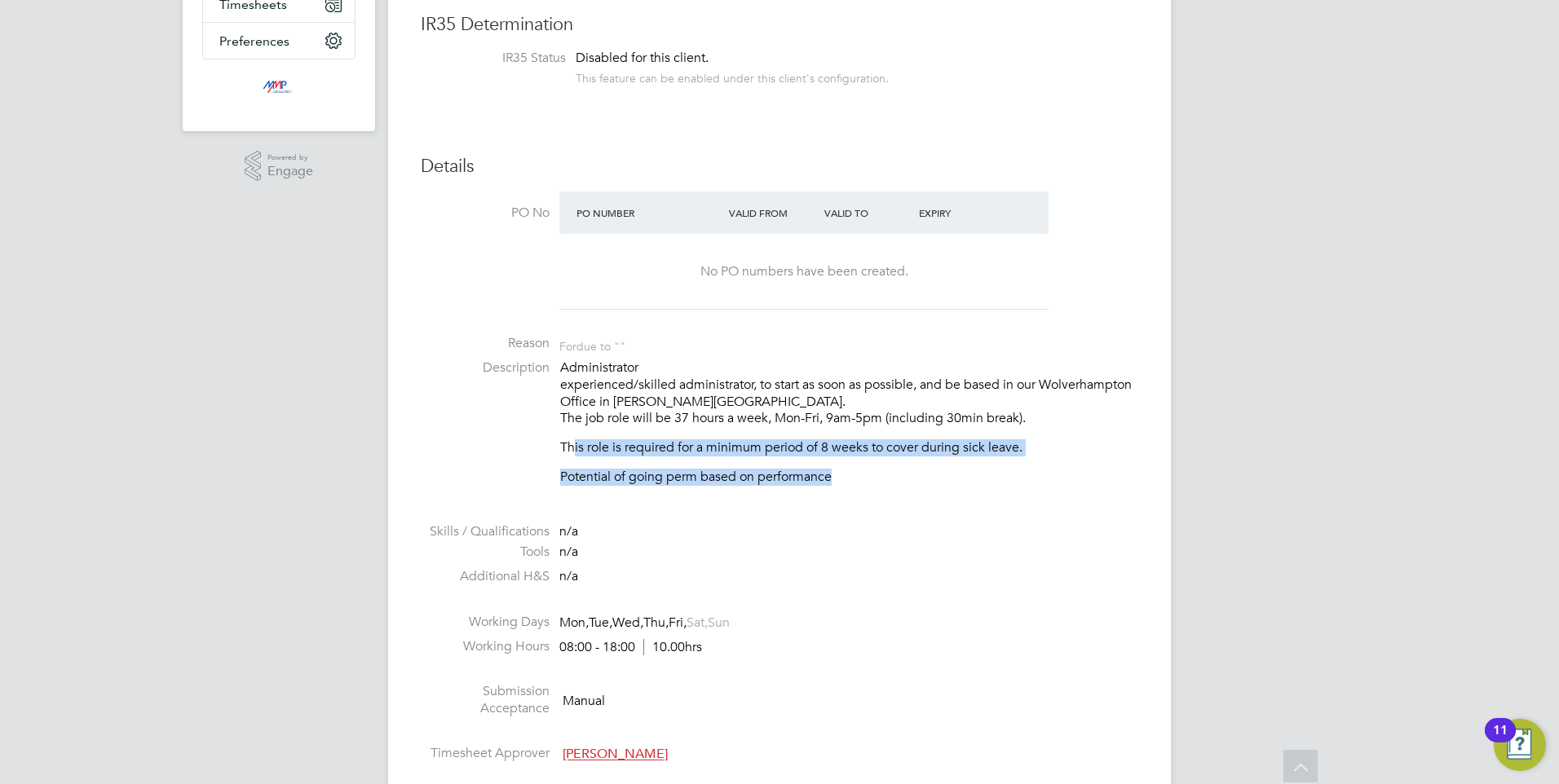
drag, startPoint x: 571, startPoint y: 434, endPoint x: 885, endPoint y: 463, distance: 315.3
click at [885, 463] on div "Administrator experienced/skilled administrator, to start as soon as possible, …" at bounding box center [849, 423] width 578 height 126
click at [877, 474] on p "Potential of going perm based on performance" at bounding box center [849, 476] width 578 height 17
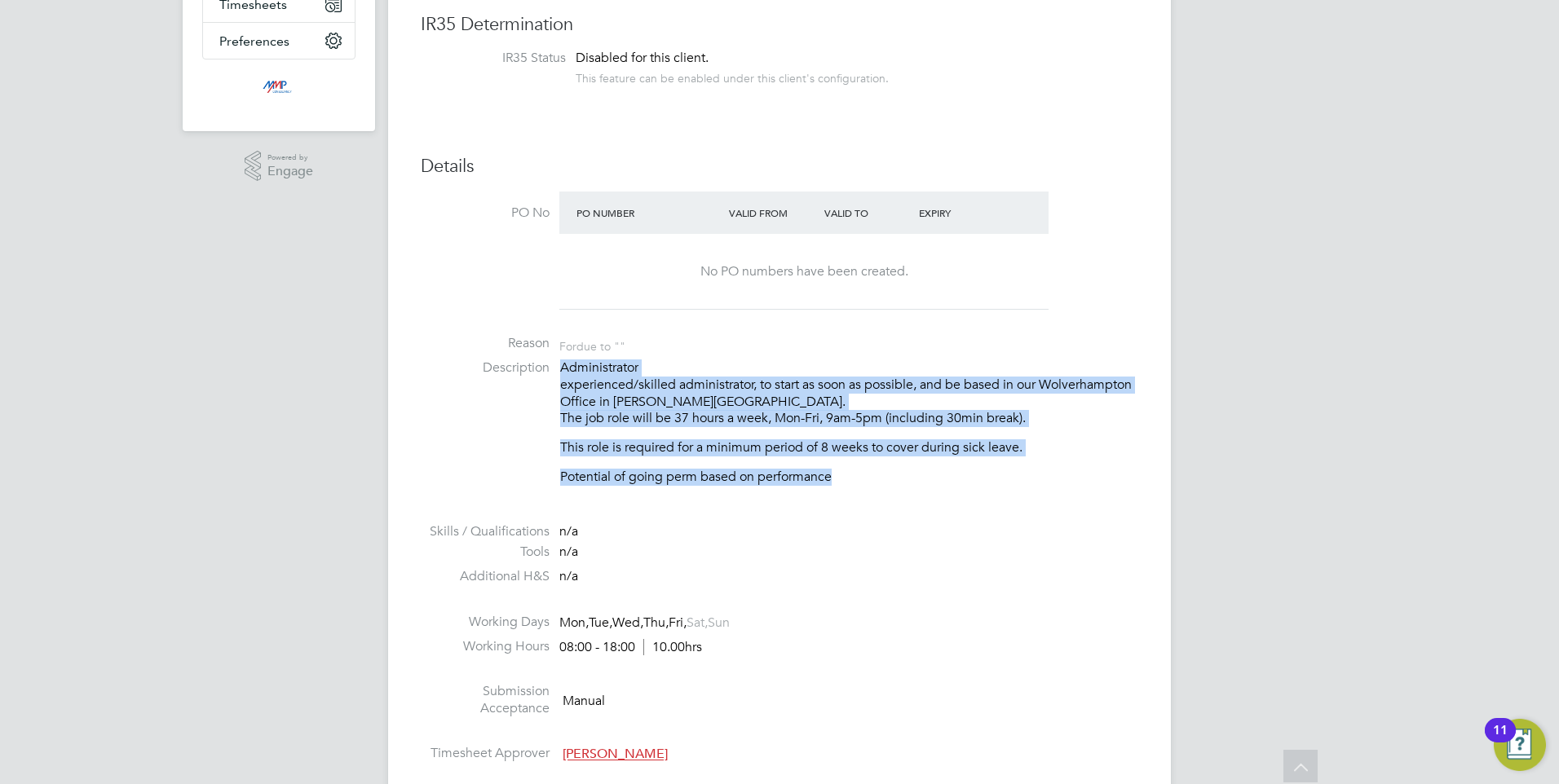
drag, startPoint x: 860, startPoint y: 496, endPoint x: 496, endPoint y: 374, distance: 383.9
click at [496, 374] on li "Description Administrator experienced/skilled administrator, to start as soon a…" at bounding box center [779, 431] width 717 height 143
drag, startPoint x: 496, startPoint y: 374, endPoint x: 743, endPoint y: 457, distance: 260.6
click at [737, 450] on p "This role is required for a minimum period of 8 weeks to cover during sick leav…" at bounding box center [849, 447] width 578 height 17
drag, startPoint x: 840, startPoint y: 502, endPoint x: 590, endPoint y: 385, distance: 276.0
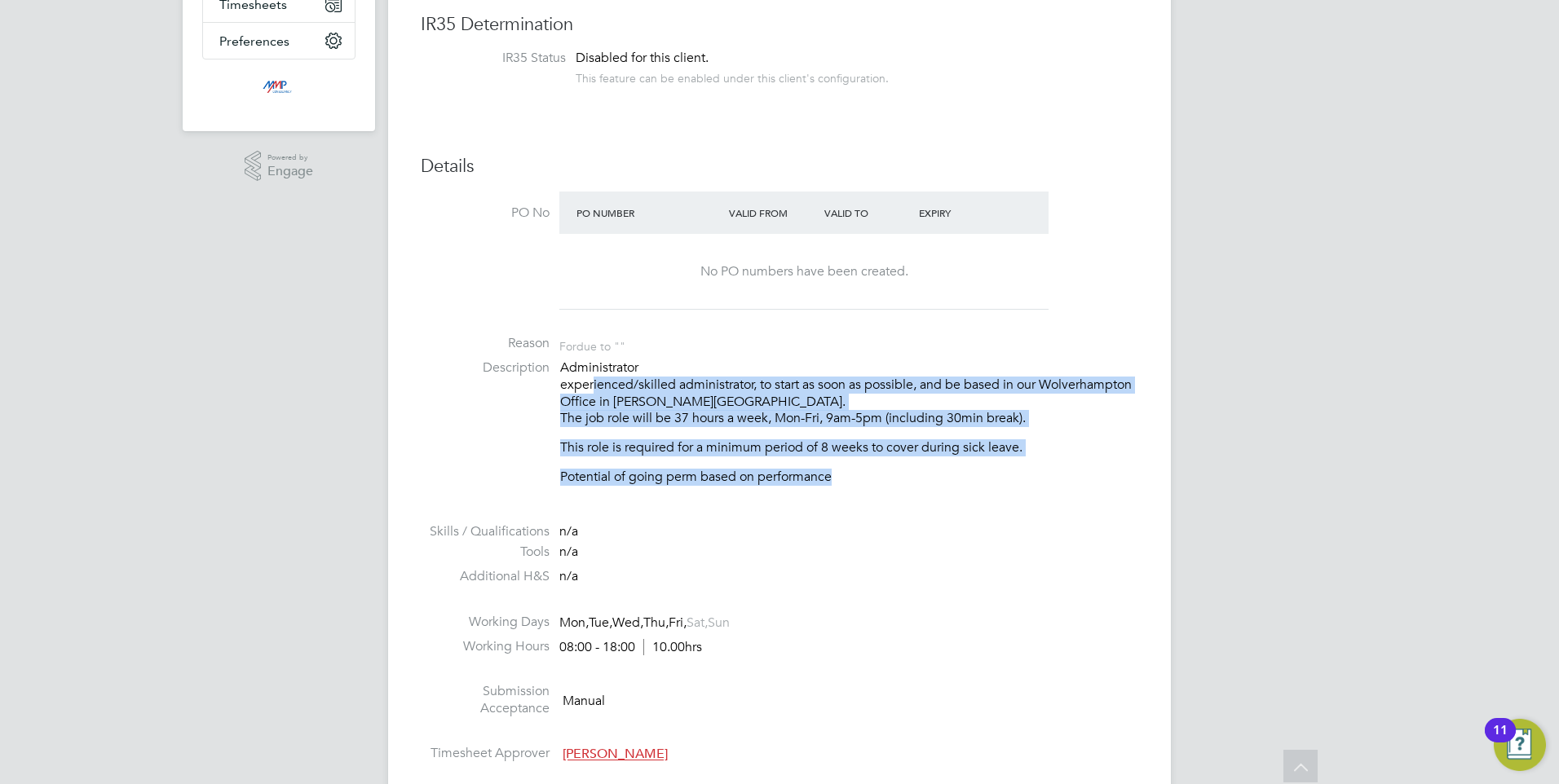
click at [590, 385] on ul "PO No PO Number Valid From Valid To Expiry No PO numbers have been created. Rea…" at bounding box center [779, 481] width 717 height 578
drag, startPoint x: 590, startPoint y: 385, endPoint x: 926, endPoint y: 455, distance: 343.2
click at [839, 436] on div "Administrator experienced/skilled administrator, to start as soon as possible, …" at bounding box center [849, 423] width 578 height 126
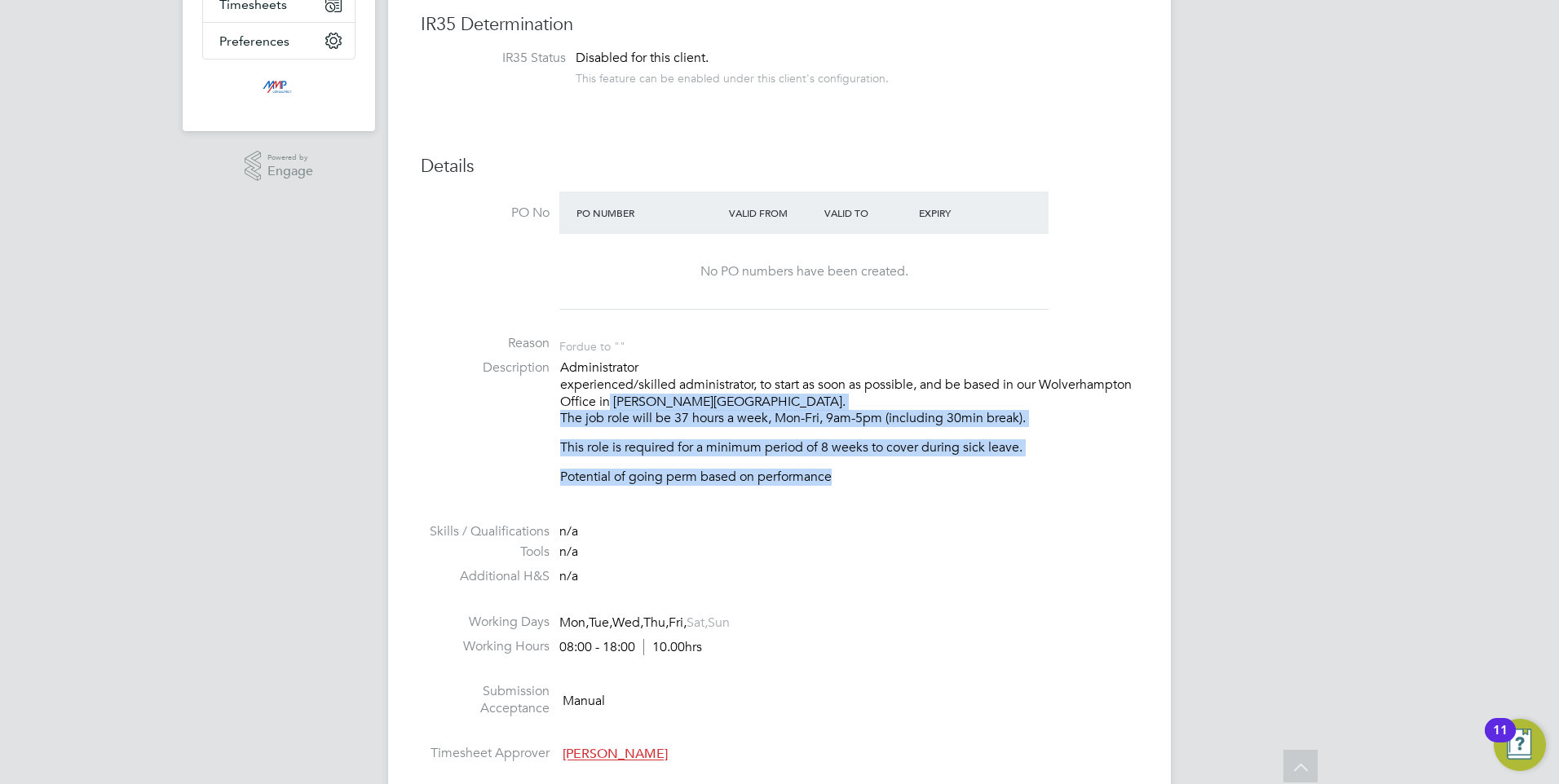
drag, startPoint x: 930, startPoint y: 457, endPoint x: 606, endPoint y: 402, distance: 328.6
click at [606, 402] on div "Administrator experienced/skilled administrator, to start as soon as possible, …" at bounding box center [849, 423] width 578 height 126
click at [795, 452] on p "This role is required for a minimum period of 8 weeks to cover during sick leav…" at bounding box center [849, 447] width 578 height 17
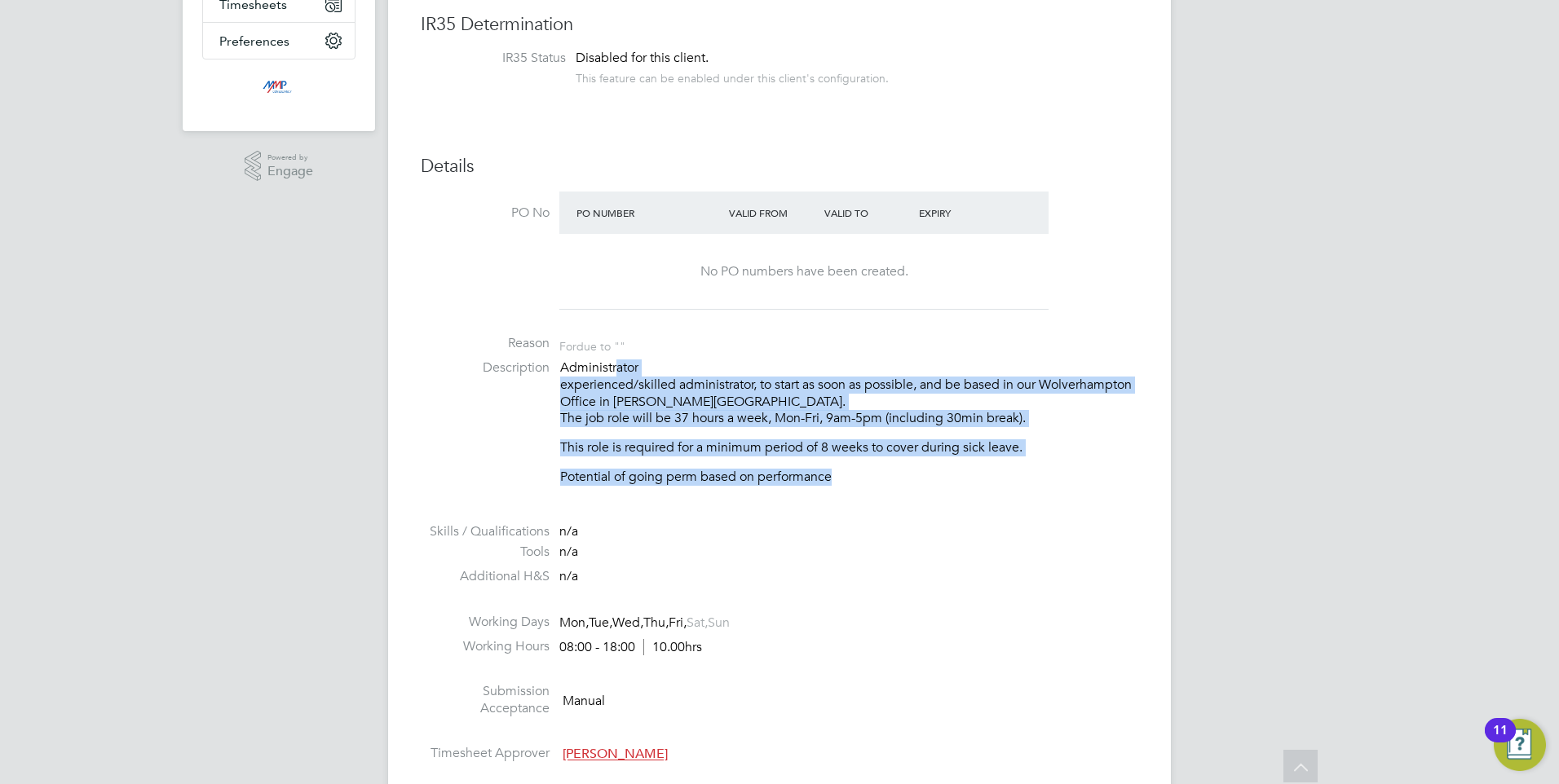
drag, startPoint x: 916, startPoint y: 472, endPoint x: 620, endPoint y: 367, distance: 314.1
click at [620, 367] on div "Administrator experienced/skilled administrator, to start as soon as possible, …" at bounding box center [849, 423] width 578 height 126
drag, startPoint x: 620, startPoint y: 367, endPoint x: 855, endPoint y: 455, distance: 250.9
click at [855, 455] on p "This role is required for a minimum period of 8 weeks to cover during sick leav…" at bounding box center [849, 447] width 578 height 17
drag, startPoint x: 881, startPoint y: 473, endPoint x: 589, endPoint y: 353, distance: 315.7
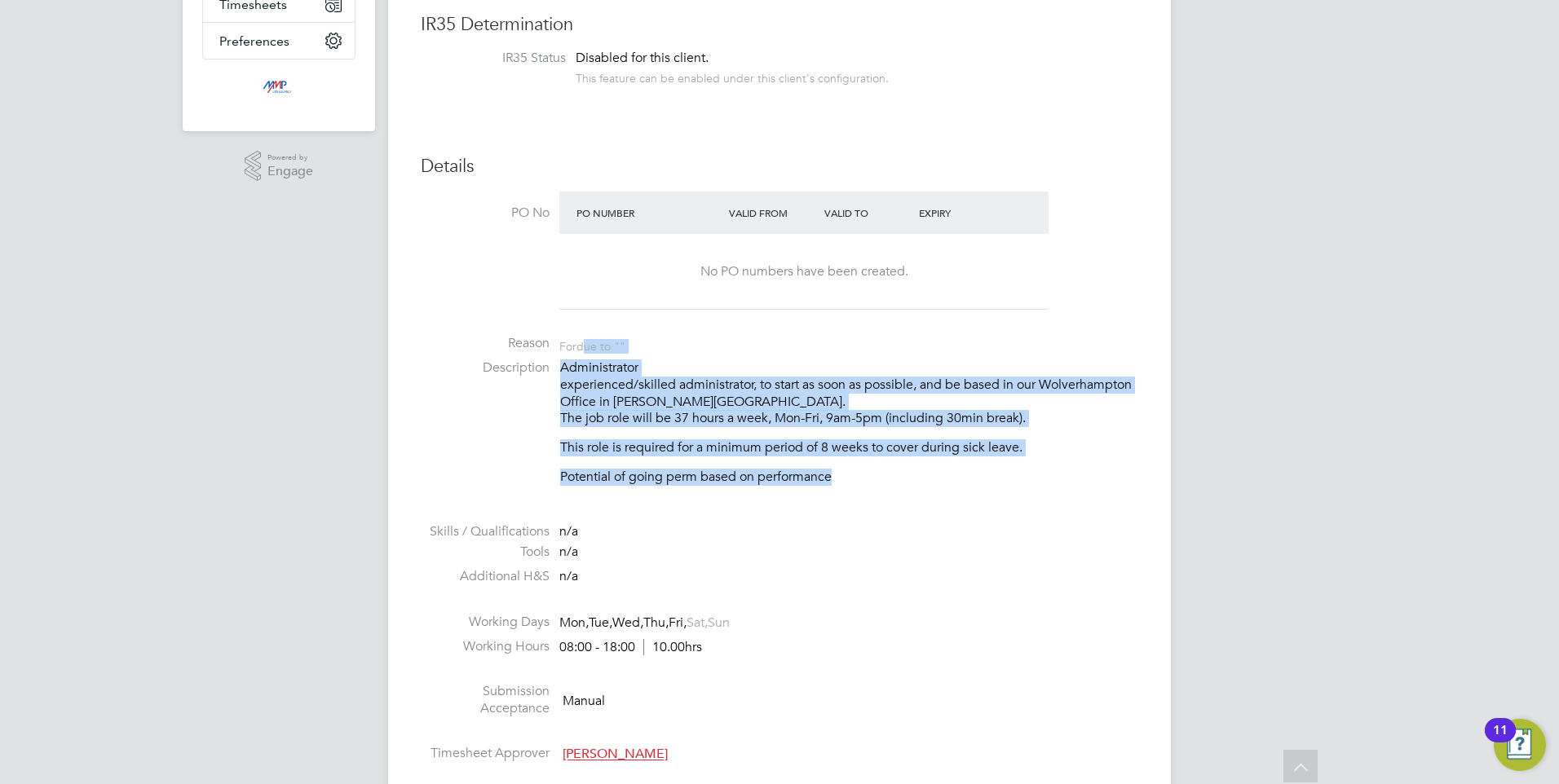
click at [589, 353] on ul "PO No PO Number Valid From Valid To Expiry No PO numbers have been created. Rea…" at bounding box center [779, 481] width 717 height 578
drag, startPoint x: 589, startPoint y: 353, endPoint x: 833, endPoint y: 450, distance: 262.6
click at [833, 450] on p "This role is required for a minimum period of 8 weeks to cover during sick leav…" at bounding box center [849, 447] width 578 height 17
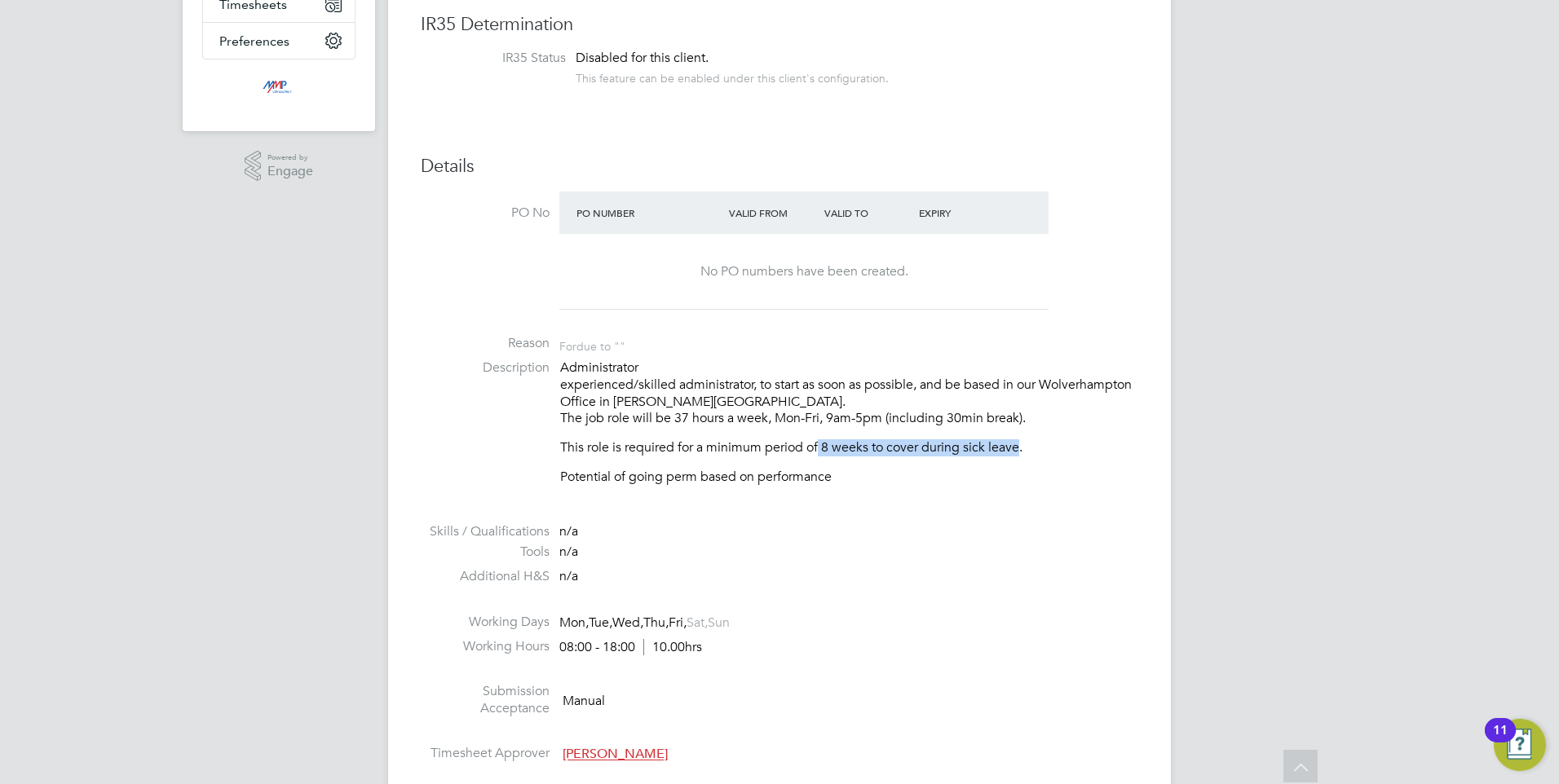
click at [1019, 436] on div "Administrator experienced/skilled administrator, to start as soon as possible, …" at bounding box center [849, 423] width 578 height 126
drag, startPoint x: 1019, startPoint y: 436, endPoint x: 978, endPoint y: 480, distance: 60.1
click at [978, 480] on p "Potential of going perm based on performance" at bounding box center [849, 476] width 578 height 17
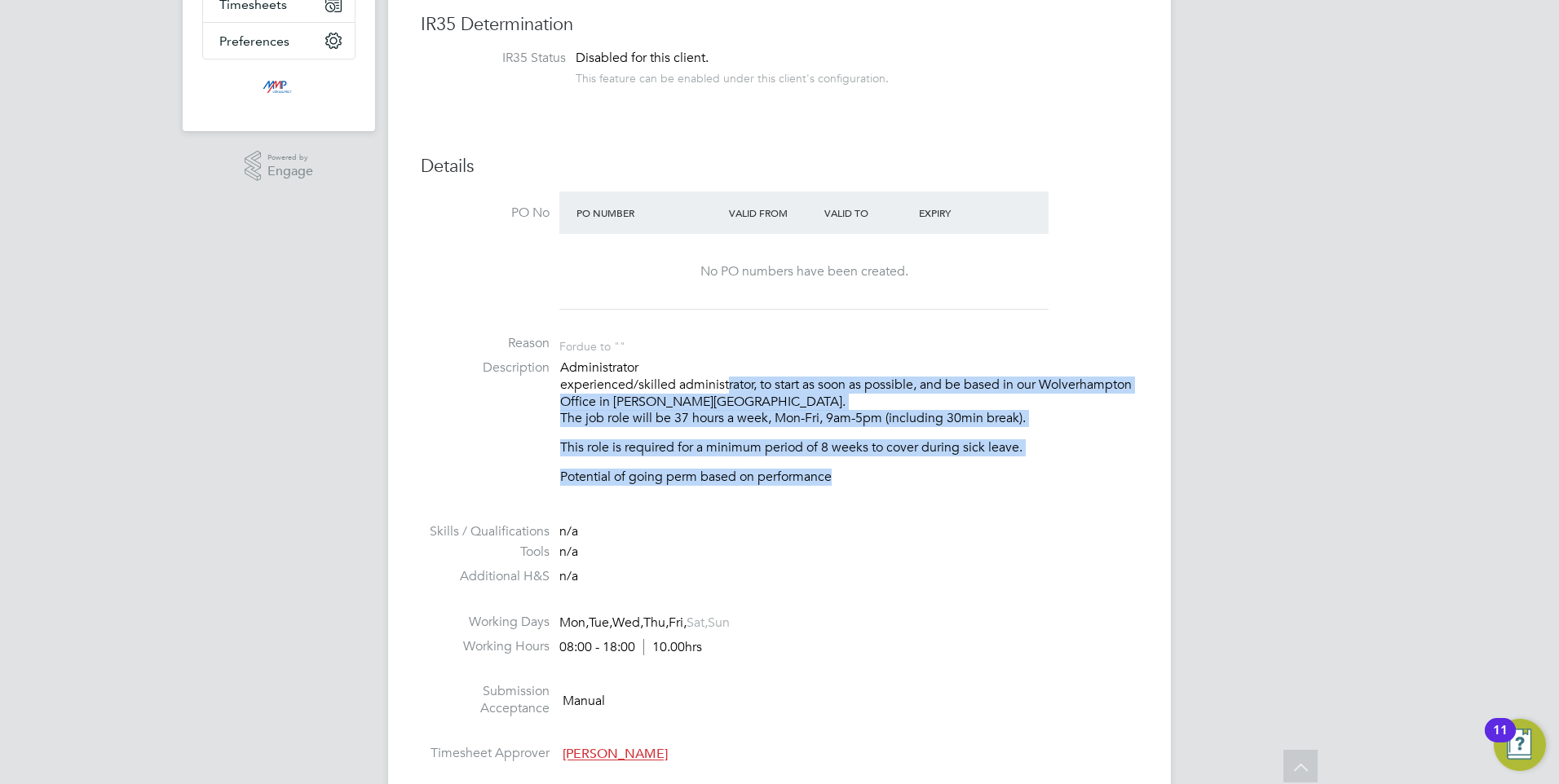
drag, startPoint x: 931, startPoint y: 483, endPoint x: 727, endPoint y: 388, distance: 225.0
click at [727, 388] on div "Administrator experienced/skilled administrator, to start as soon as possible, …" at bounding box center [849, 423] width 578 height 126
drag, startPoint x: 727, startPoint y: 388, endPoint x: 899, endPoint y: 462, distance: 187.2
click at [899, 462] on div "Administrator experienced/skilled administrator, to start as soon as possible, …" at bounding box center [849, 423] width 578 height 126
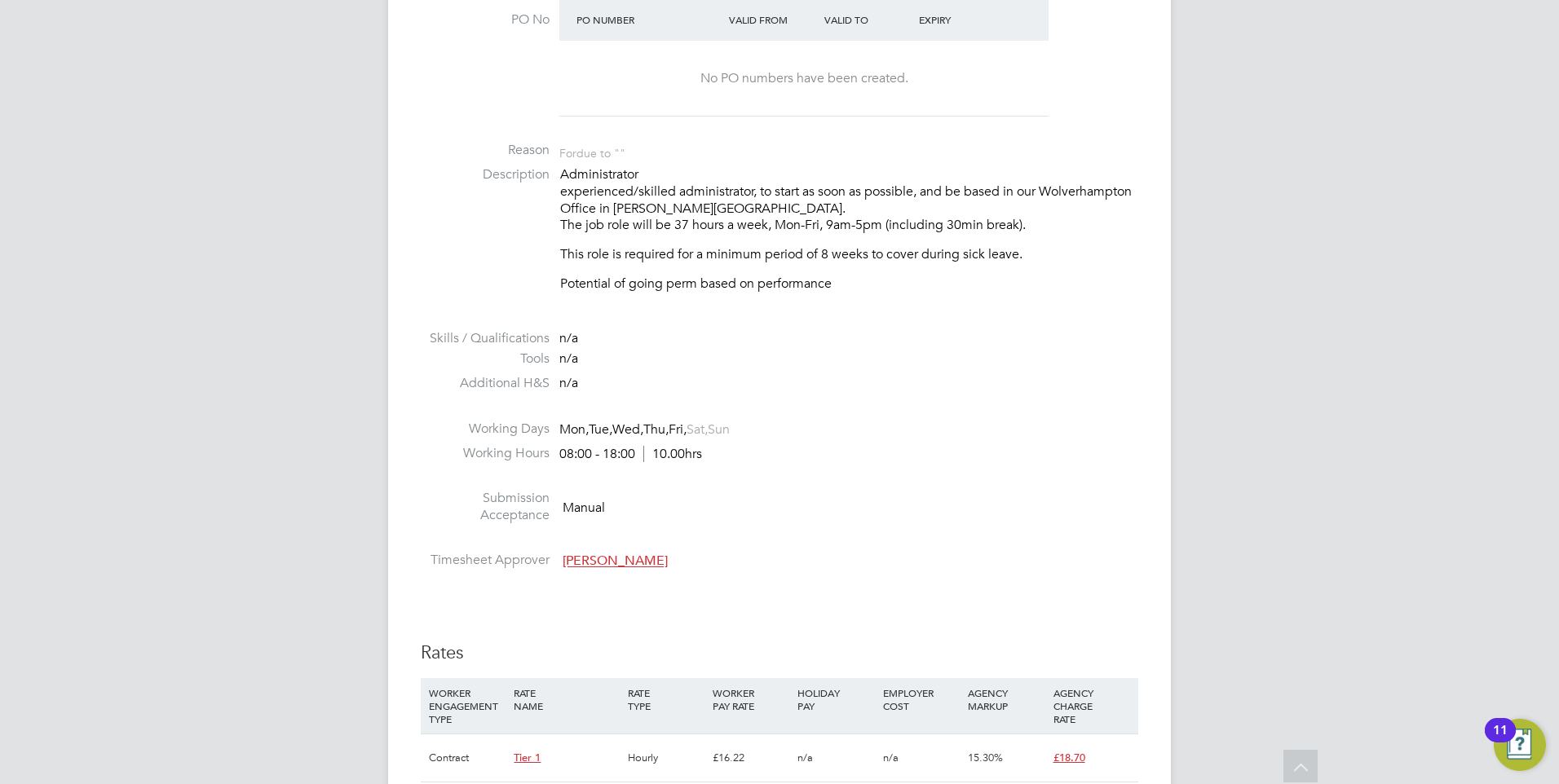
scroll to position [741, 0]
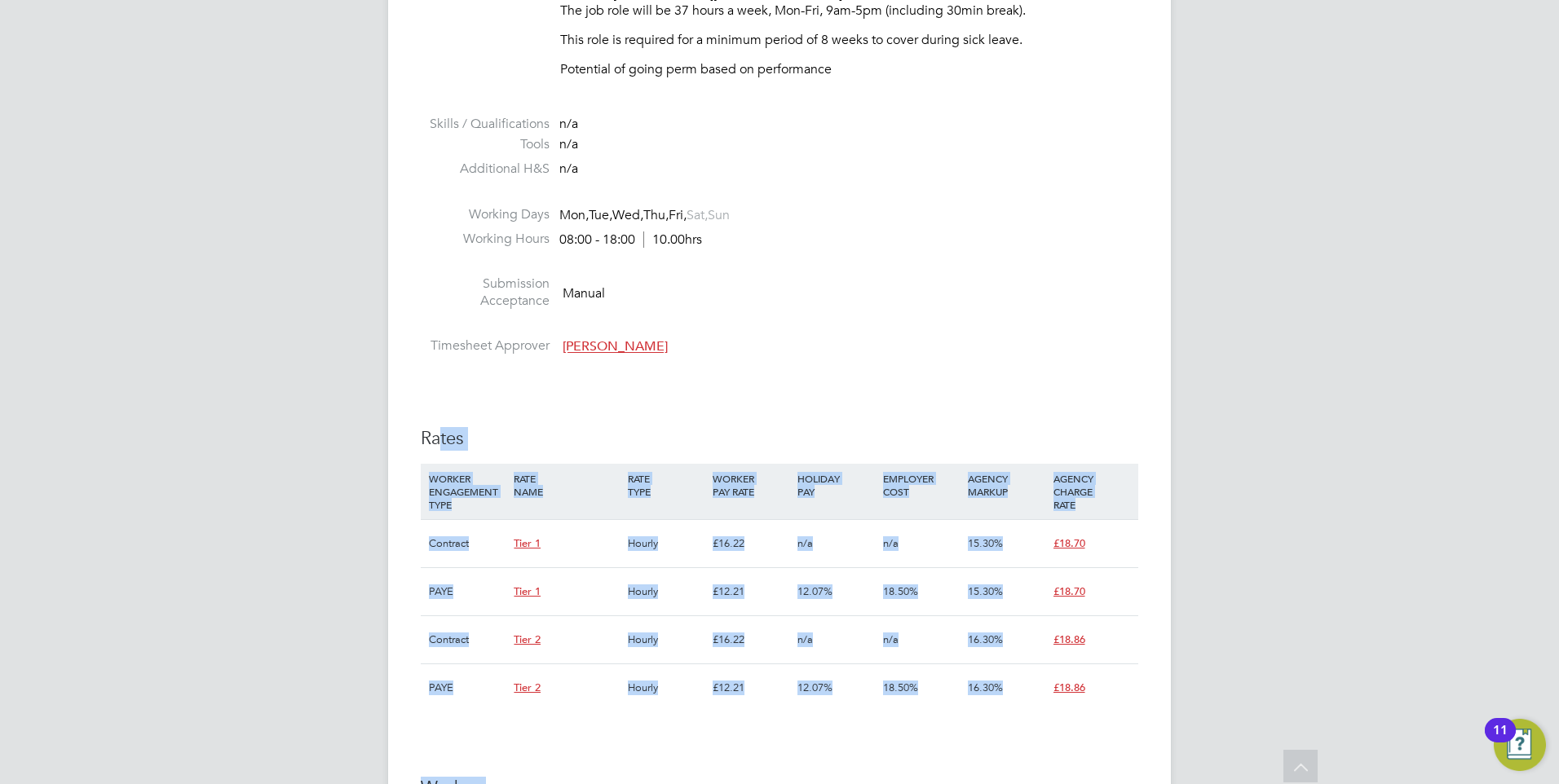
drag, startPoint x: 778, startPoint y: 730, endPoint x: 439, endPoint y: 378, distance: 488.7
click at [439, 378] on div "IR35 Determination IR35 Status Disabled for this client. This feature can be en…" at bounding box center [779, 596] width 717 height 1982
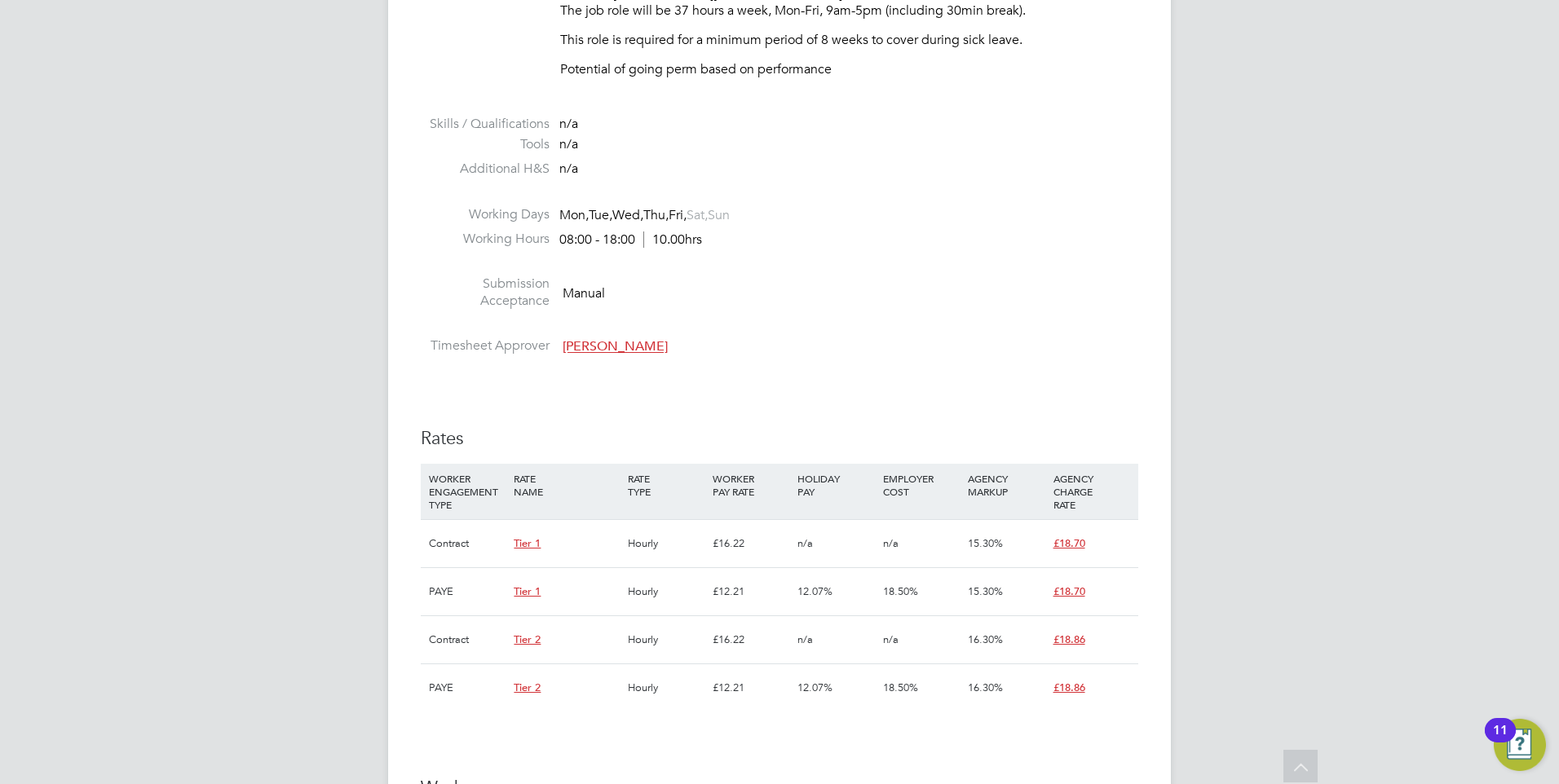
drag, startPoint x: 439, startPoint y: 378, endPoint x: 801, endPoint y: 210, distance: 399.1
click at [801, 210] on li "Working Days Mon, Tue, Wed, Thu, Fri, Sat, Sun" at bounding box center [779, 219] width 717 height 24
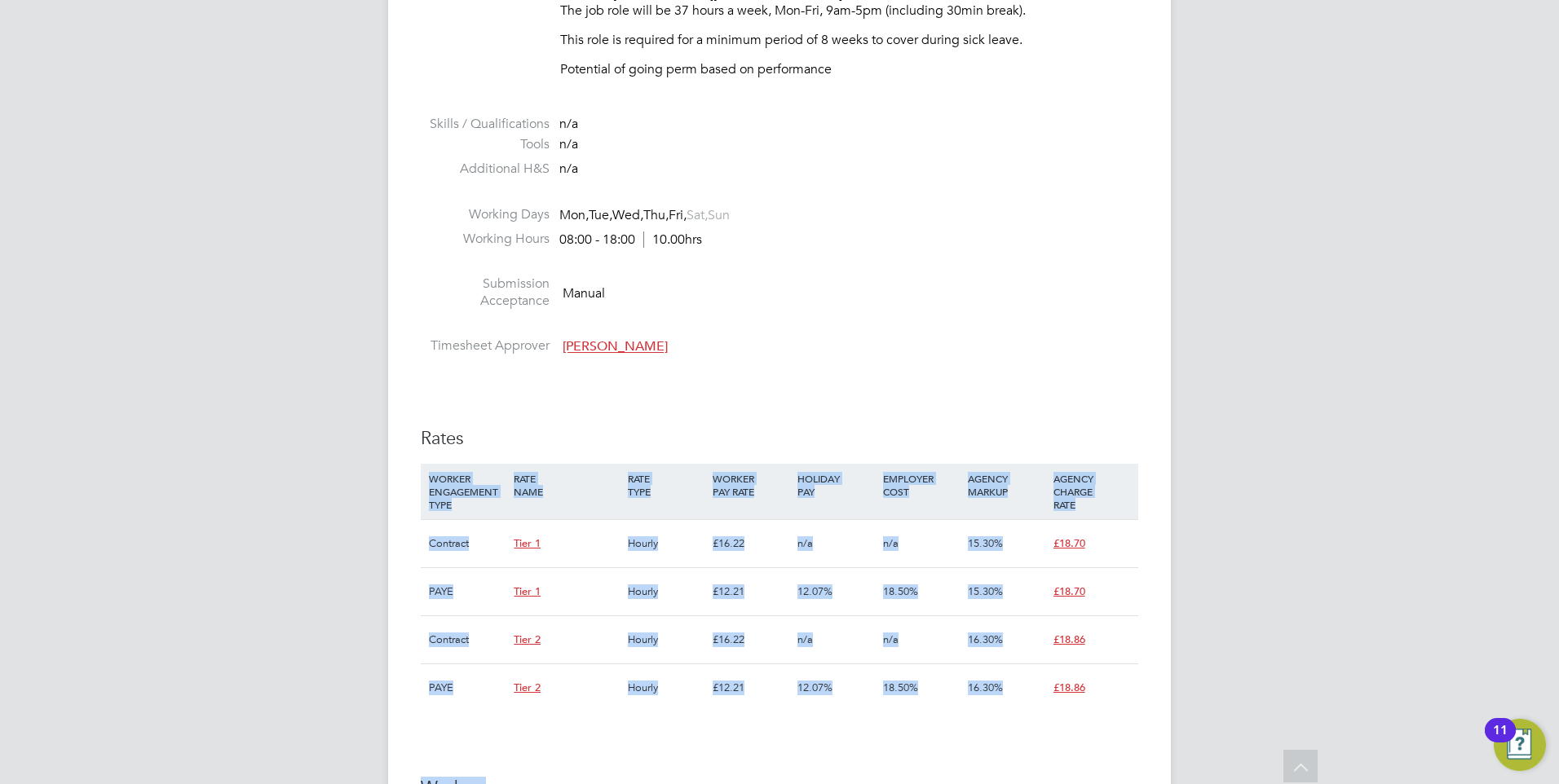
drag, startPoint x: 717, startPoint y: 720, endPoint x: 512, endPoint y: 380, distance: 397.0
click at [512, 380] on div "IR35 Determination IR35 Status Disabled for this client. This feature can be en…" at bounding box center [779, 596] width 717 height 1982
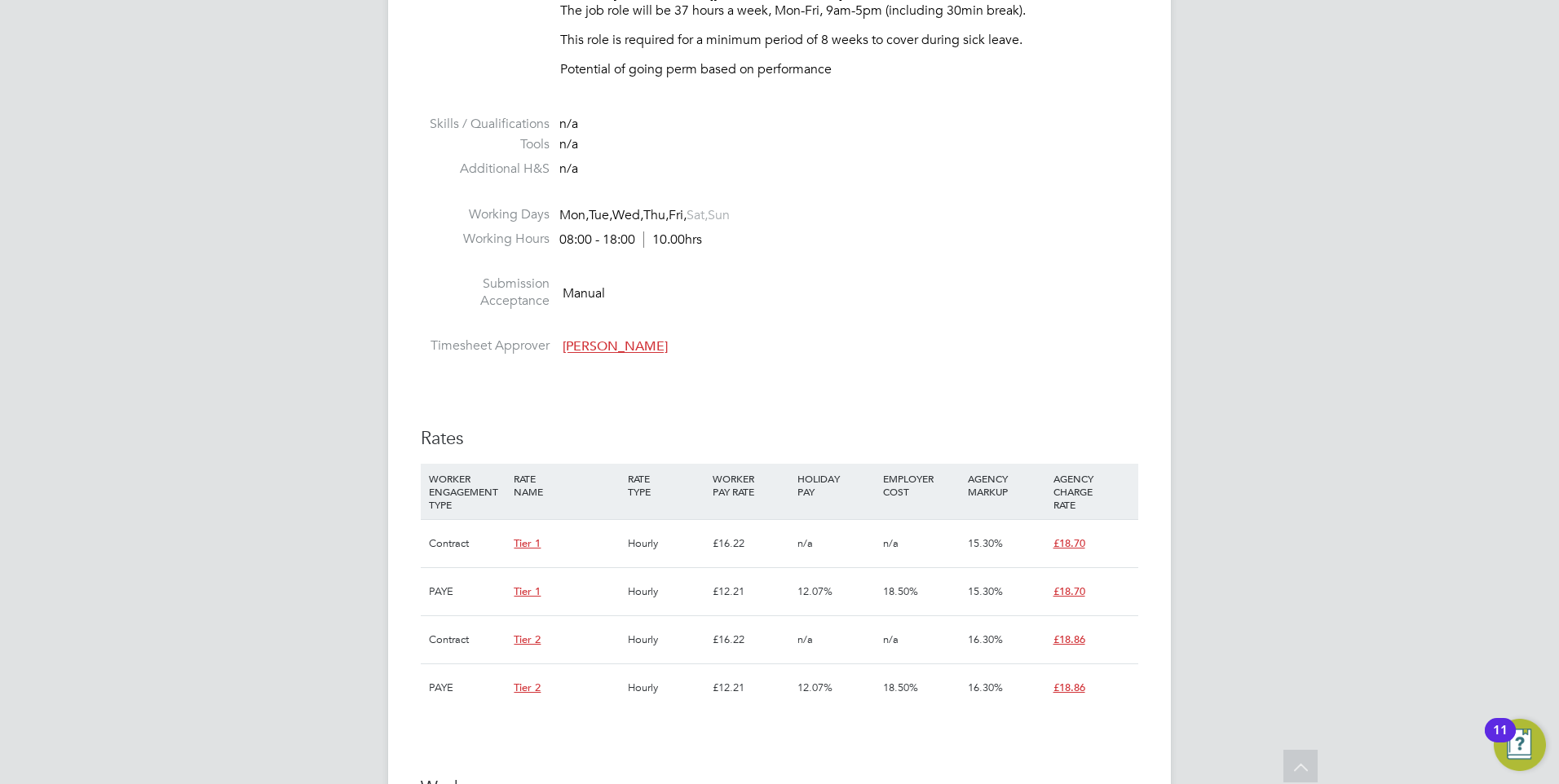
click at [1005, 342] on li "Timesheet Approver Ciara Mcmullan" at bounding box center [779, 350] width 717 height 24
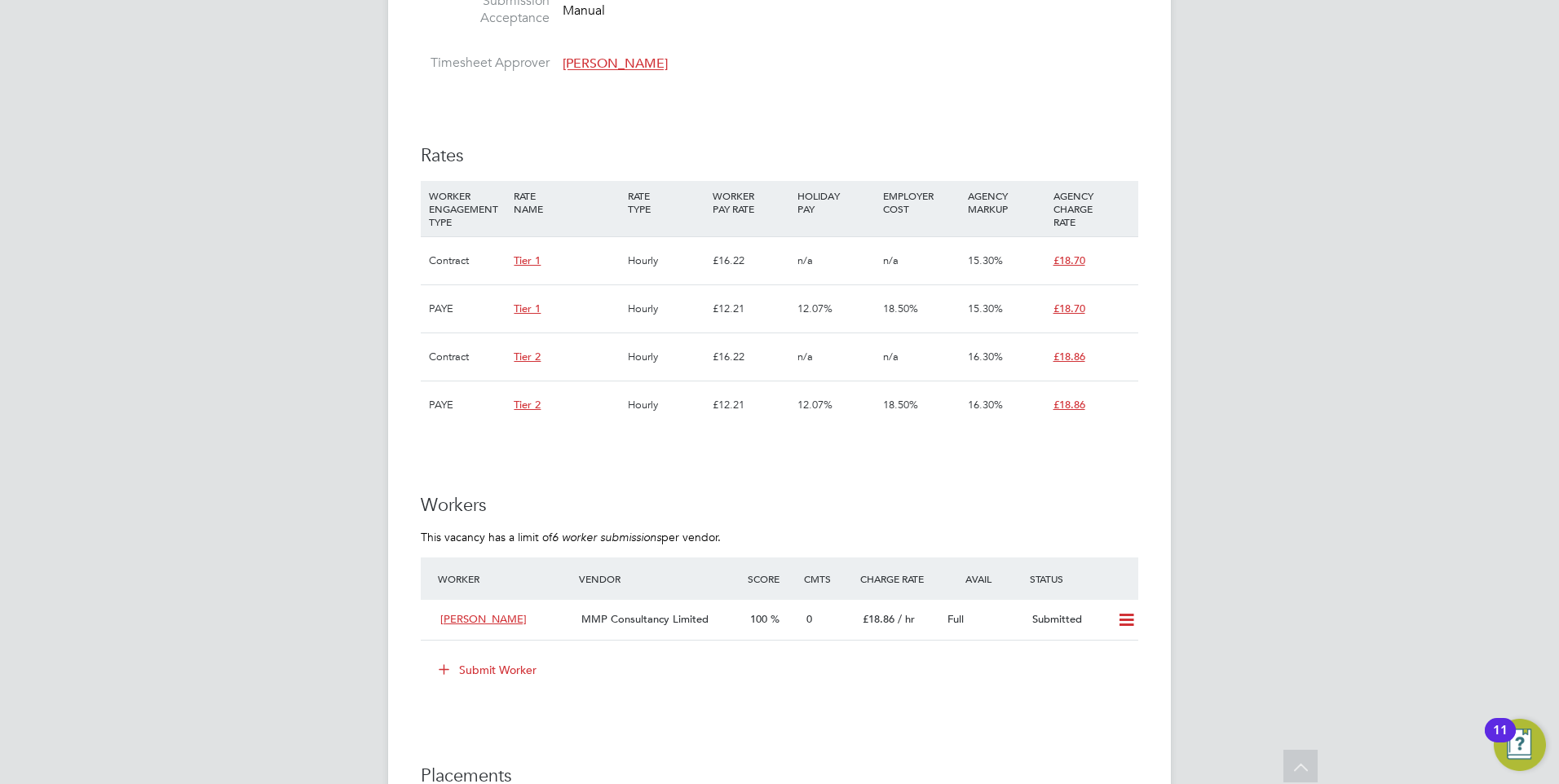
scroll to position [1311, 0]
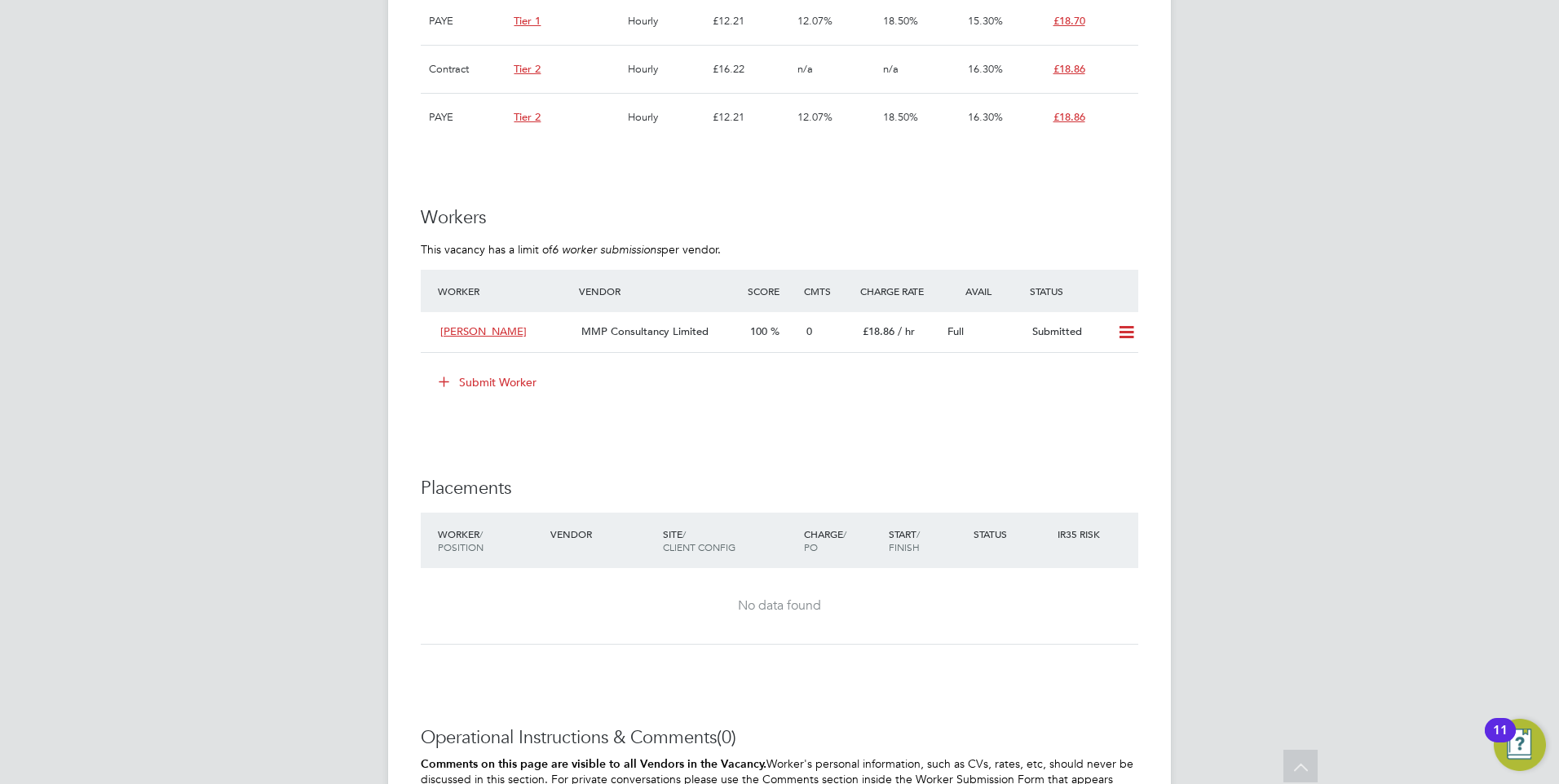
click at [470, 385] on button "Submit Worker" at bounding box center [488, 382] width 122 height 26
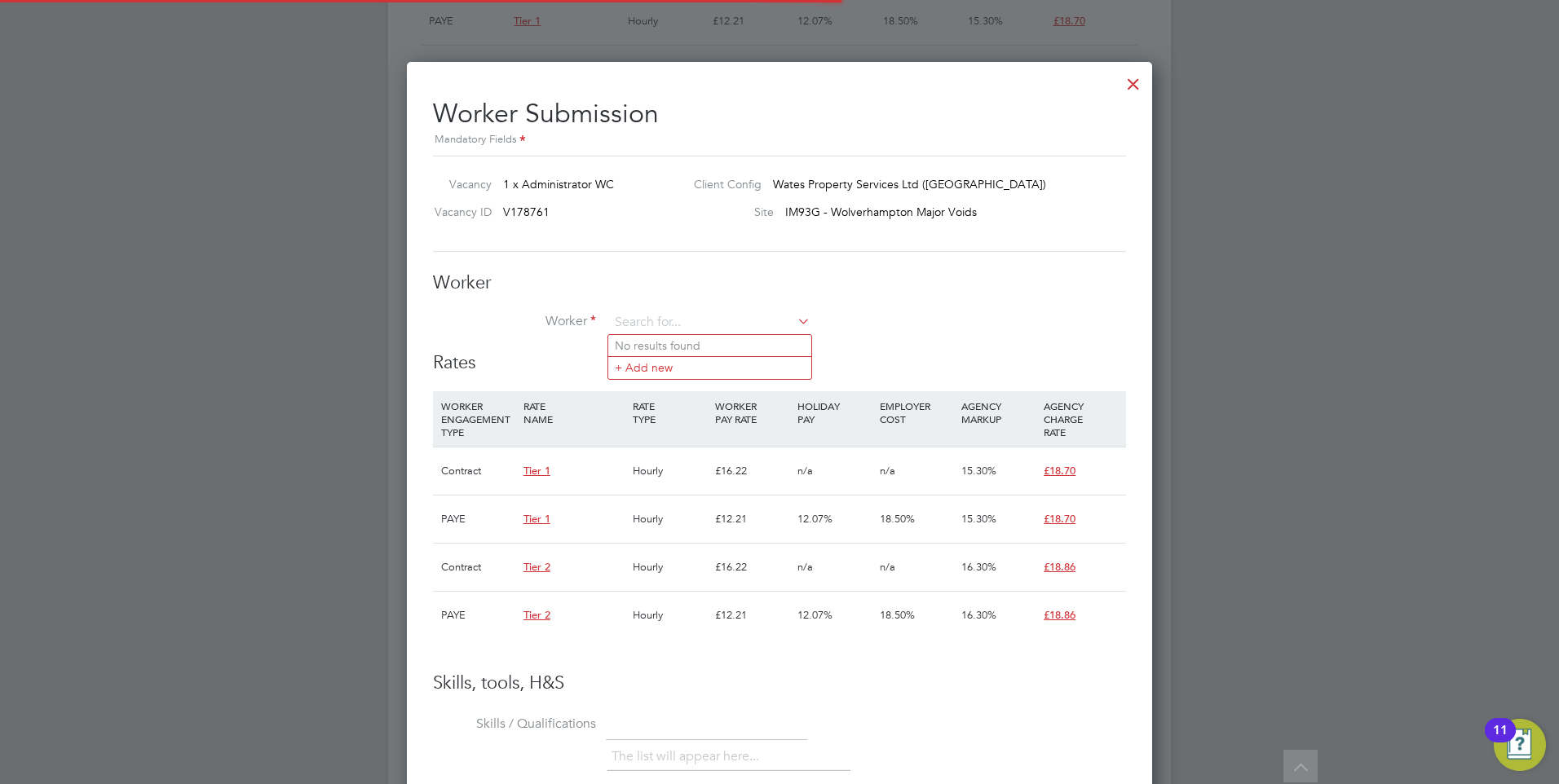
scroll to position [48, 111]
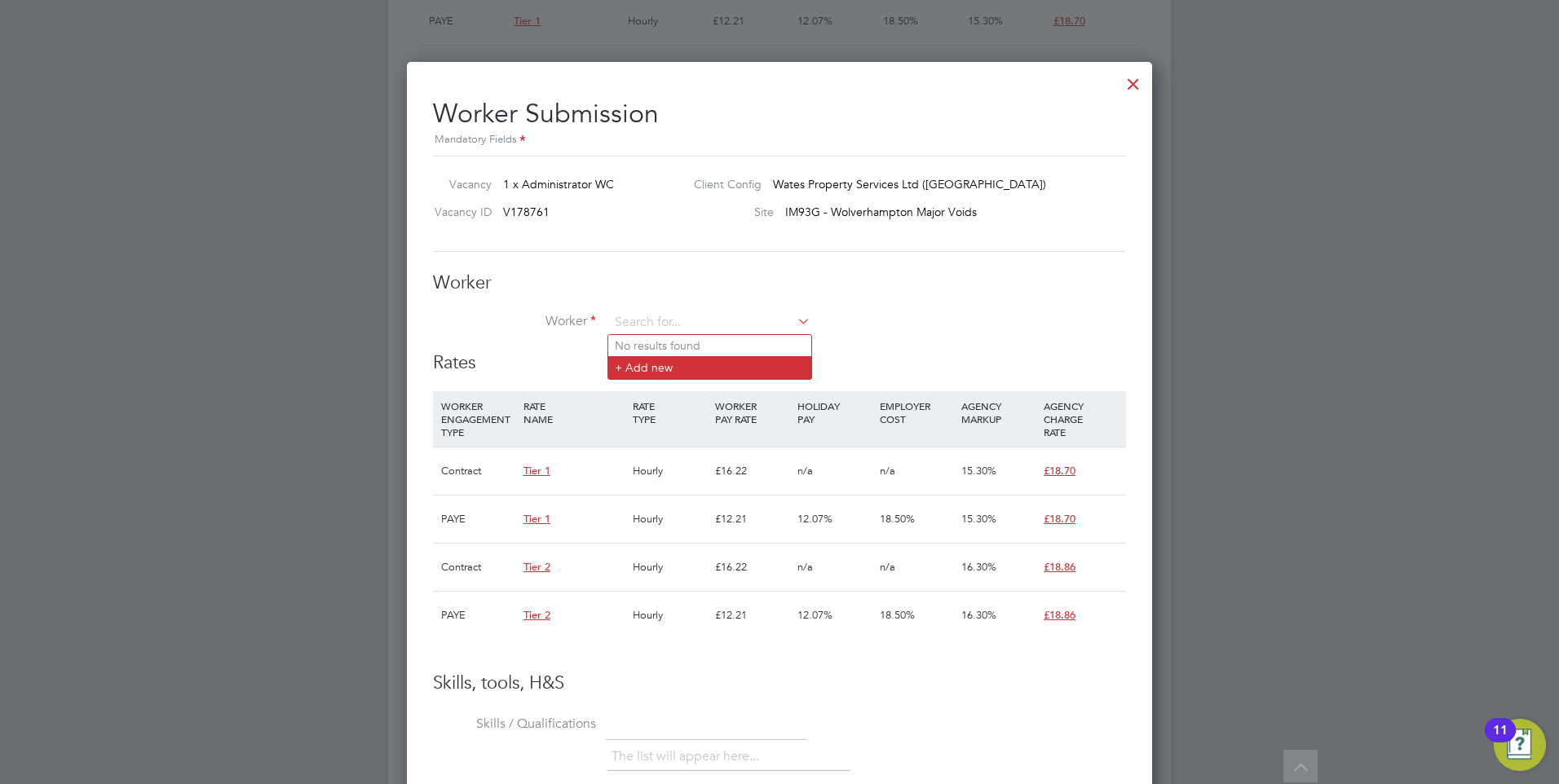
click at [675, 362] on li "+ Add new" at bounding box center [709, 367] width 203 height 22
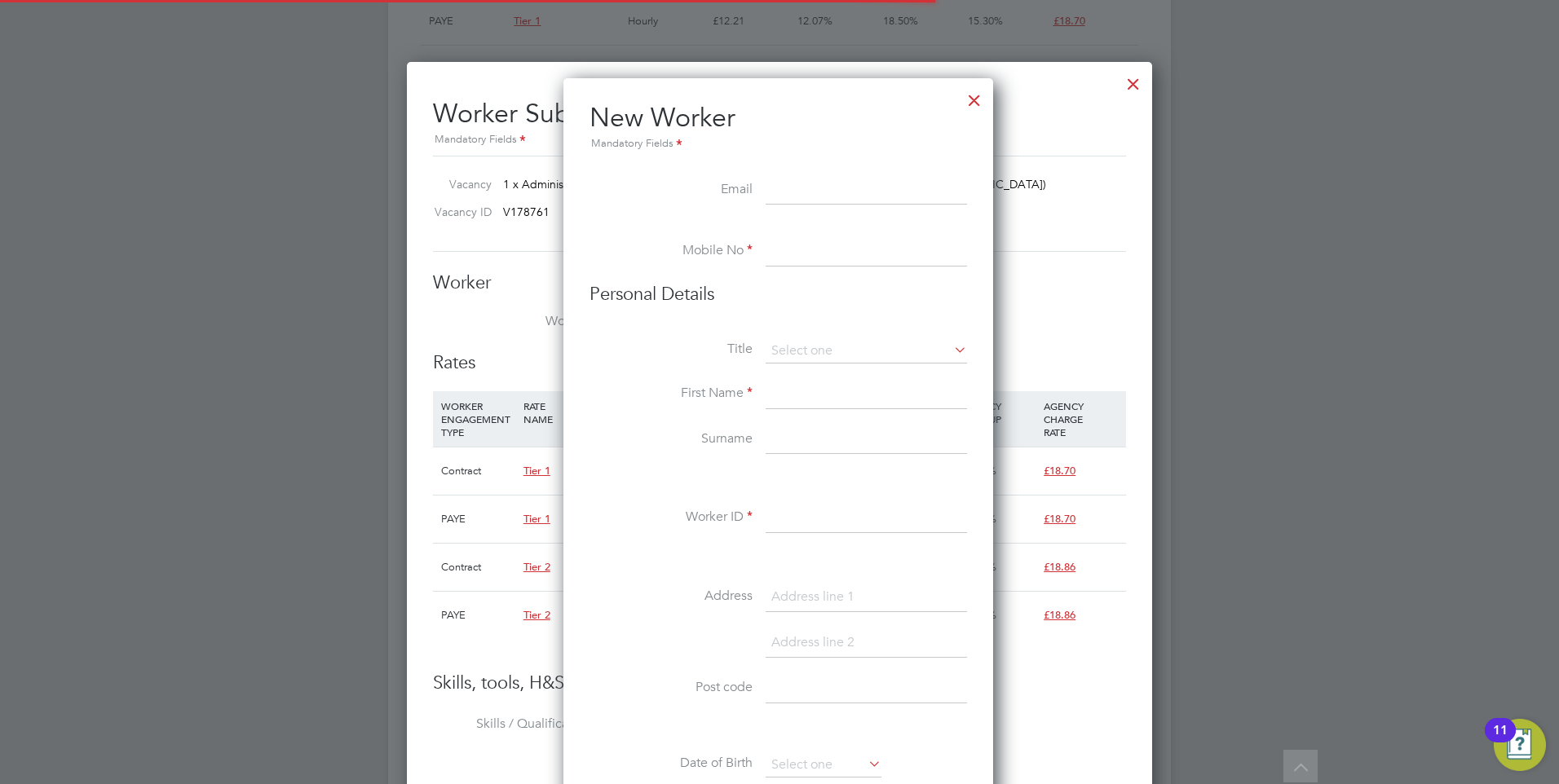
scroll to position [1387, 432]
click at [736, 200] on li "Email" at bounding box center [778, 199] width 377 height 46
click at [794, 187] on input at bounding box center [866, 191] width 202 height 29
paste input "sukh_mander@hotmail.co.uk"
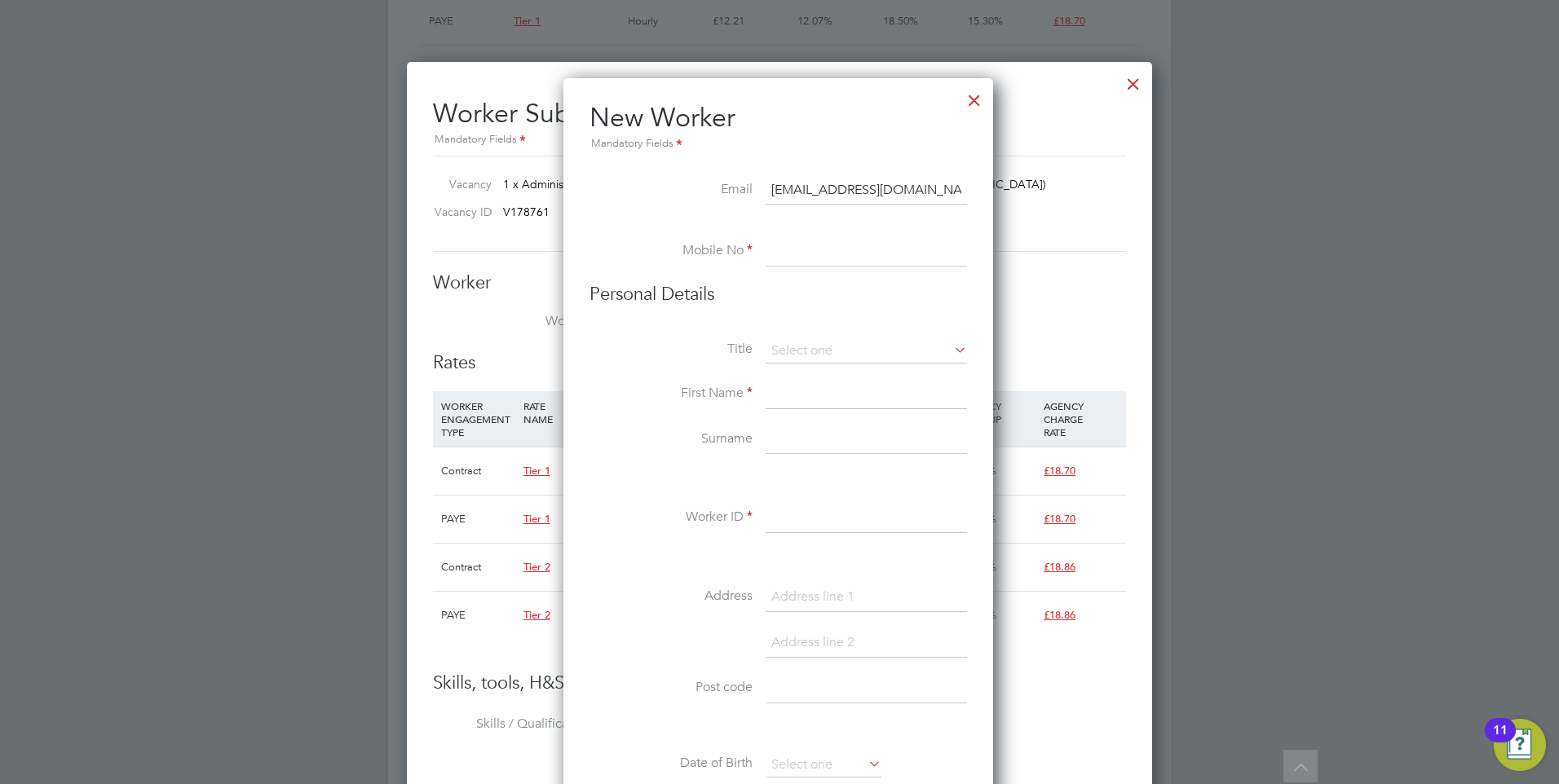
type input "sukh_mander@hotmail.co.uk"
drag, startPoint x: 774, startPoint y: 247, endPoint x: 762, endPoint y: 250, distance: 12.4
click at [774, 247] on input at bounding box center [866, 252] width 202 height 29
drag, startPoint x: 802, startPoint y: 218, endPoint x: 796, endPoint y: 247, distance: 29.6
click at [802, 218] on li "Email sukh_mander@hotmail.co.uk" at bounding box center [778, 199] width 377 height 46
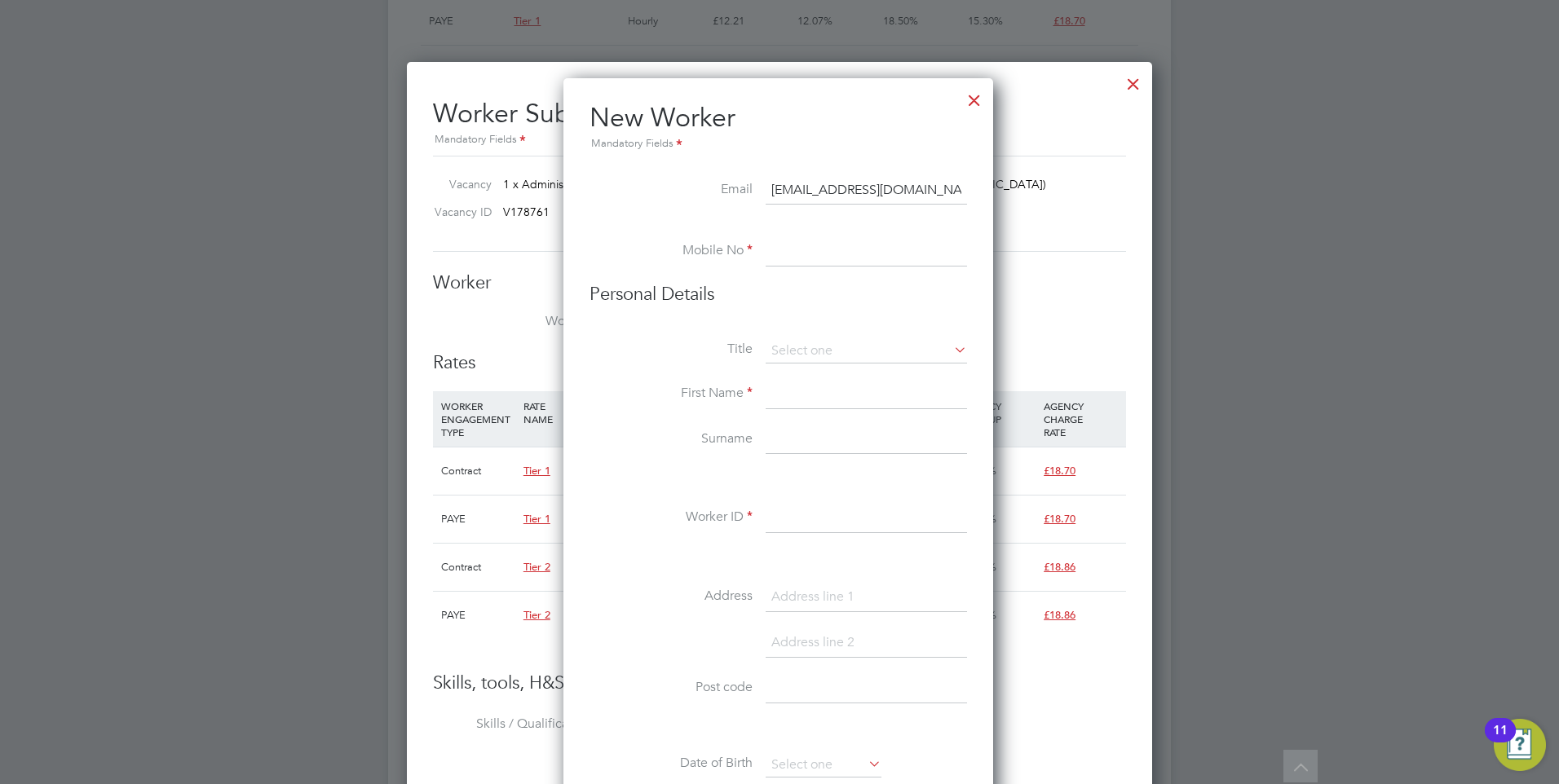
click at [796, 247] on input at bounding box center [866, 252] width 202 height 29
paste input "+44 7496 875110"
type input "+44 7496 875110"
click at [793, 346] on input at bounding box center [866, 352] width 202 height 24
click at [805, 372] on li "Mr" at bounding box center [866, 374] width 203 height 21
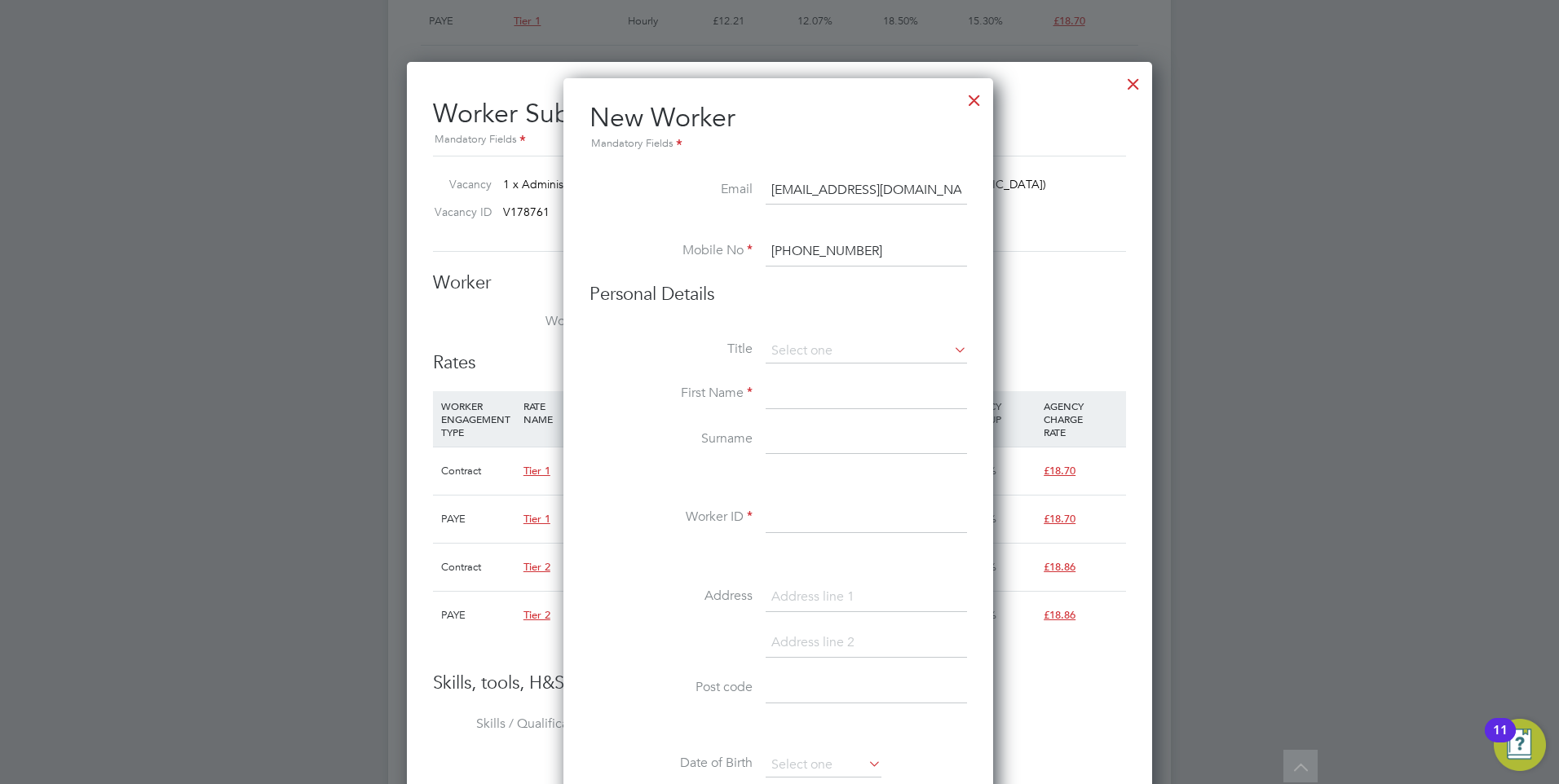
type input "Mr"
click at [782, 398] on input at bounding box center [866, 394] width 202 height 29
type input "Sukhpal"
drag, startPoint x: 801, startPoint y: 436, endPoint x: 783, endPoint y: 470, distance: 38.5
click at [801, 436] on input at bounding box center [866, 440] width 202 height 29
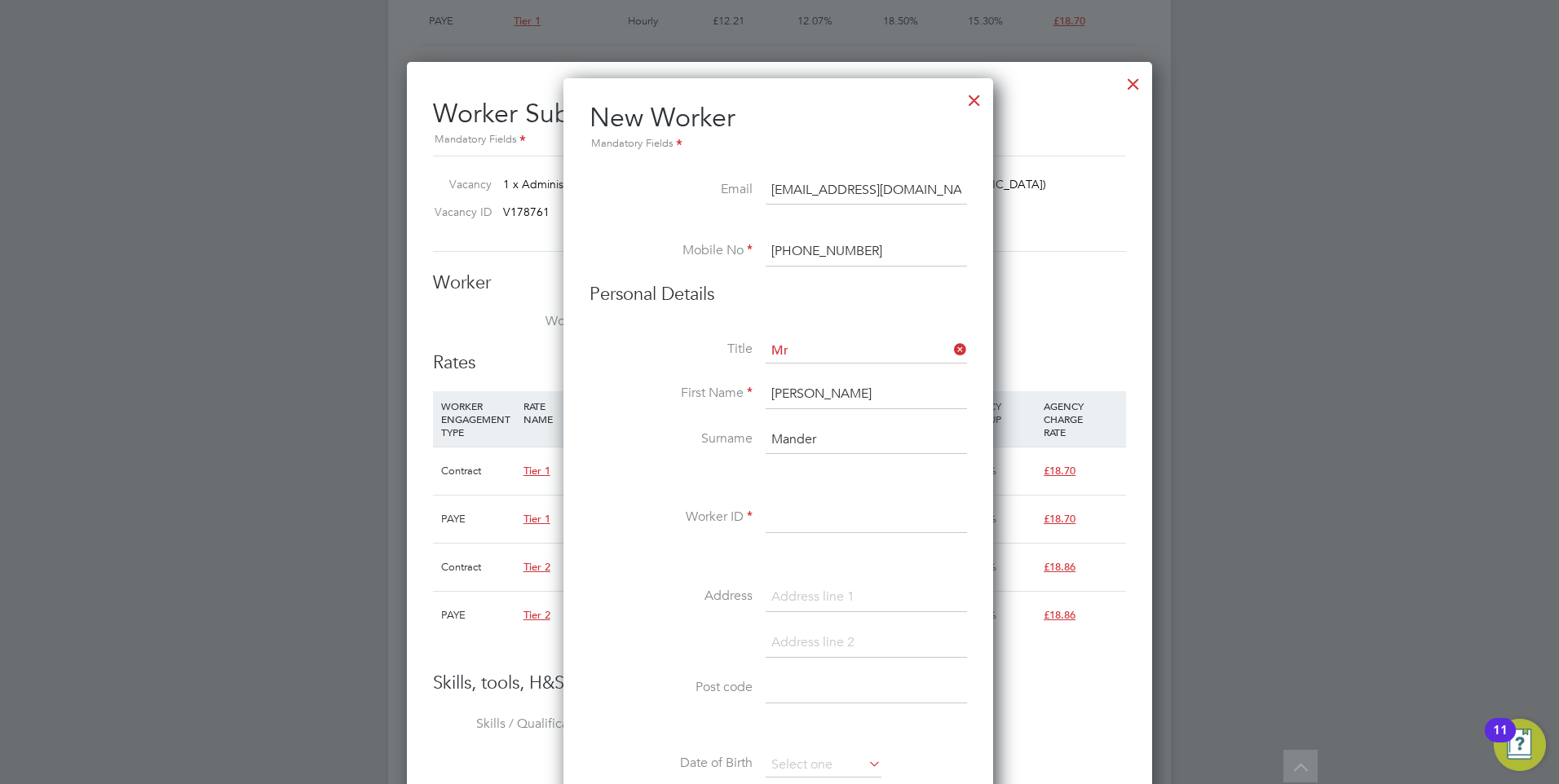
type input "Mander"
drag, startPoint x: 834, startPoint y: 391, endPoint x: 751, endPoint y: 391, distance: 83.0
click at [751, 391] on li "First Name Sukhpal" at bounding box center [778, 402] width 377 height 46
click at [778, 514] on input at bounding box center [866, 518] width 202 height 29
paste input "Sukhpal"
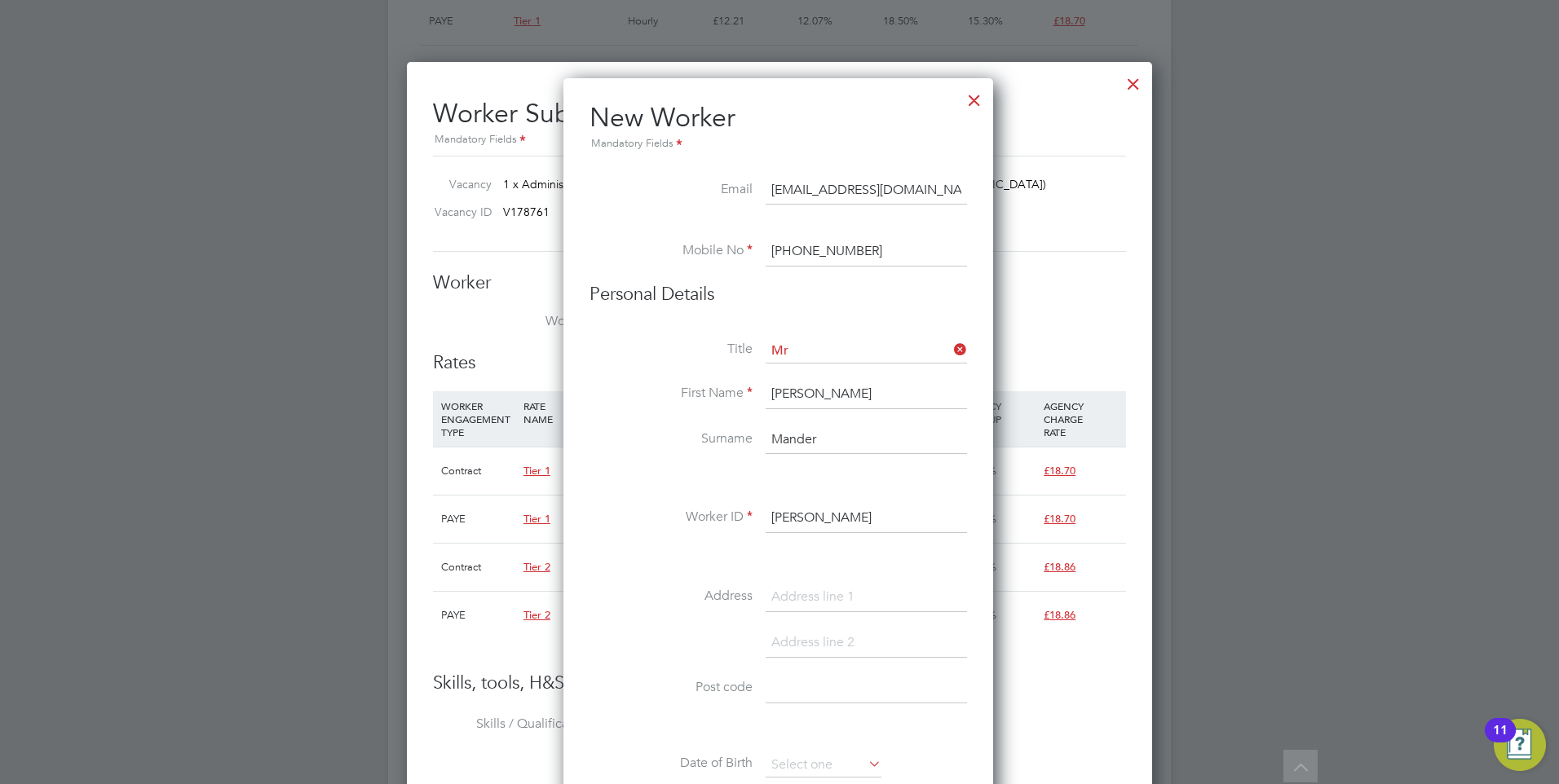
drag, startPoint x: 849, startPoint y: 462, endPoint x: 842, endPoint y: 439, distance: 24.0
click at [849, 459] on li "Surname Mander" at bounding box center [778, 448] width 377 height 46
drag, startPoint x: 842, startPoint y: 439, endPoint x: 717, endPoint y: 436, distance: 125.0
click at [717, 436] on li "Surname Mander" at bounding box center [778, 448] width 377 height 46
click at [849, 513] on input "Sukhpal" at bounding box center [866, 518] width 202 height 29
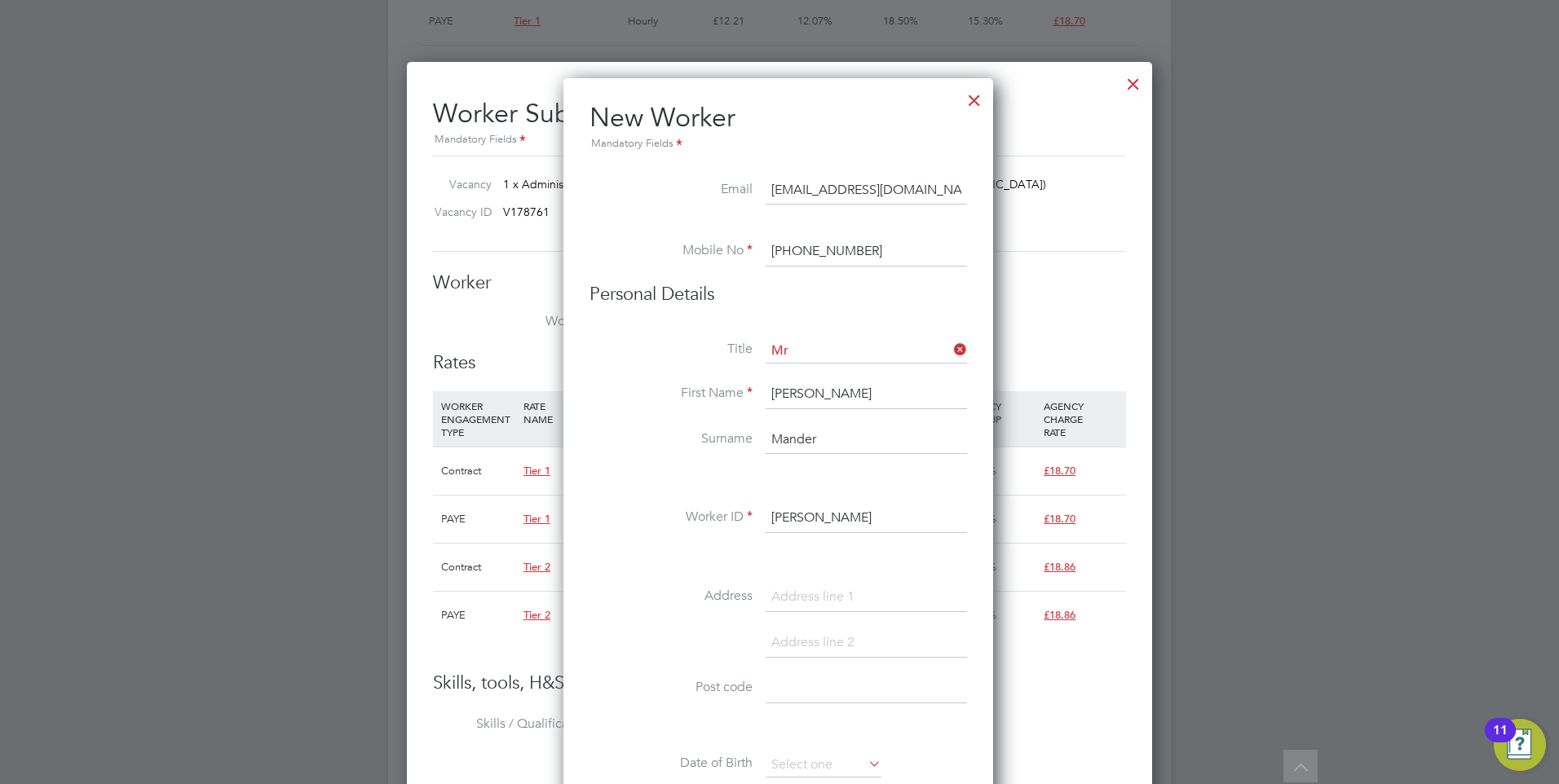
paste input "Mander"
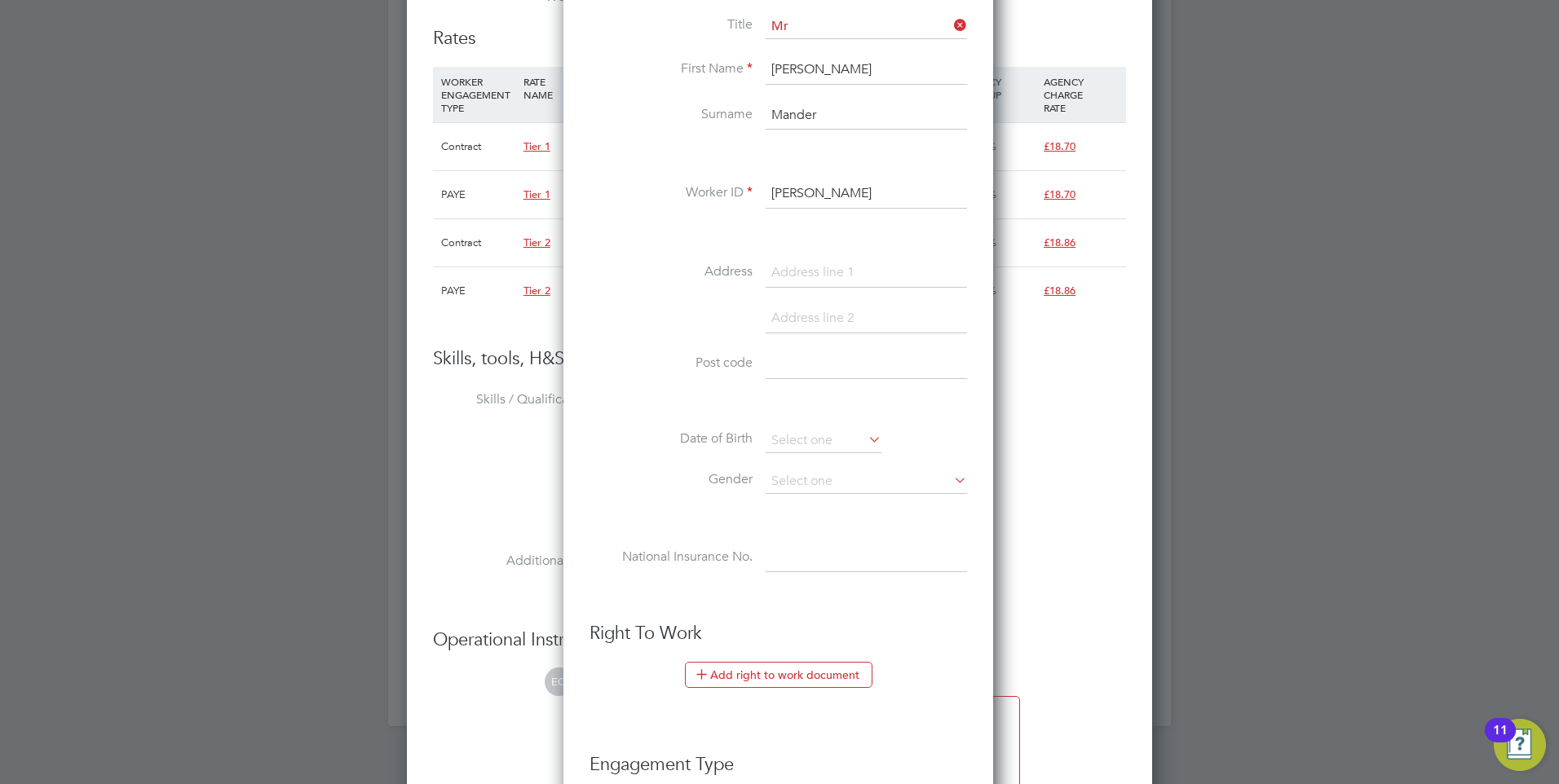
scroll to position [1637, 0]
type input "Sukhpal Mander"
click at [800, 469] on input at bounding box center [866, 480] width 202 height 24
click at [813, 516] on li "Female" at bounding box center [866, 524] width 203 height 21
type input "Female"
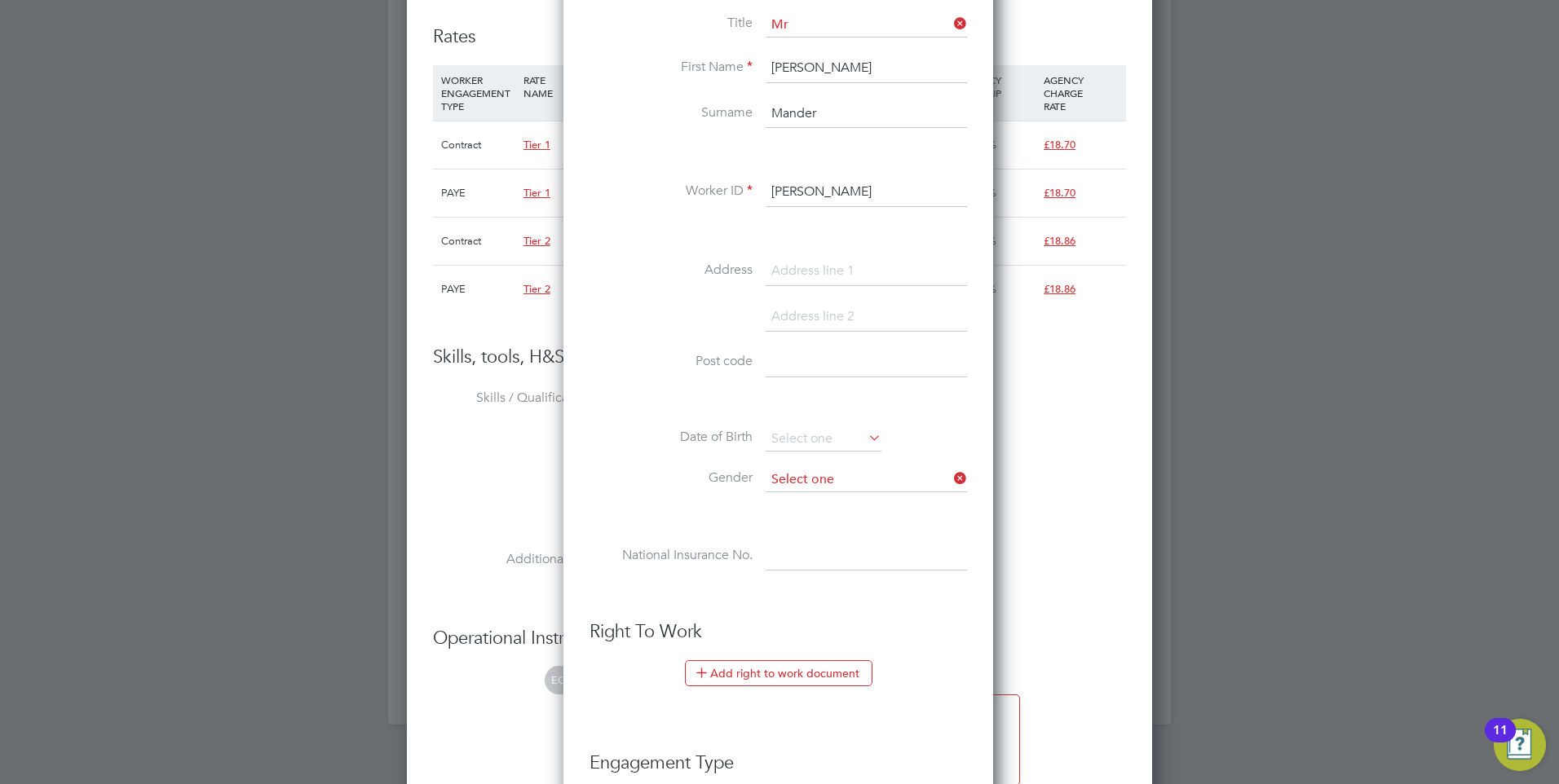
click at [793, 487] on input at bounding box center [866, 480] width 202 height 24
click at [798, 506] on li "Male" at bounding box center [866, 503] width 203 height 21
type input "Male"
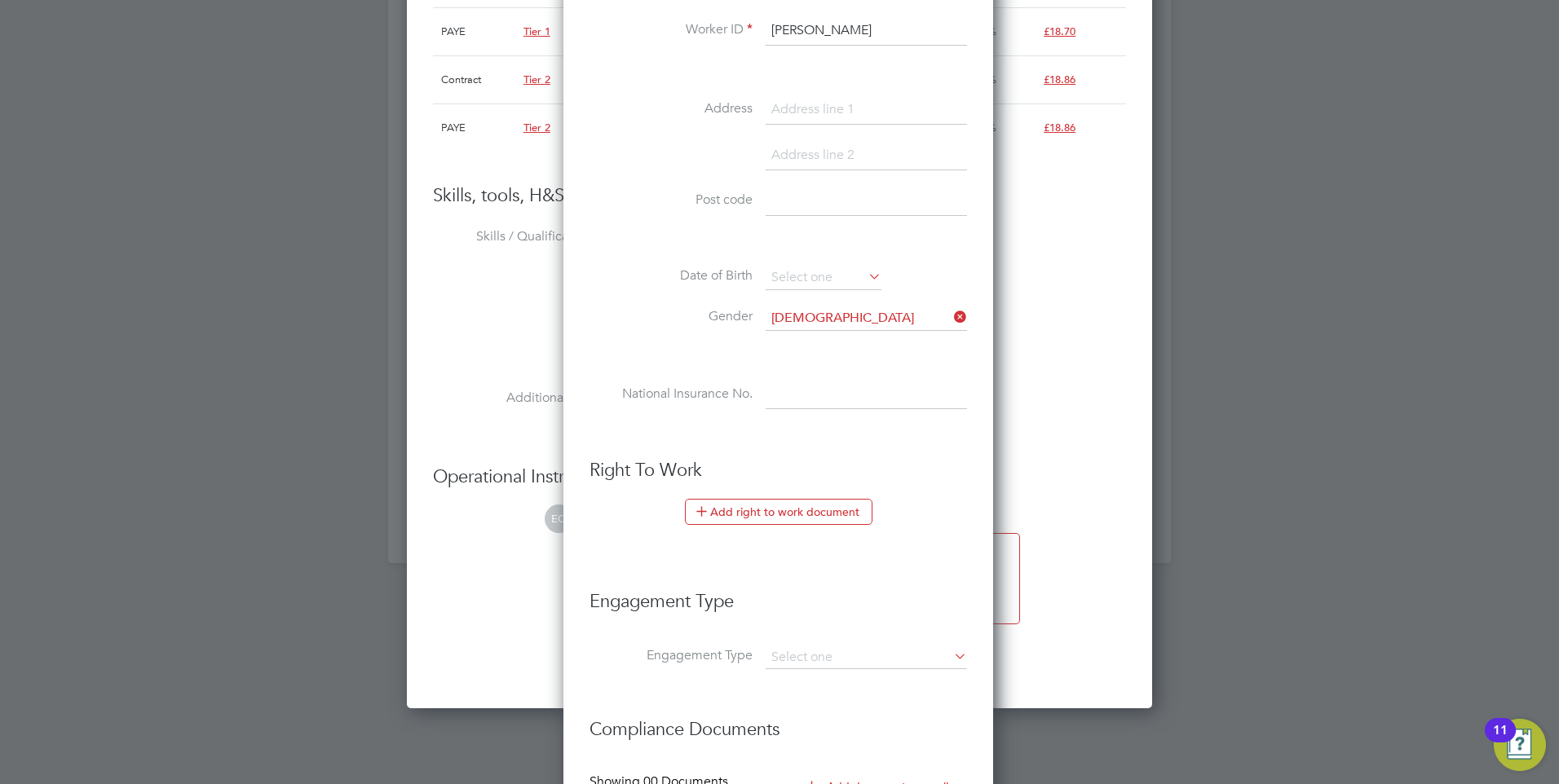
scroll to position [1963, 0]
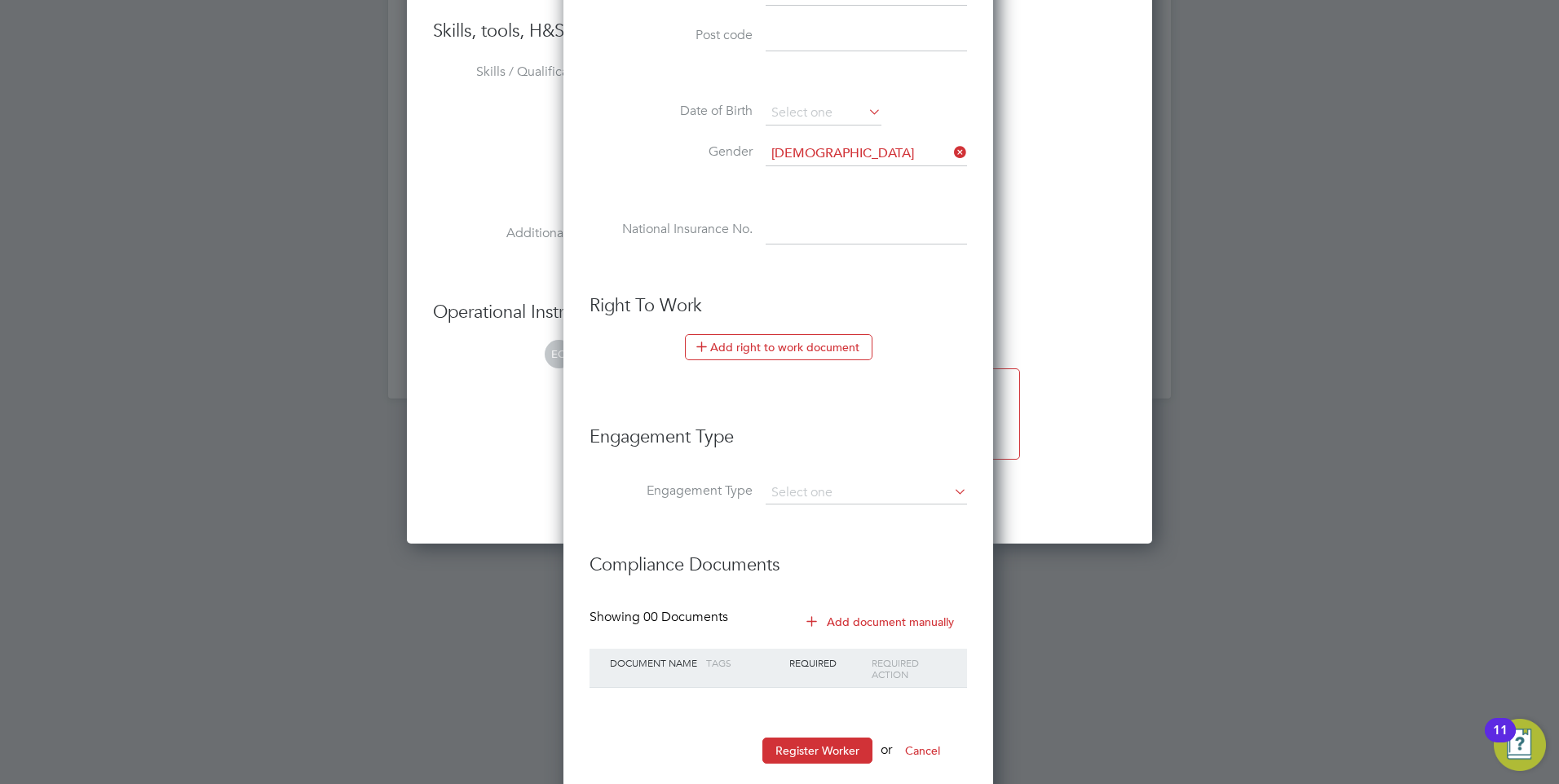
click at [850, 508] on li "Engagement Type" at bounding box center [778, 501] width 377 height 39
click at [832, 495] on input at bounding box center [866, 493] width 202 height 23
drag, startPoint x: 806, startPoint y: 518, endPoint x: 726, endPoint y: 476, distance: 90.4
click at [804, 518] on li "Limited Company" at bounding box center [866, 516] width 203 height 24
type input "Limited Company"
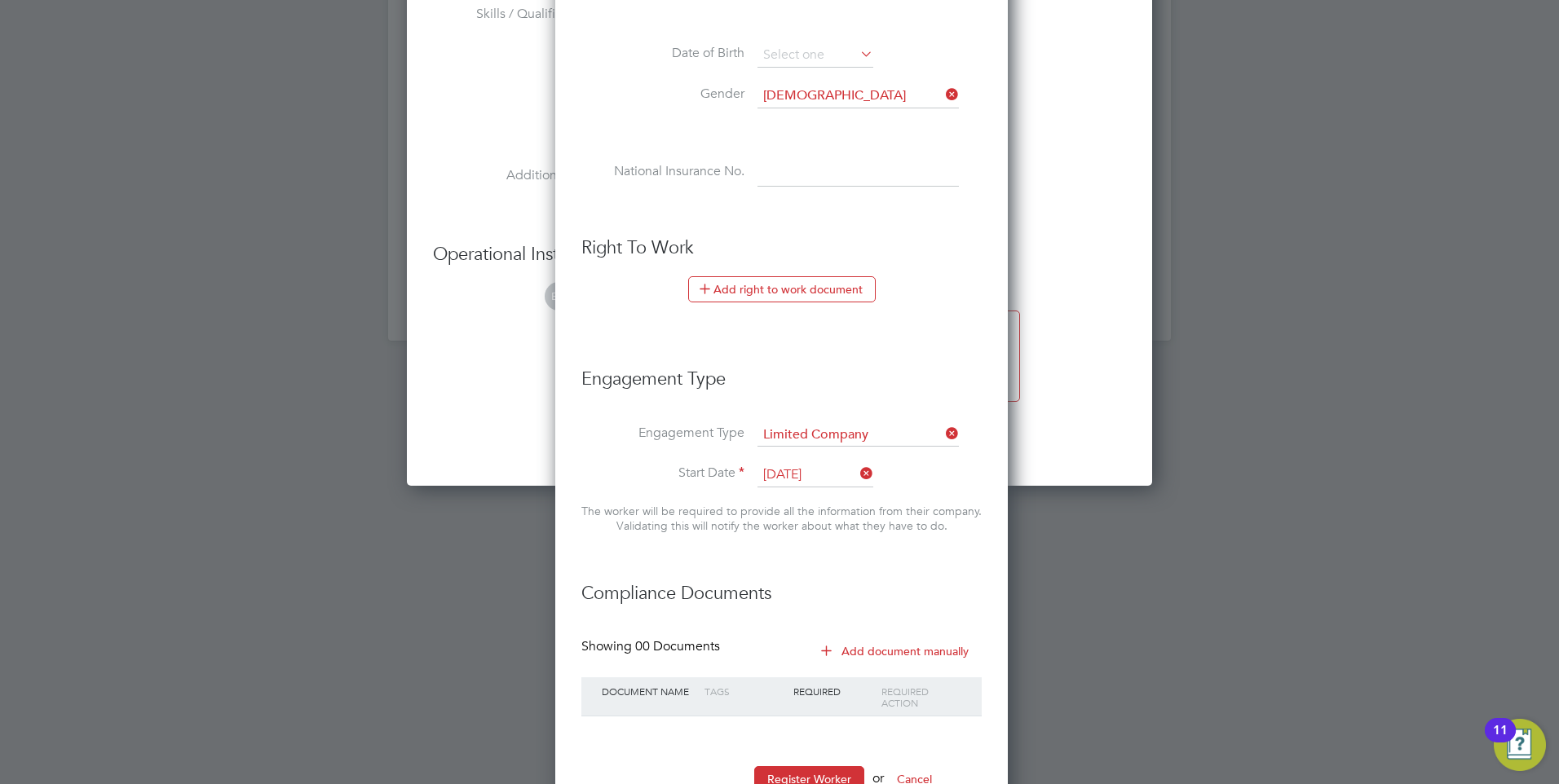
scroll to position [2078, 0]
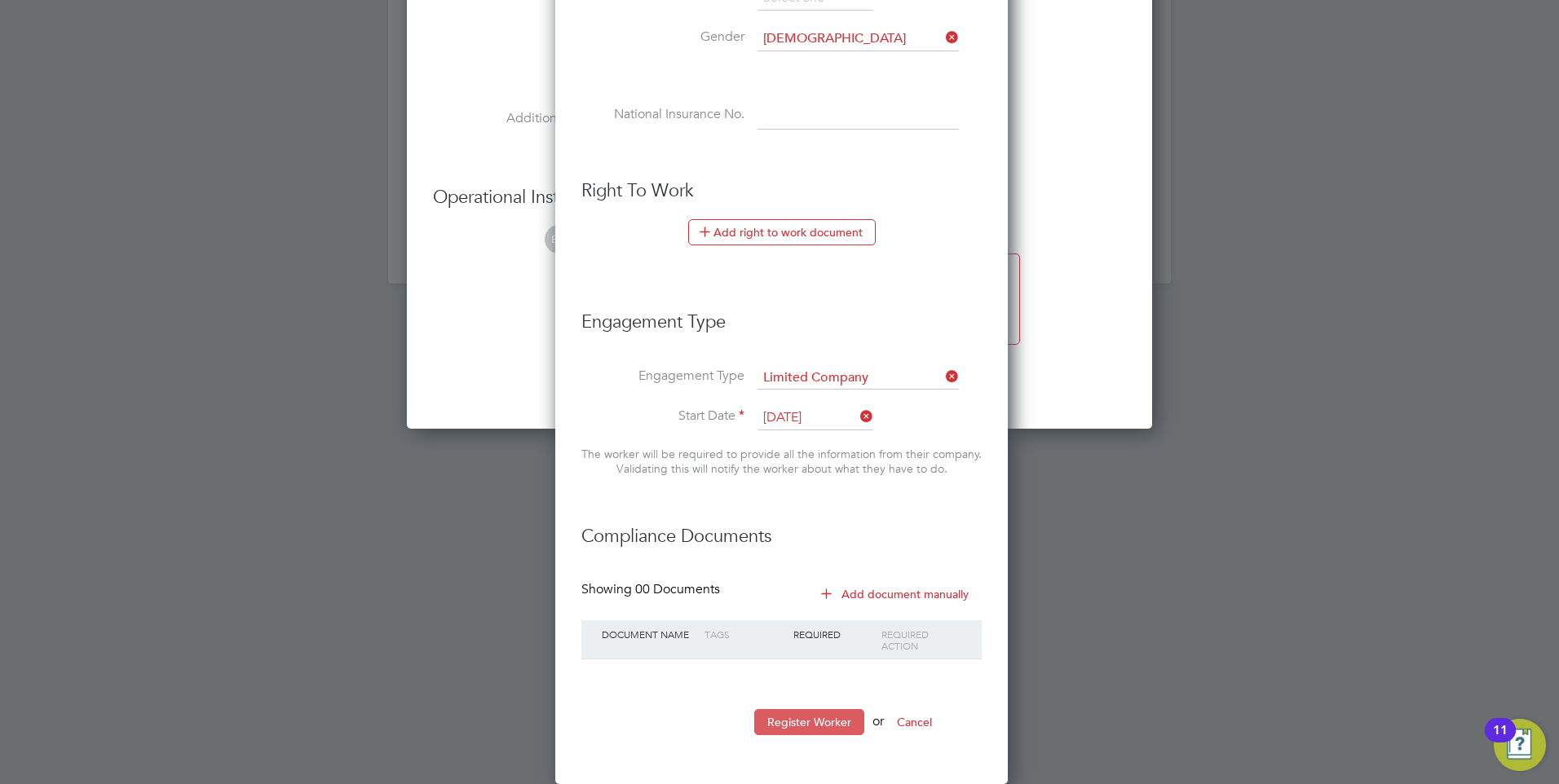
click at [836, 713] on button "Register Worker" at bounding box center [809, 722] width 110 height 26
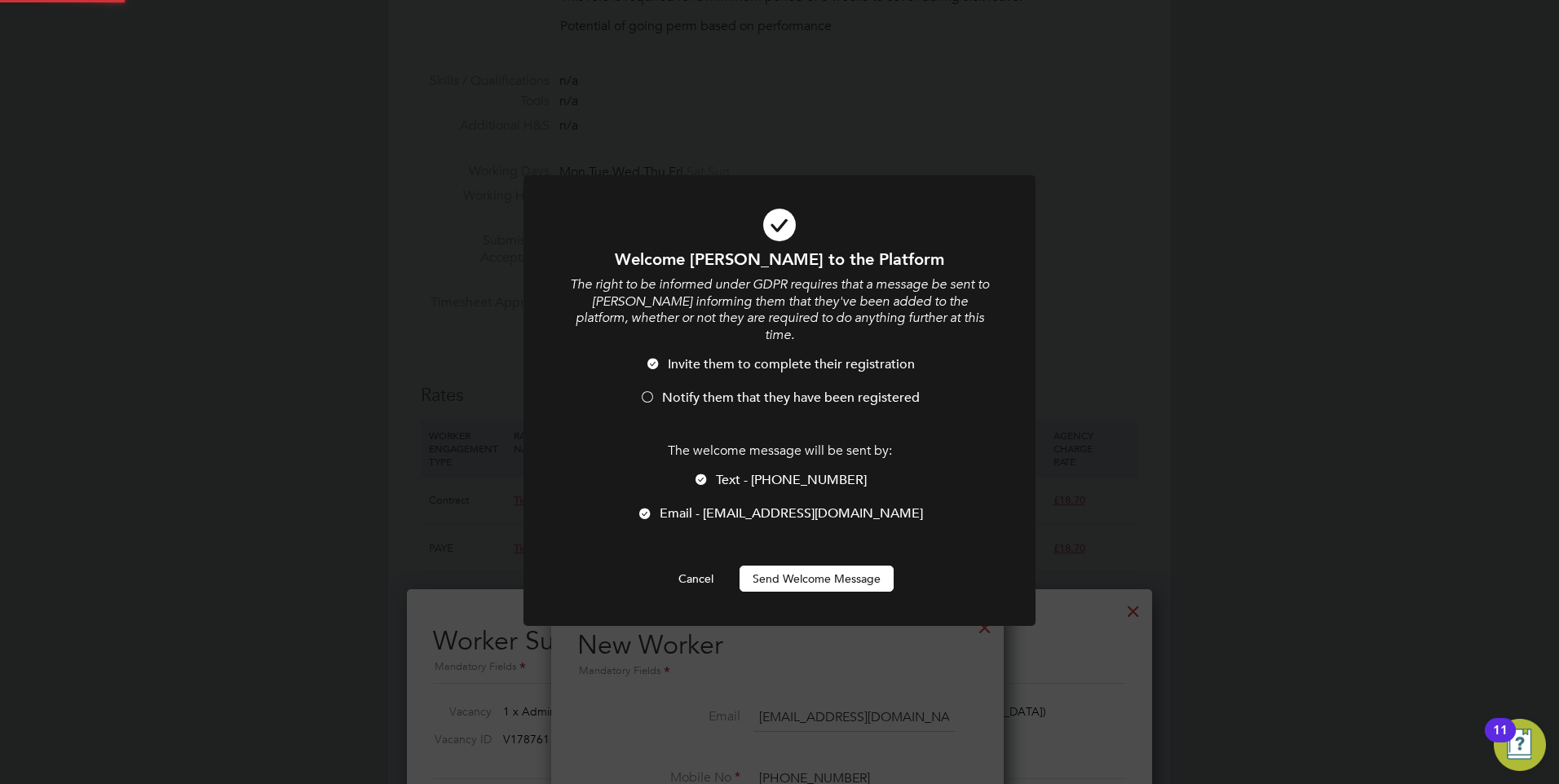
scroll to position [0, 0]
click at [706, 472] on div at bounding box center [701, 481] width 16 height 16
click at [644, 365] on li "Invite them to complete their registration" at bounding box center [779, 373] width 424 height 33
click at [790, 573] on button "Send Welcome Message" at bounding box center [816, 578] width 154 height 26
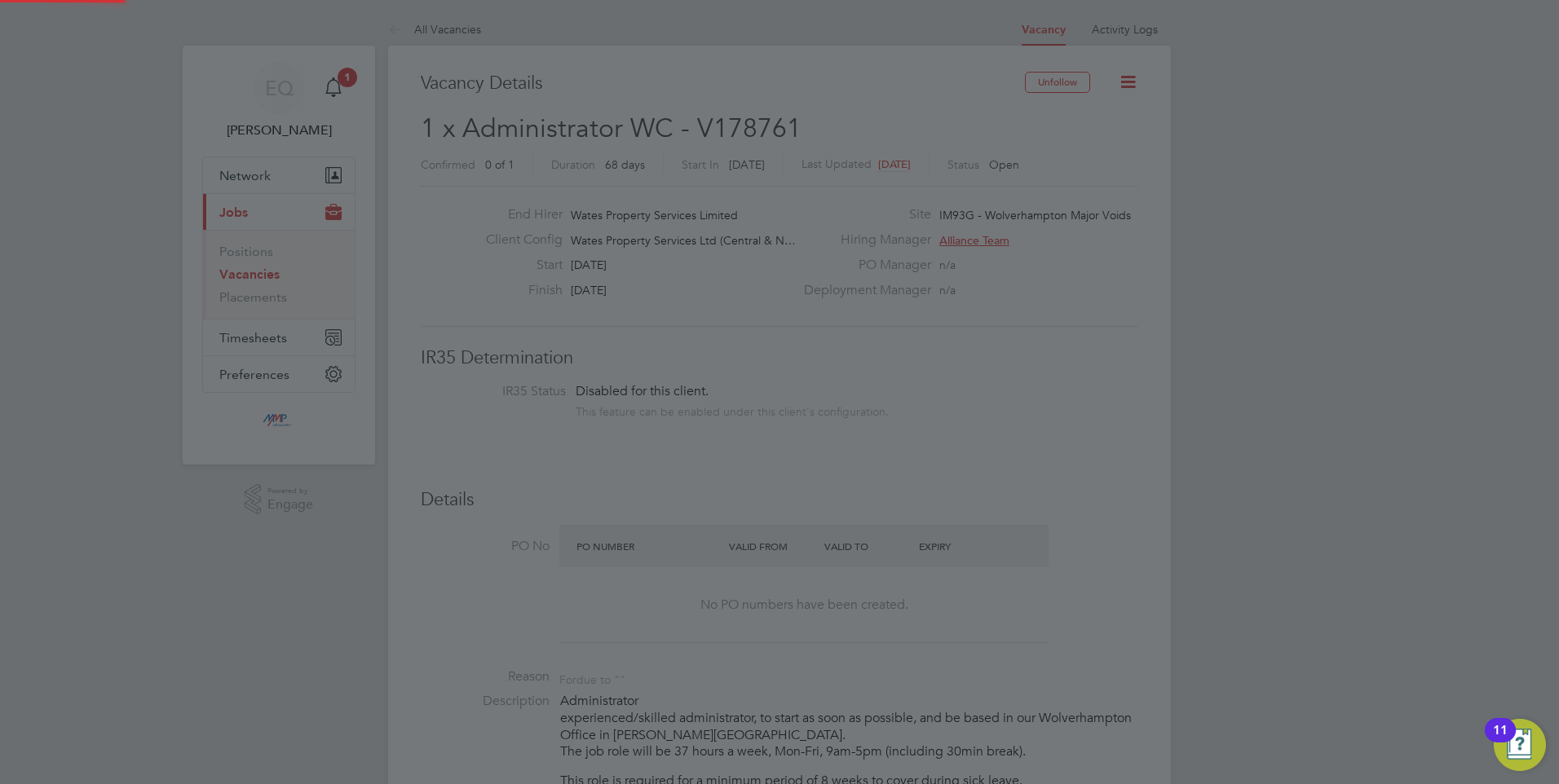
scroll to position [784, 0]
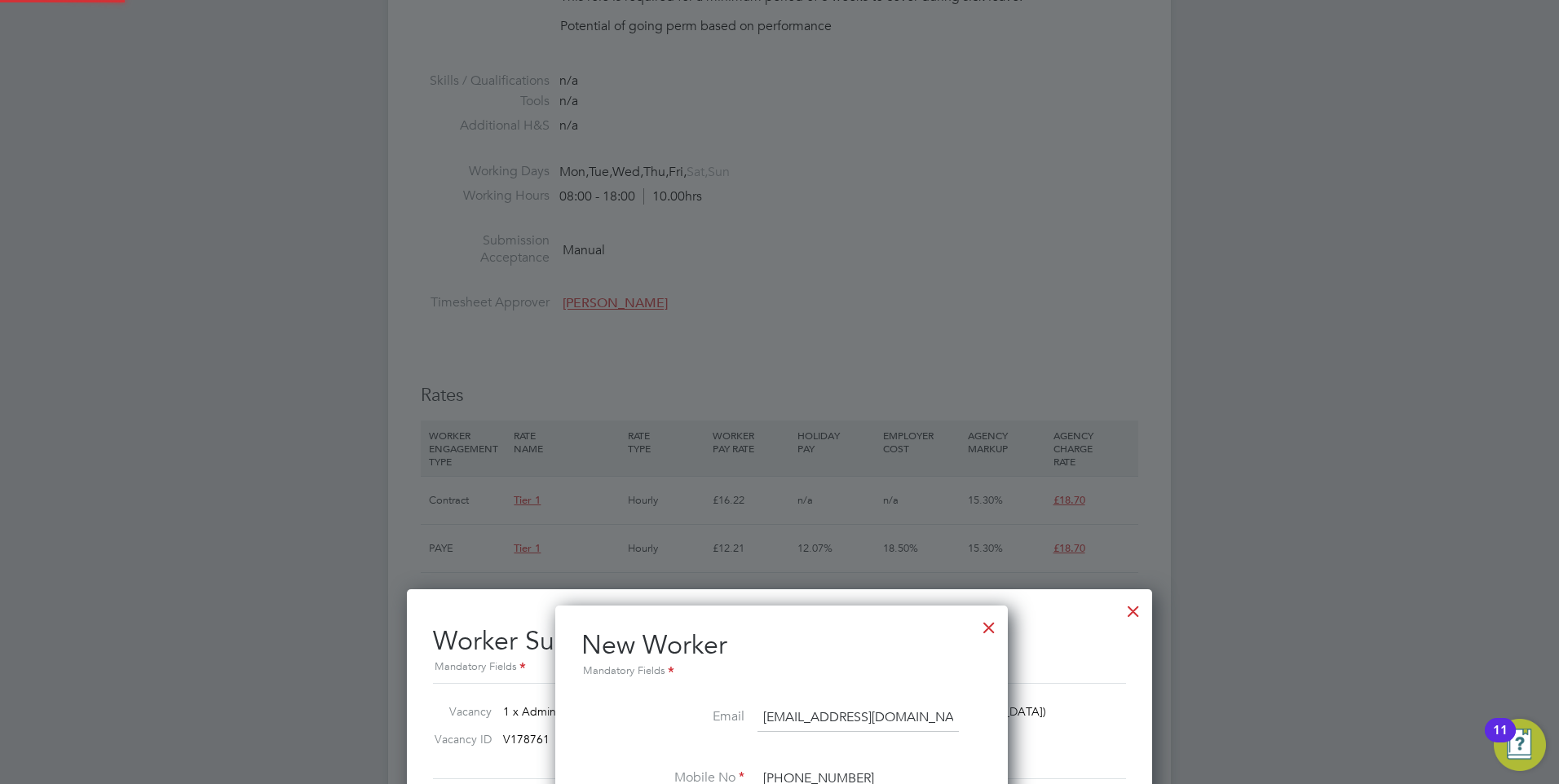
type input "Sukhpal Mander (Sukhpal Mander)"
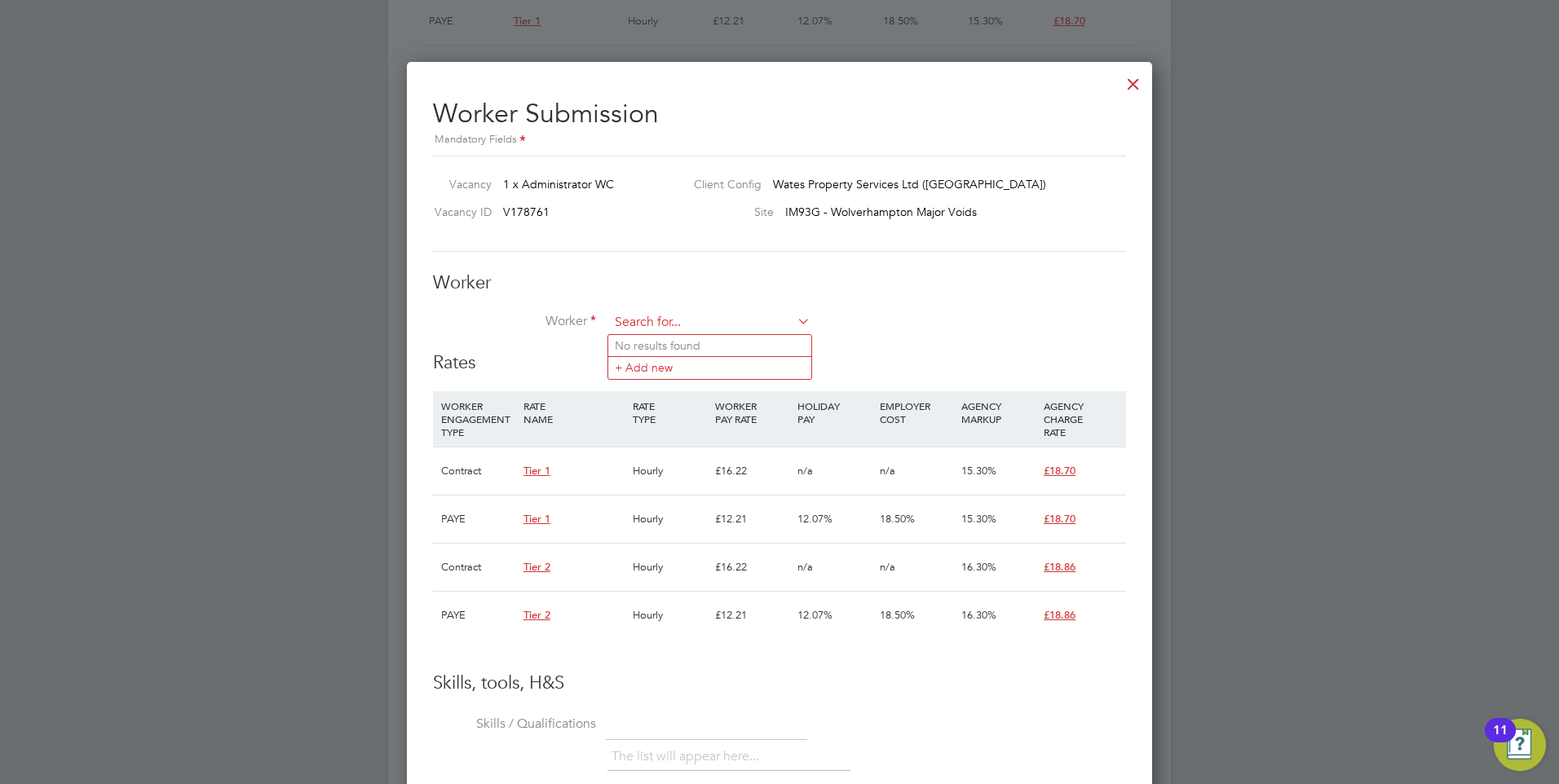
click at [670, 327] on input at bounding box center [709, 323] width 202 height 24
paste input "Mander"
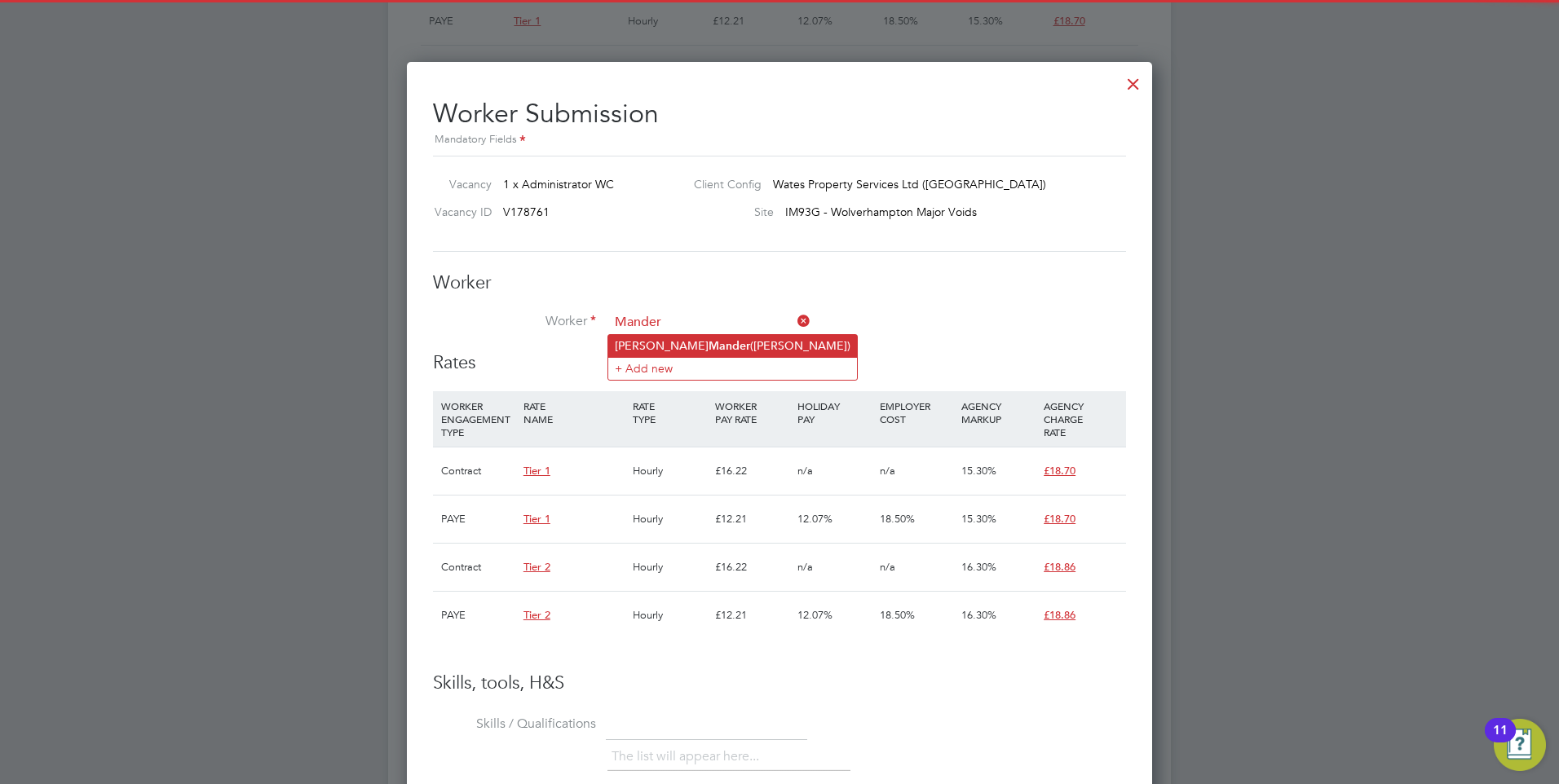
click at [669, 337] on li "Sukhpal Mander (Sukhpal Mander)" at bounding box center [732, 346] width 249 height 22
type input "Sukhpal Mander (Sukhpal Mander)"
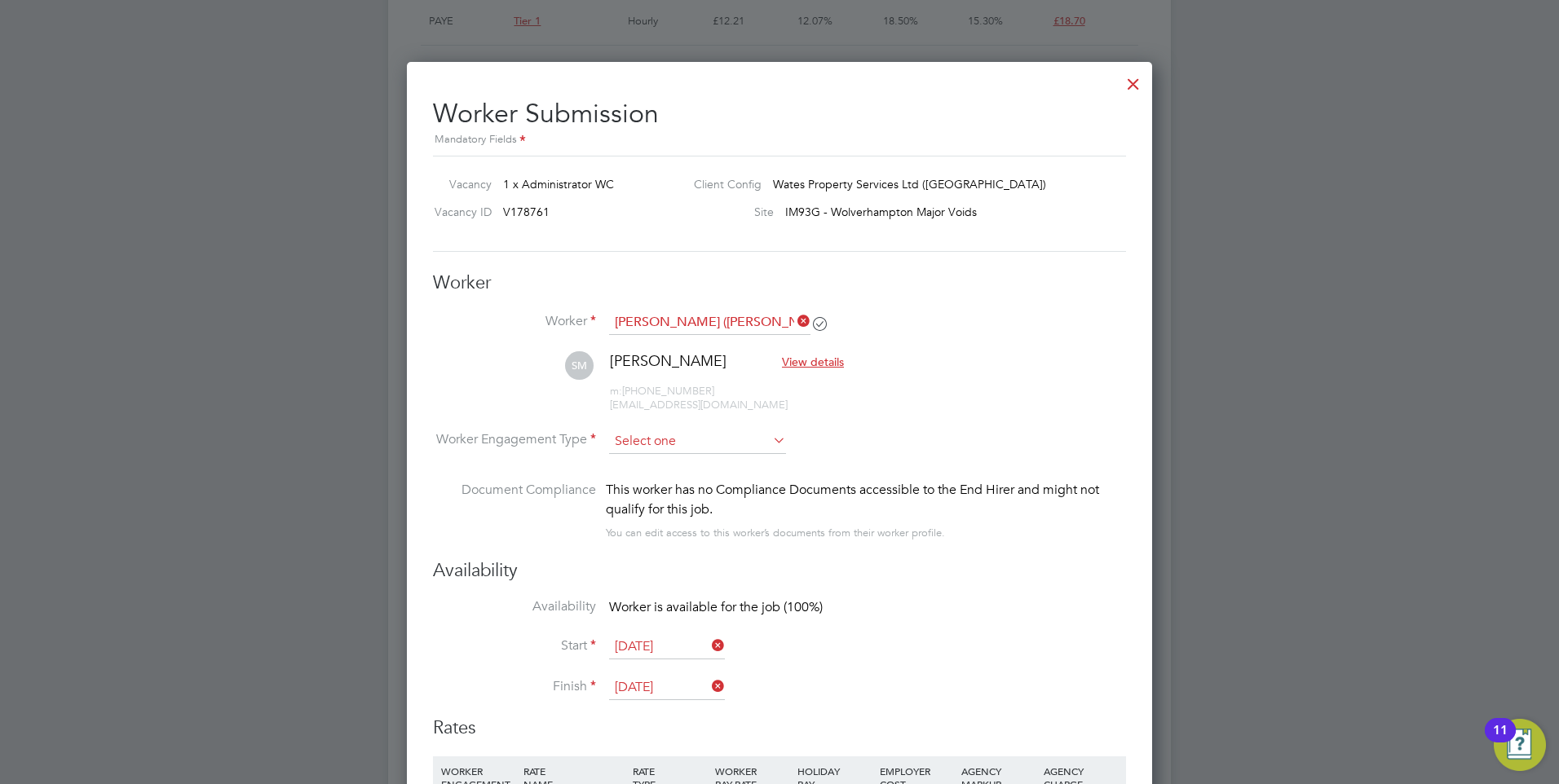
click at [665, 434] on input at bounding box center [697, 441] width 177 height 24
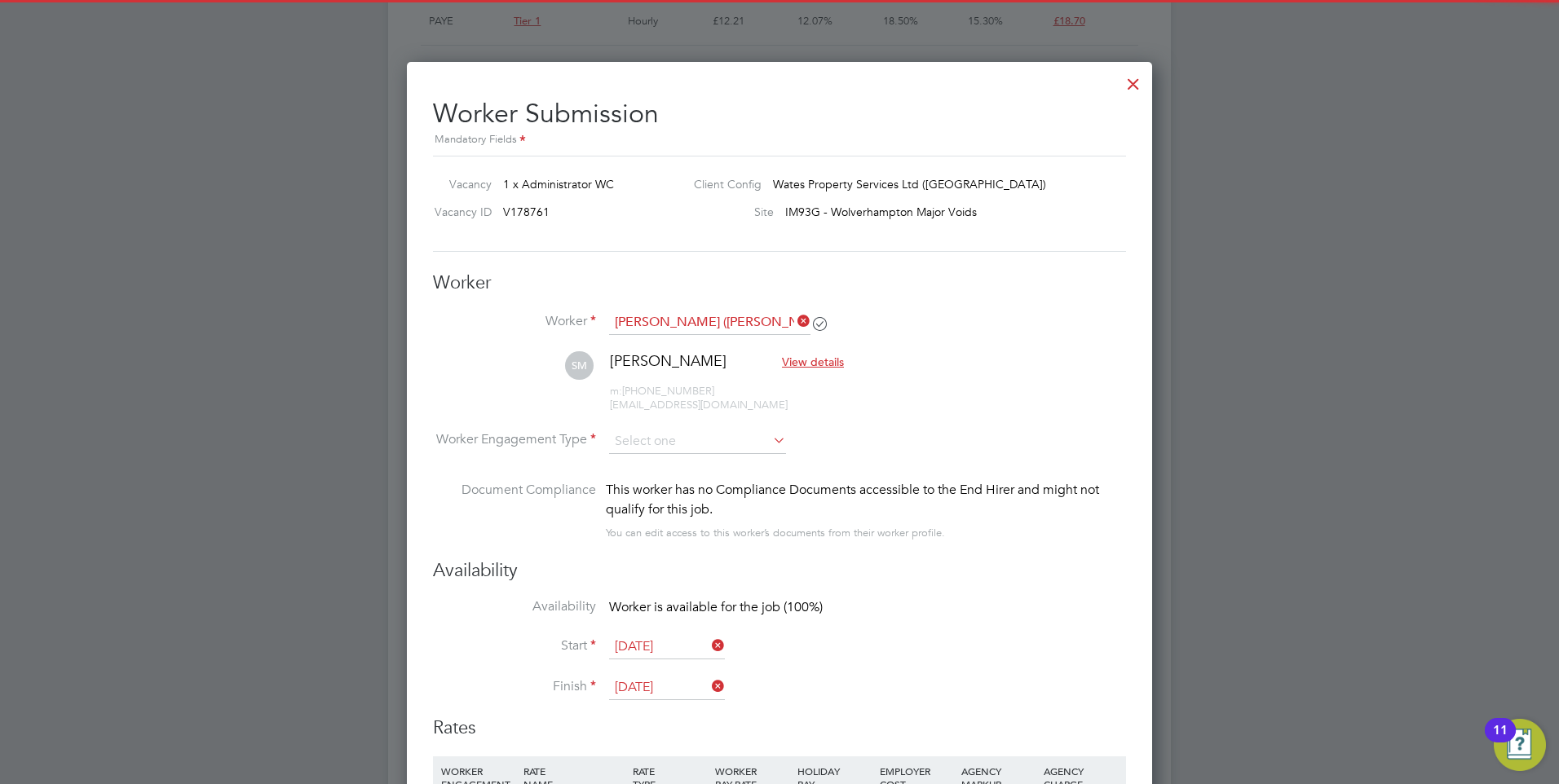
click at [655, 454] on li "Contract" at bounding box center [697, 463] width 179 height 21
type input "Contract"
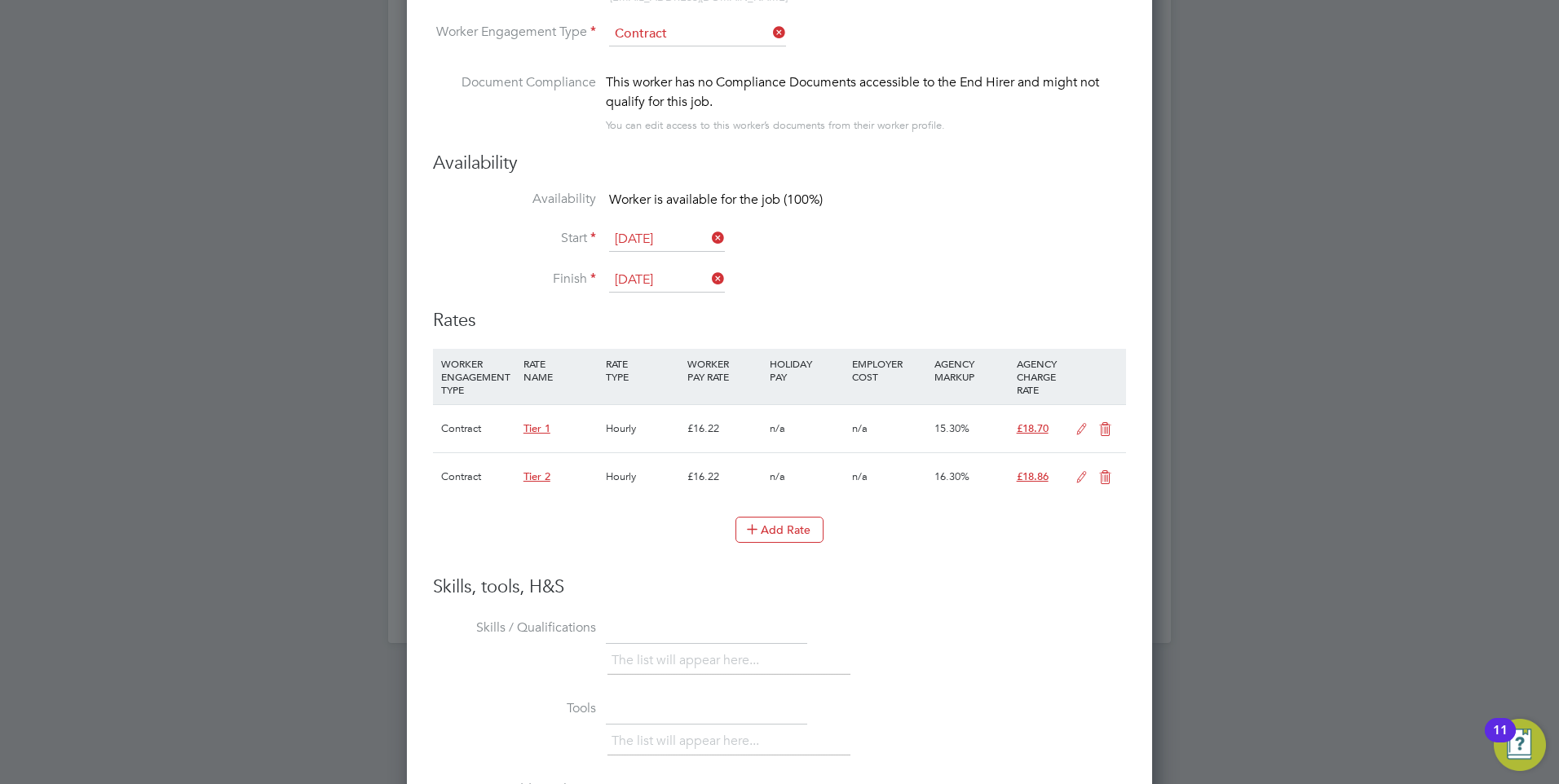
click at [1108, 423] on icon at bounding box center [1105, 429] width 20 height 13
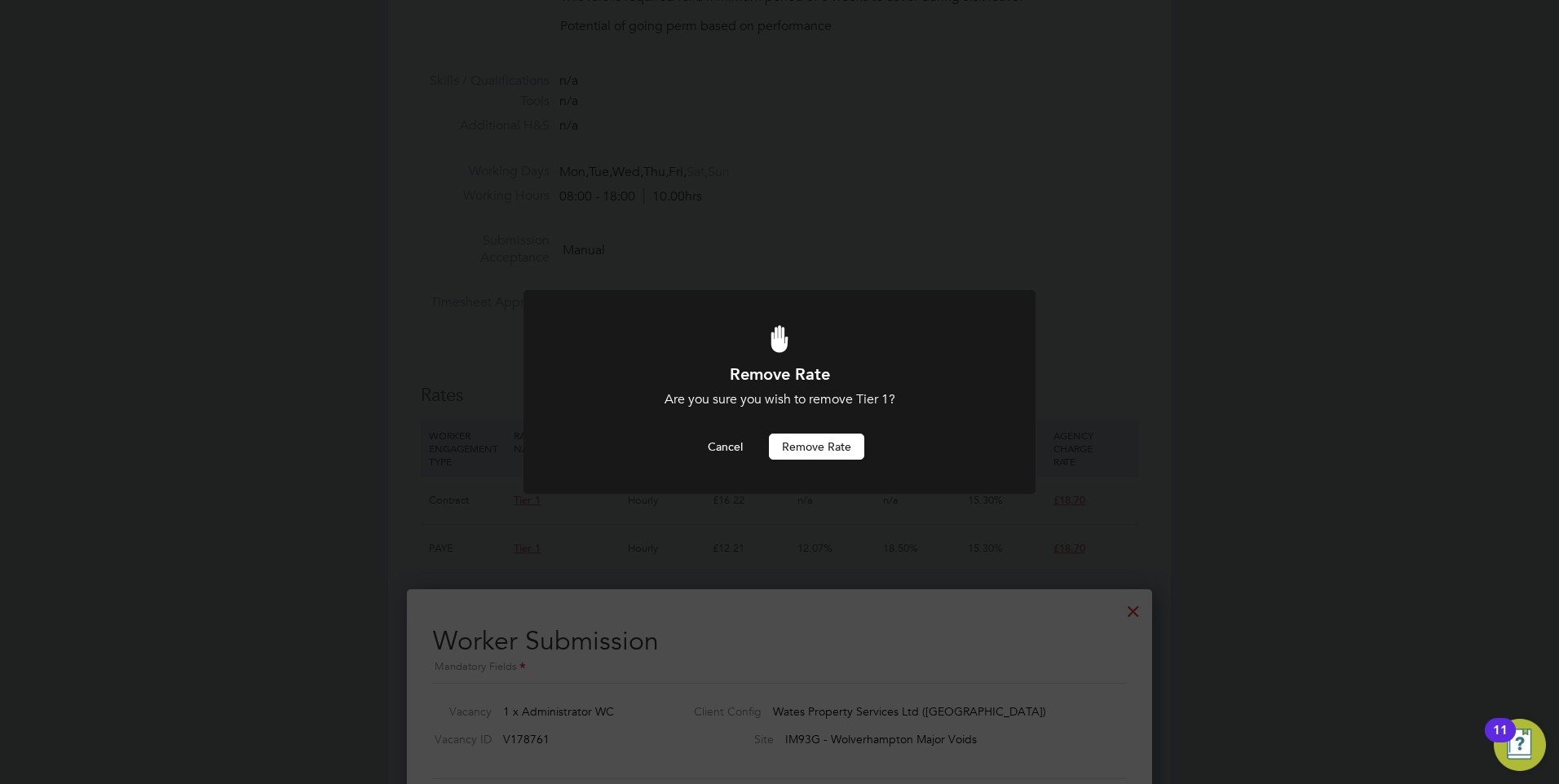
click at [818, 450] on button "Remove rate" at bounding box center [816, 446] width 95 height 26
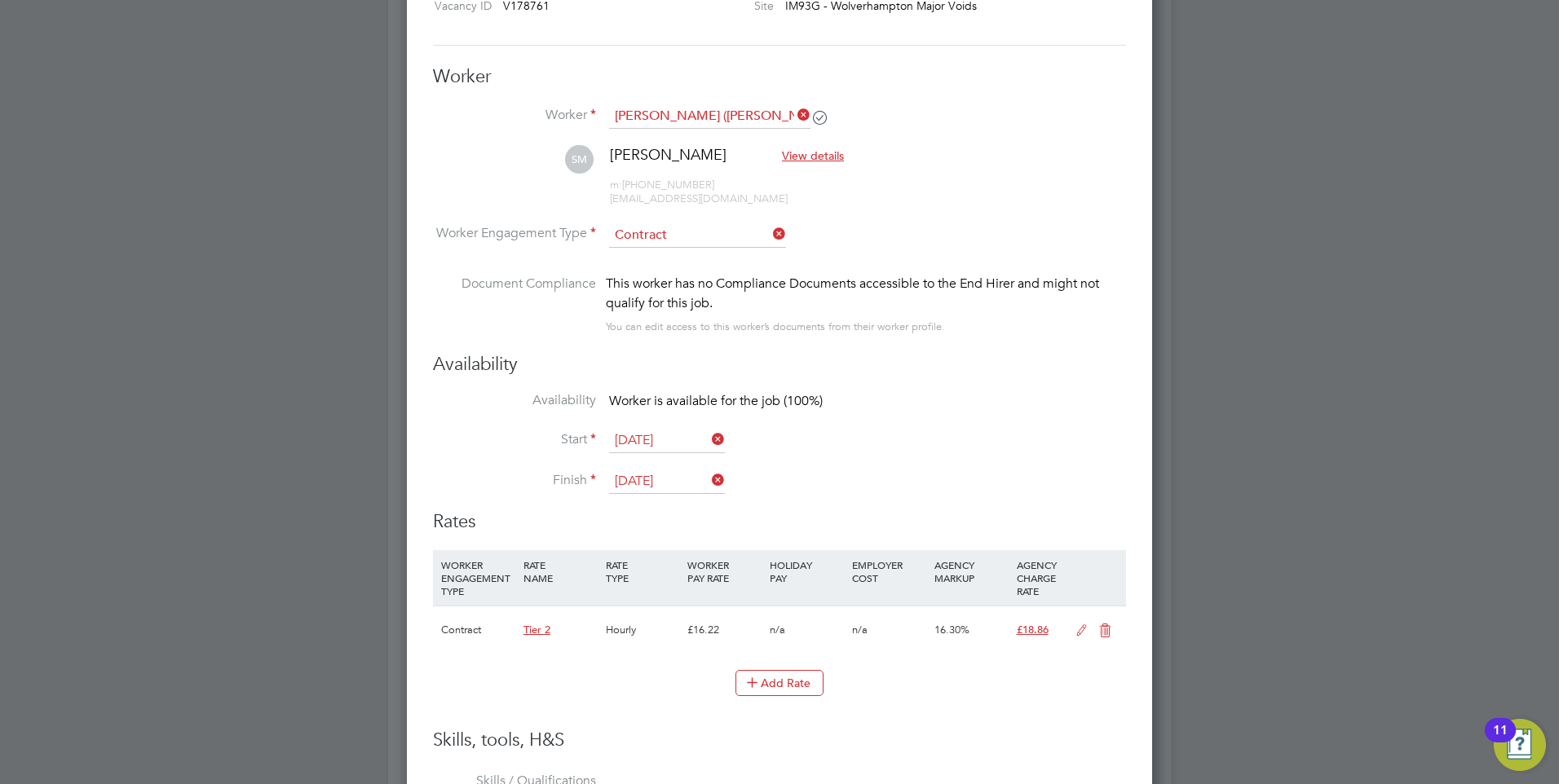
click at [1078, 629] on icon at bounding box center [1082, 631] width 20 height 13
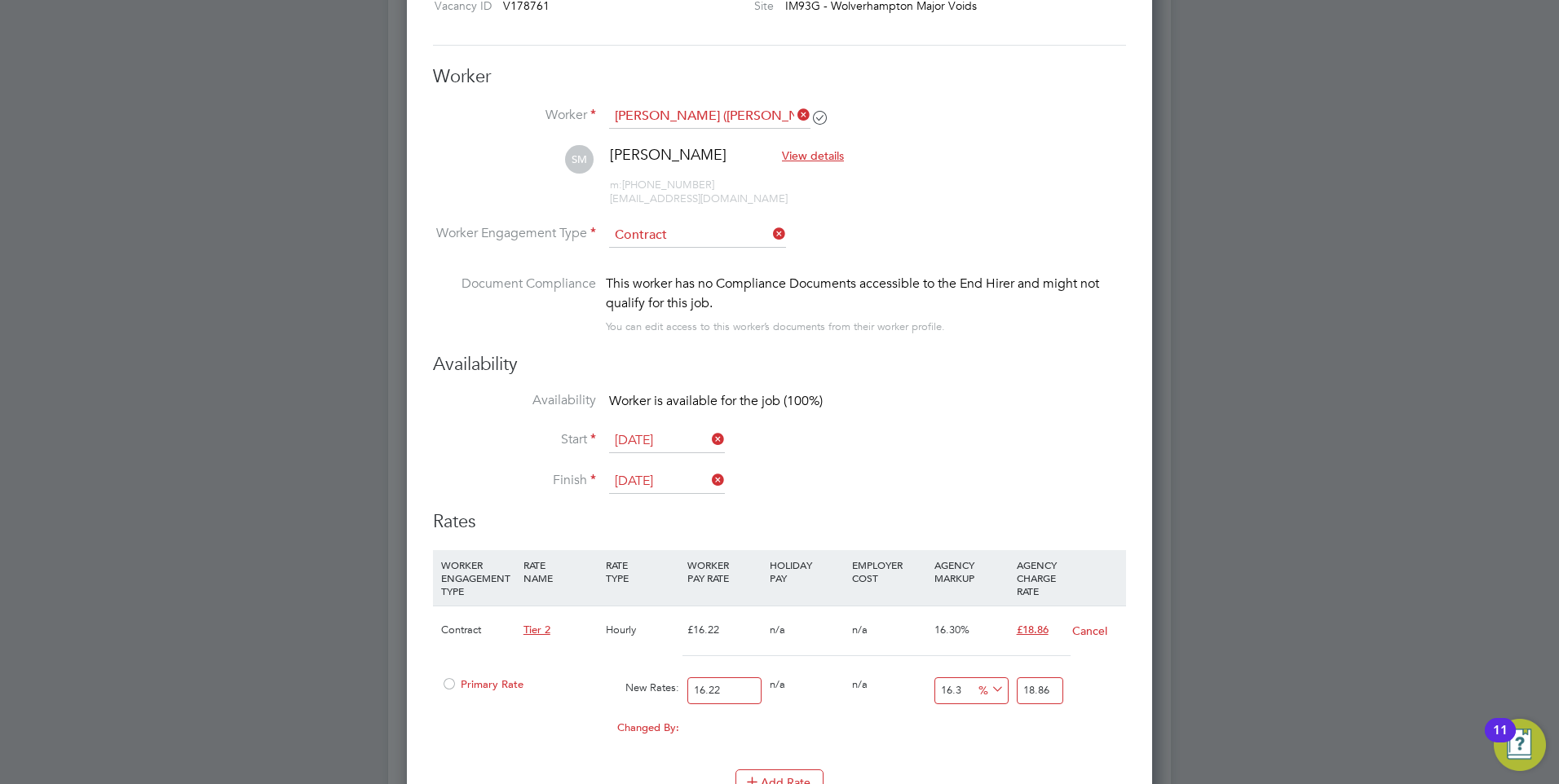
click at [462, 685] on span "Primary Rate" at bounding box center [482, 684] width 82 height 14
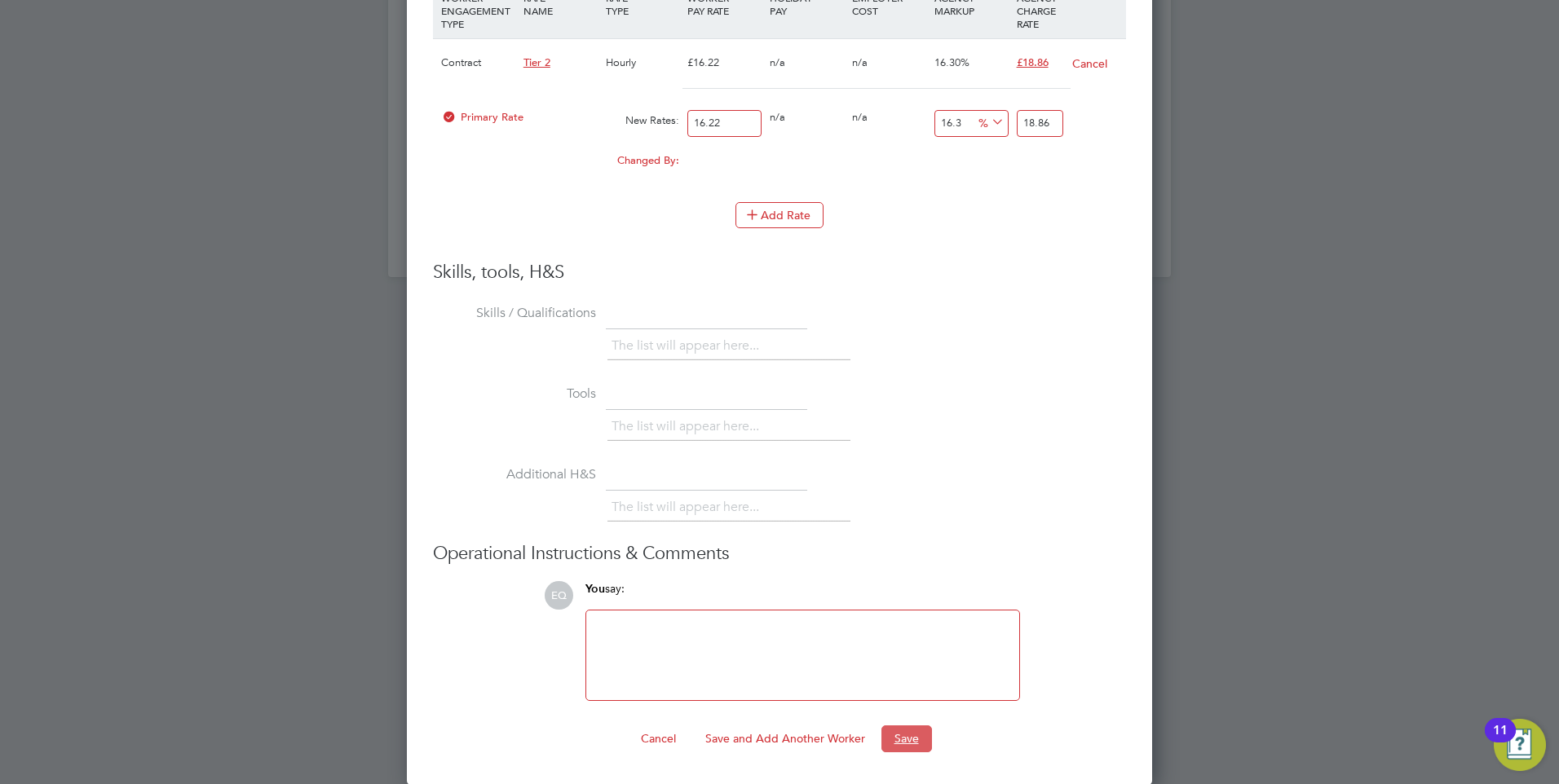
click at [930, 734] on button "Save" at bounding box center [907, 738] width 51 height 26
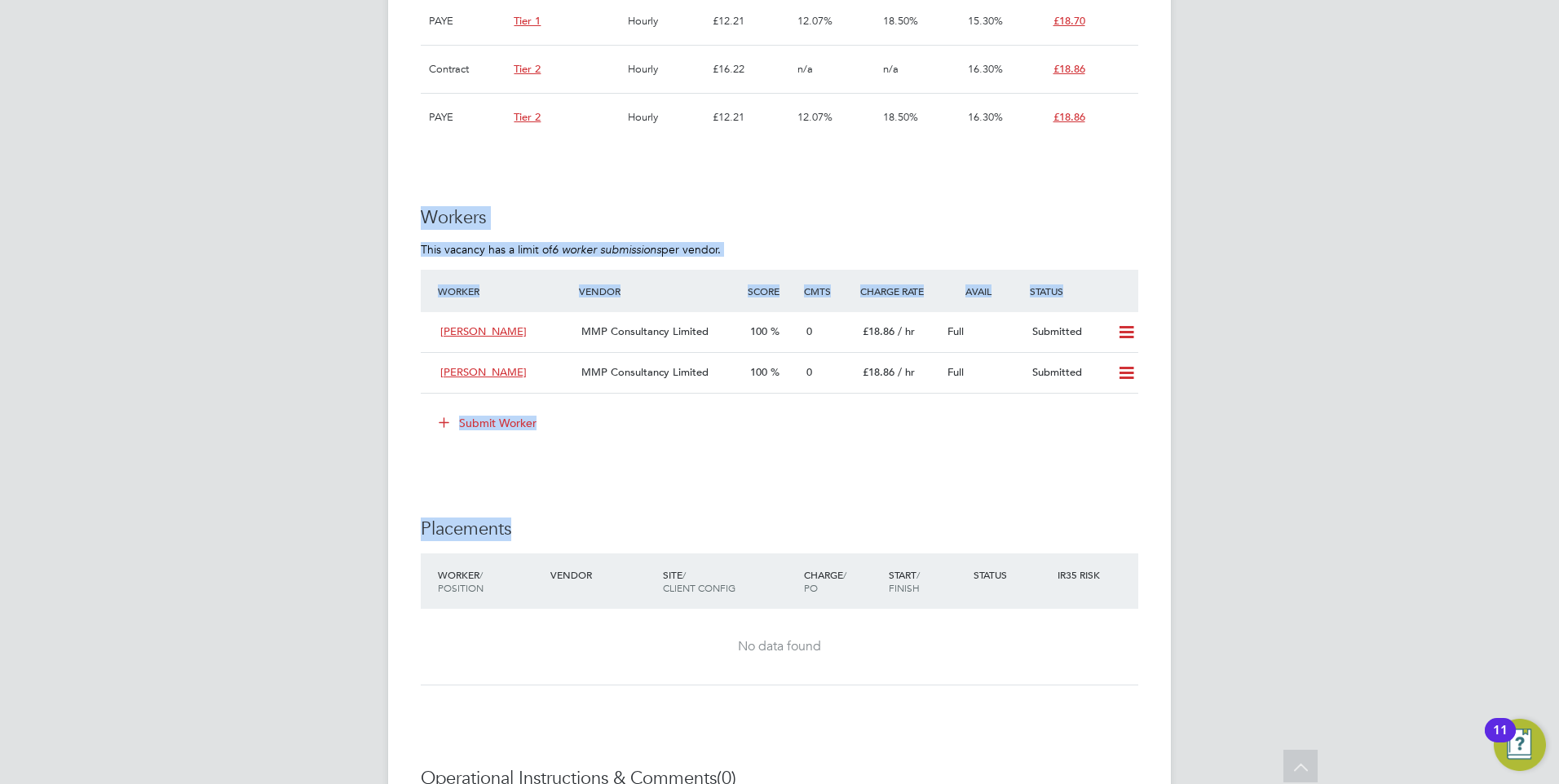
drag, startPoint x: 526, startPoint y: 486, endPoint x: 373, endPoint y: 166, distance: 354.7
drag, startPoint x: 373, startPoint y: 166, endPoint x: 488, endPoint y: 203, distance: 120.8
click at [488, 203] on div "IR35 Determination IR35 Status Disabled for this client. This feature can be en…" at bounding box center [779, 46] width 717 height 2022
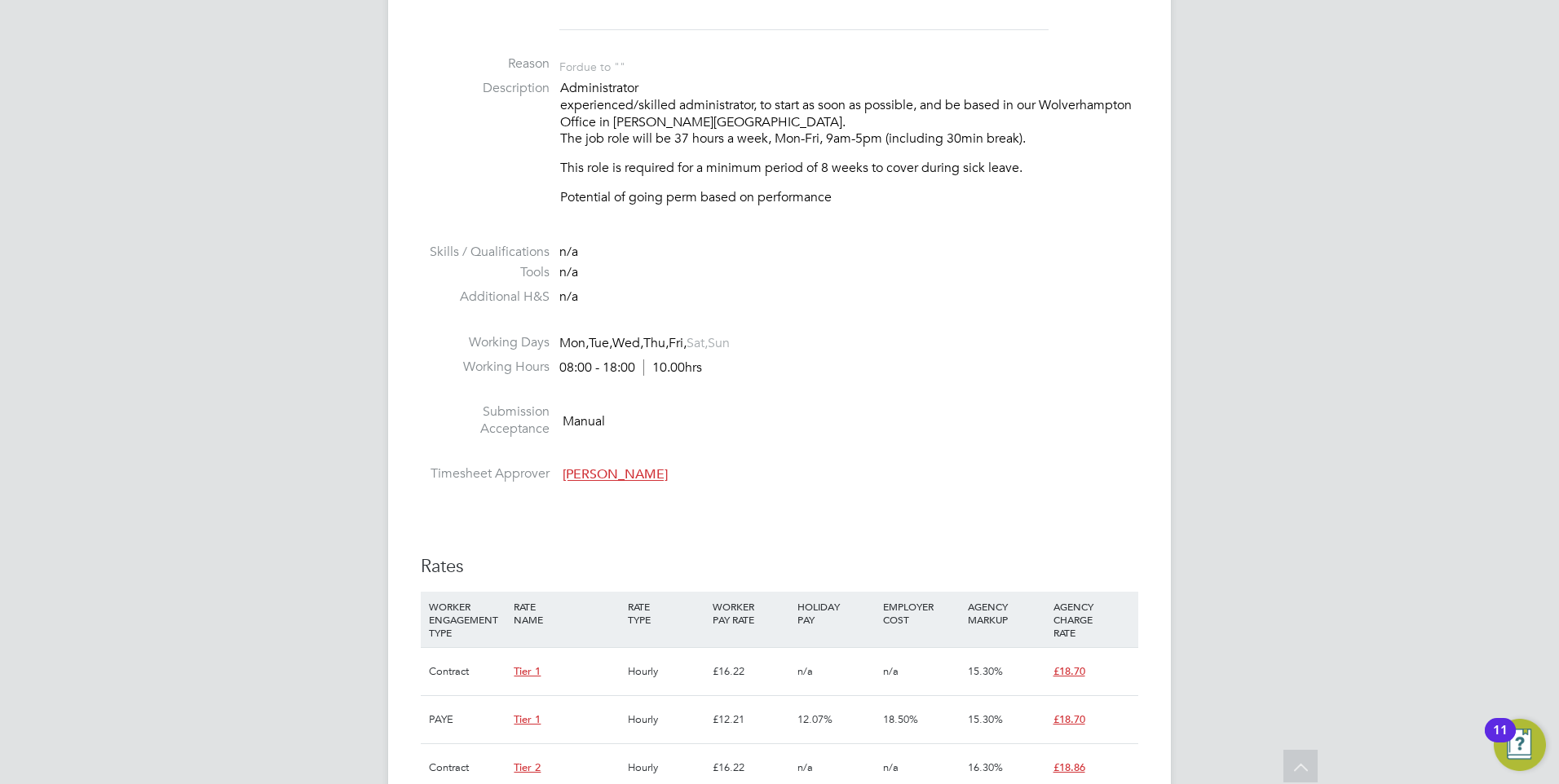
scroll to position [414, 0]
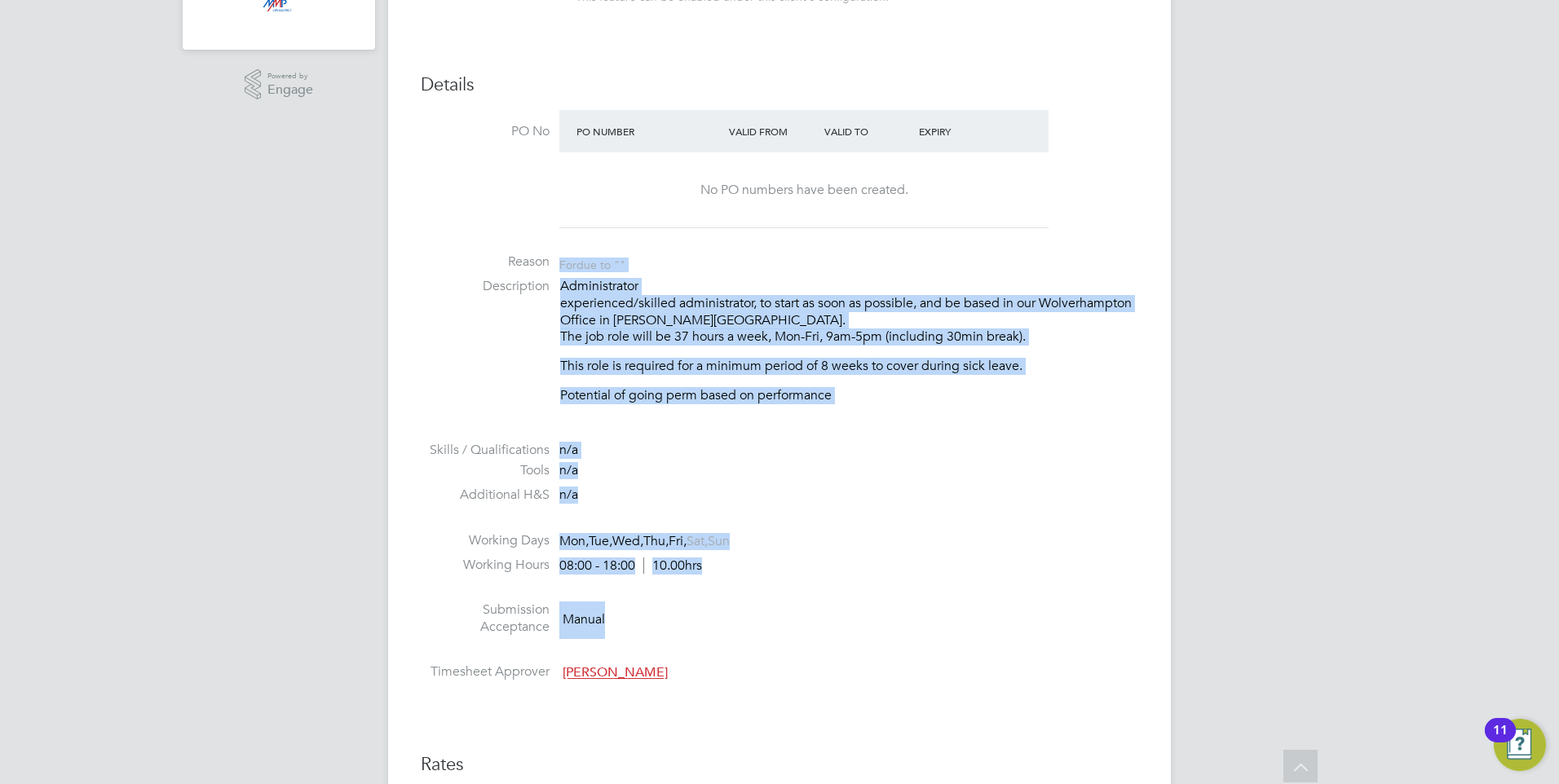
drag, startPoint x: 962, startPoint y: 613, endPoint x: 483, endPoint y: 259, distance: 595.6
click at [483, 259] on ul "PO No PO Number Valid From Valid To Expiry No PO numbers have been created. Rea…" at bounding box center [779, 399] width 717 height 578
drag, startPoint x: 483, startPoint y: 259, endPoint x: 808, endPoint y: 552, distance: 437.6
click at [808, 552] on li "Working Days Mon, Tue, Wed, Thu, Fri, Sat, Sun" at bounding box center [779, 544] width 717 height 24
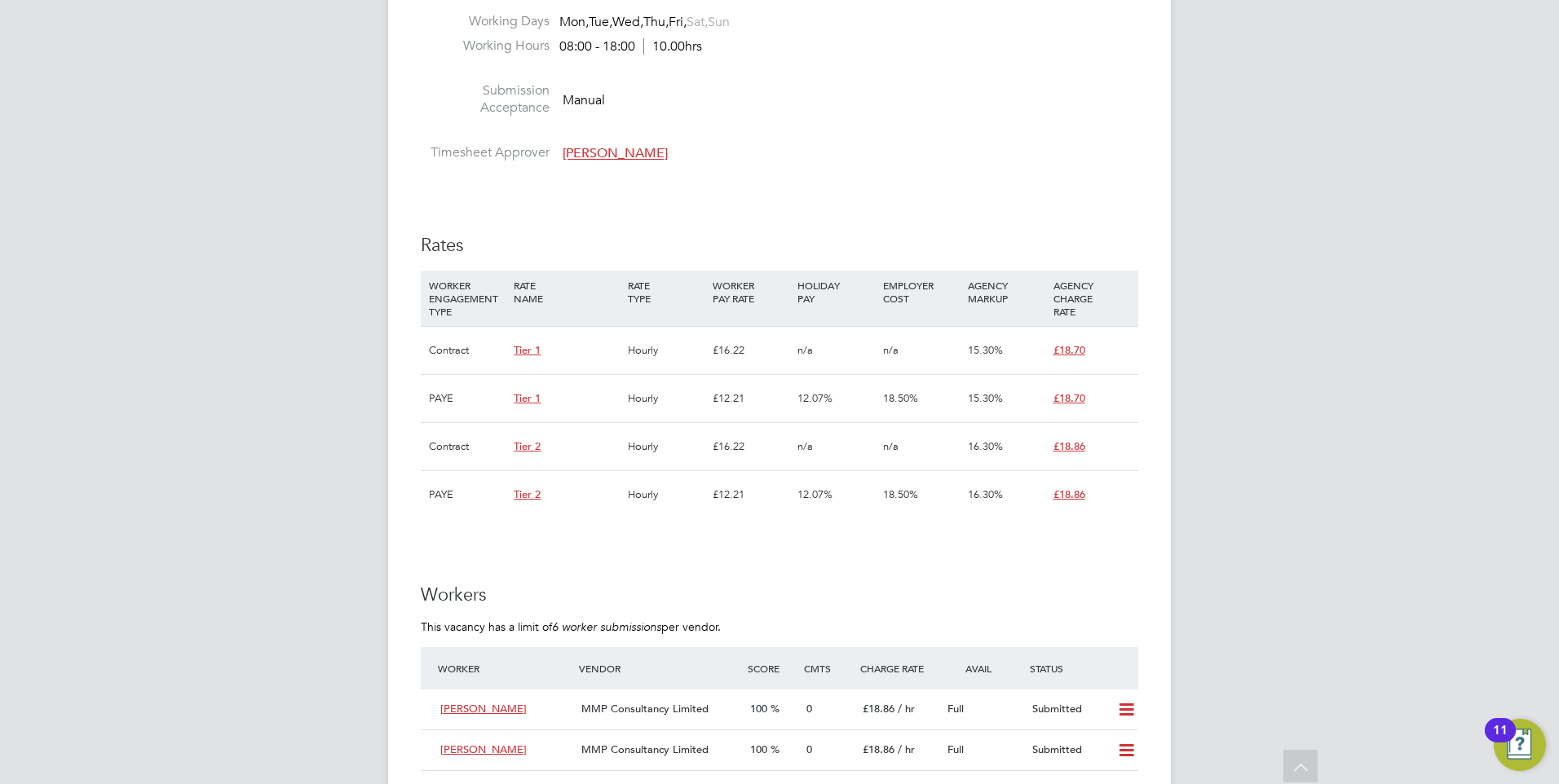
scroll to position [1148, 0]
